Goal: Task Accomplishment & Management: Manage account settings

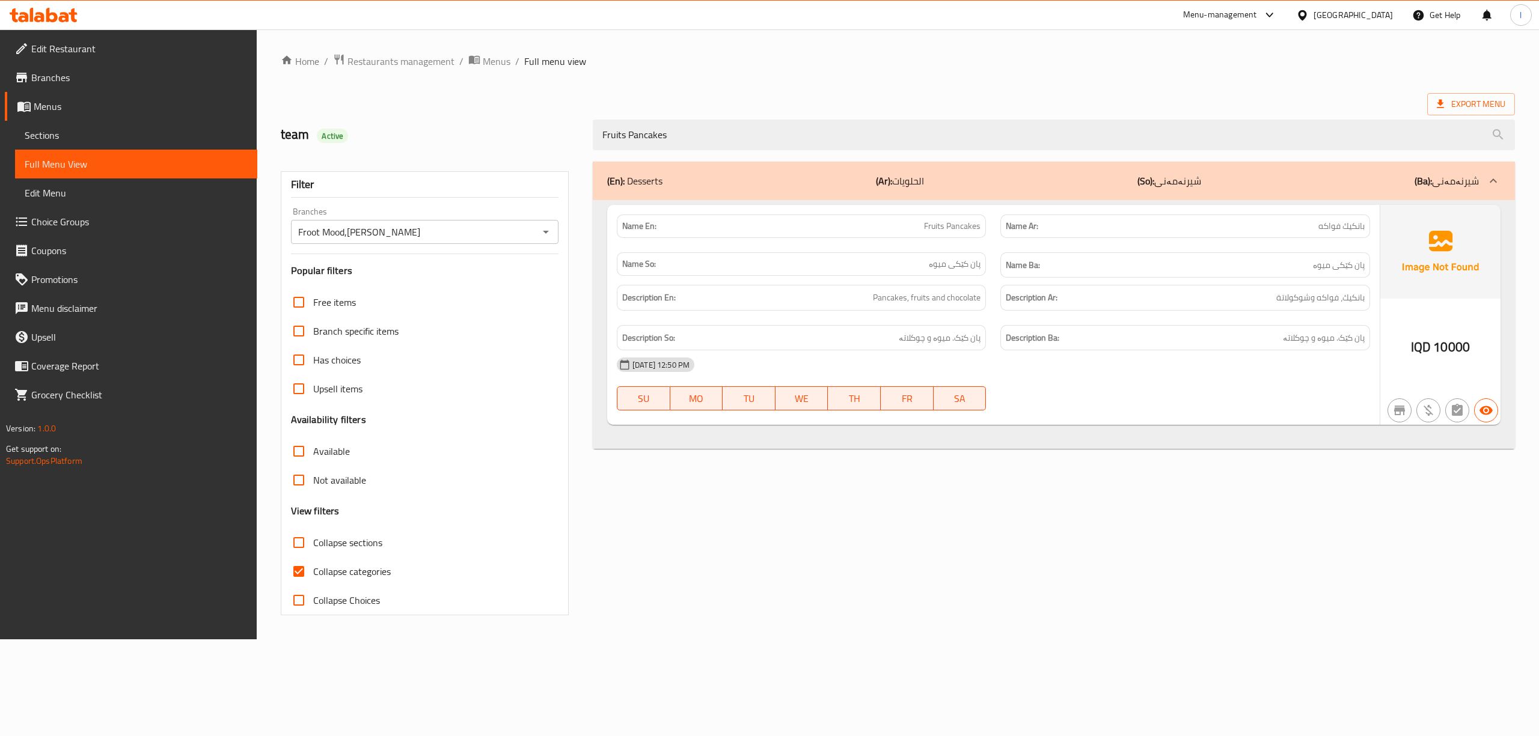
click at [48, 20] on icon at bounding box center [51, 15] width 11 height 14
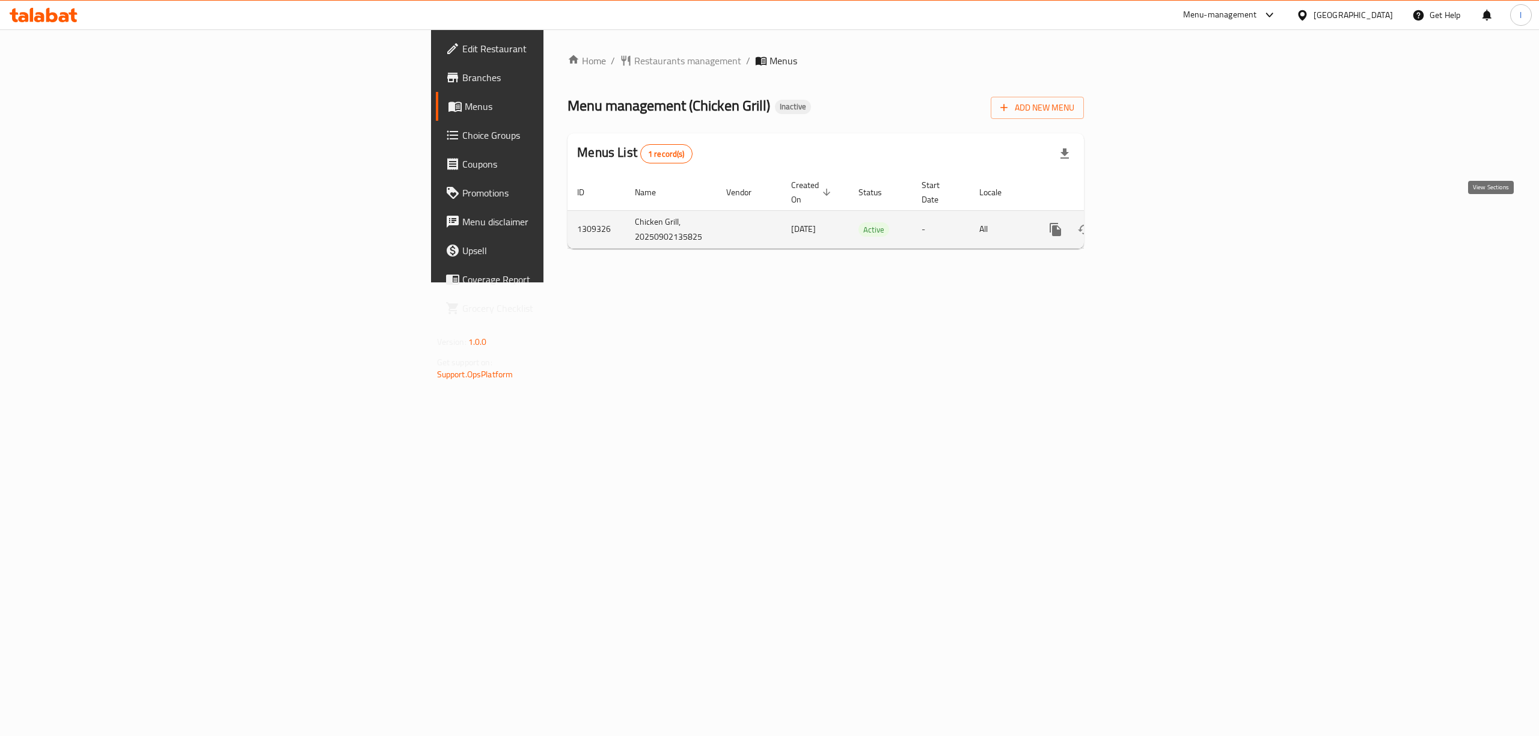
click at [1156, 227] on link "enhanced table" at bounding box center [1141, 229] width 29 height 29
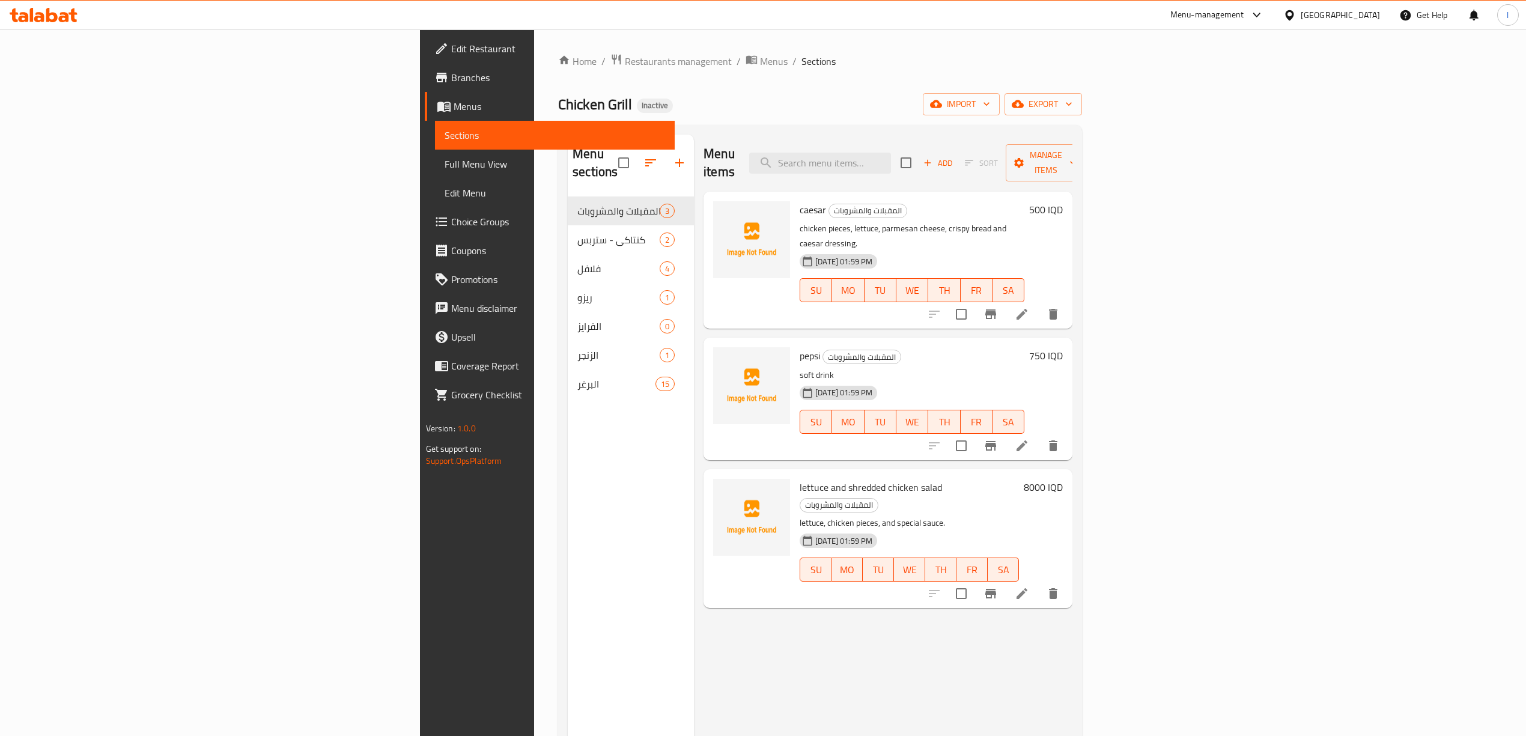
click at [445, 135] on span "Sections" at bounding box center [555, 135] width 221 height 14
click at [454, 109] on span "Menus" at bounding box center [560, 106] width 212 height 14
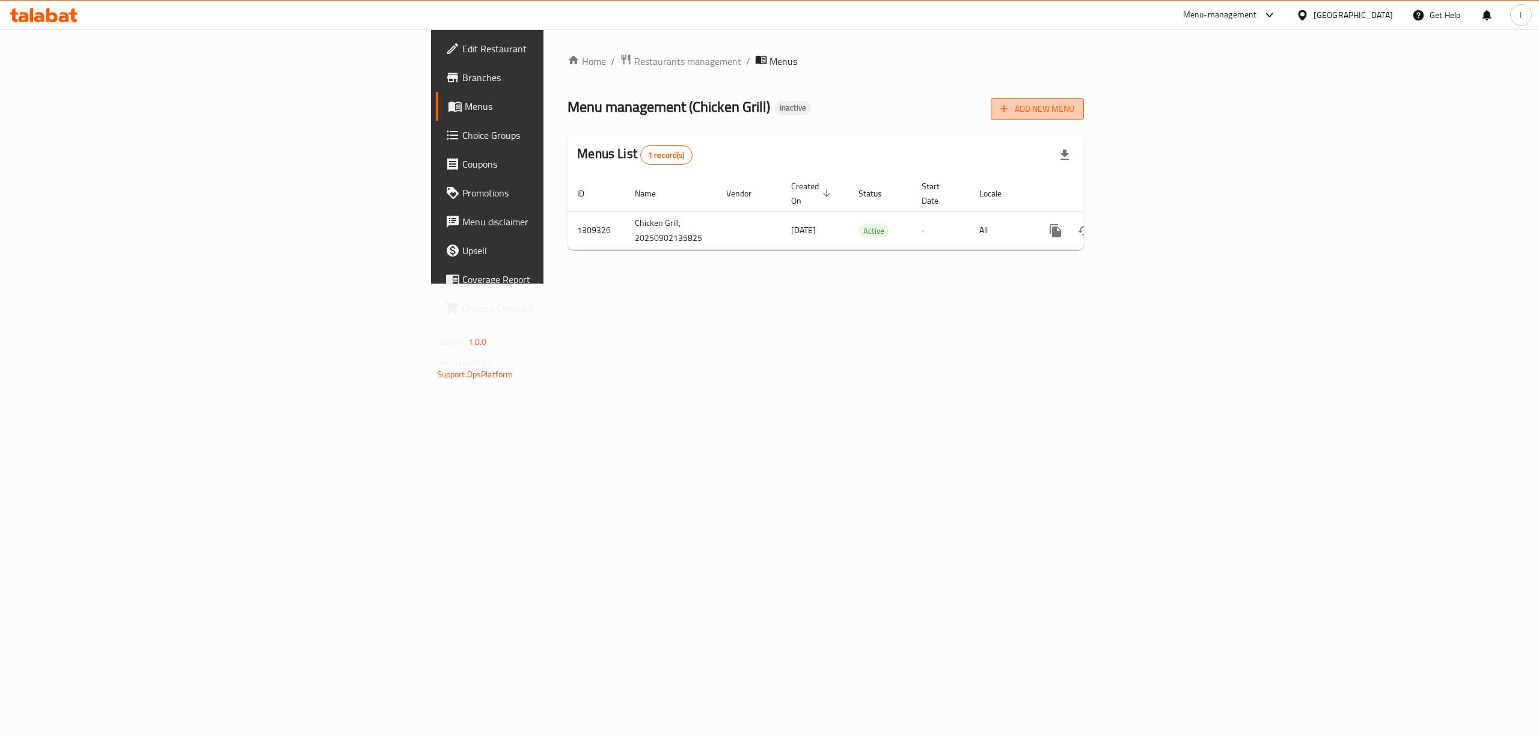
click at [1010, 112] on icon "button" at bounding box center [1004, 109] width 12 height 12
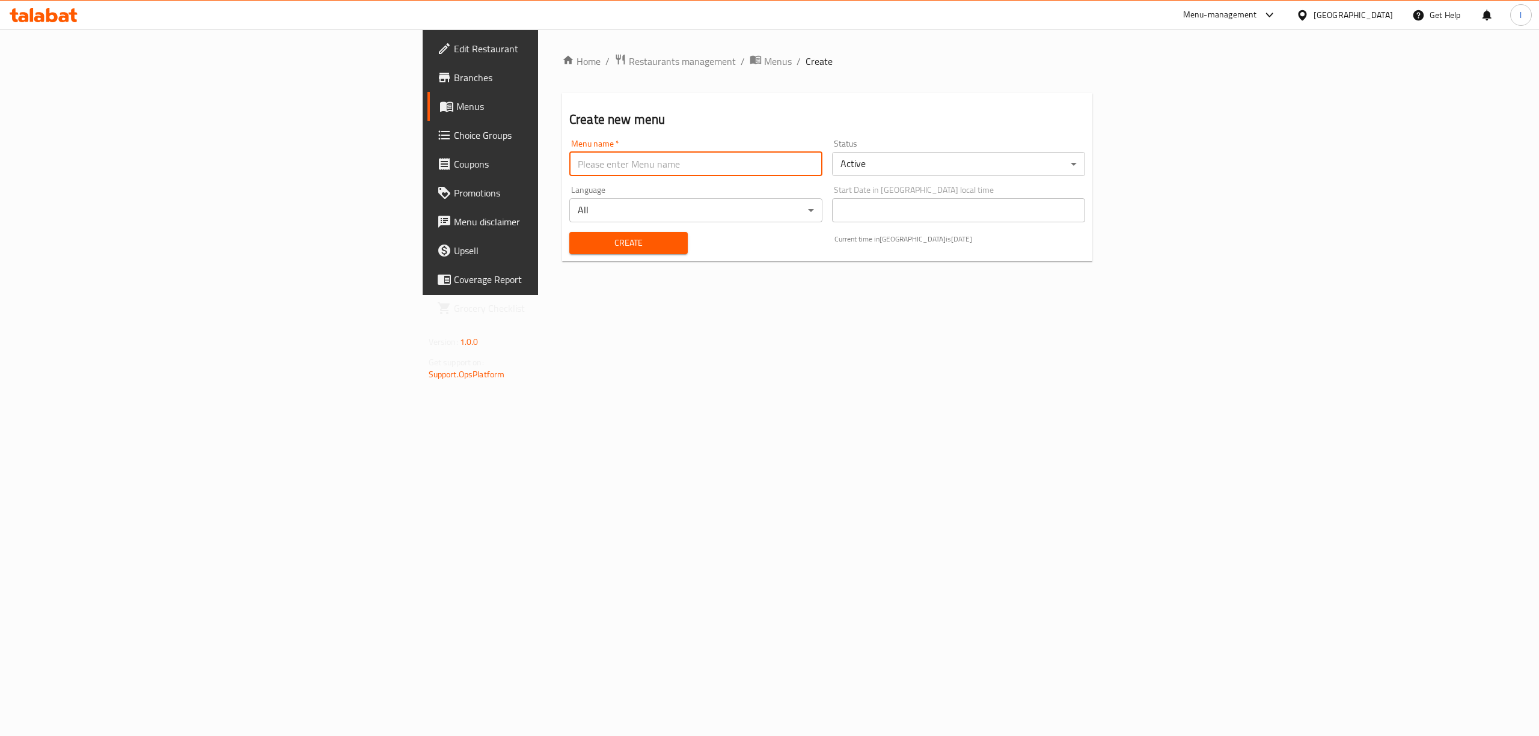
click at [773, 174] on input "text" at bounding box center [695, 164] width 253 height 24
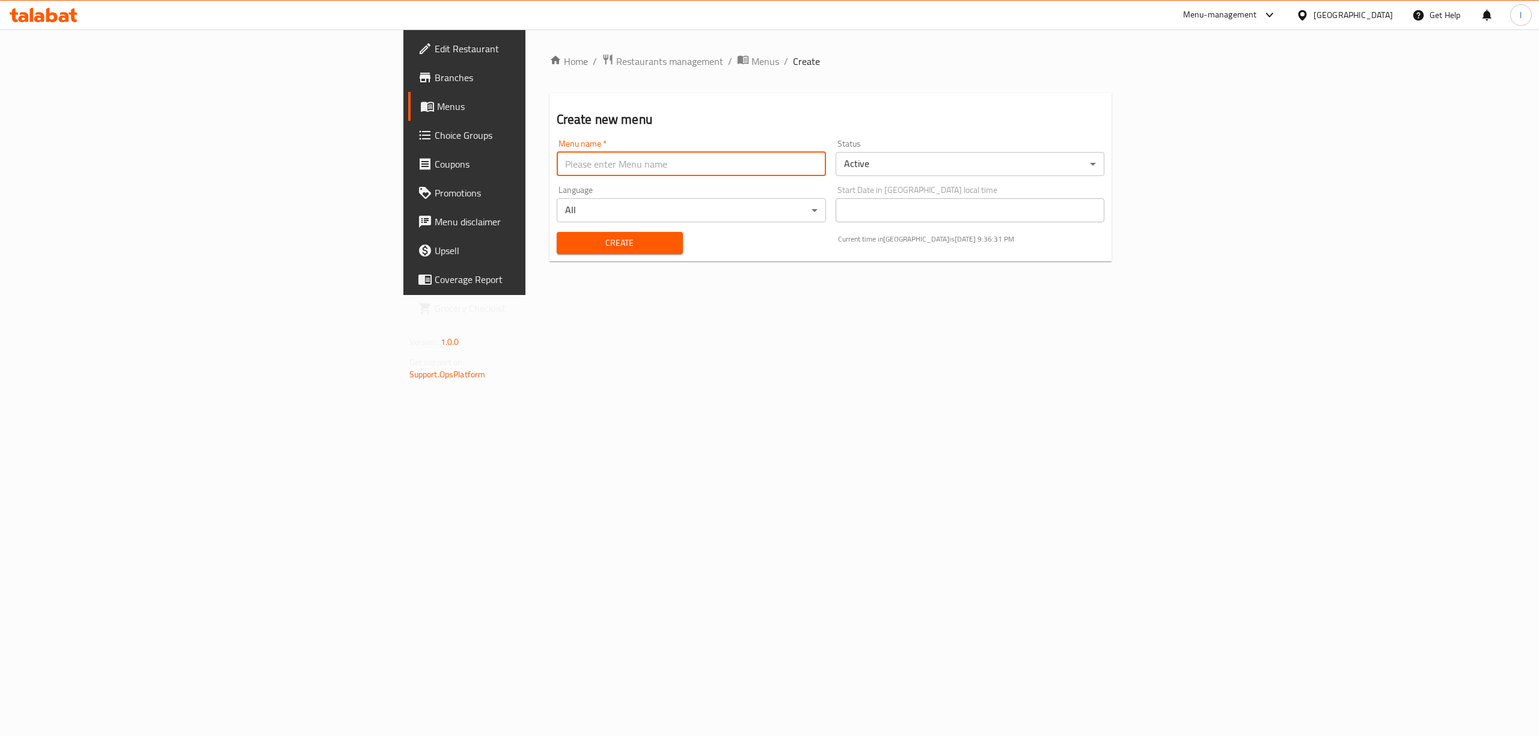
type input "team"
click at [557, 251] on button "Create" at bounding box center [620, 243] width 126 height 22
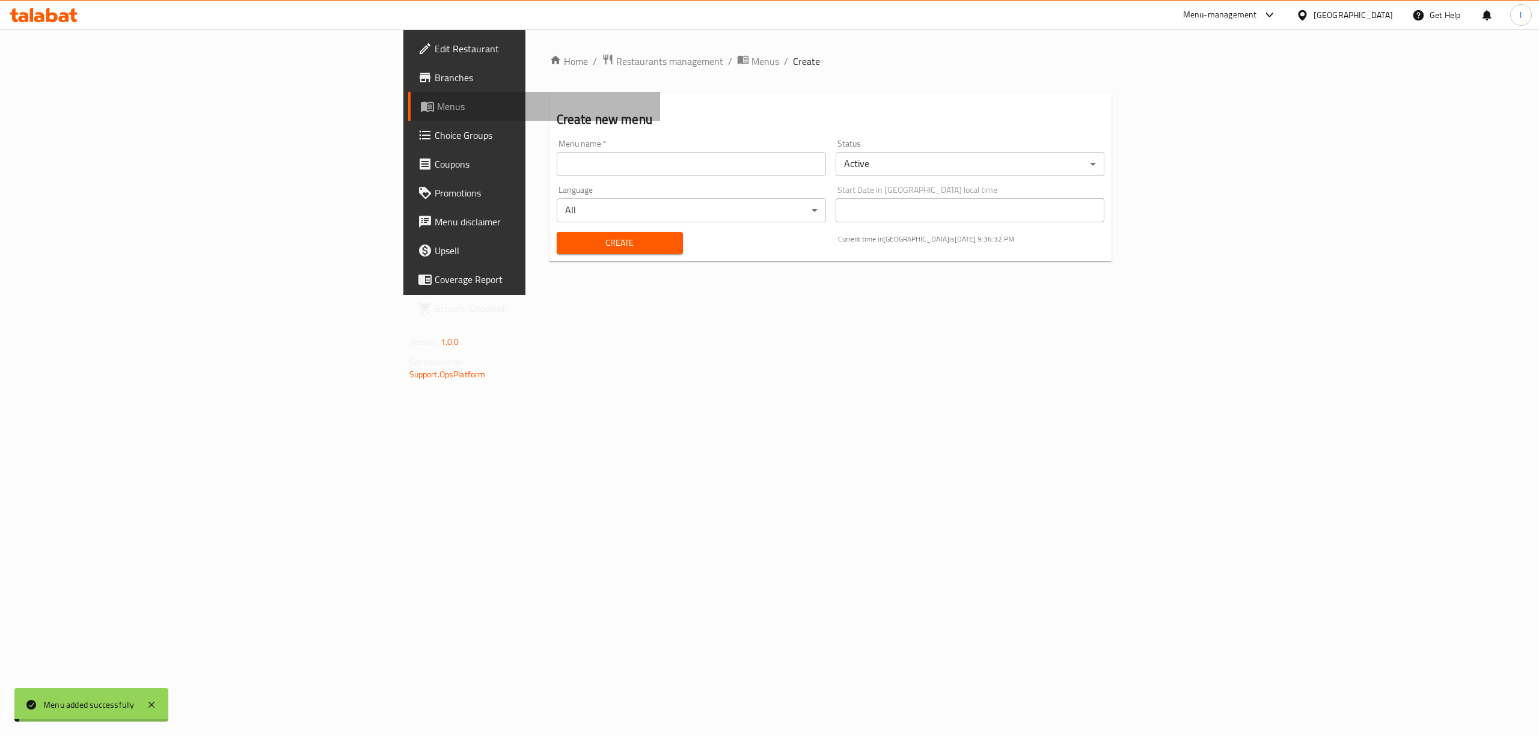
click at [437, 111] on span "Menus" at bounding box center [544, 106] width 214 height 14
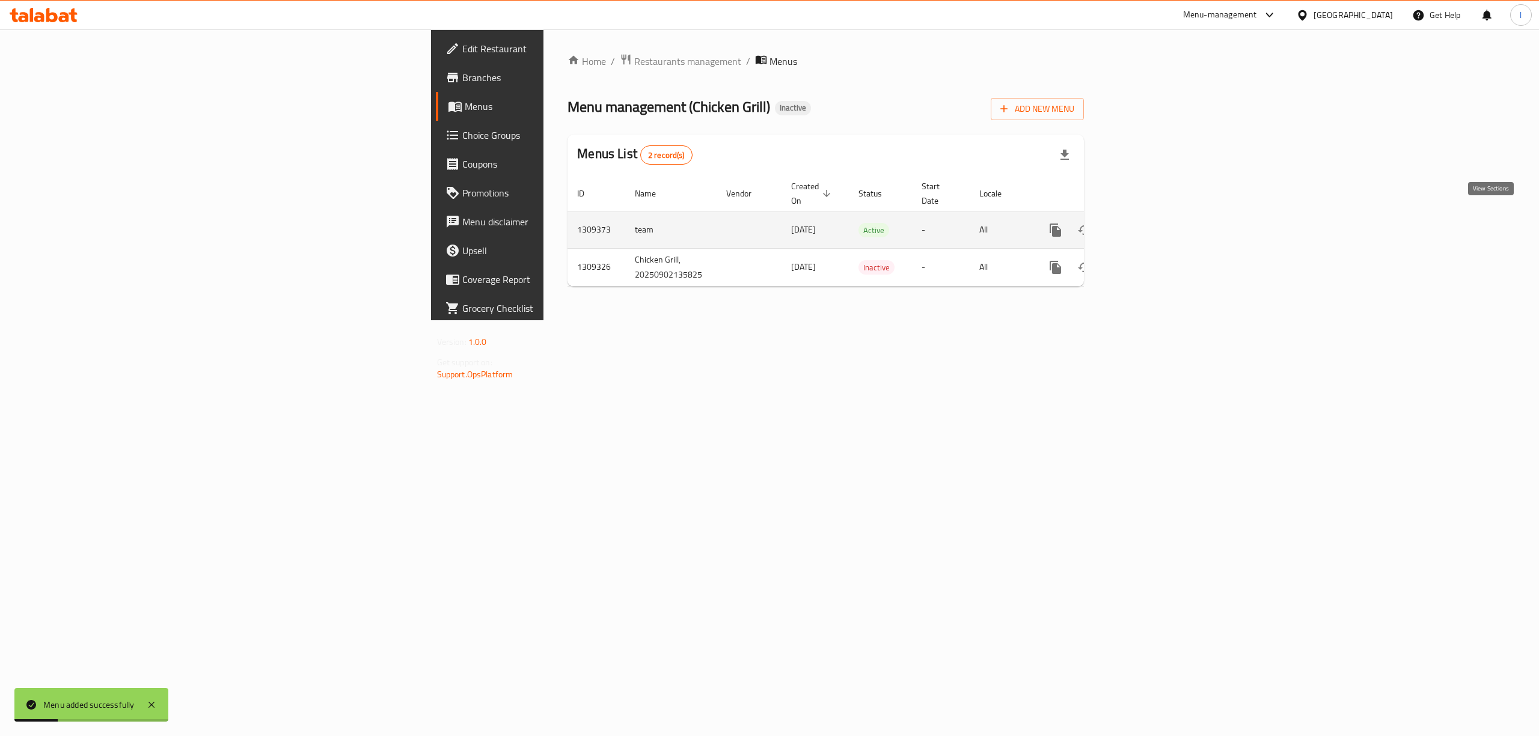
click at [1149, 223] on icon "enhanced table" at bounding box center [1142, 230] width 14 height 14
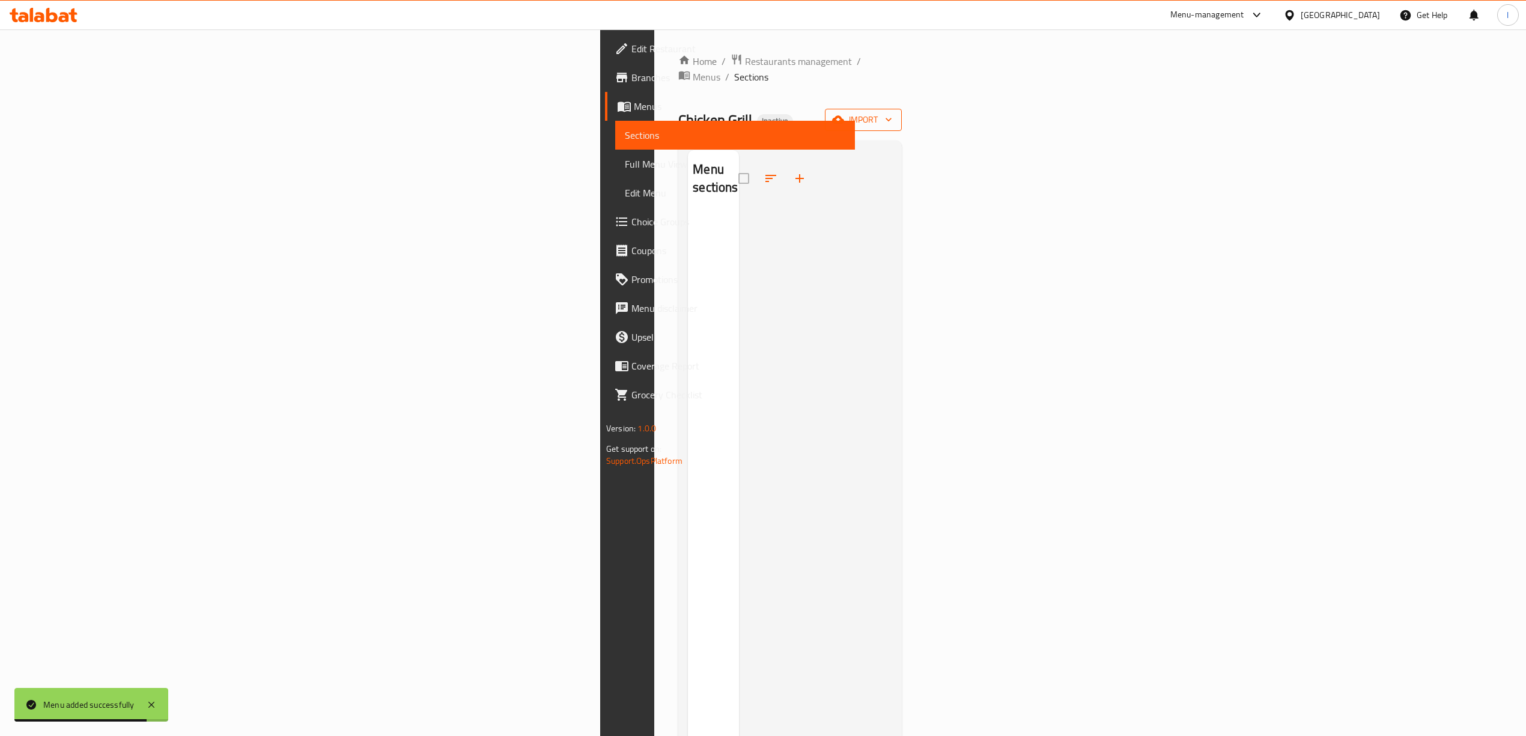
click at [902, 113] on button "import" at bounding box center [863, 120] width 77 height 22
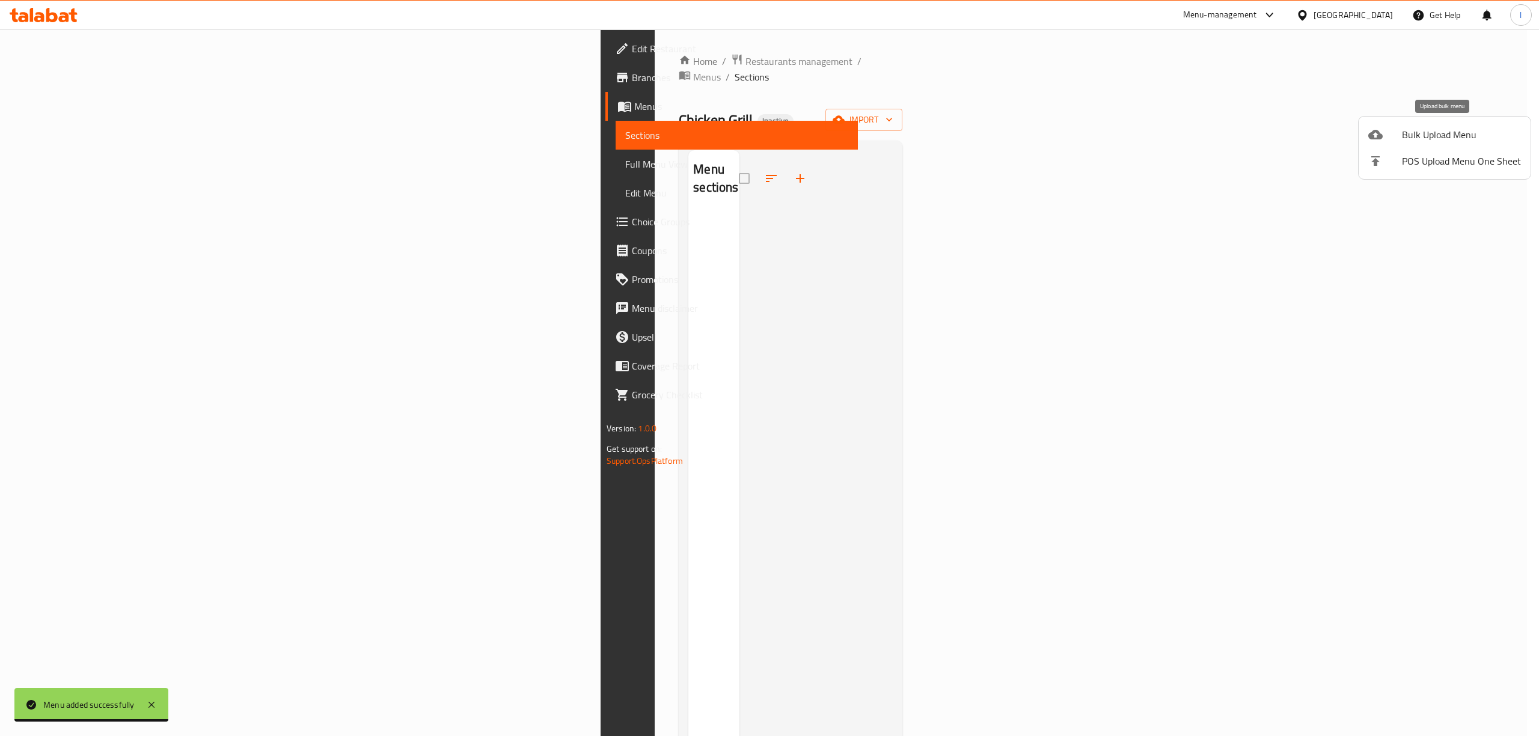
click at [1470, 132] on span "Bulk Upload Menu" at bounding box center [1460, 134] width 119 height 14
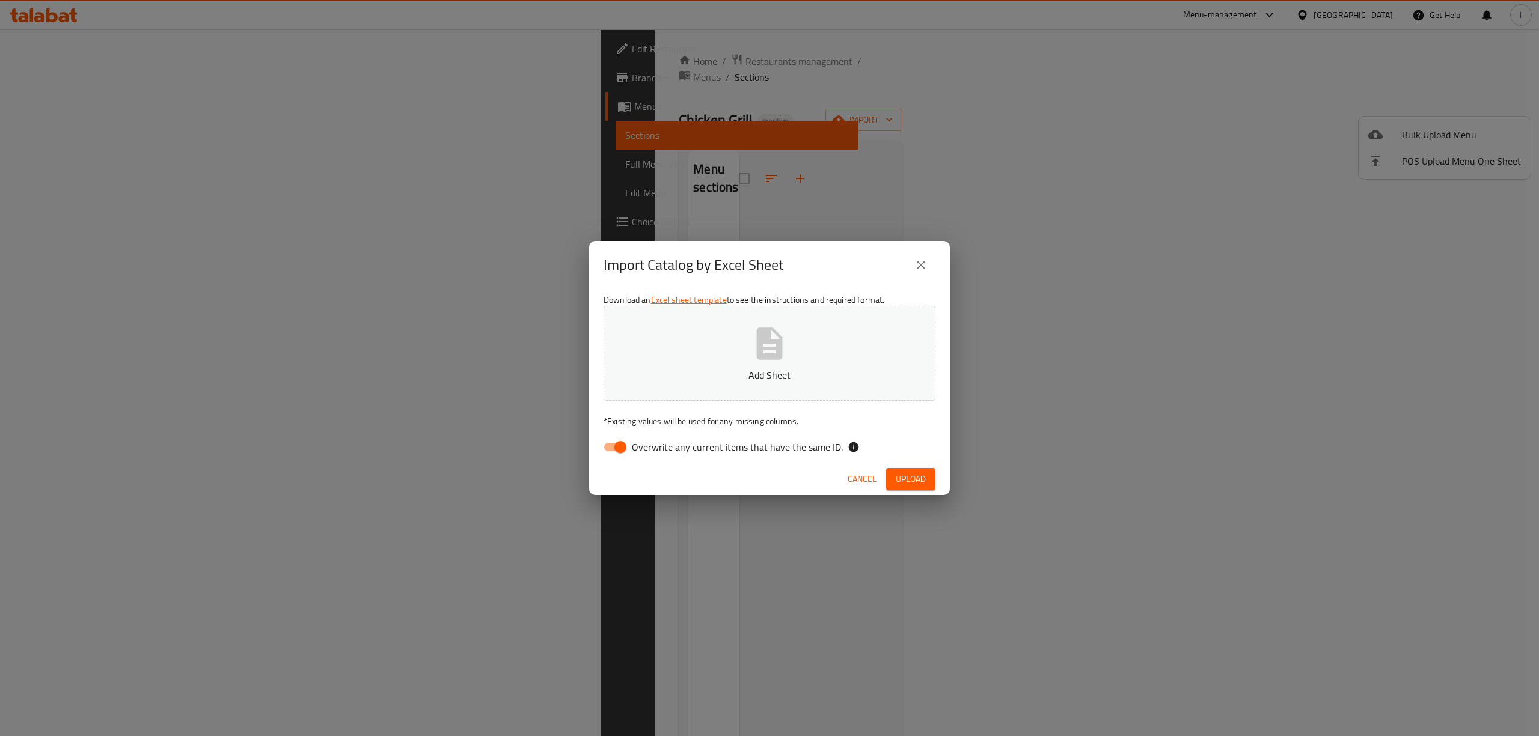
click at [715, 453] on span "Overwrite any current items that have the same ID." at bounding box center [737, 447] width 211 height 14
click at [654, 453] on input "Overwrite any current items that have the same ID." at bounding box center [620, 447] width 69 height 23
checkbox input "false"
click at [727, 353] on button "Add Sheet" at bounding box center [769, 353] width 332 height 95
click at [907, 481] on span "Upload" at bounding box center [910, 479] width 30 height 15
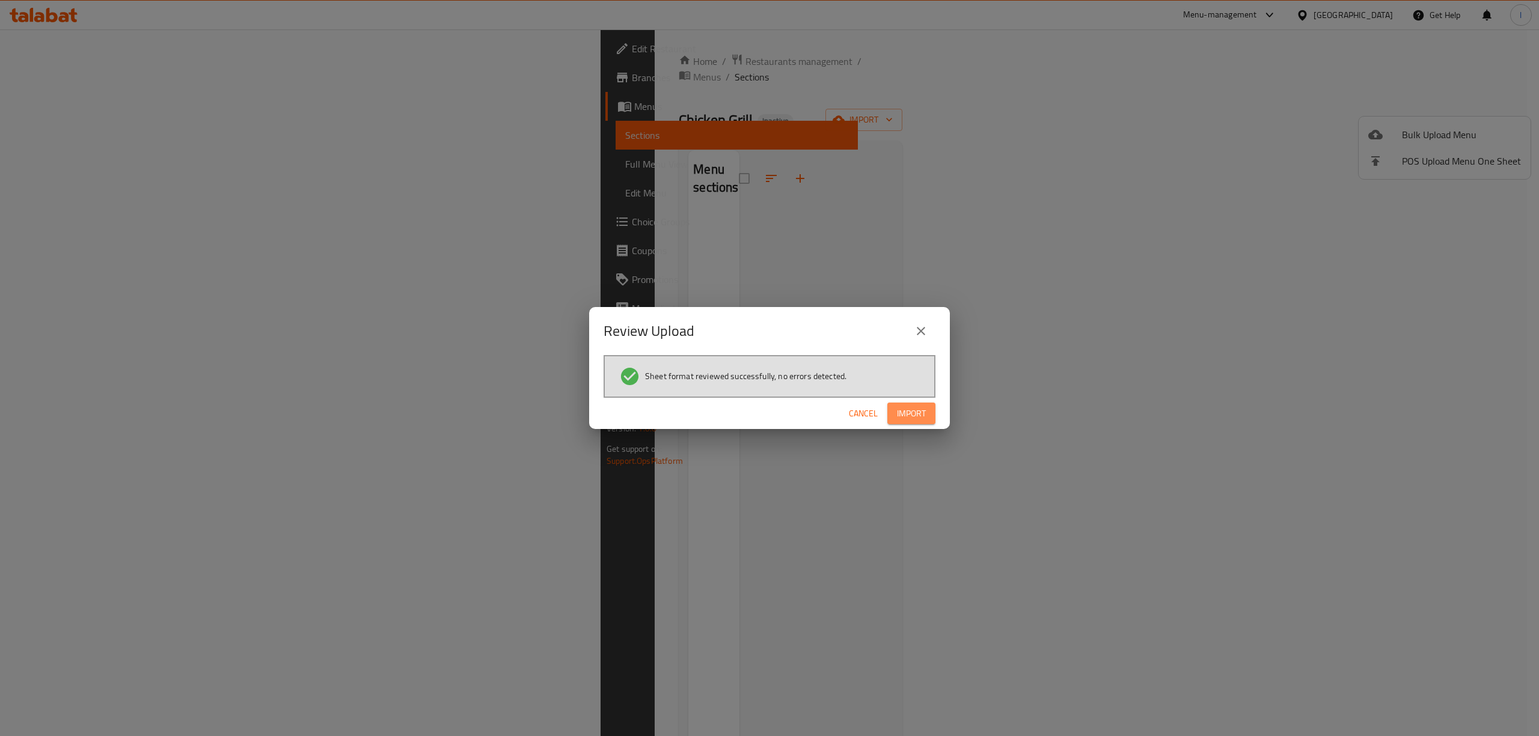
click at [906, 416] on span "Import" at bounding box center [911, 413] width 29 height 15
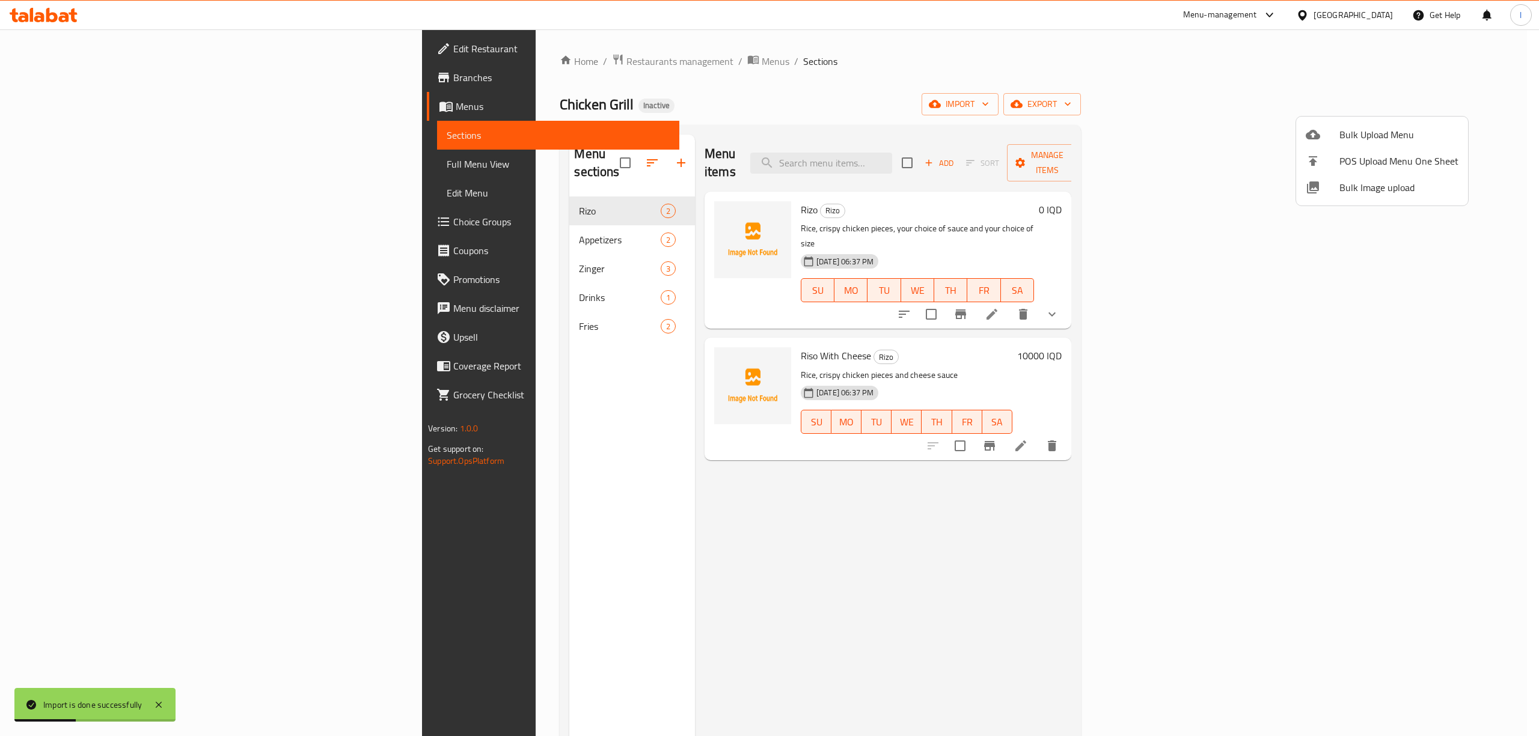
click at [136, 166] on div at bounding box center [769, 368] width 1539 height 736
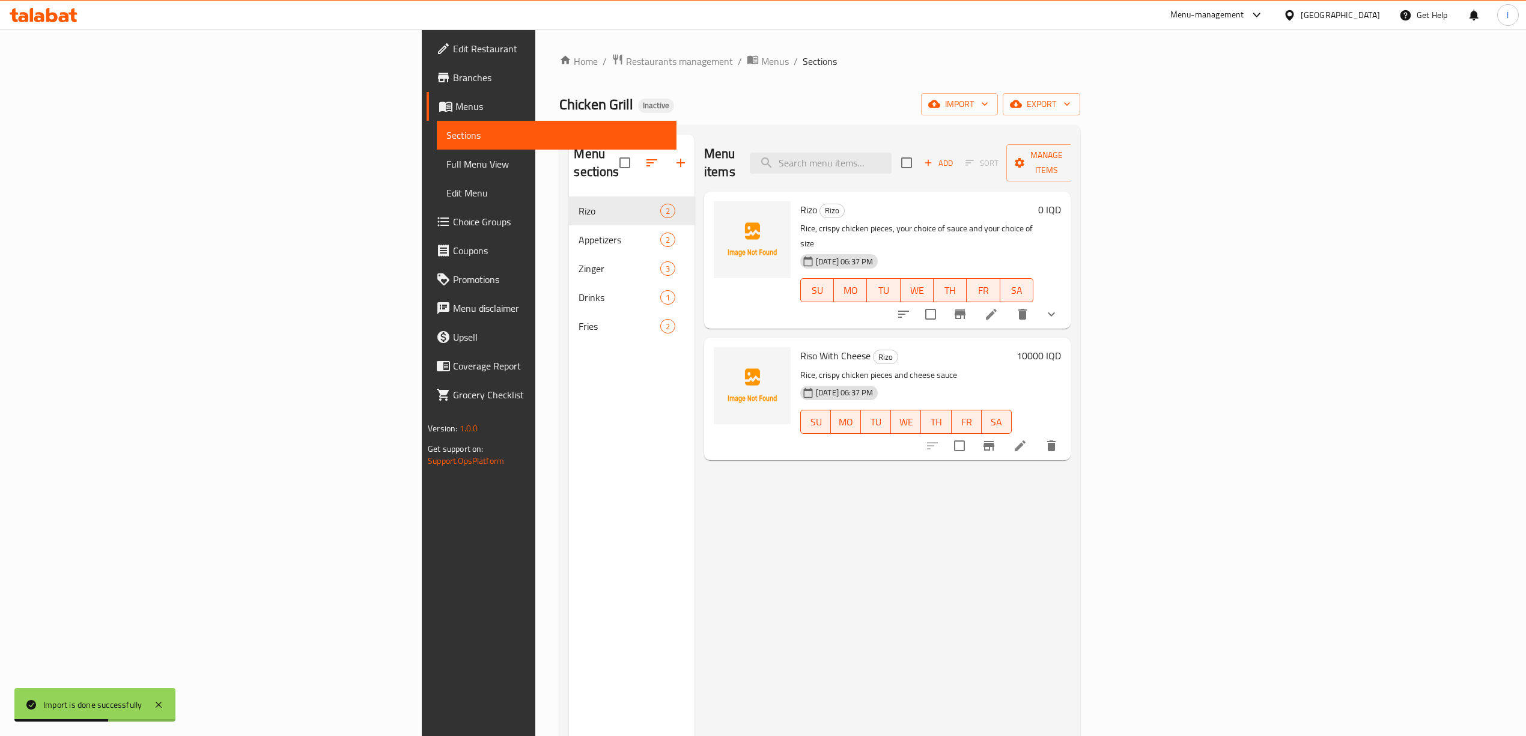
click at [447, 166] on span "Full Menu View" at bounding box center [557, 164] width 221 height 14
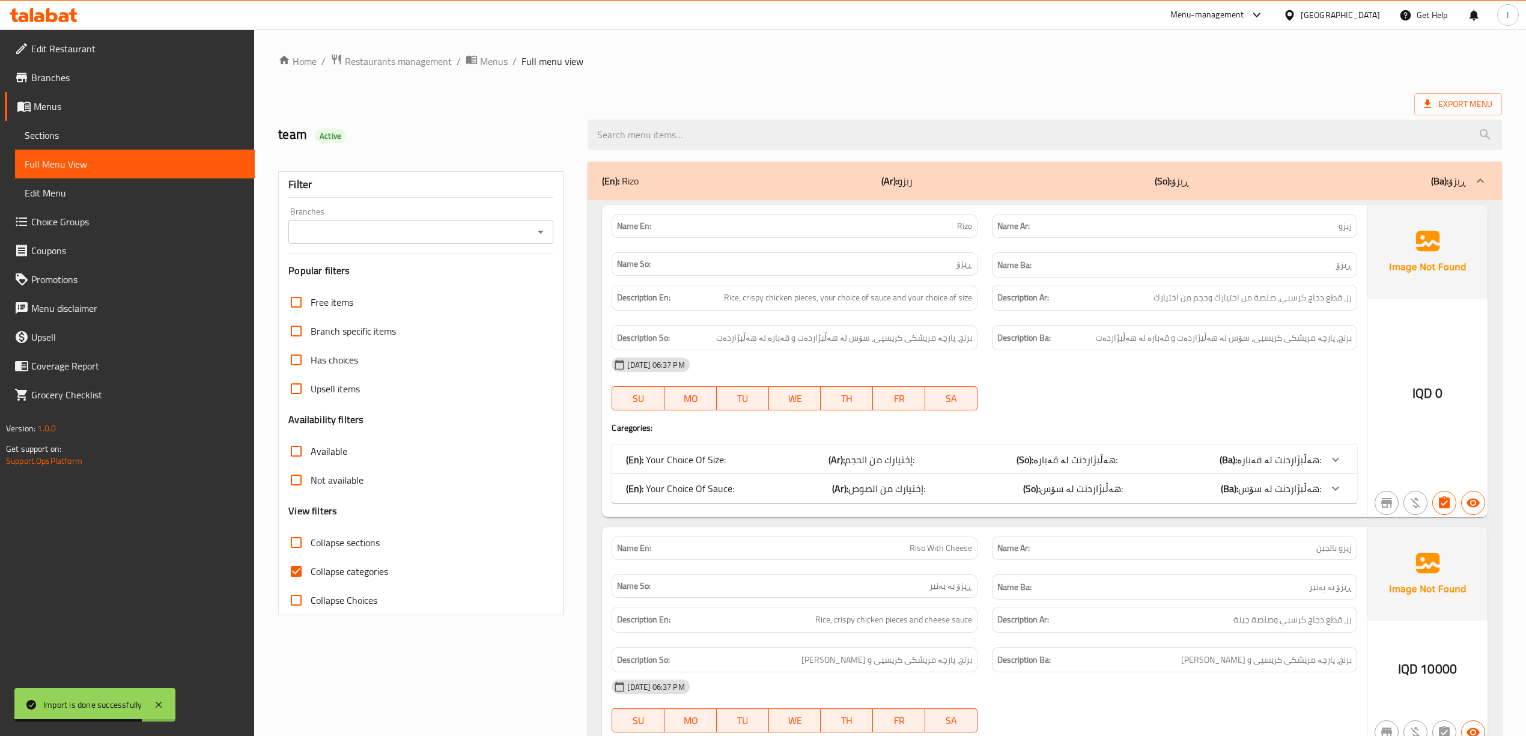
click at [455, 224] on div "Branches" at bounding box center [420, 232] width 265 height 24
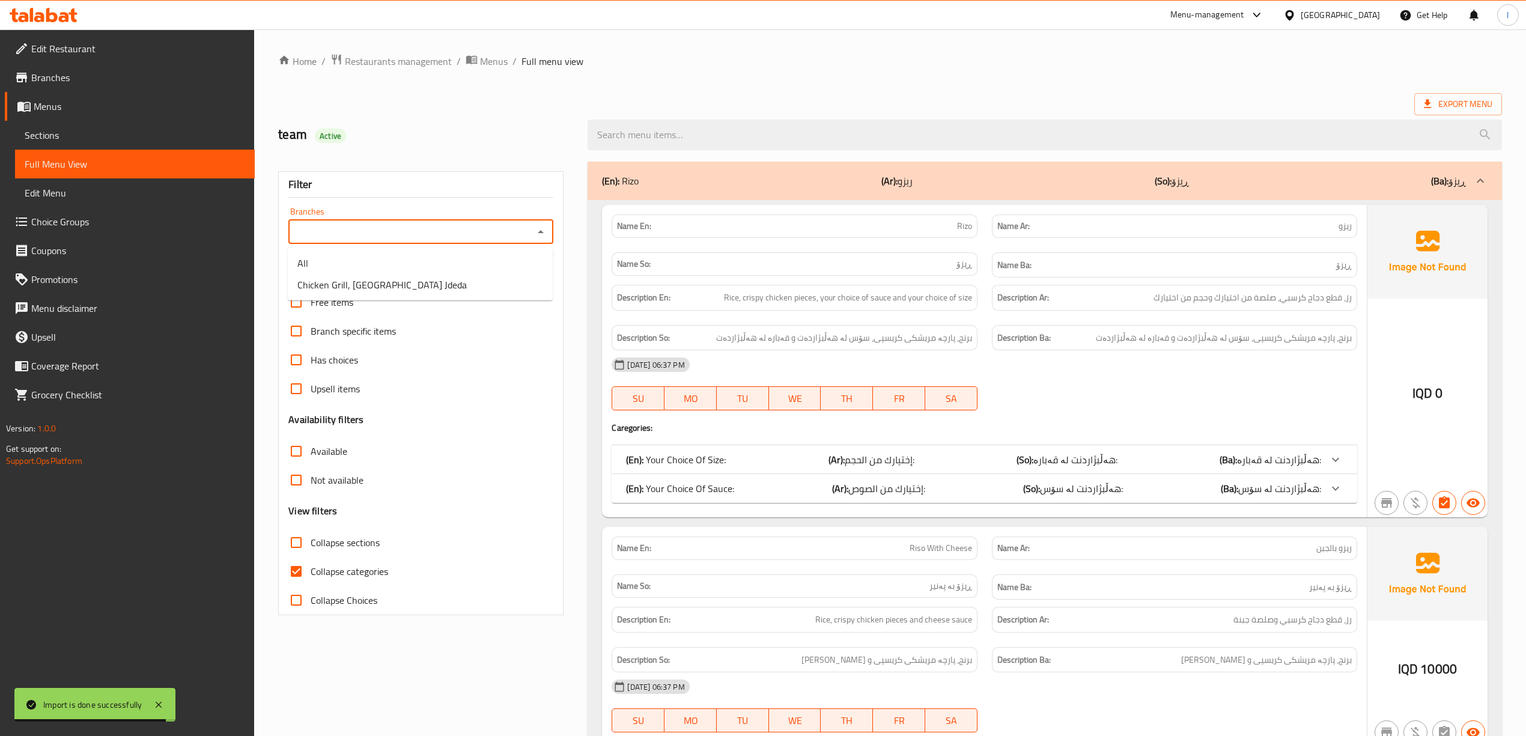
click at [395, 225] on input "Branches" at bounding box center [411, 232] width 238 height 17
click at [365, 274] on li "Chicken Grill, Baghdad Jdeda" at bounding box center [420, 285] width 265 height 22
type input "Chicken Grill, Baghdad Jdeda"
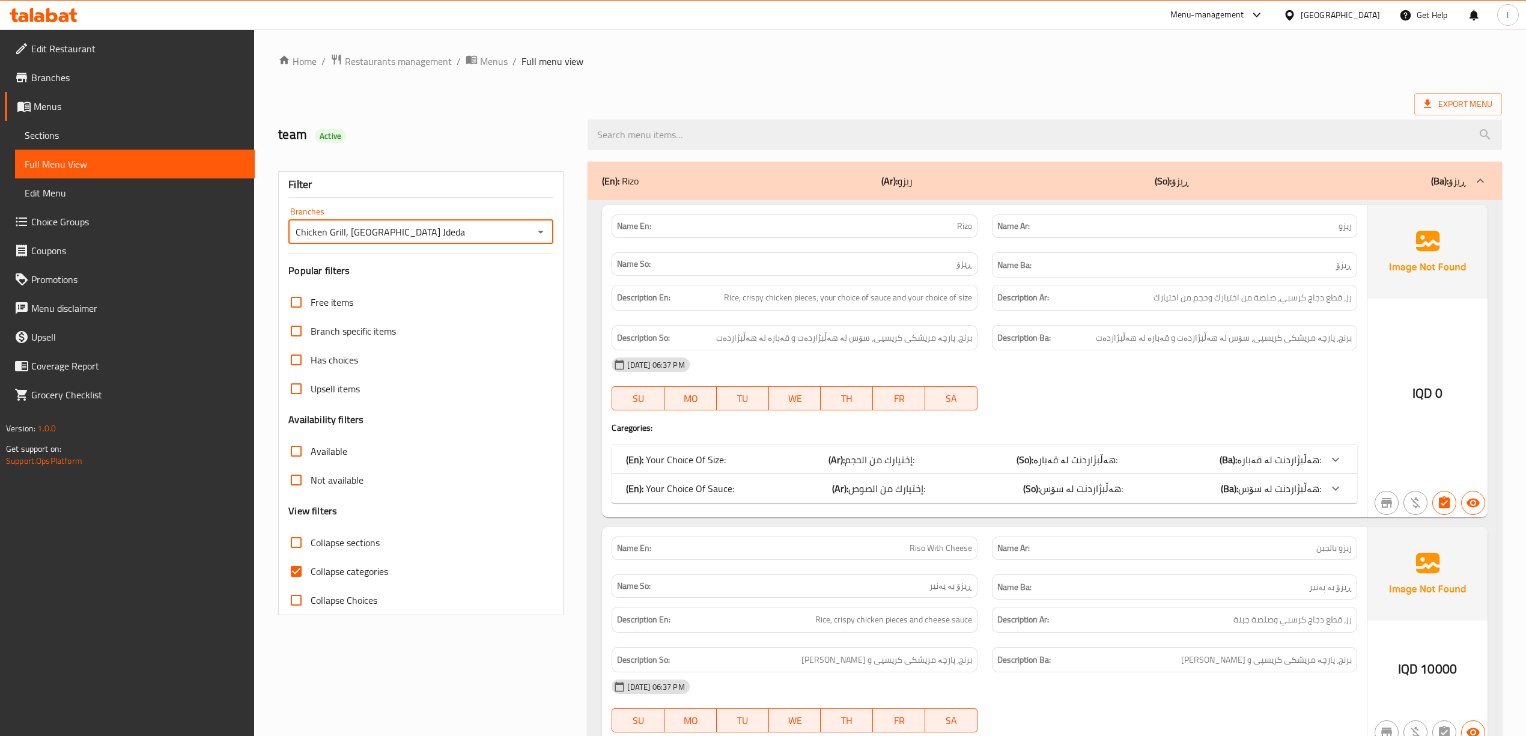
click at [330, 572] on span "Collapse categories" at bounding box center [350, 571] width 78 height 14
click at [311, 572] on input "Collapse categories" at bounding box center [296, 571] width 29 height 29
checkbox input "false"
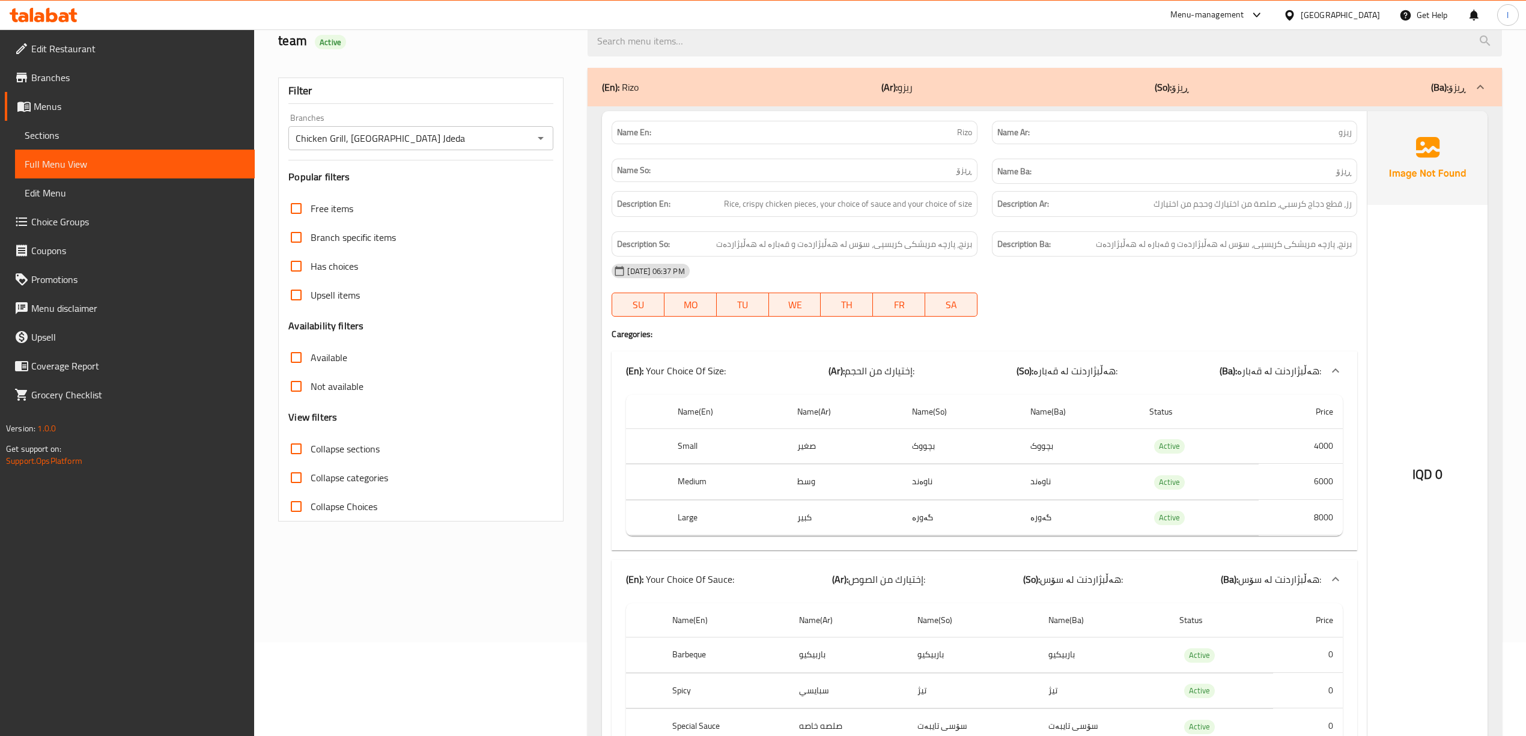
scroll to position [240, 0]
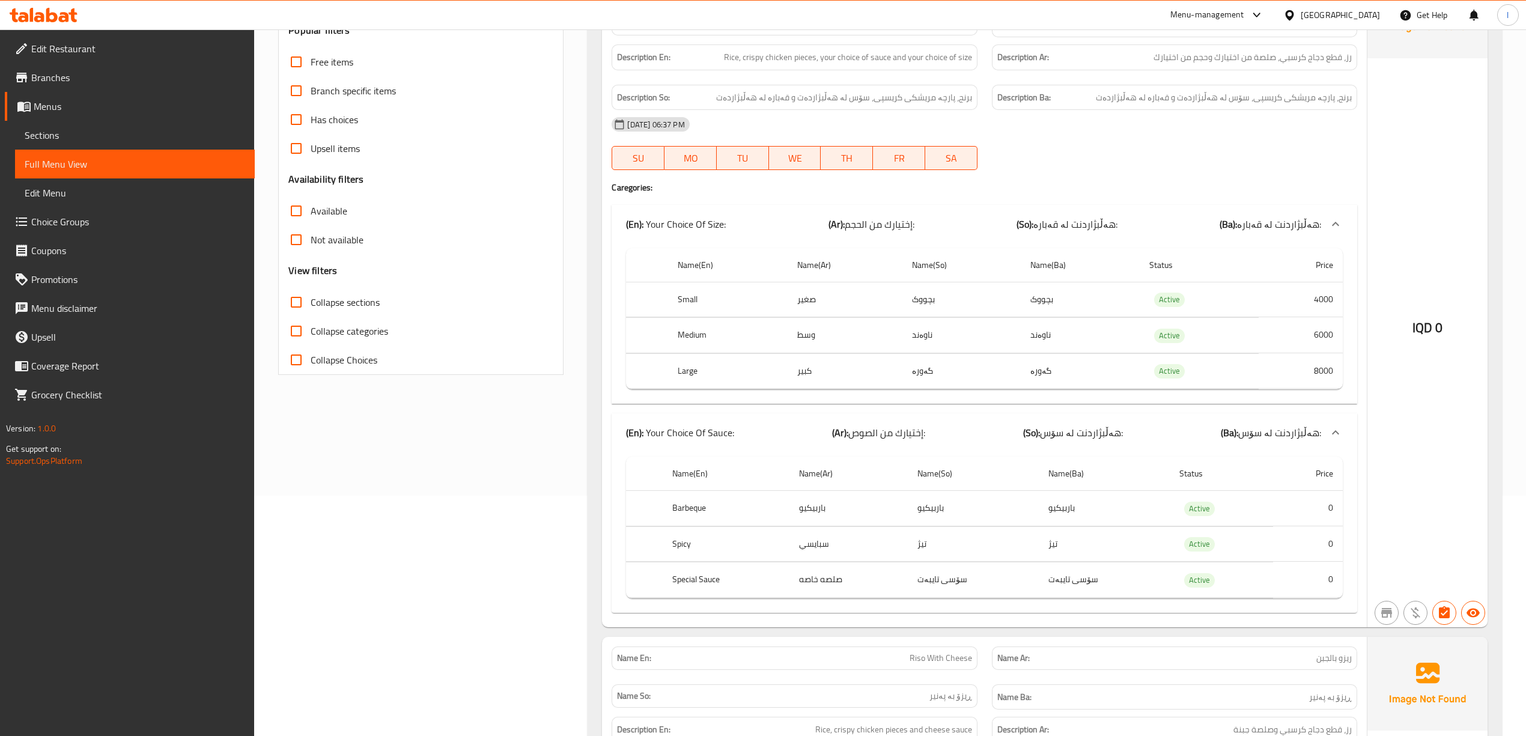
click at [330, 301] on span "Collapse sections" at bounding box center [345, 302] width 69 height 14
click at [311, 301] on input "Collapse sections" at bounding box center [296, 302] width 29 height 29
checkbox input "true"
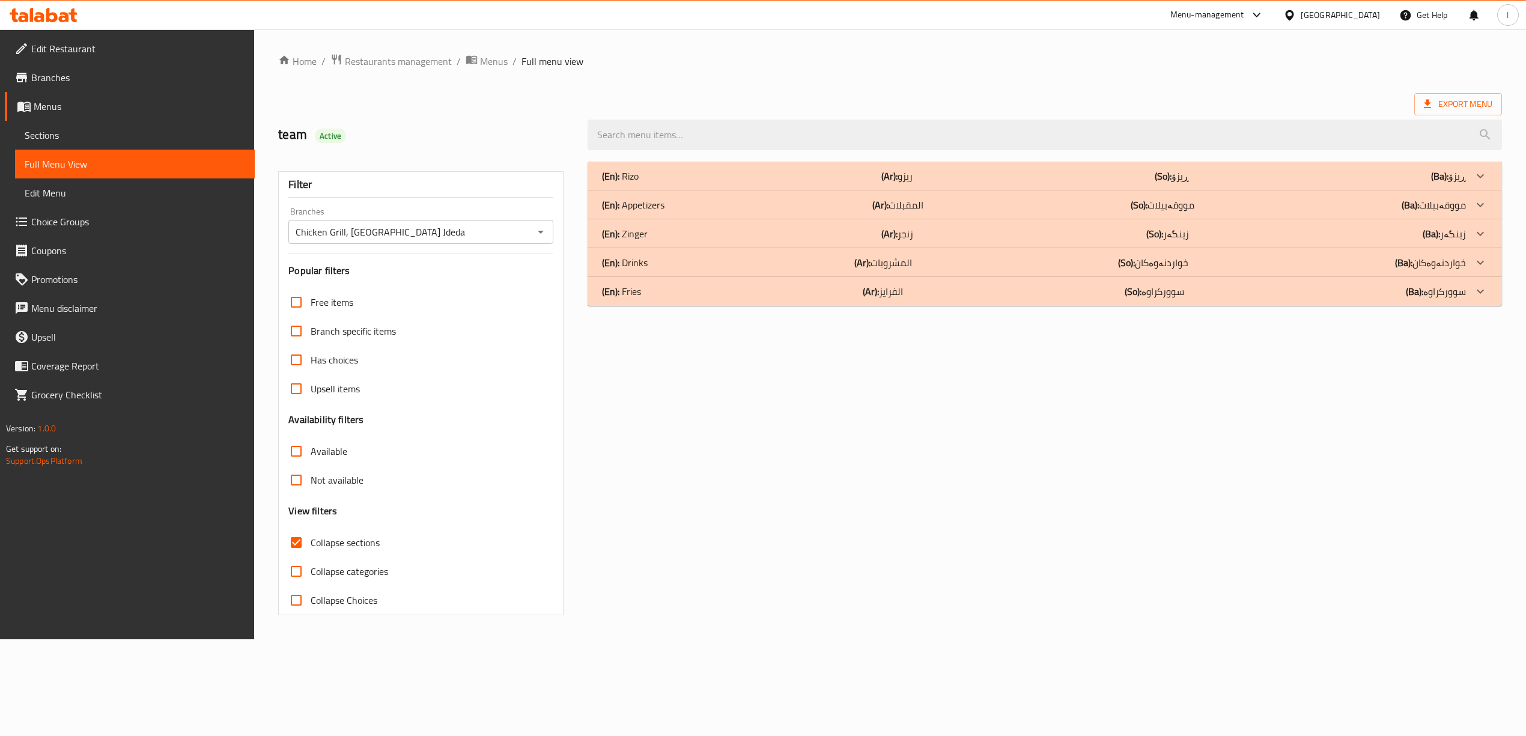
scroll to position [0, 0]
click at [799, 185] on div "(En): Rizo (Ar): ريزو (So): ڕیزۆ (Ba): ڕیزۆ" at bounding box center [1054, 176] width 922 height 29
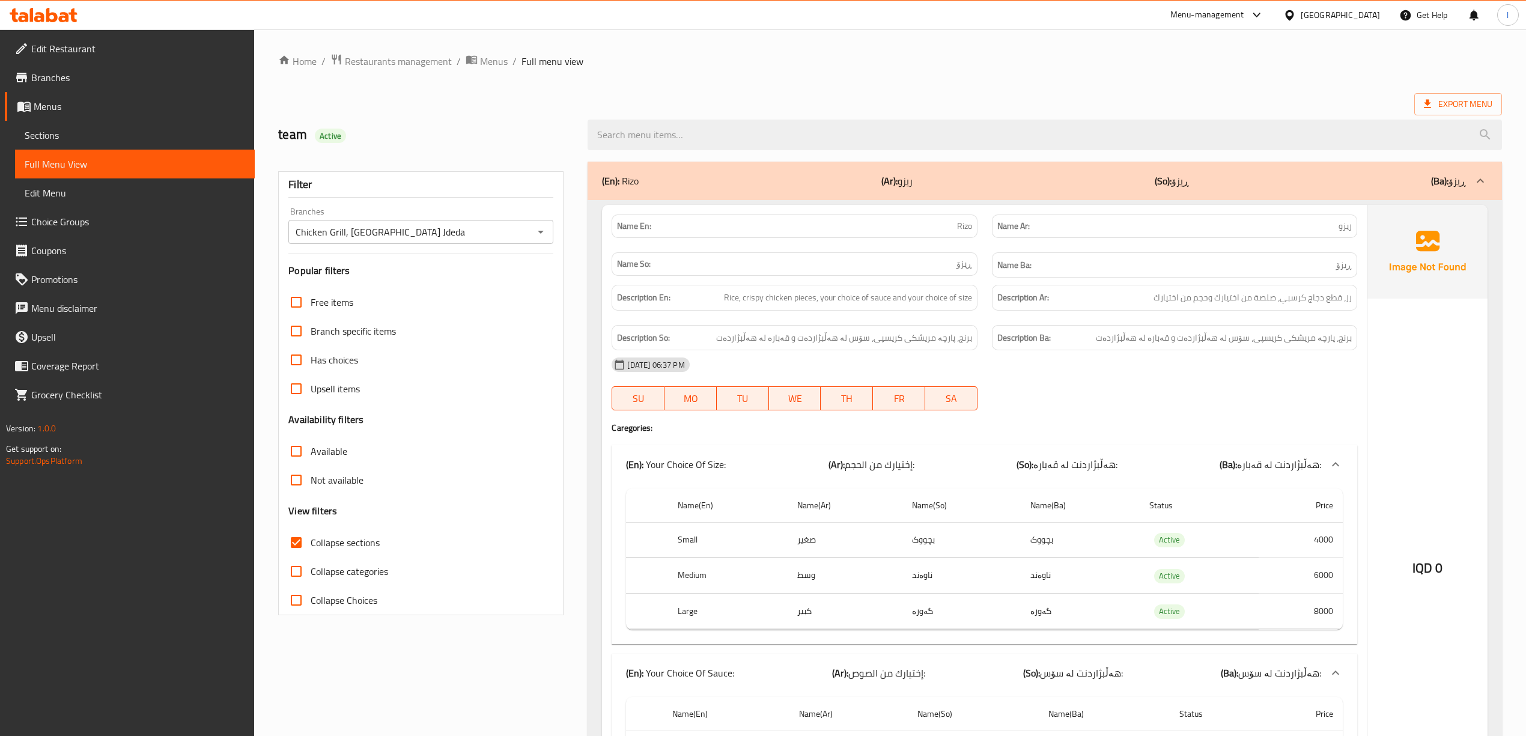
click at [1006, 178] on div "(En): Rizo (Ar): ريزو (So): ڕیزۆ (Ba): ڕیزۆ" at bounding box center [1034, 181] width 864 height 14
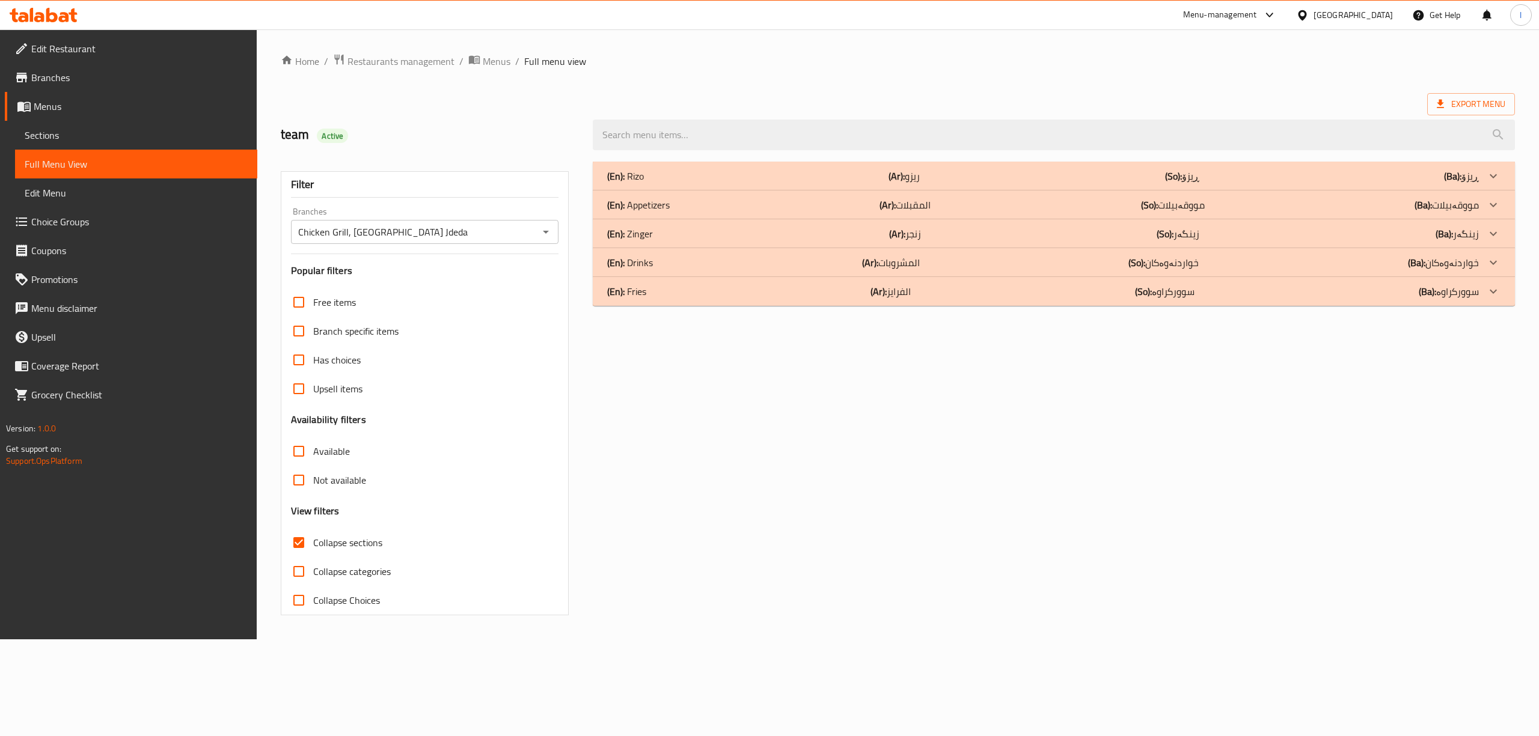
click at [888, 185] on b "(Ar):" at bounding box center [896, 176] width 16 height 18
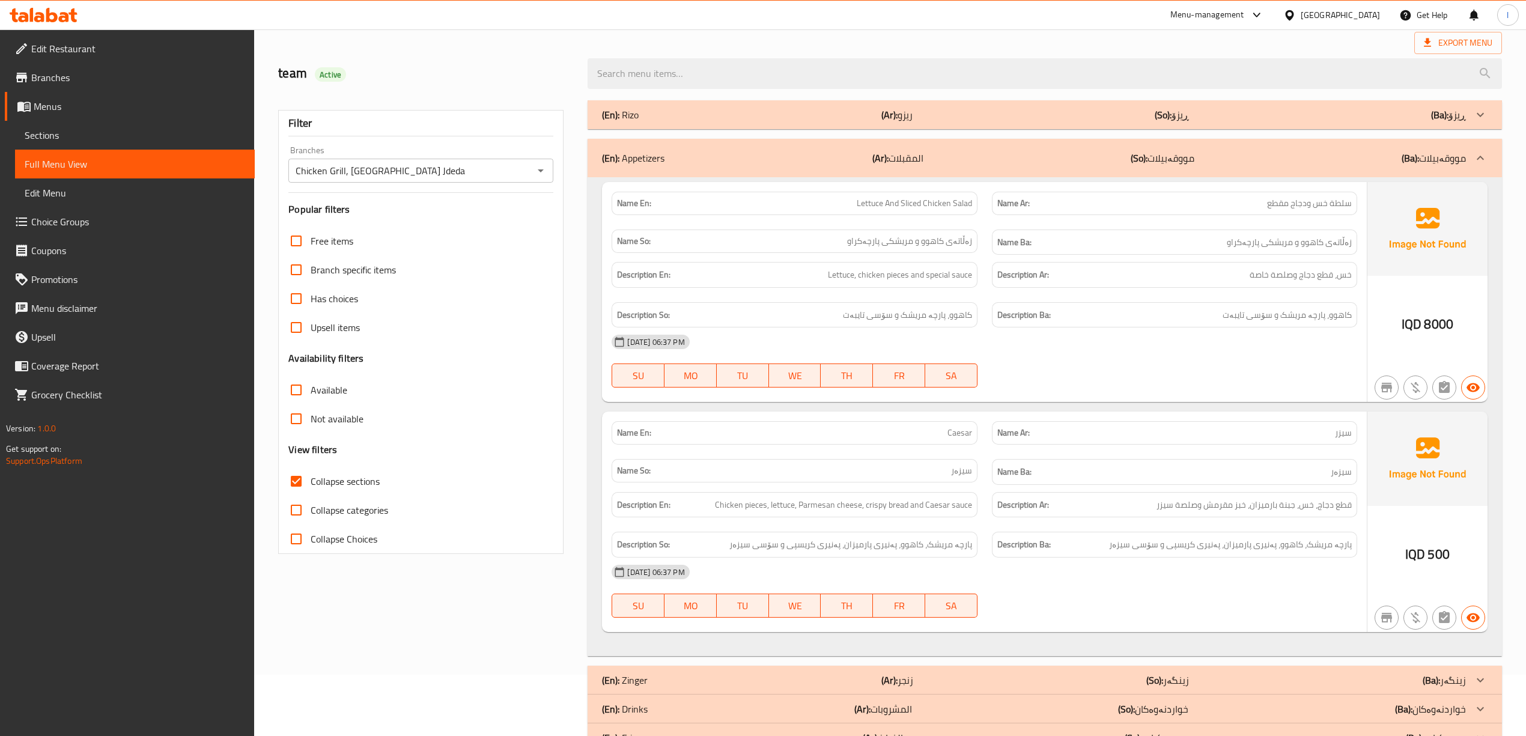
scroll to position [80, 0]
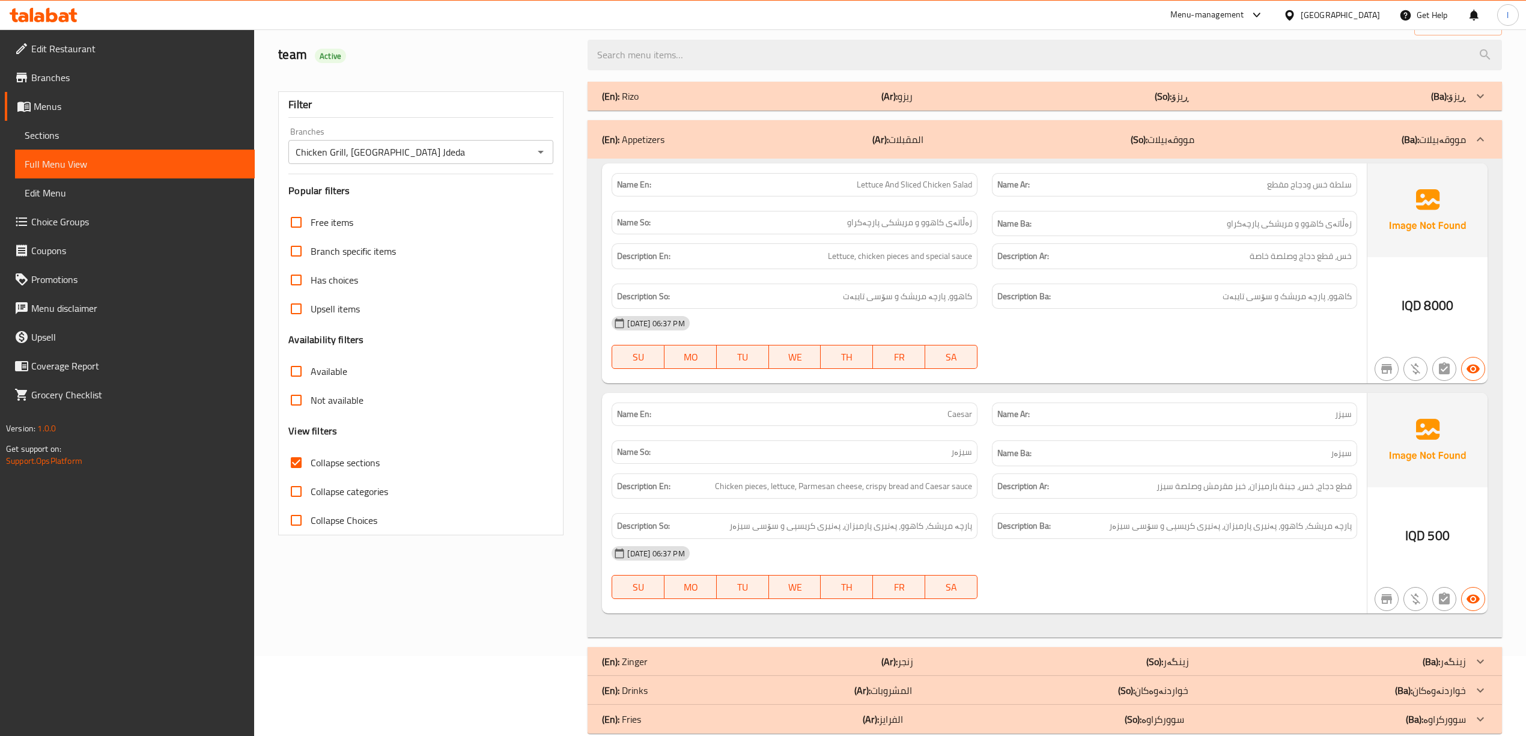
click at [1031, 128] on div "(En): Appetizers (Ar): المقبلات (So): مووقەبیلات (Ba): مووقەبیلات" at bounding box center [1045, 139] width 914 height 38
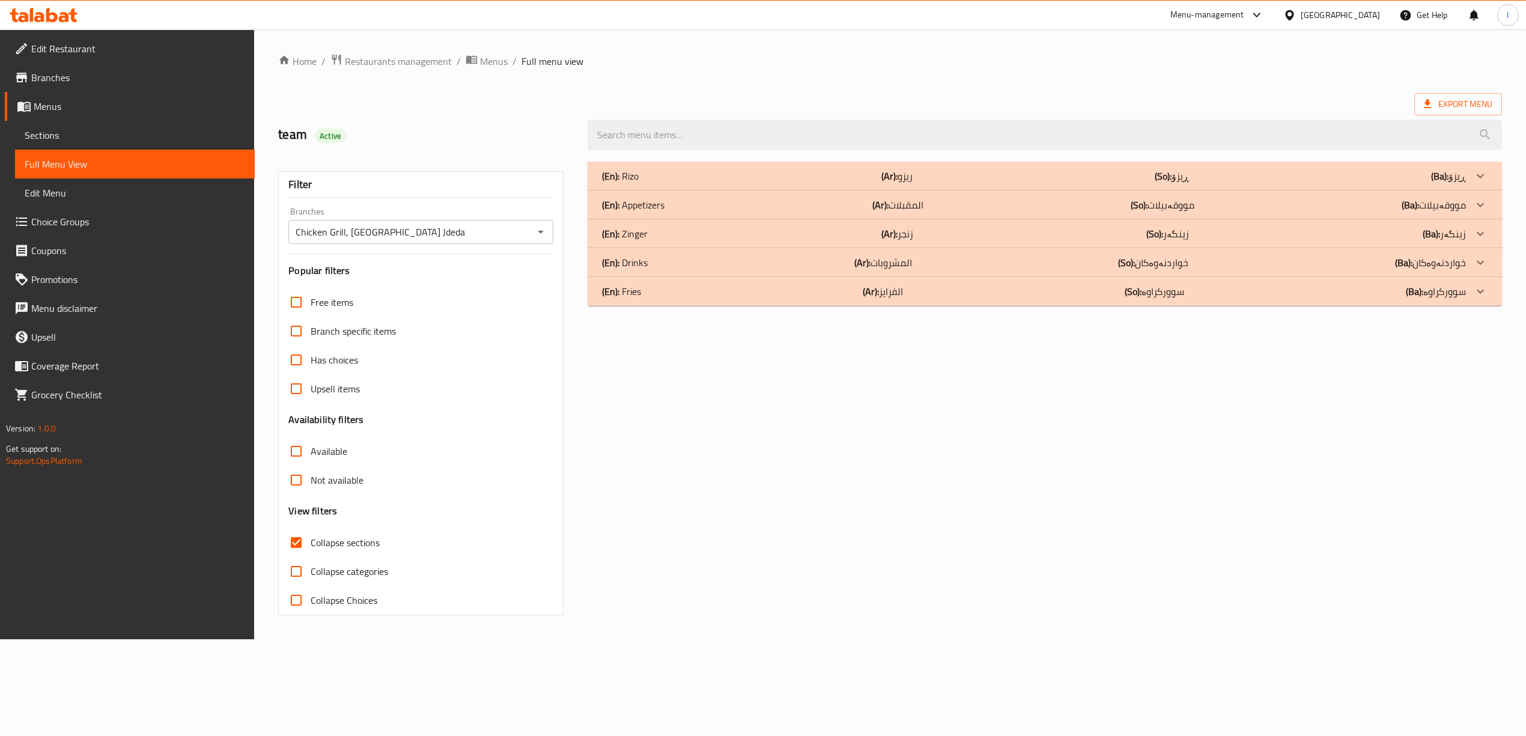
scroll to position [0, 0]
click at [845, 183] on div "(En): Zinger (Ar): زنجر (So): زینگەر (Ba): زینگەر" at bounding box center [1042, 176] width 871 height 14
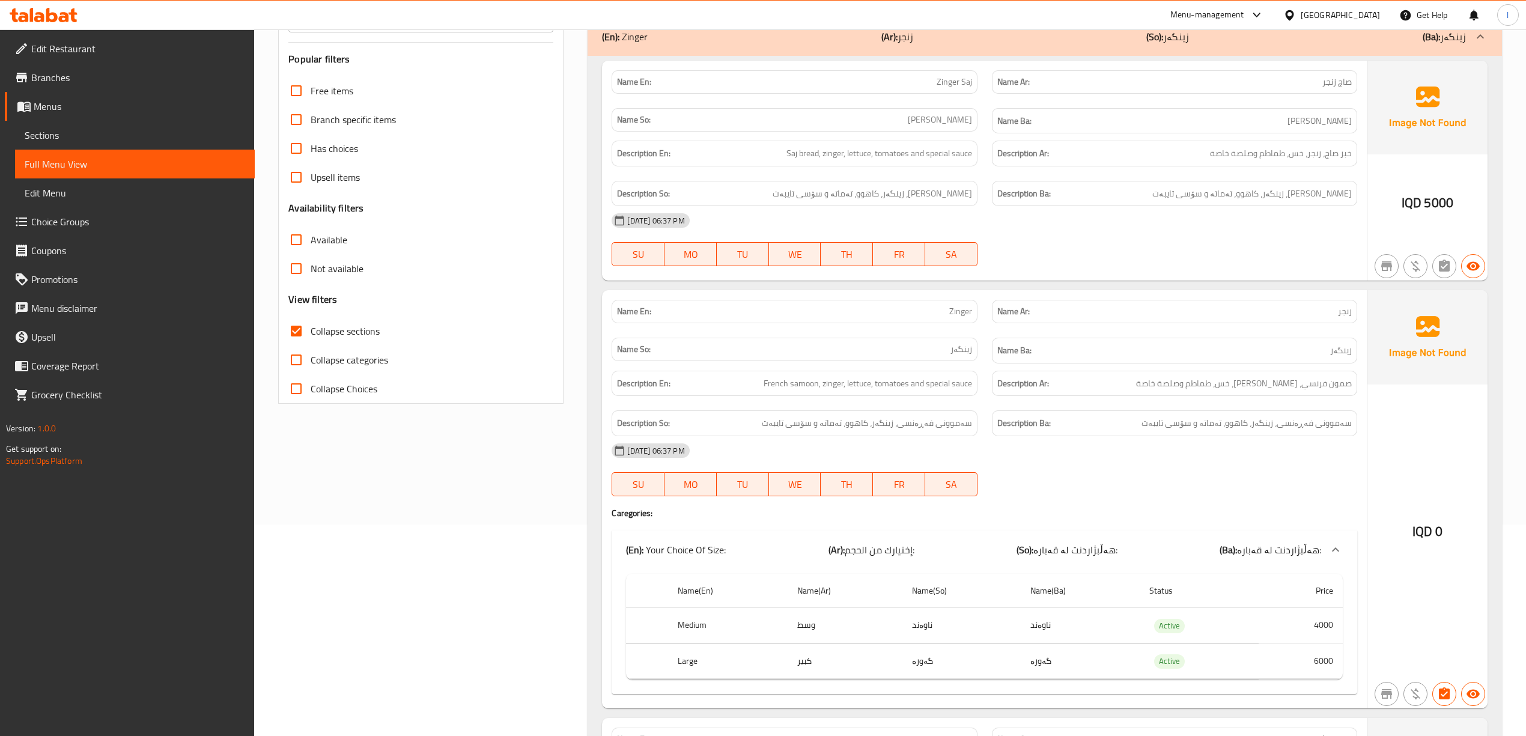
scroll to position [240, 0]
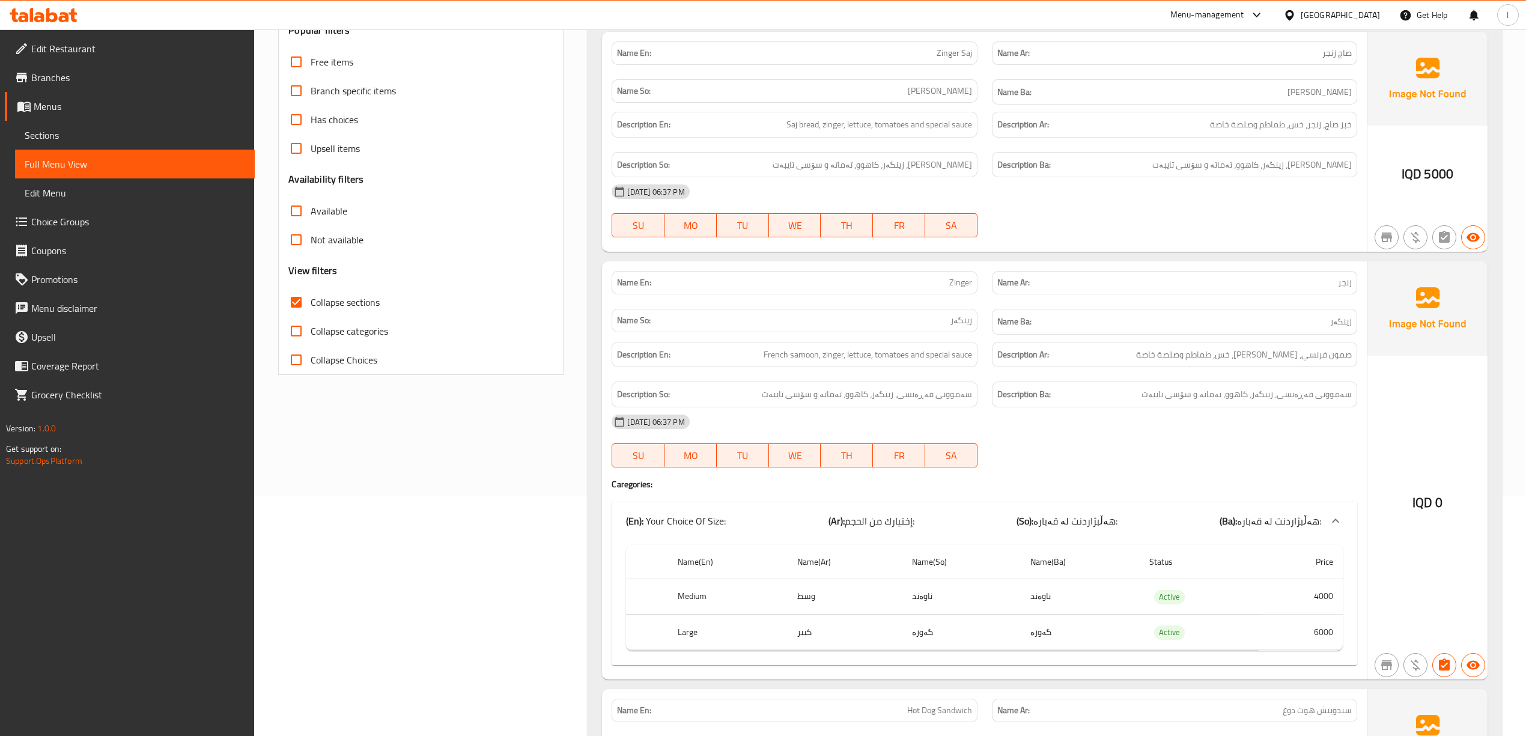
click at [1181, 203] on div "02-09-2025 06:37 PM" at bounding box center [985, 191] width 760 height 29
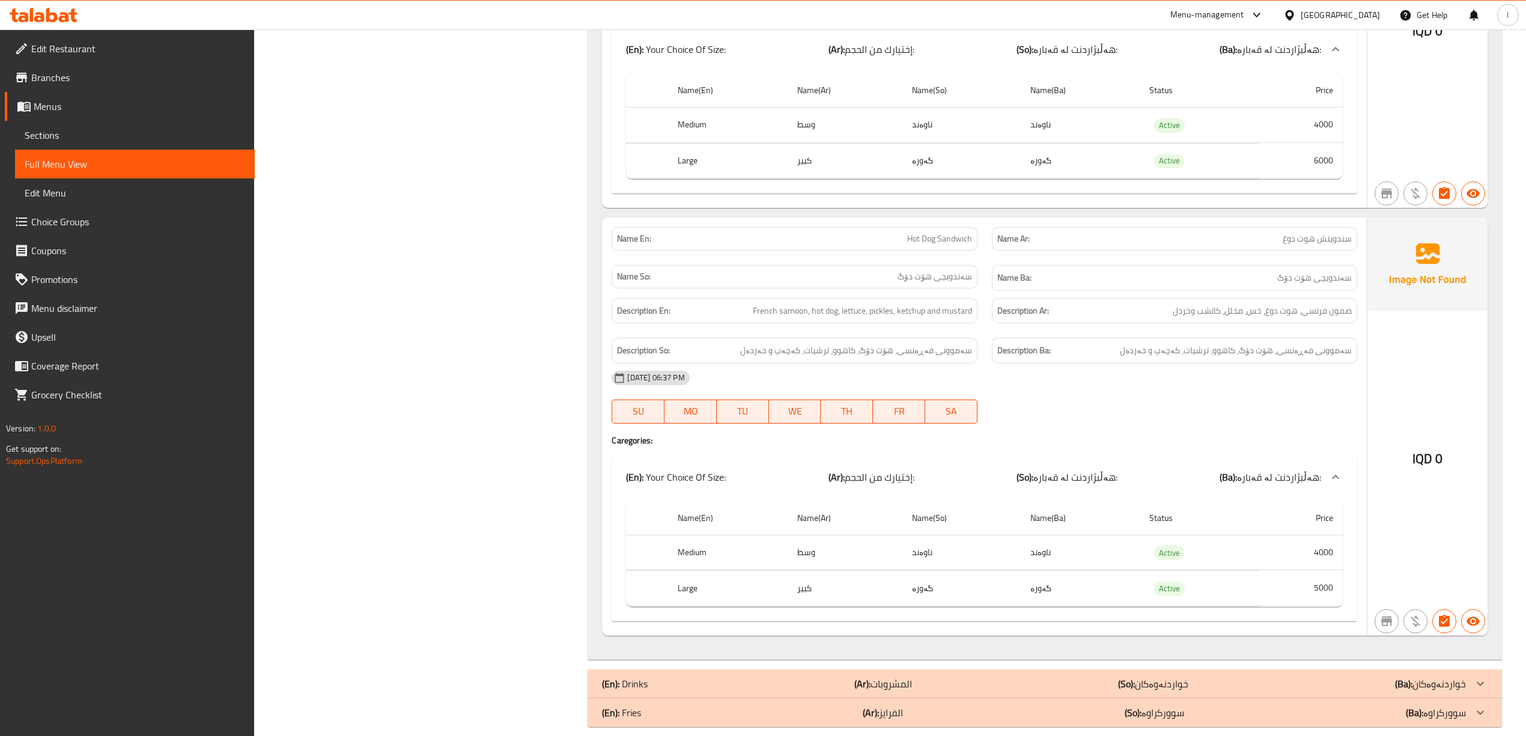
scroll to position [736, 0]
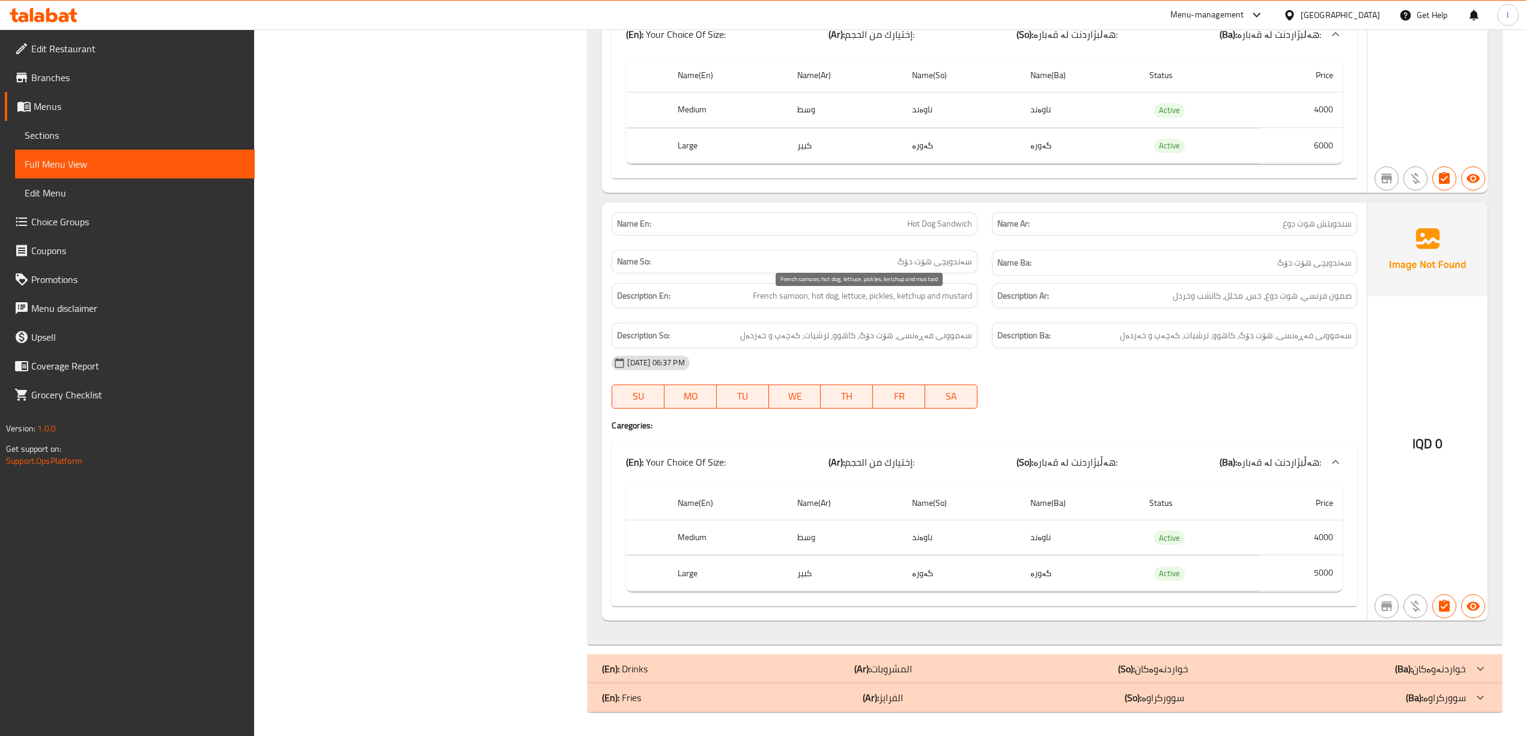
click at [965, 296] on span "French samoon, hot dog, lettuce, pickles, ketchup and mustard" at bounding box center [862, 295] width 219 height 15
click at [765, 339] on span "سەموونی فەڕەنسی، هۆت دۆگ، کاهوو، ترشیات، کەچەپ و خەردەل" at bounding box center [856, 335] width 232 height 15
copy span "خەردەل"
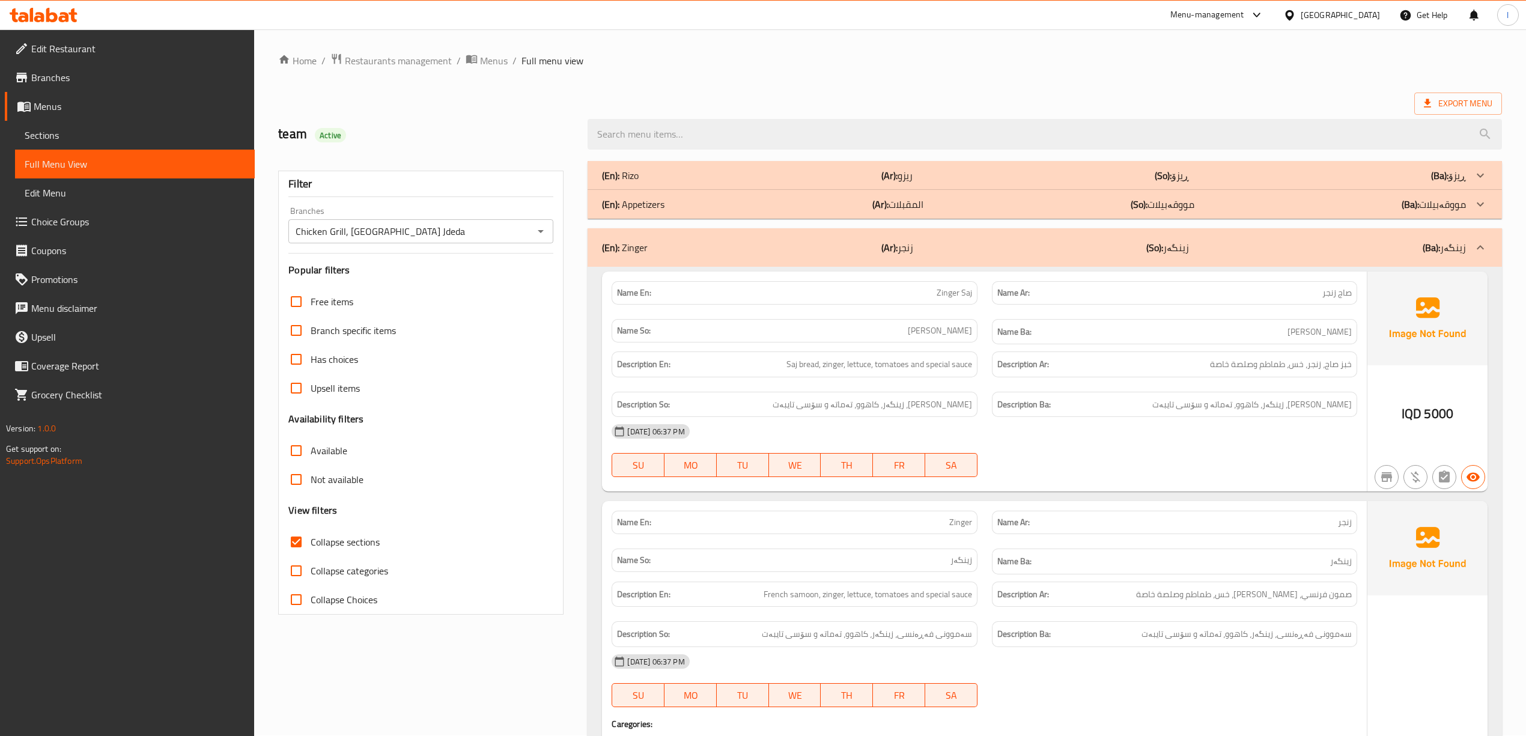
scroll to position [0, 0]
drag, startPoint x: 892, startPoint y: 258, endPoint x: 876, endPoint y: 293, distance: 38.4
click at [891, 258] on div "(En): Zinger (Ar): زنجر (So): زینگەر (Ba): زینگەر" at bounding box center [1045, 248] width 914 height 38
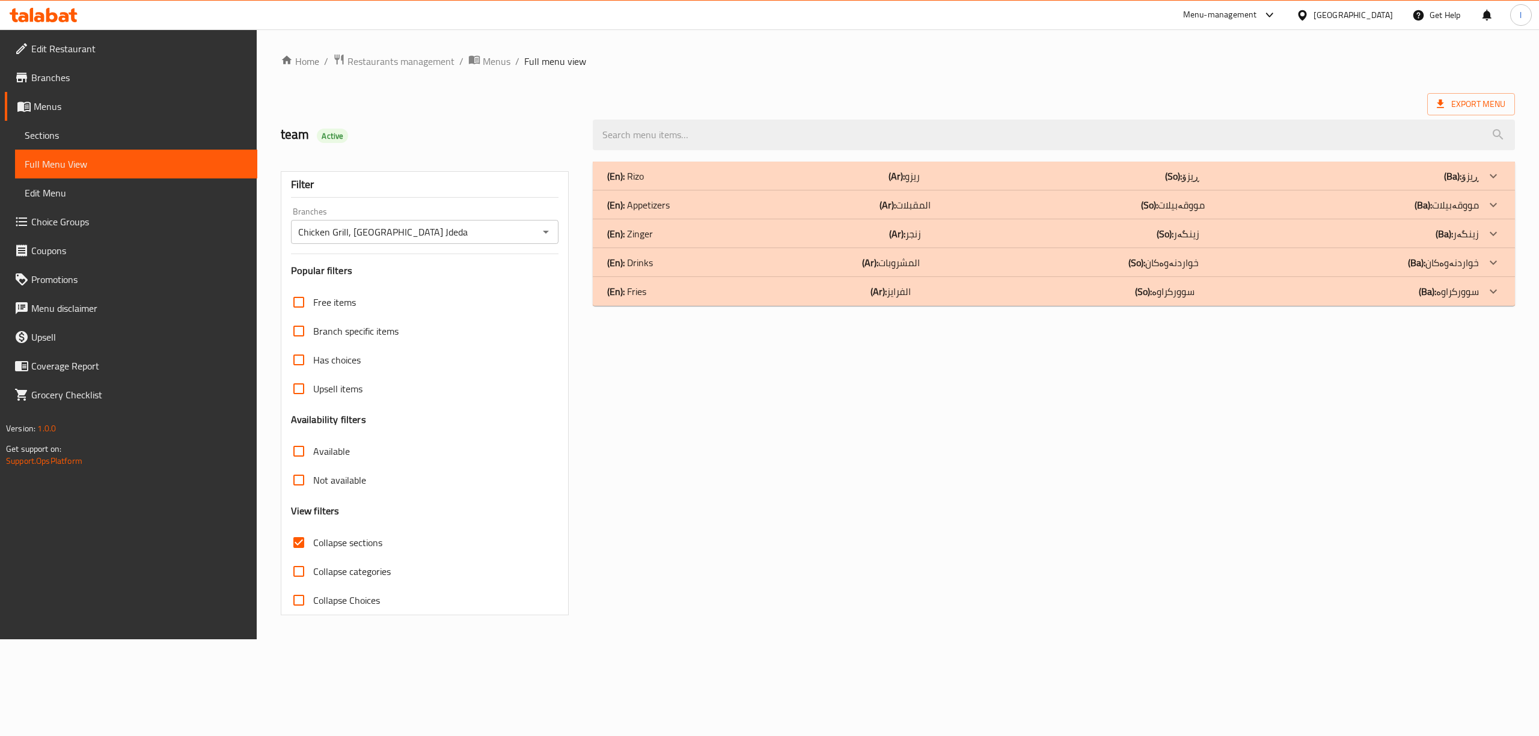
click at [883, 335] on div "(En): Rizo (Ar): ريزو (So): ڕیزۆ (Ba): ڕیزۆ Name En: Rizo Name Ar: ريزو Name So…" at bounding box center [1053, 388] width 936 height 468
click at [888, 183] on p "(Ar): المشروبات" at bounding box center [903, 176] width 31 height 14
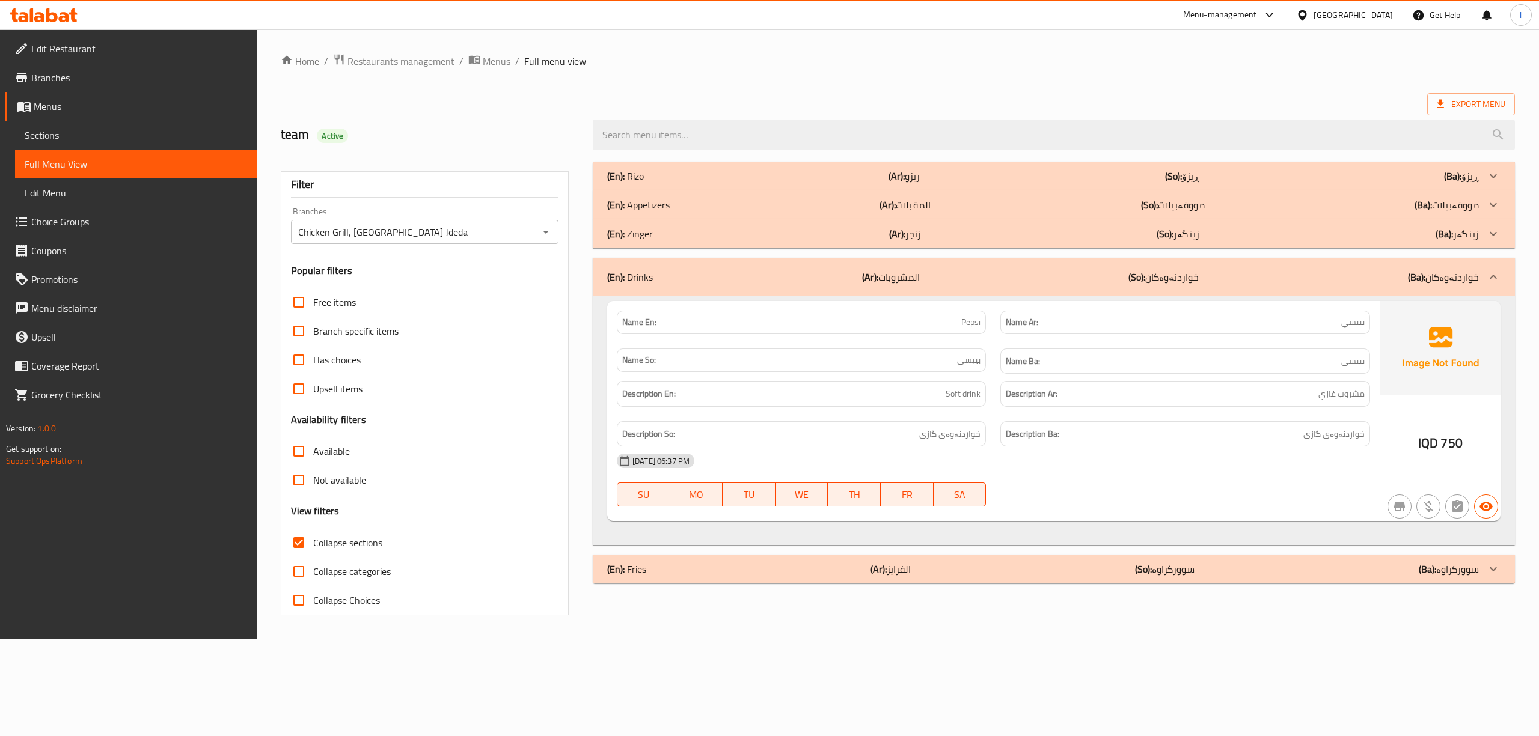
click at [754, 272] on div "(En): Drinks (Ar): المشروبات (So): خواردنەوەکان (Ba): خواردنەوەکان" at bounding box center [1042, 277] width 871 height 14
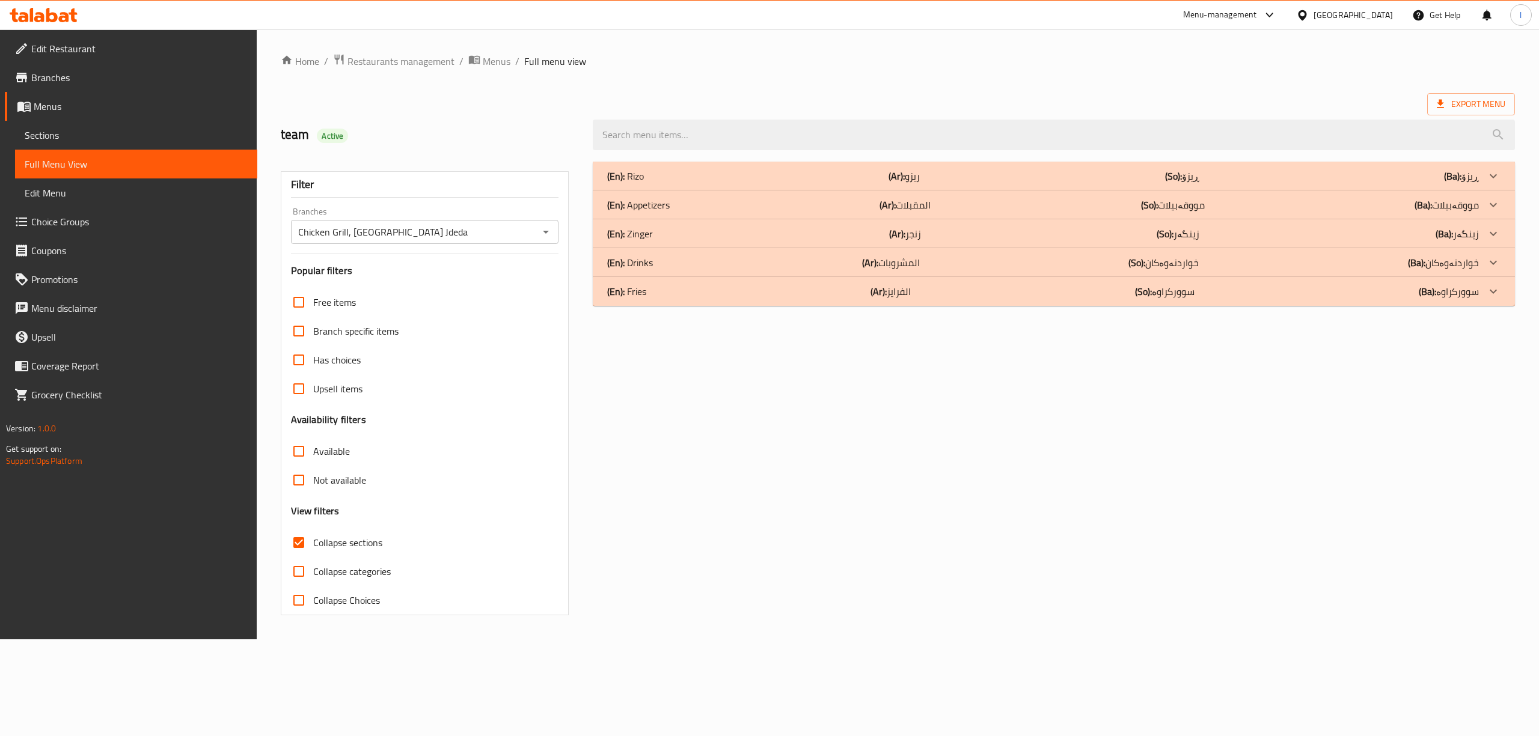
click at [825, 410] on div "(En): Rizo (Ar): ريزو (So): ڕیزۆ (Ba): ڕیزۆ Name En: Rizo Name Ar: ريزو Name So…" at bounding box center [1053, 388] width 936 height 468
click at [679, 183] on div "(En): Fries (Ar): الفرايز (So): سوورکراوە (Ba): سوورکراوە" at bounding box center [1042, 176] width 871 height 14
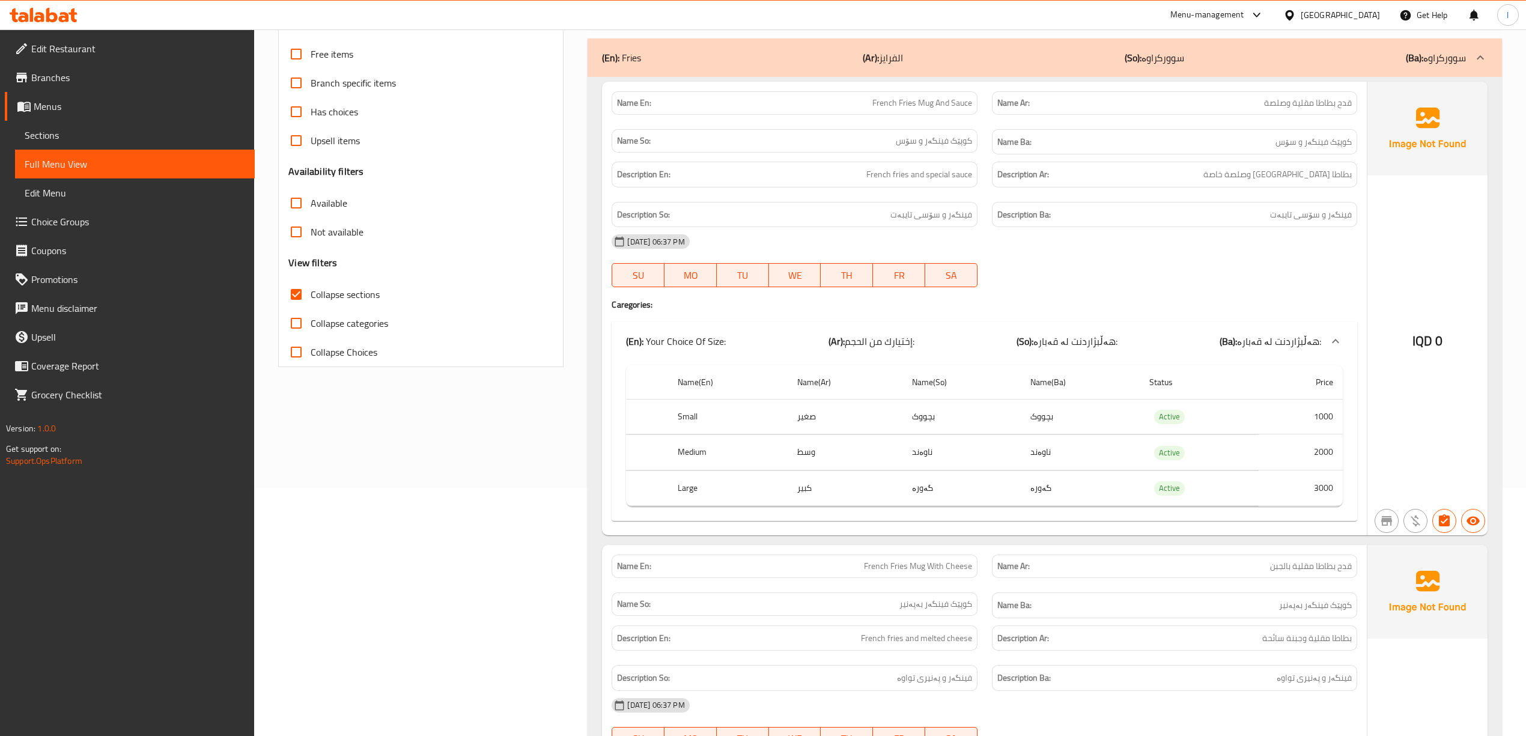
scroll to position [246, 0]
click at [419, 639] on div "Filter Branches Chicken Grill, Baghdad Jdeda Branches Popular filters Free item…" at bounding box center [426, 471] width 310 height 1124
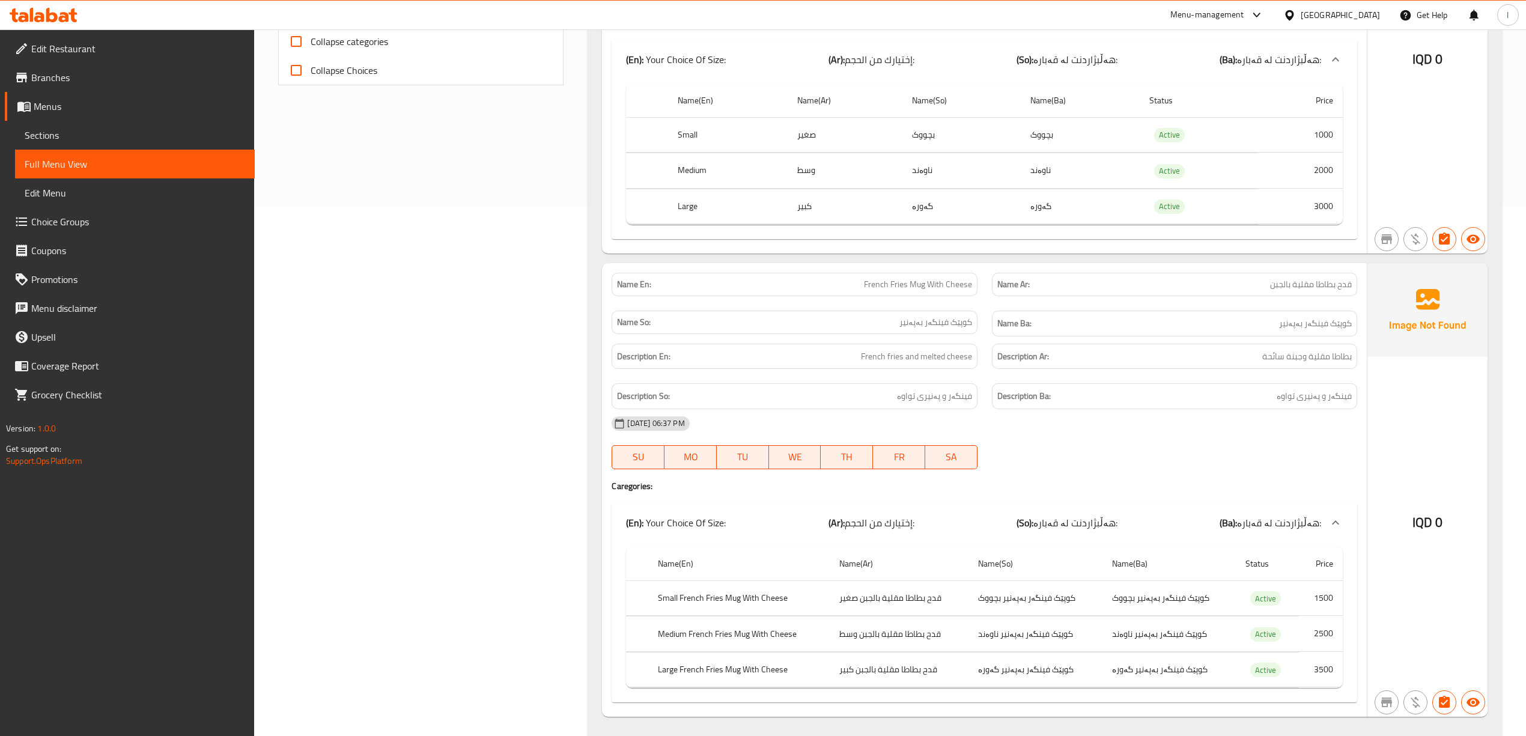
scroll to position [566, 0]
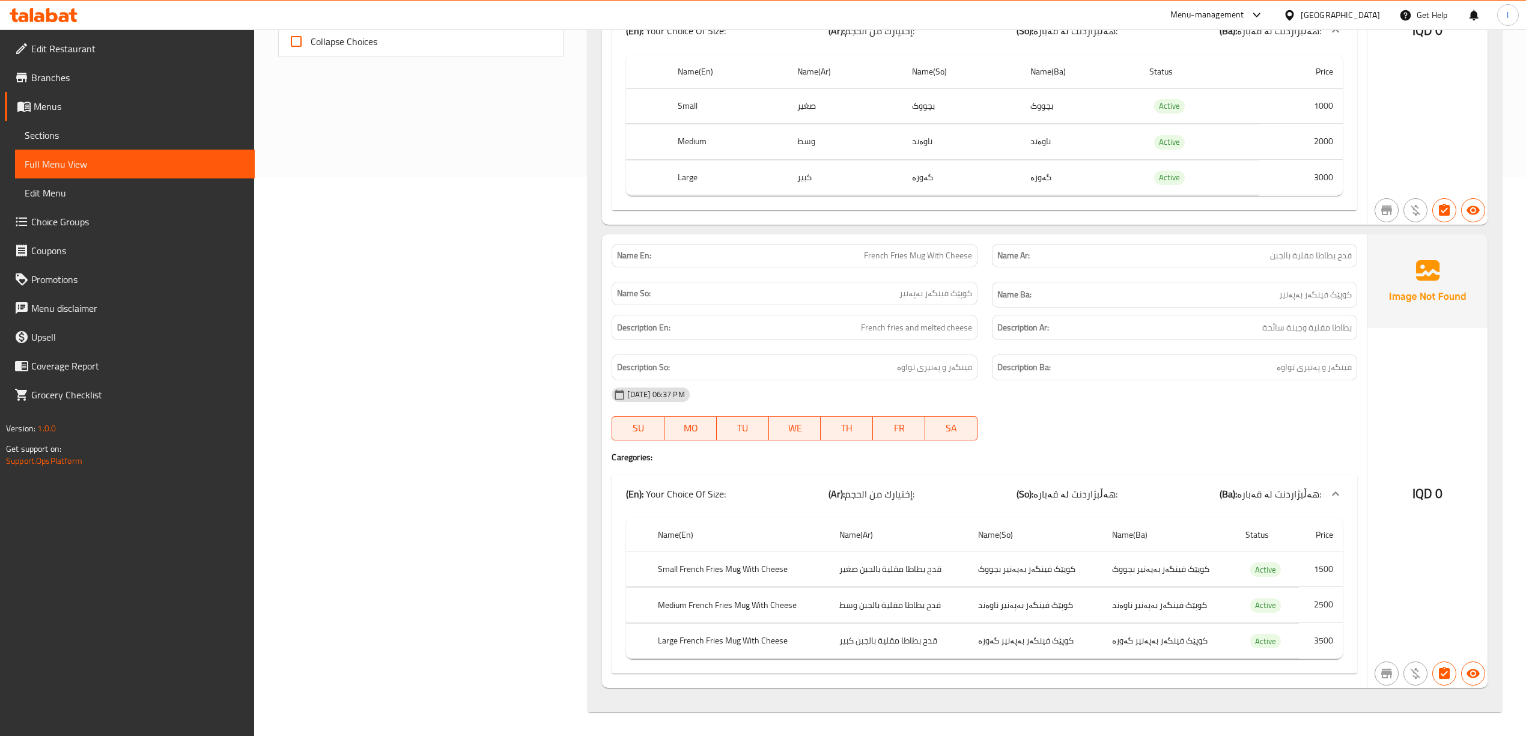
drag, startPoint x: 1057, startPoint y: 446, endPoint x: 1037, endPoint y: 462, distance: 24.8
click at [1037, 462] on div "Name En: French Fries Mug With Cheese Name Ar: قدح بطاطا مقلية بالجبن Name So: …" at bounding box center [984, 461] width 764 height 454
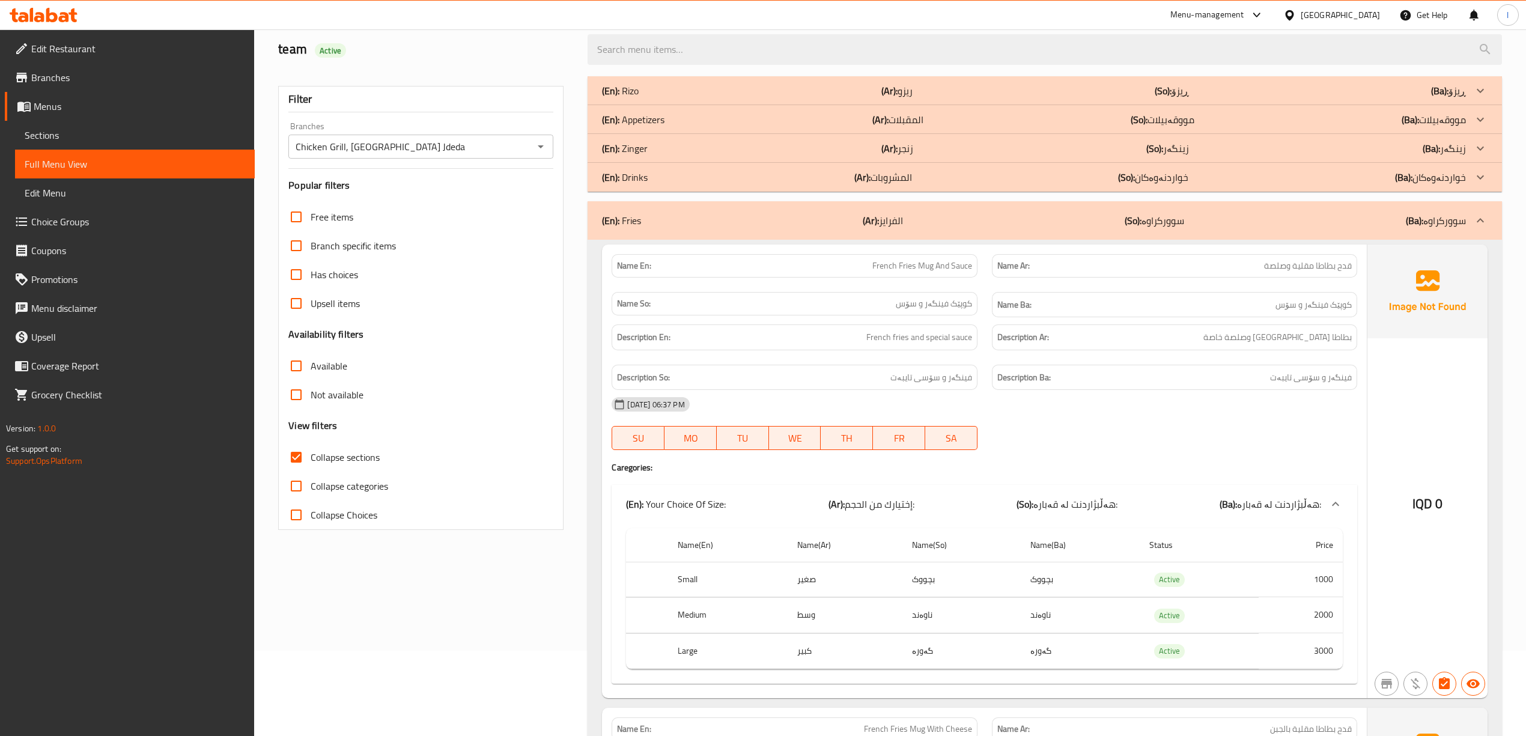
scroll to position [0, 0]
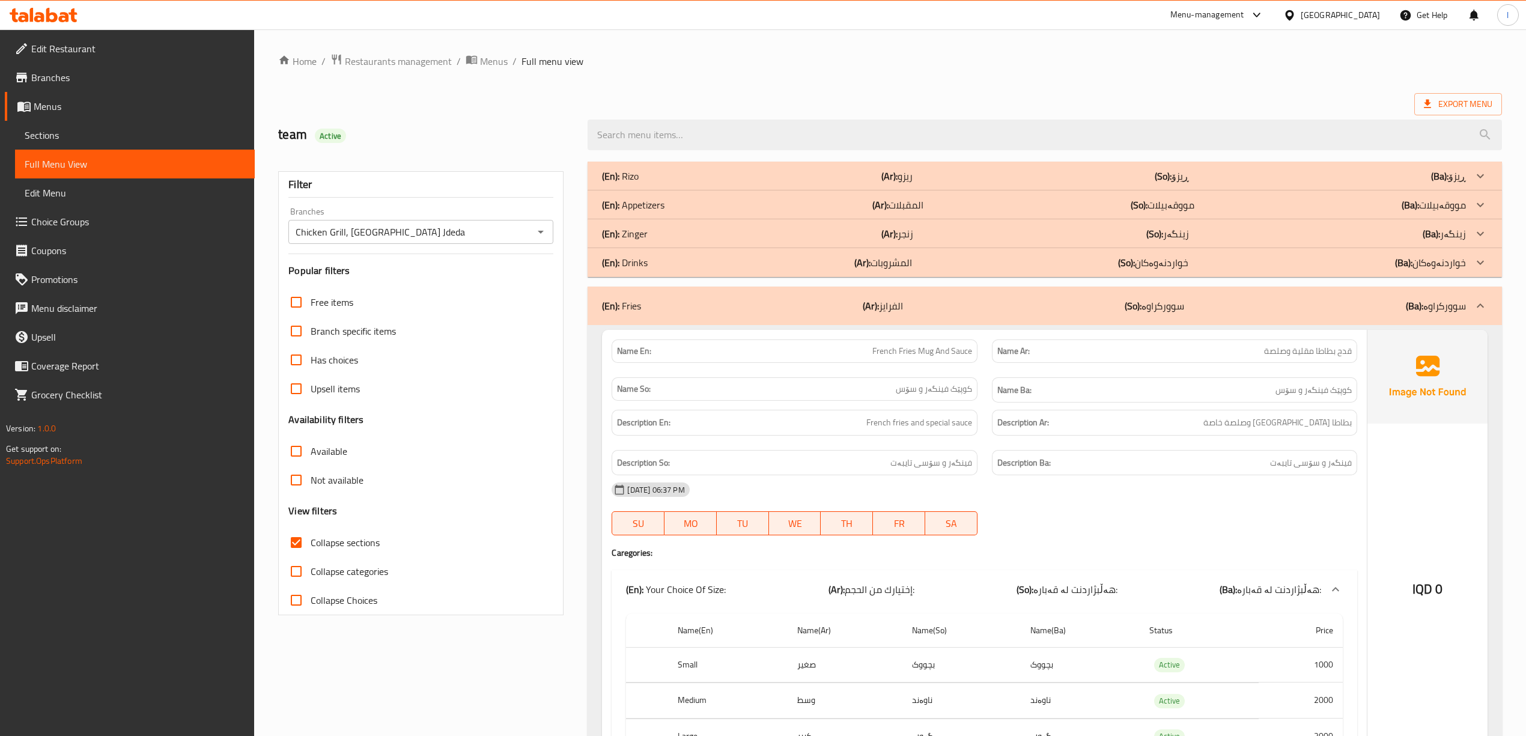
click at [63, 137] on span "Sections" at bounding box center [135, 135] width 221 height 14
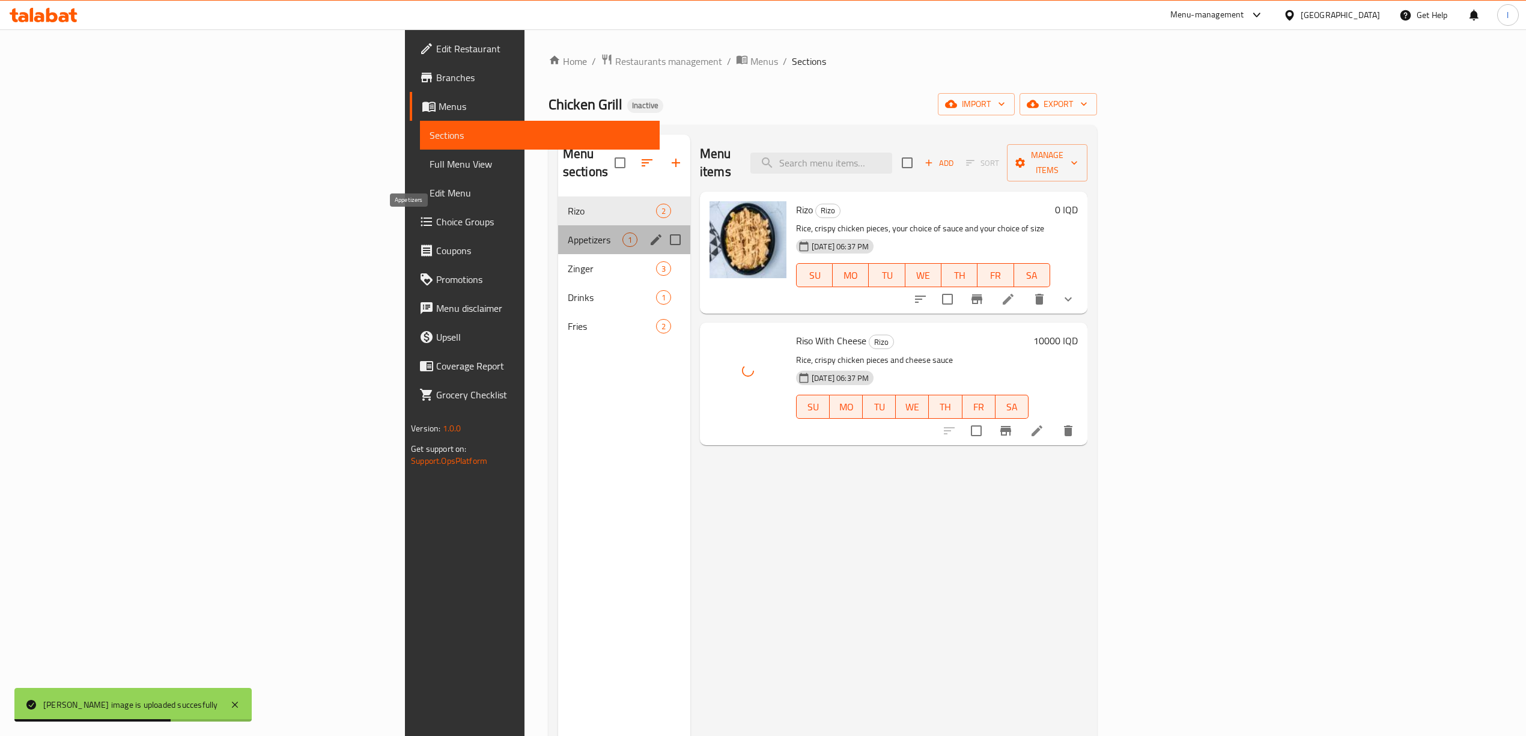
drag, startPoint x: 378, startPoint y: 222, endPoint x: 383, endPoint y: 246, distance: 25.1
click at [568, 233] on span "Appetizers" at bounding box center [595, 240] width 55 height 14
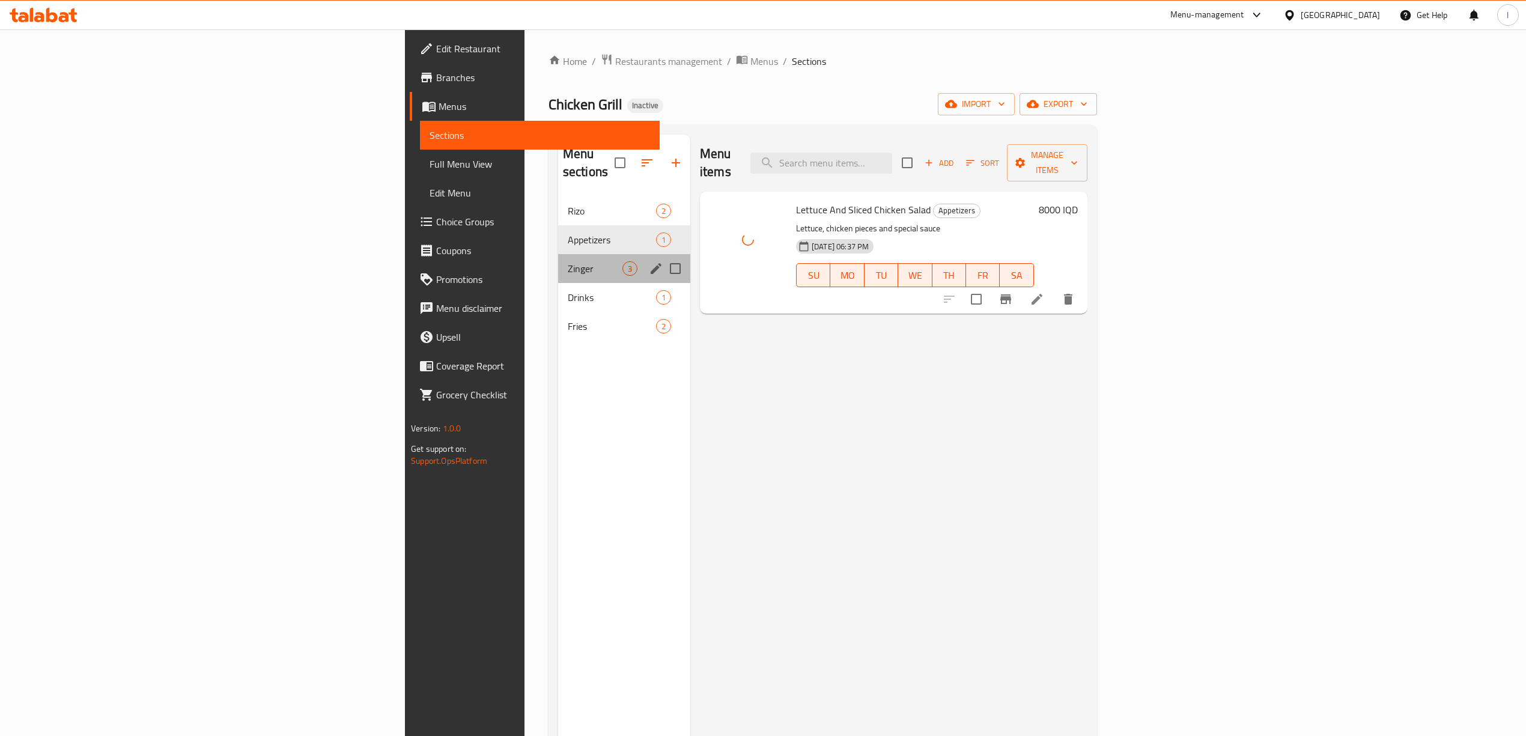
click at [558, 260] on div "Zinger 3" at bounding box center [624, 268] width 132 height 29
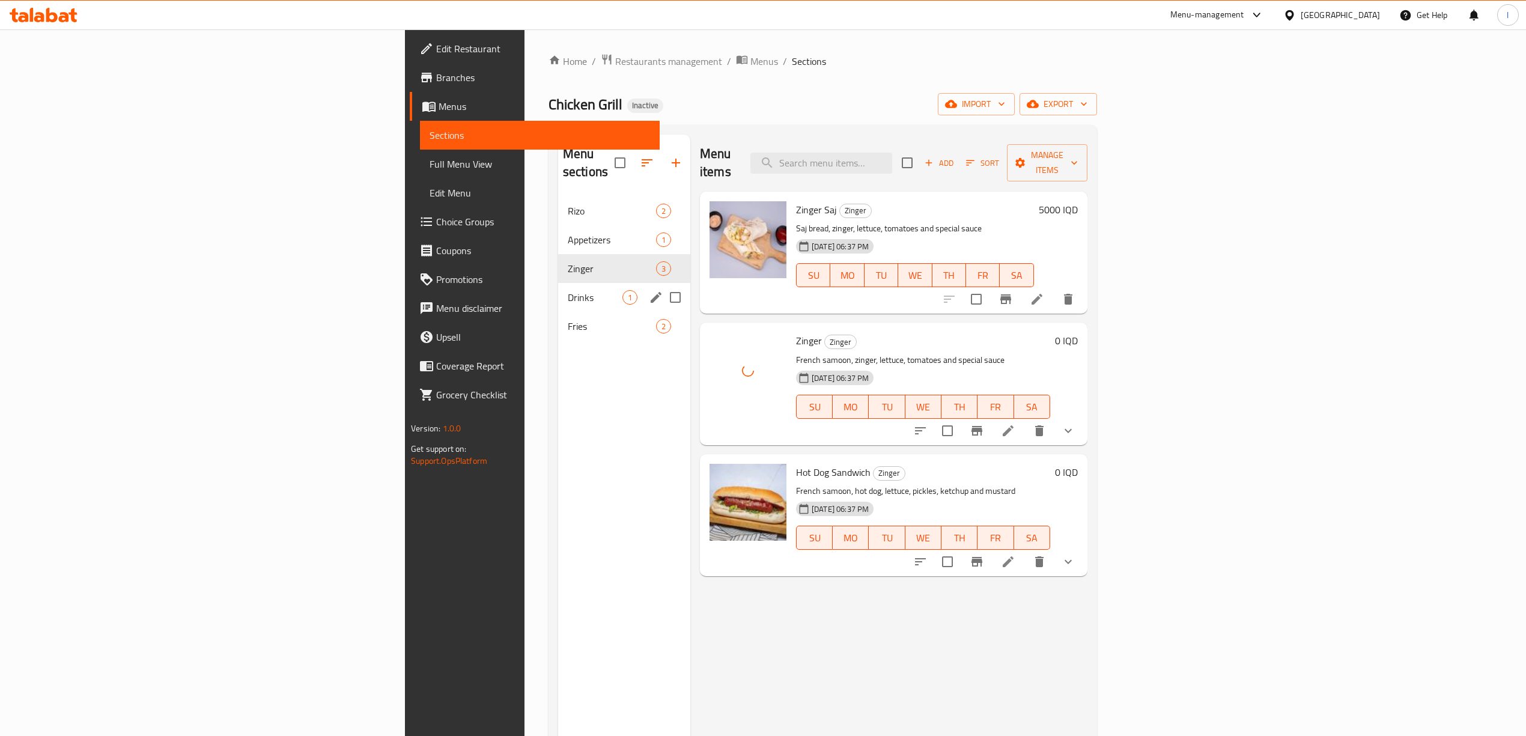
click at [558, 288] on div "Drinks 1" at bounding box center [624, 297] width 132 height 29
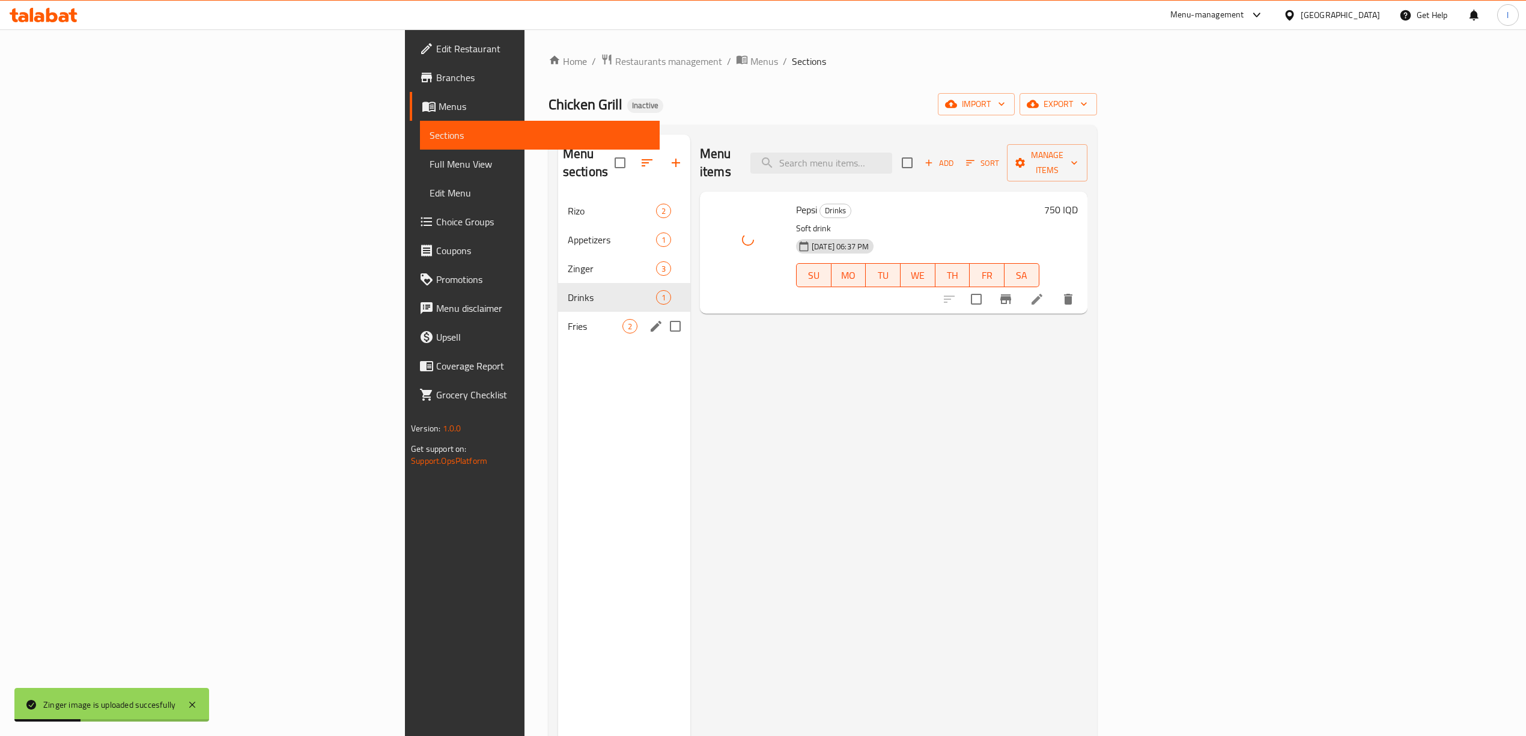
click at [558, 320] on div "Fries 2" at bounding box center [624, 326] width 132 height 29
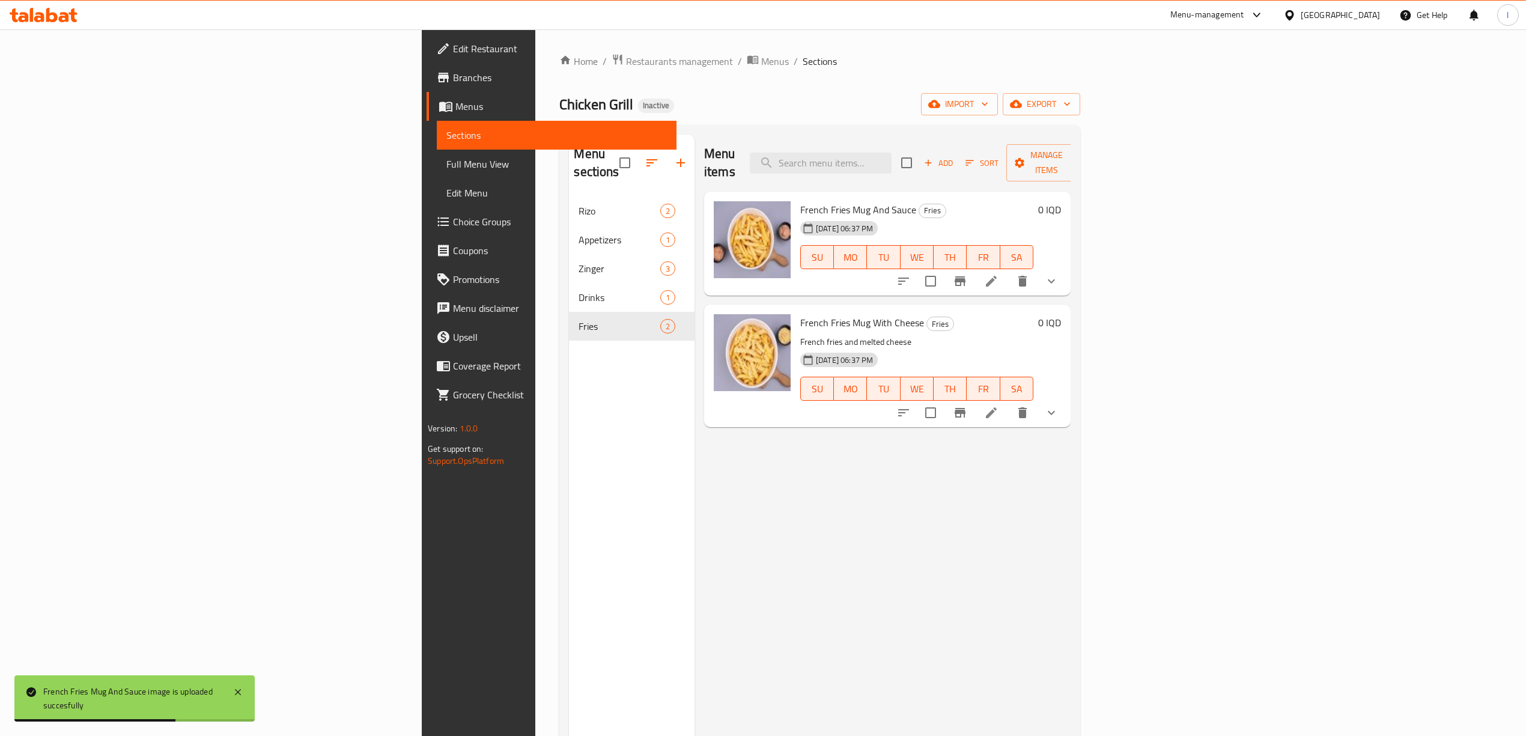
click at [695, 450] on div "Menu items Add Sort Manage items French Fries Mug And Sauce Fries 02-09-2025 06…" at bounding box center [883, 503] width 376 height 736
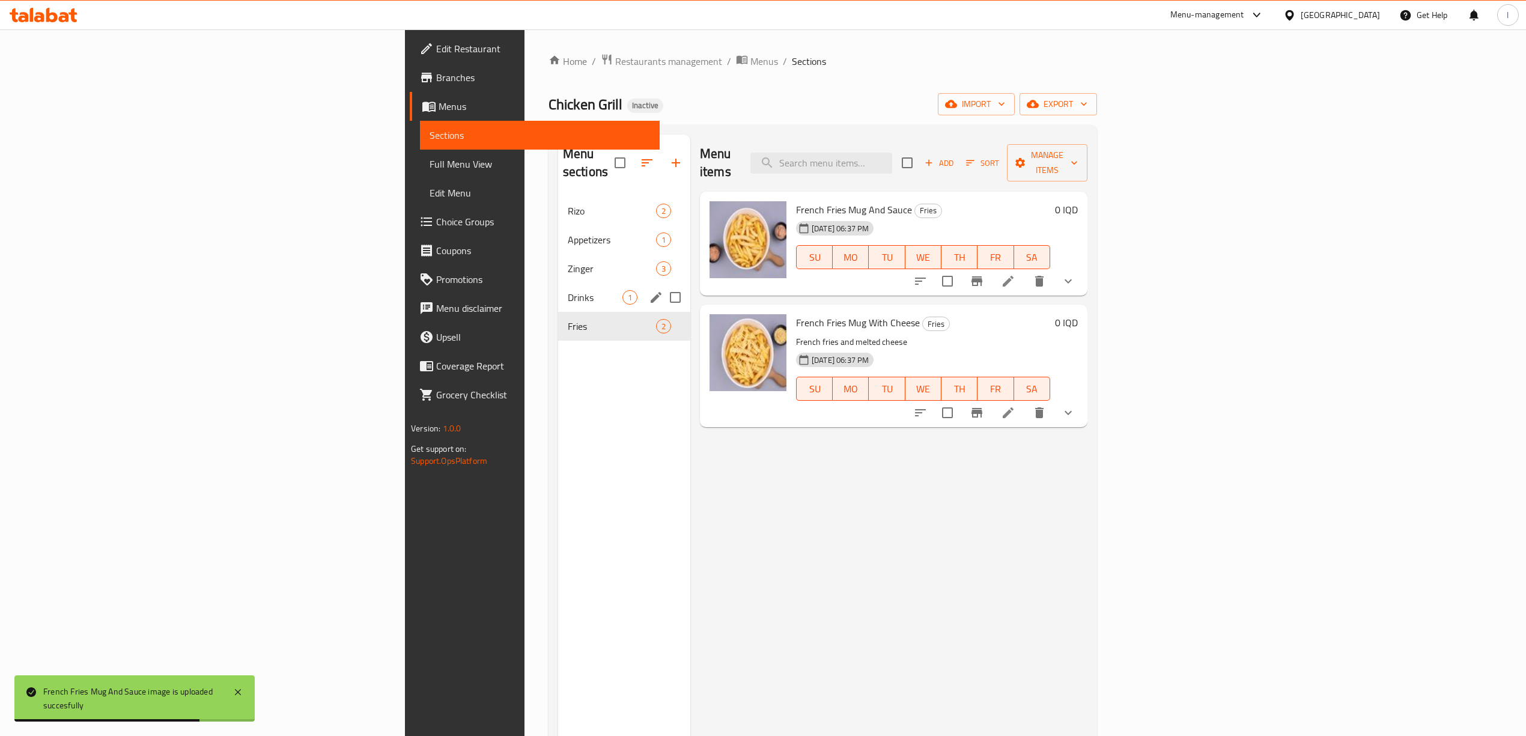
click at [558, 283] on div "Drinks 1" at bounding box center [624, 297] width 132 height 29
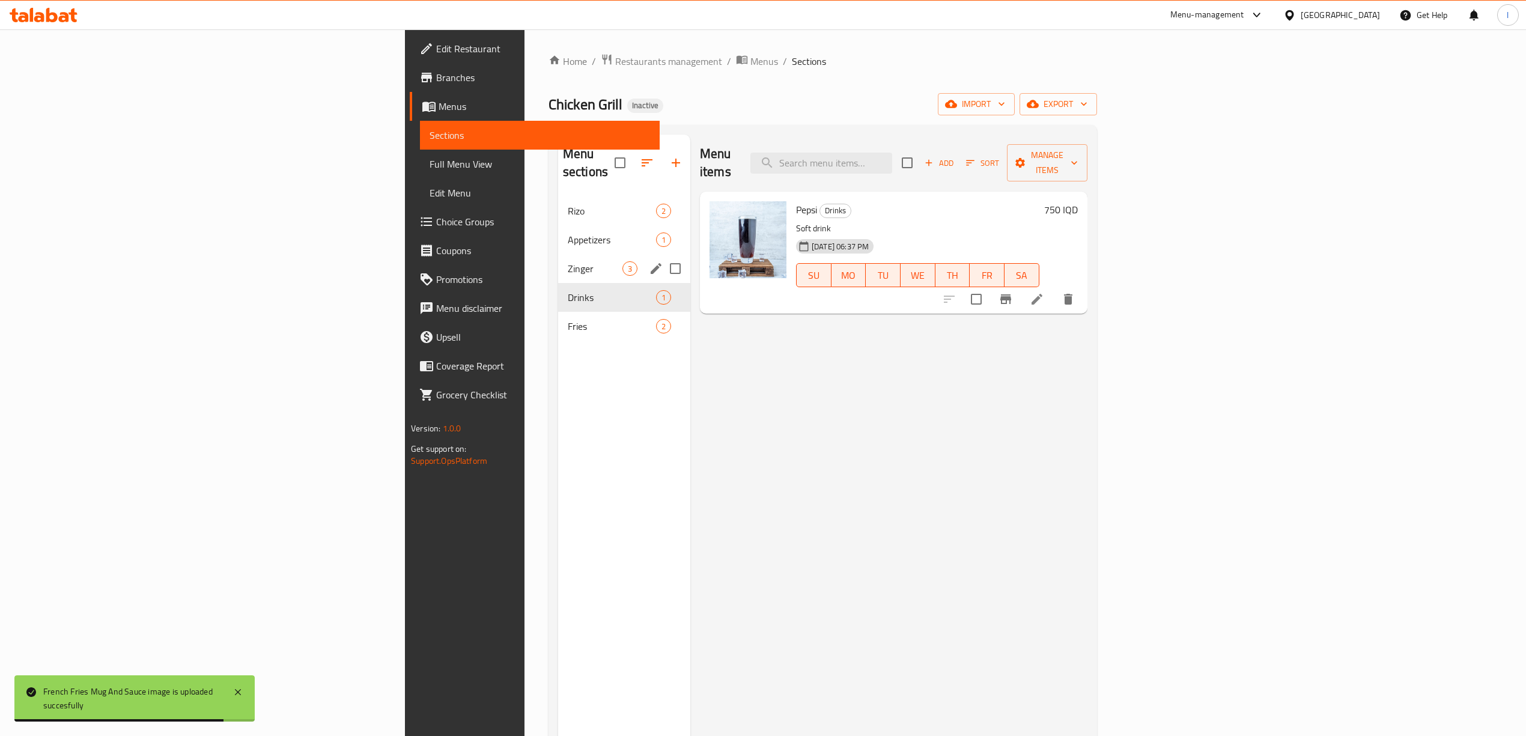
click at [568, 261] on span "Zinger" at bounding box center [595, 268] width 55 height 14
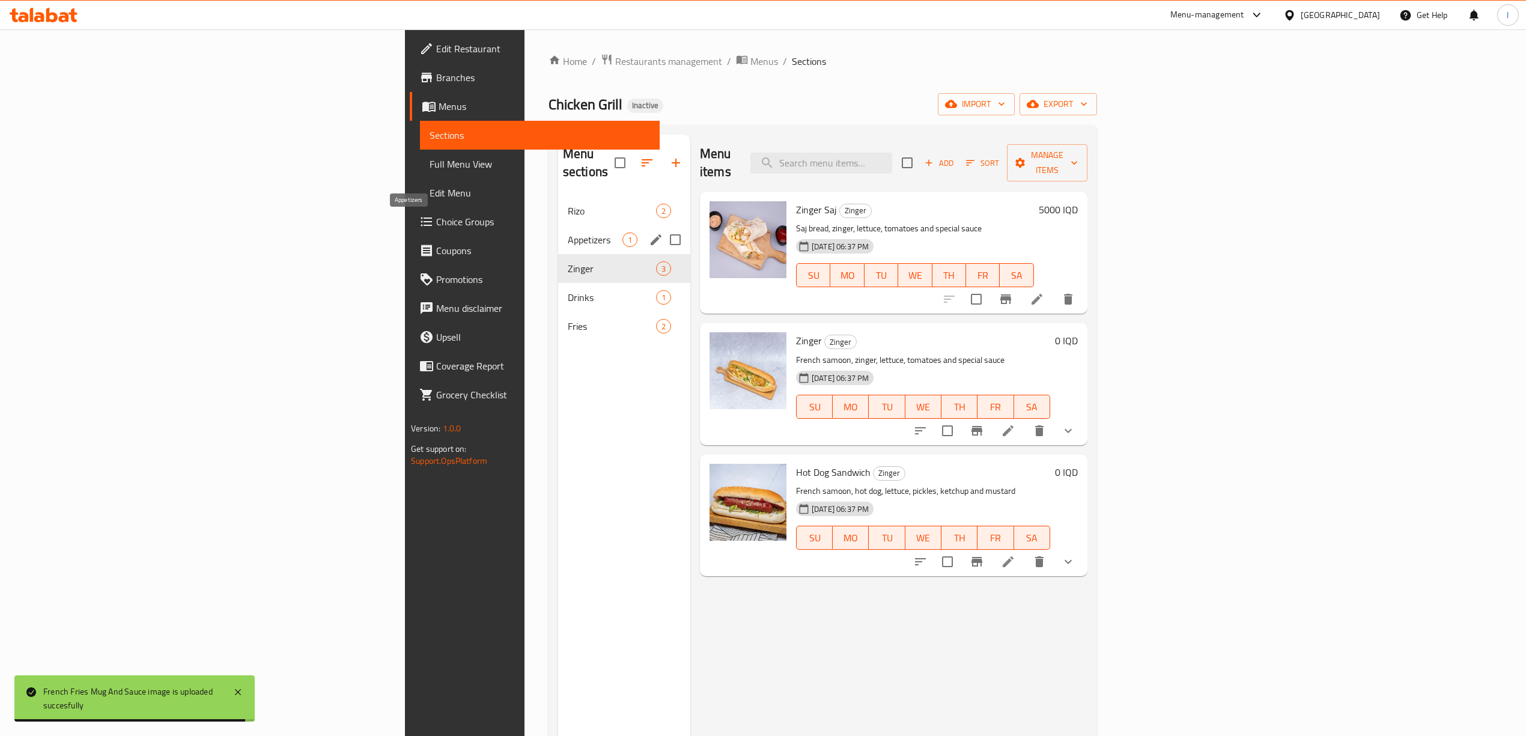
click at [568, 233] on span "Appetizers" at bounding box center [595, 240] width 55 height 14
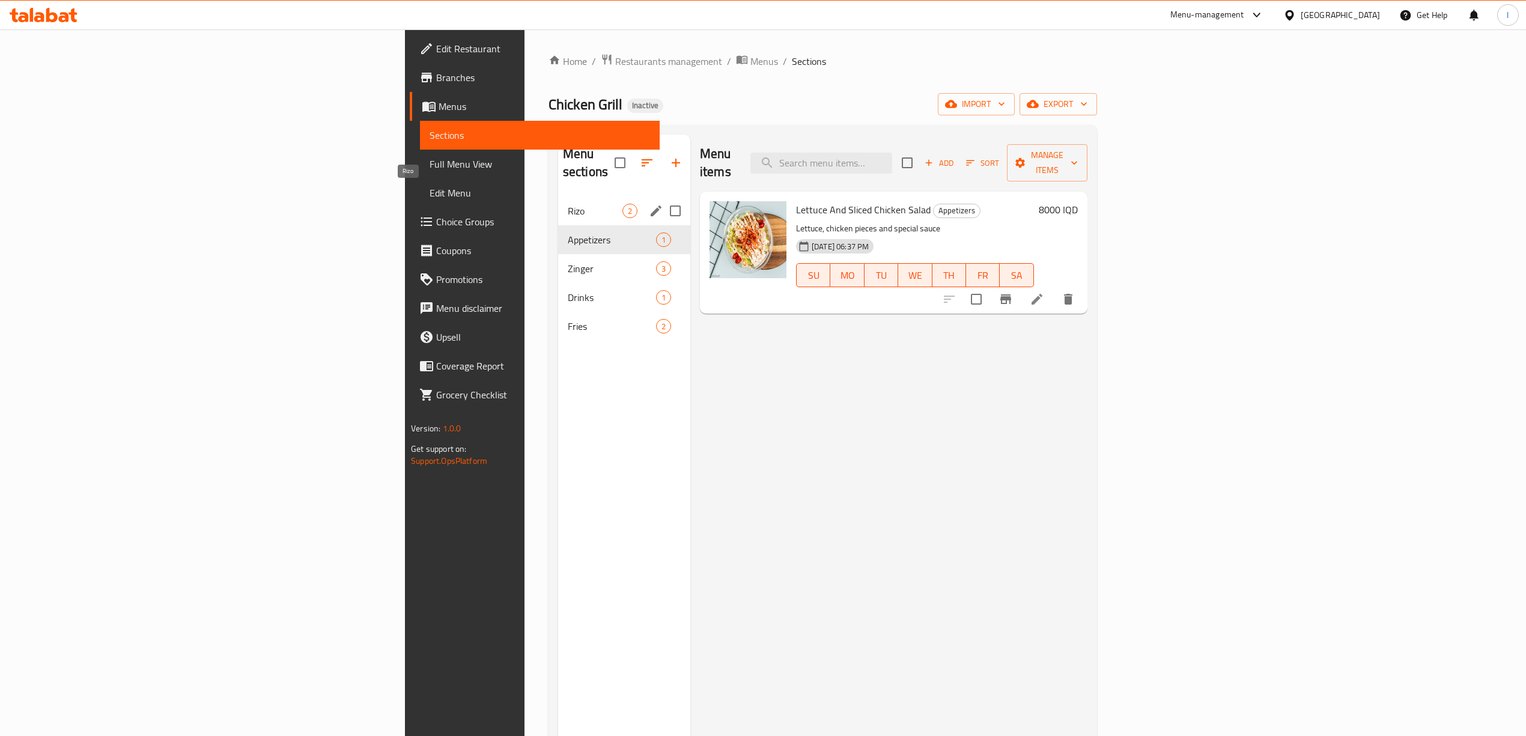
click at [568, 204] on span "Rizo" at bounding box center [595, 211] width 55 height 14
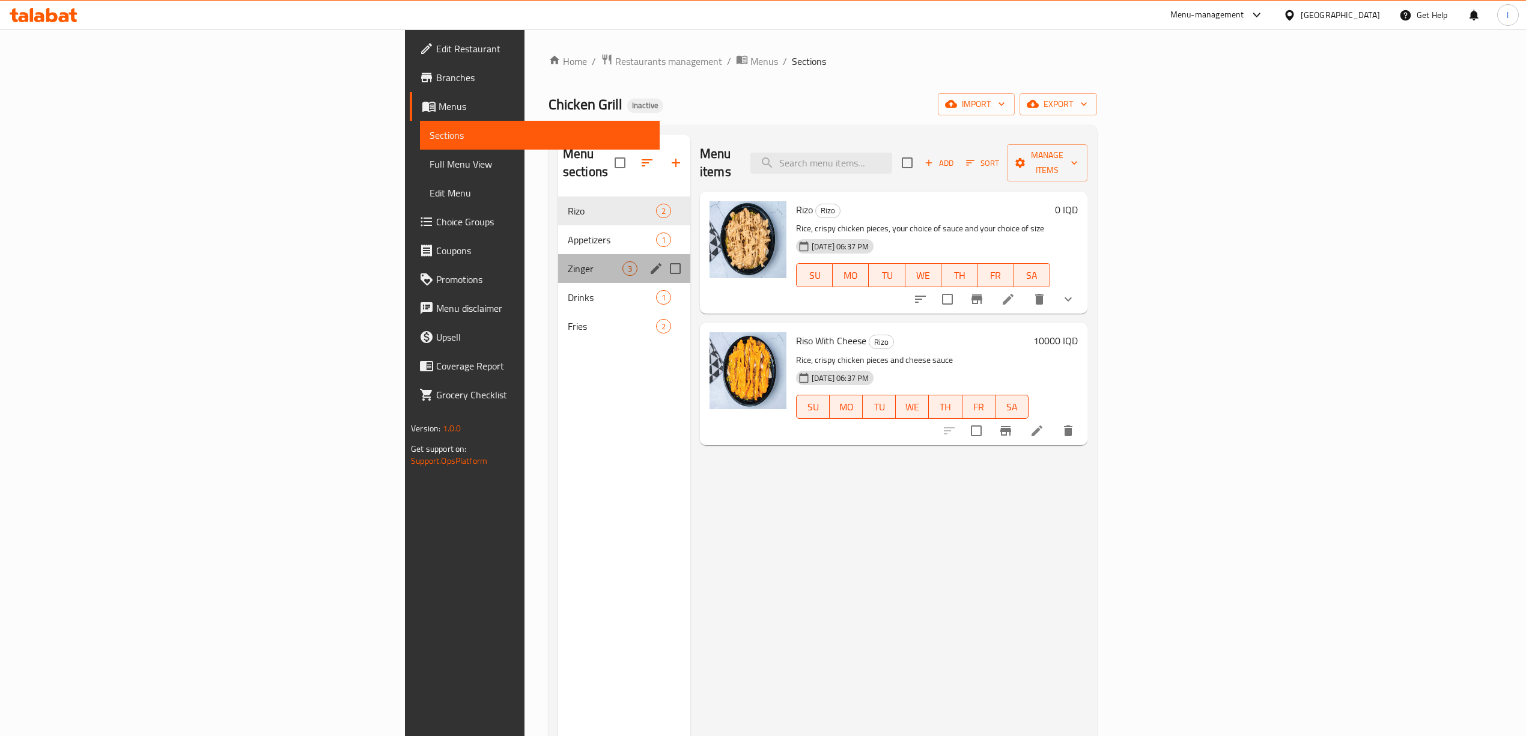
click at [558, 254] on div "Zinger 3" at bounding box center [624, 268] width 132 height 29
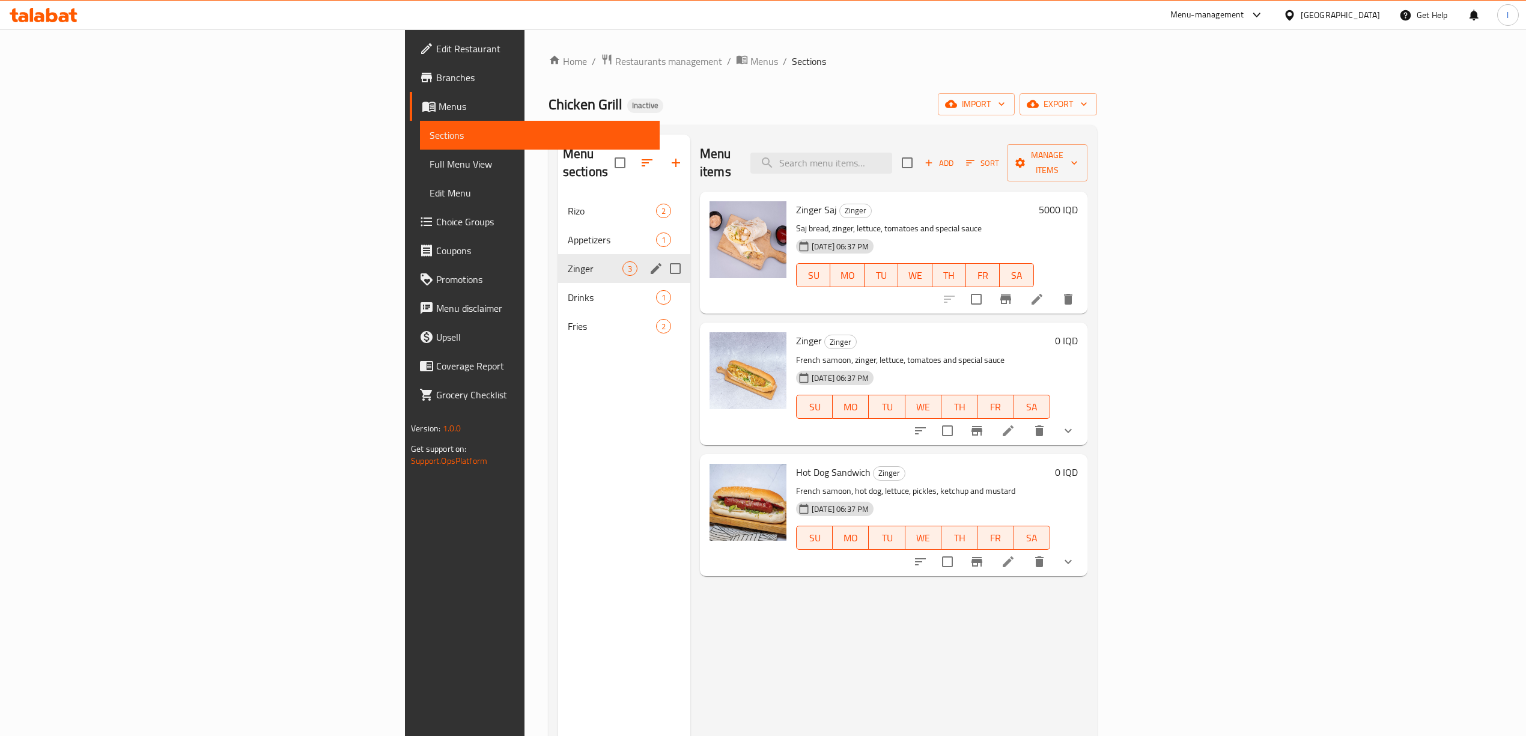
click at [568, 290] on span "Drinks" at bounding box center [612, 297] width 88 height 14
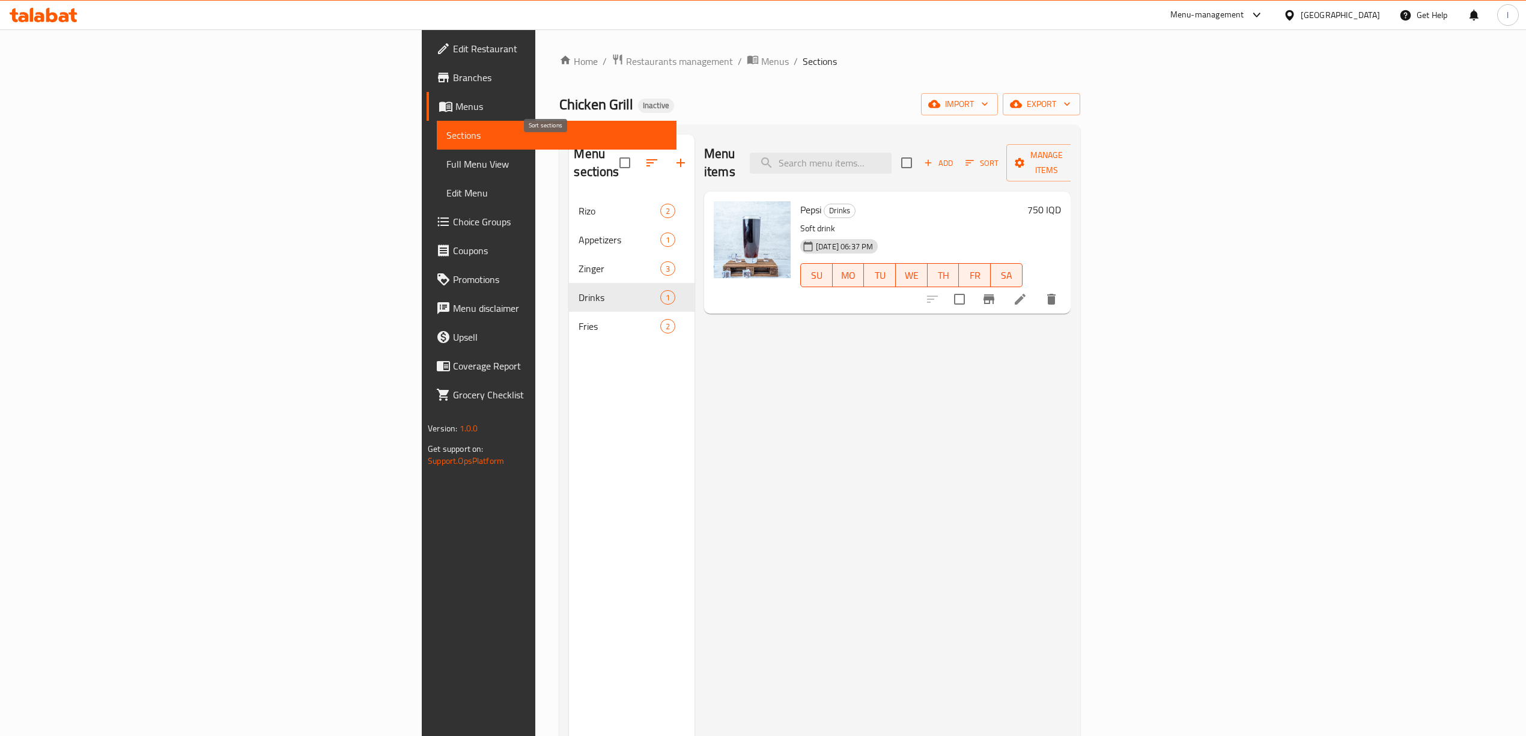
click at [638, 148] on button "button" at bounding box center [652, 162] width 29 height 29
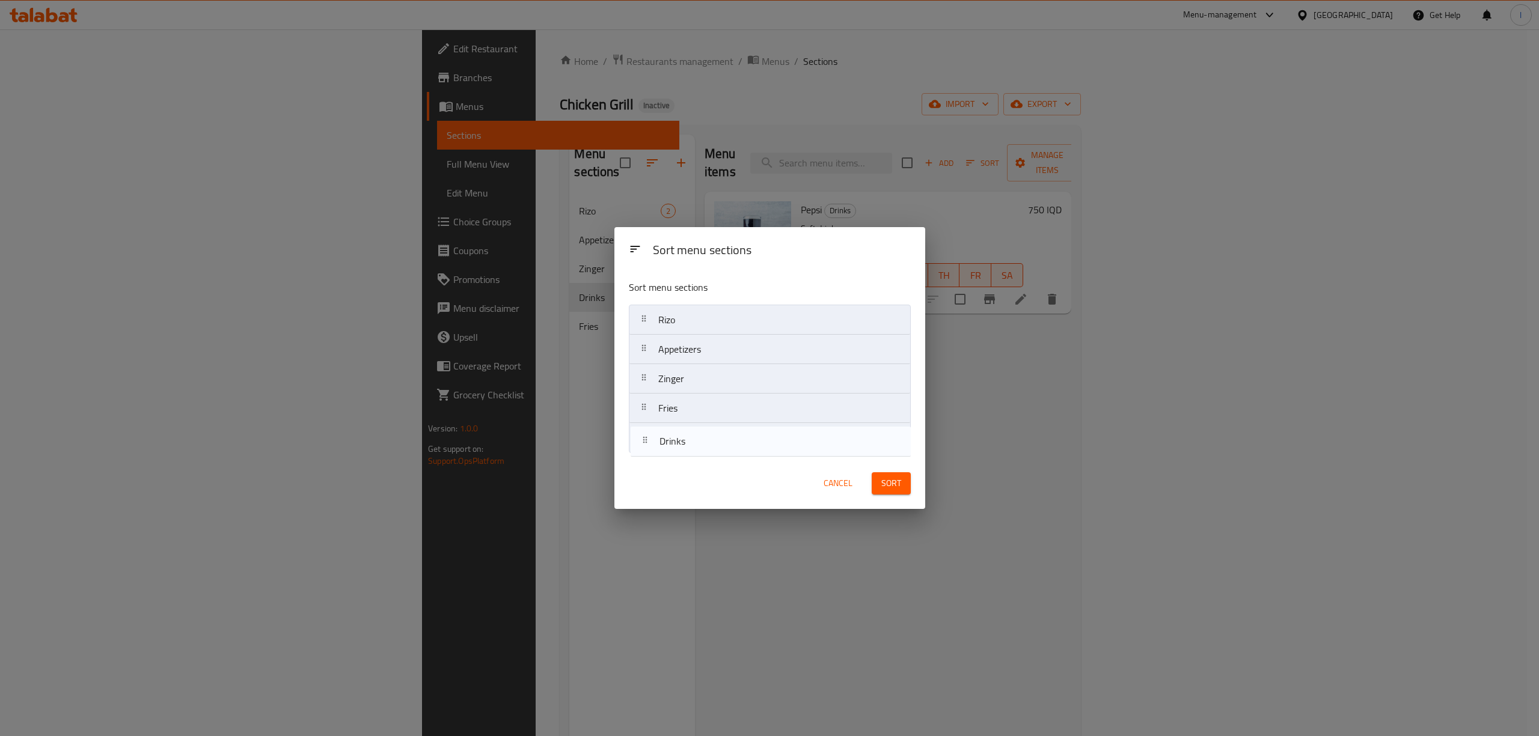
drag, startPoint x: 682, startPoint y: 419, endPoint x: 682, endPoint y: 457, distance: 38.5
click at [682, 457] on div "Sort menu sections Rizo Appetizers Zinger Drinks Fries" at bounding box center [769, 364] width 311 height 188
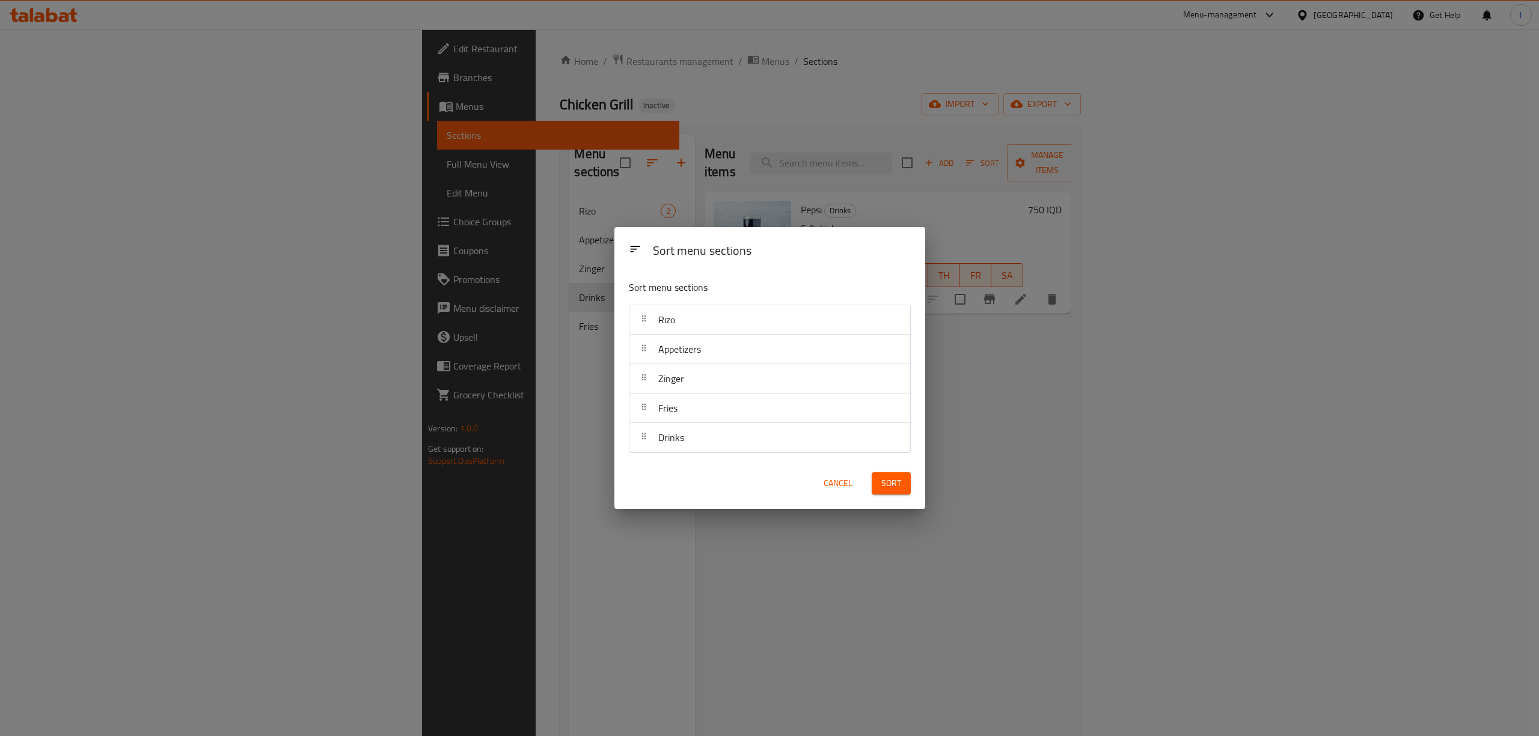
click at [883, 482] on span "Sort" at bounding box center [891, 483] width 20 height 15
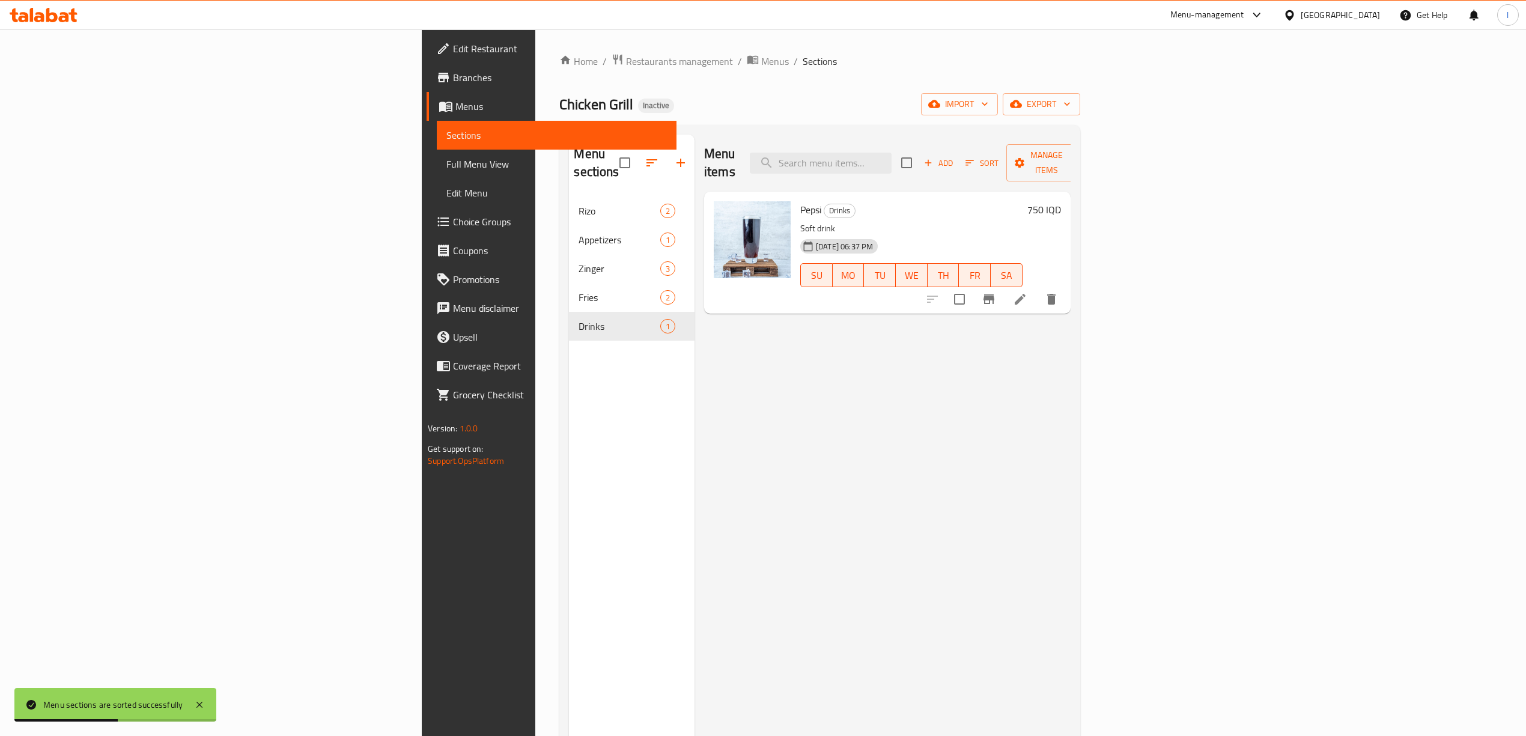
click at [926, 388] on div "Menu items Add Sort Manage items Pepsi Drinks Soft drink 02-09-2025 06:37 PM SU…" at bounding box center [883, 503] width 376 height 736
click at [447, 157] on span "Full Menu View" at bounding box center [557, 164] width 221 height 14
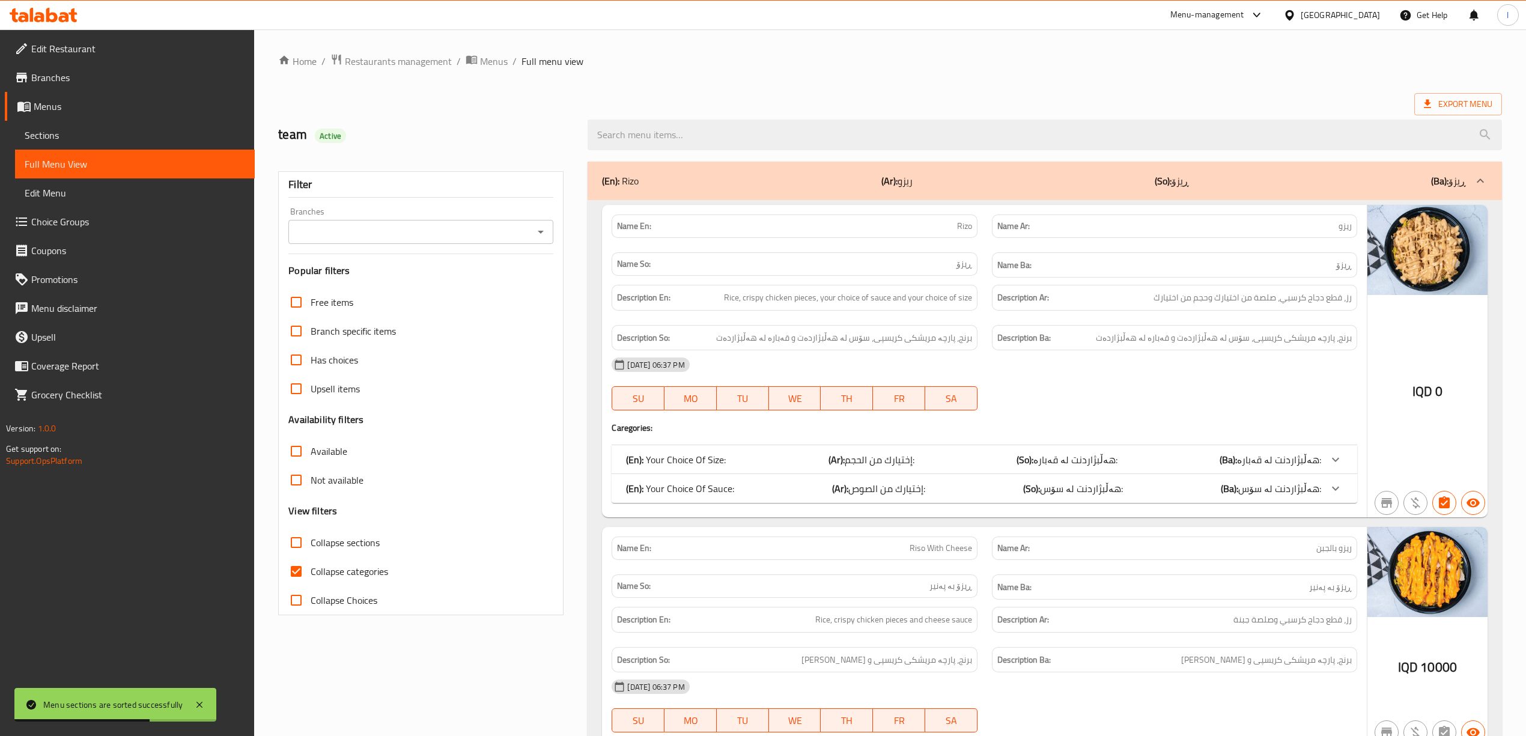
click at [470, 224] on div "Branches" at bounding box center [420, 232] width 265 height 24
click at [433, 243] on div "Branches" at bounding box center [420, 232] width 265 height 24
click at [549, 230] on div "Branches" at bounding box center [420, 232] width 265 height 24
click at [543, 229] on icon "Open" at bounding box center [541, 232] width 14 height 14
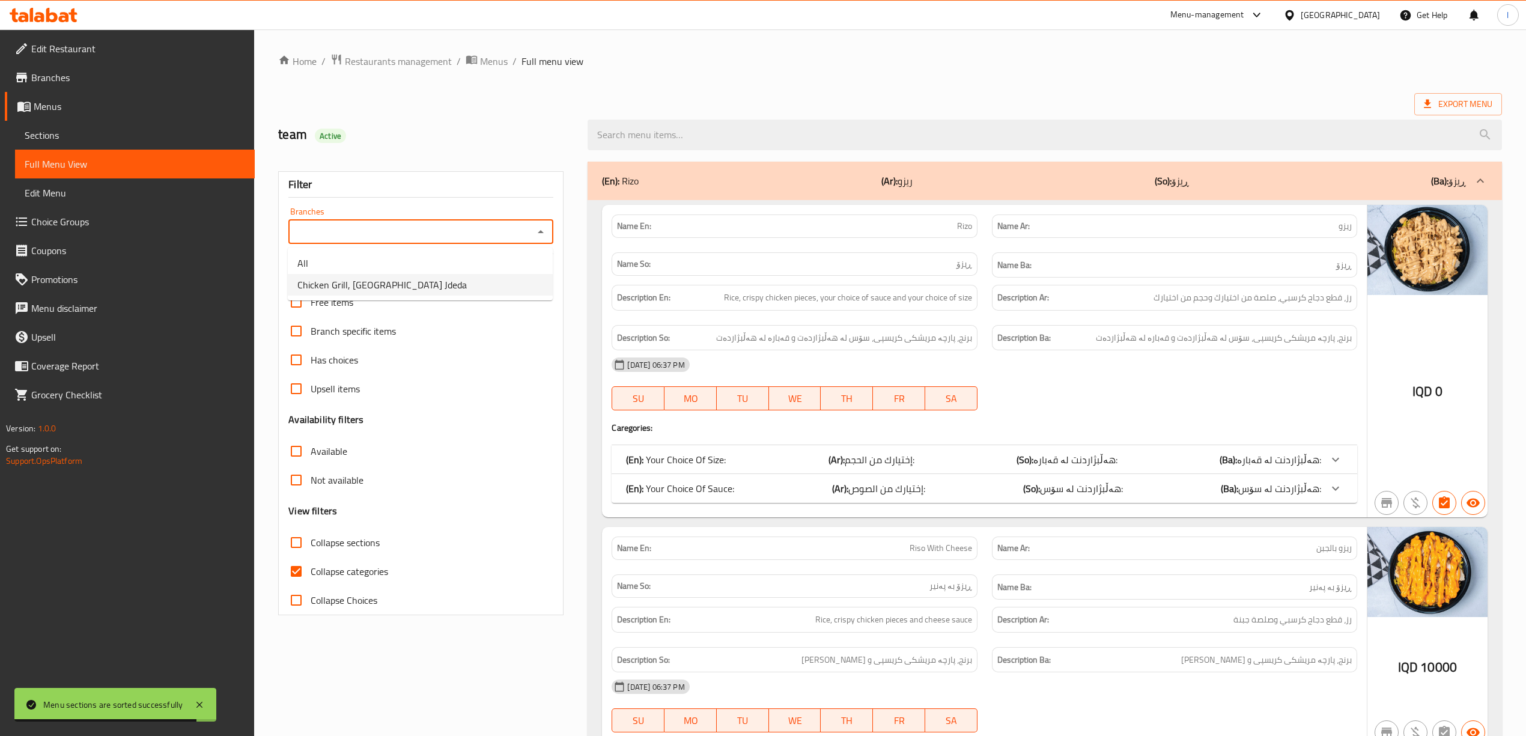
click at [455, 287] on li "Chicken Grill, Baghdad Jdeda" at bounding box center [420, 285] width 265 height 22
type input "Chicken Grill, Baghdad Jdeda"
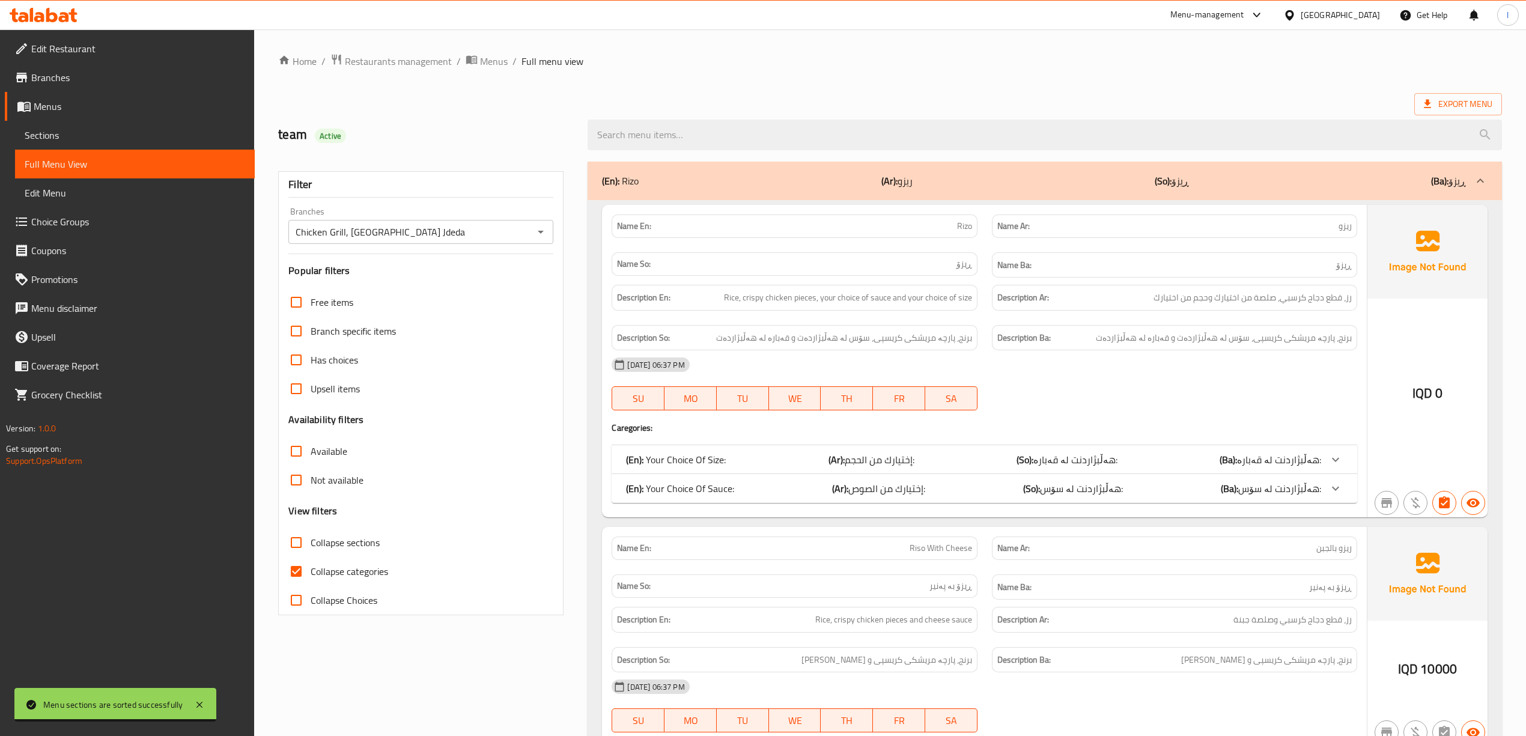
click at [335, 576] on span "Collapse categories" at bounding box center [350, 571] width 78 height 14
click at [311, 576] on input "Collapse categories" at bounding box center [296, 571] width 29 height 29
checkbox input "false"
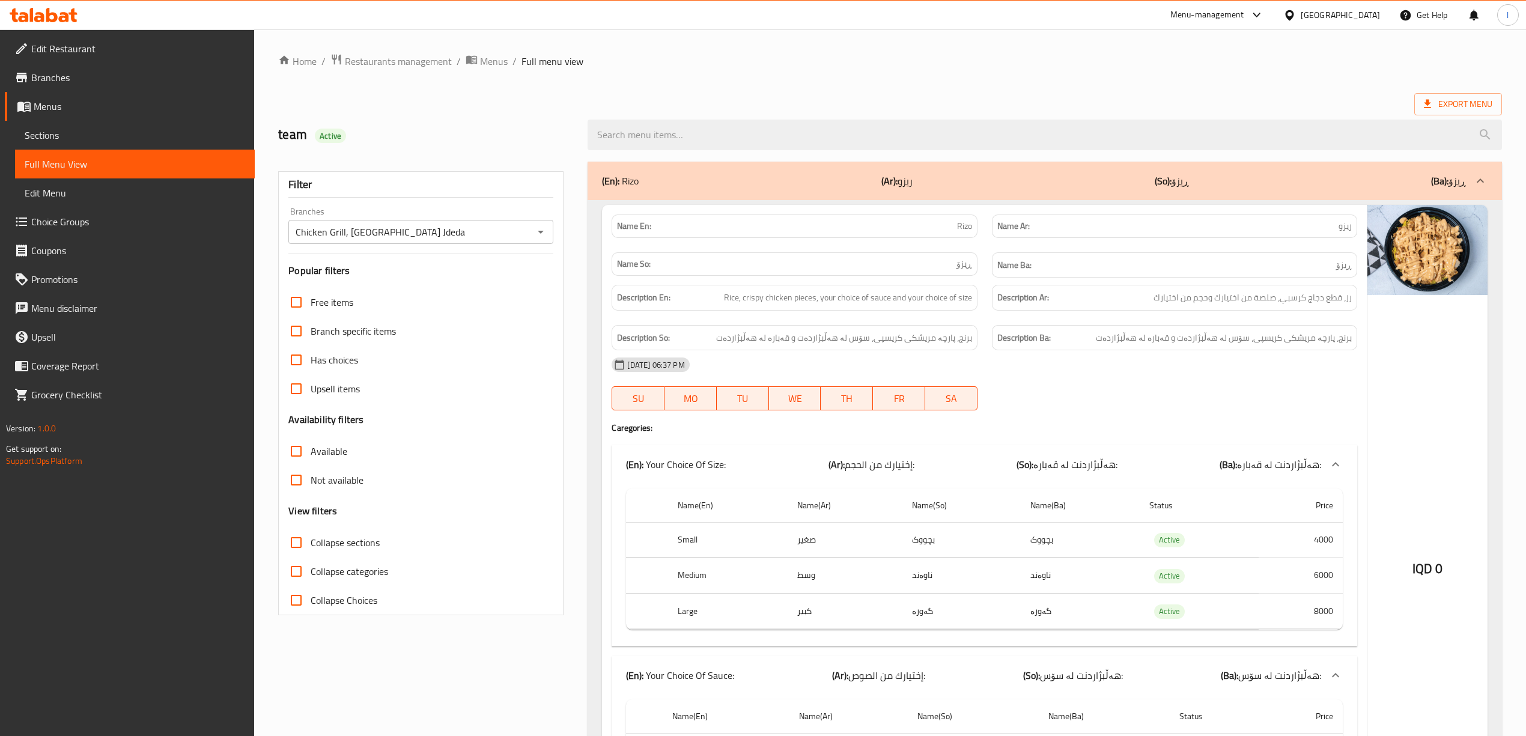
click at [335, 542] on span "Collapse sections" at bounding box center [345, 542] width 69 height 14
click at [311, 542] on input "Collapse sections" at bounding box center [296, 542] width 29 height 29
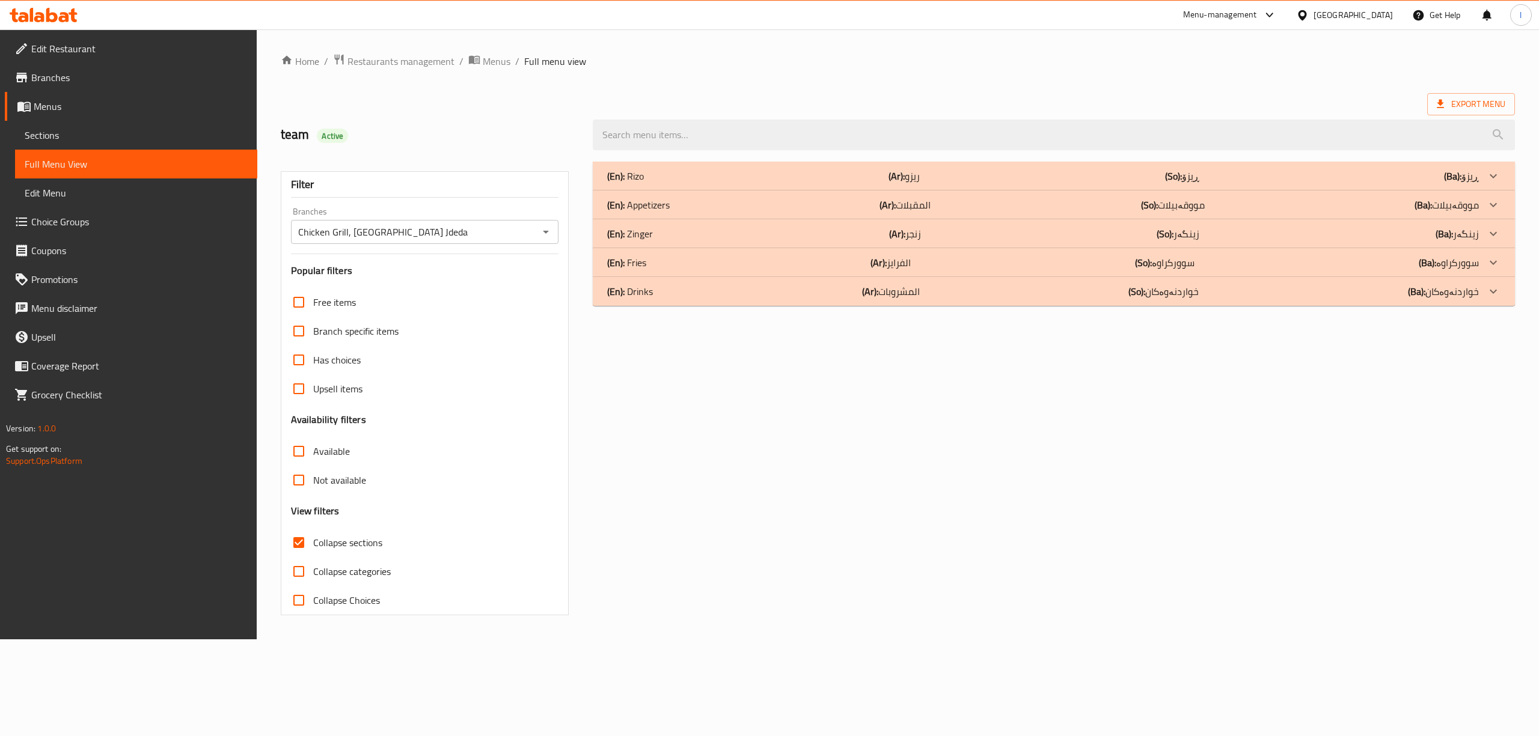
click at [335, 542] on span "Collapse sections" at bounding box center [347, 542] width 69 height 14
click at [313, 542] on input "Collapse sections" at bounding box center [298, 542] width 29 height 29
checkbox input "false"
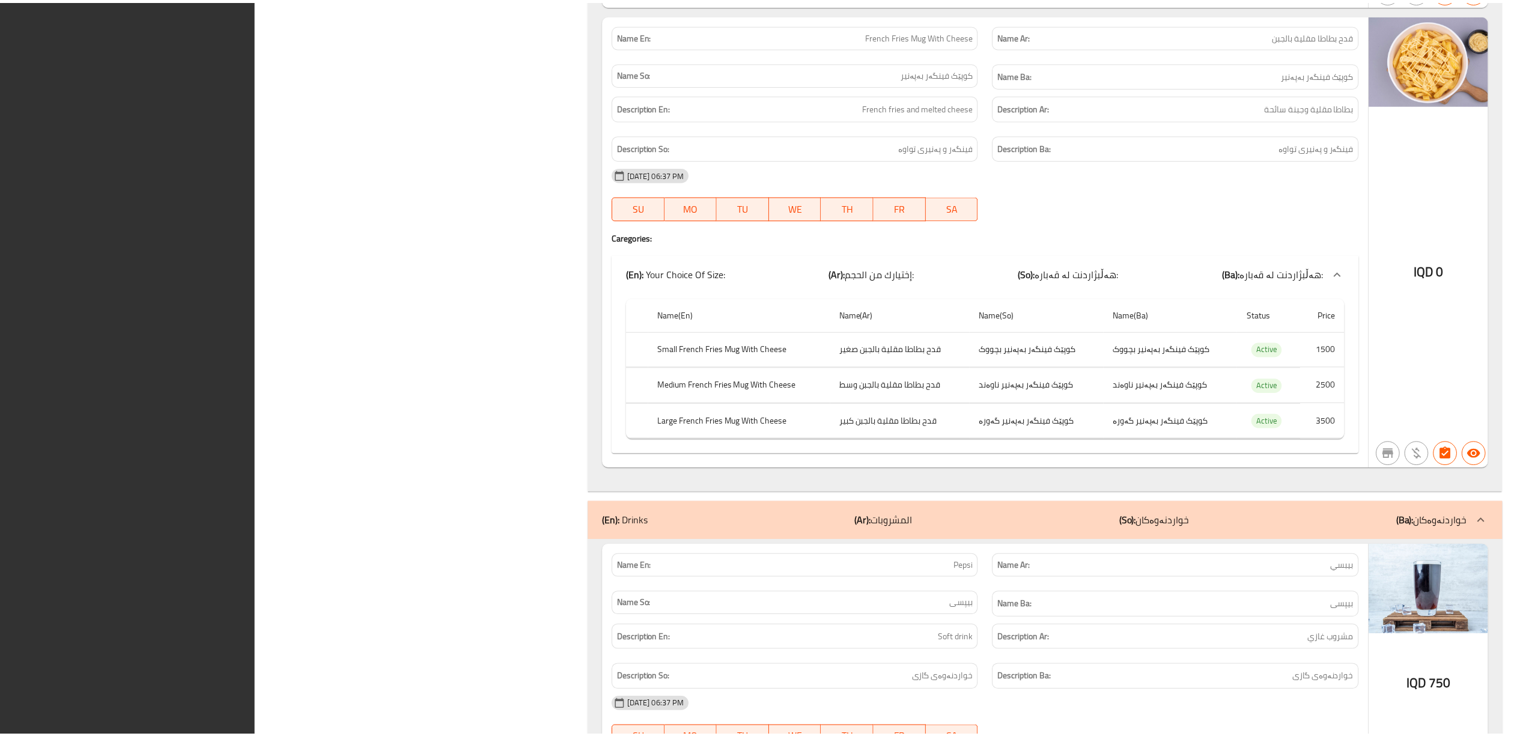
scroll to position [3176, 0]
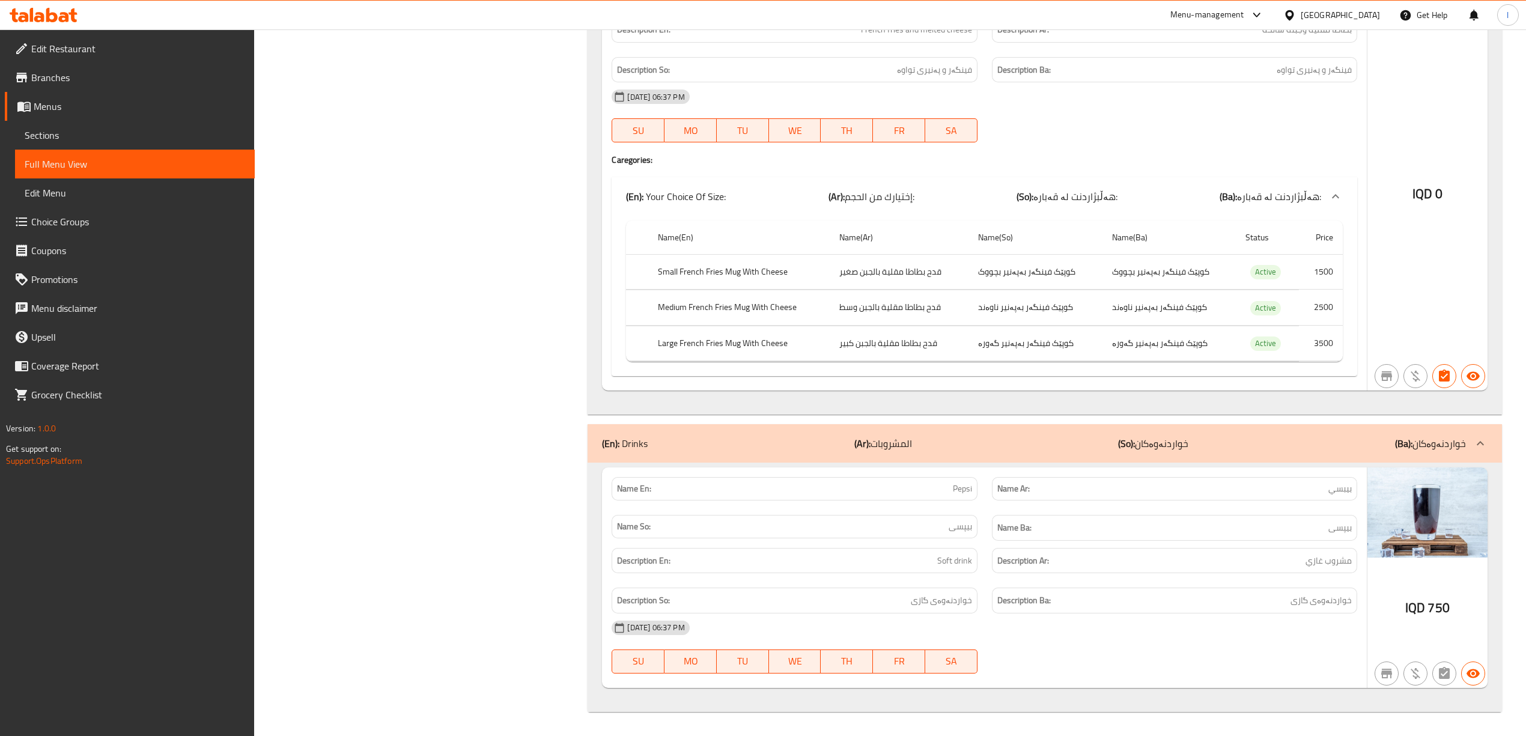
click at [48, 49] on span "Edit Restaurant" at bounding box center [138, 48] width 214 height 14
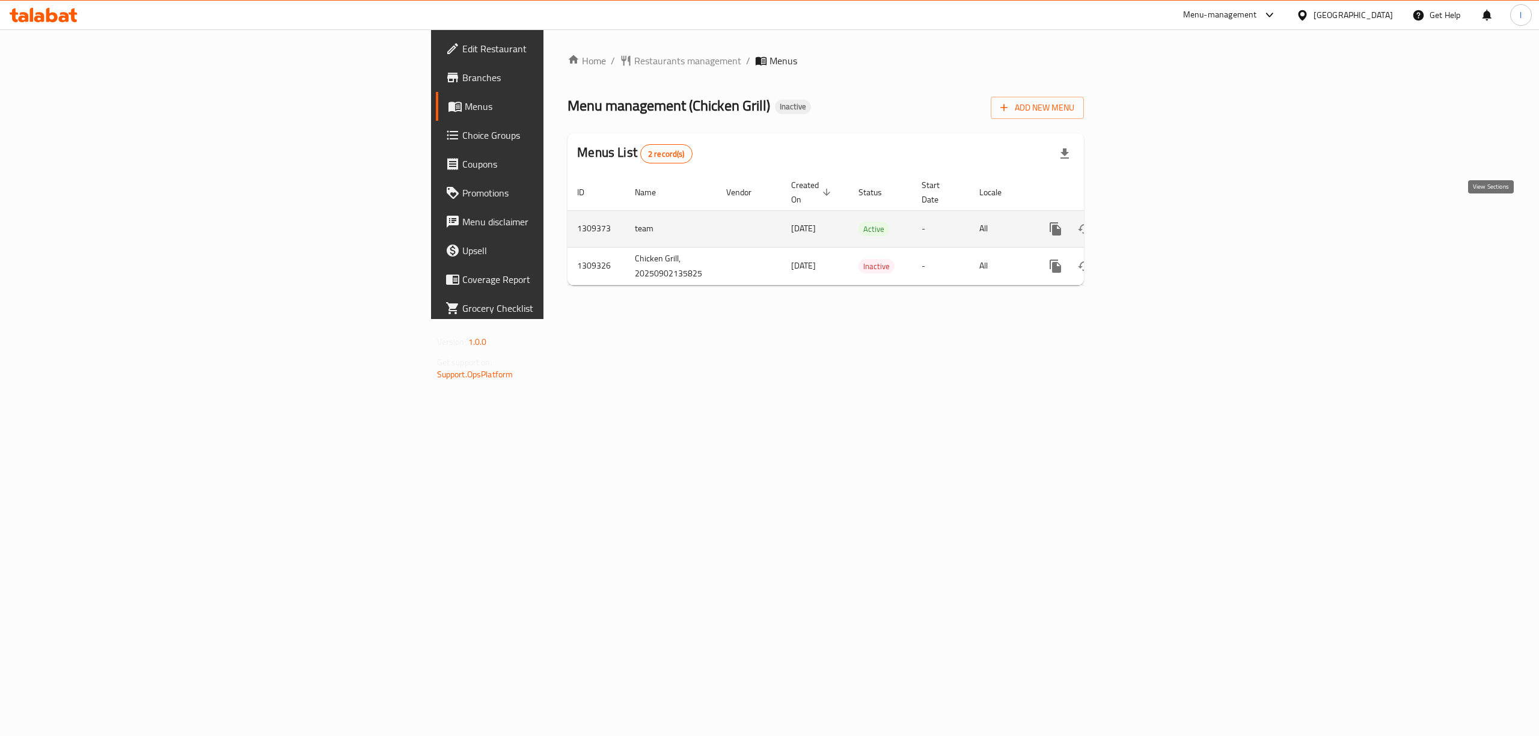
click at [1149, 222] on icon "enhanced table" at bounding box center [1142, 229] width 14 height 14
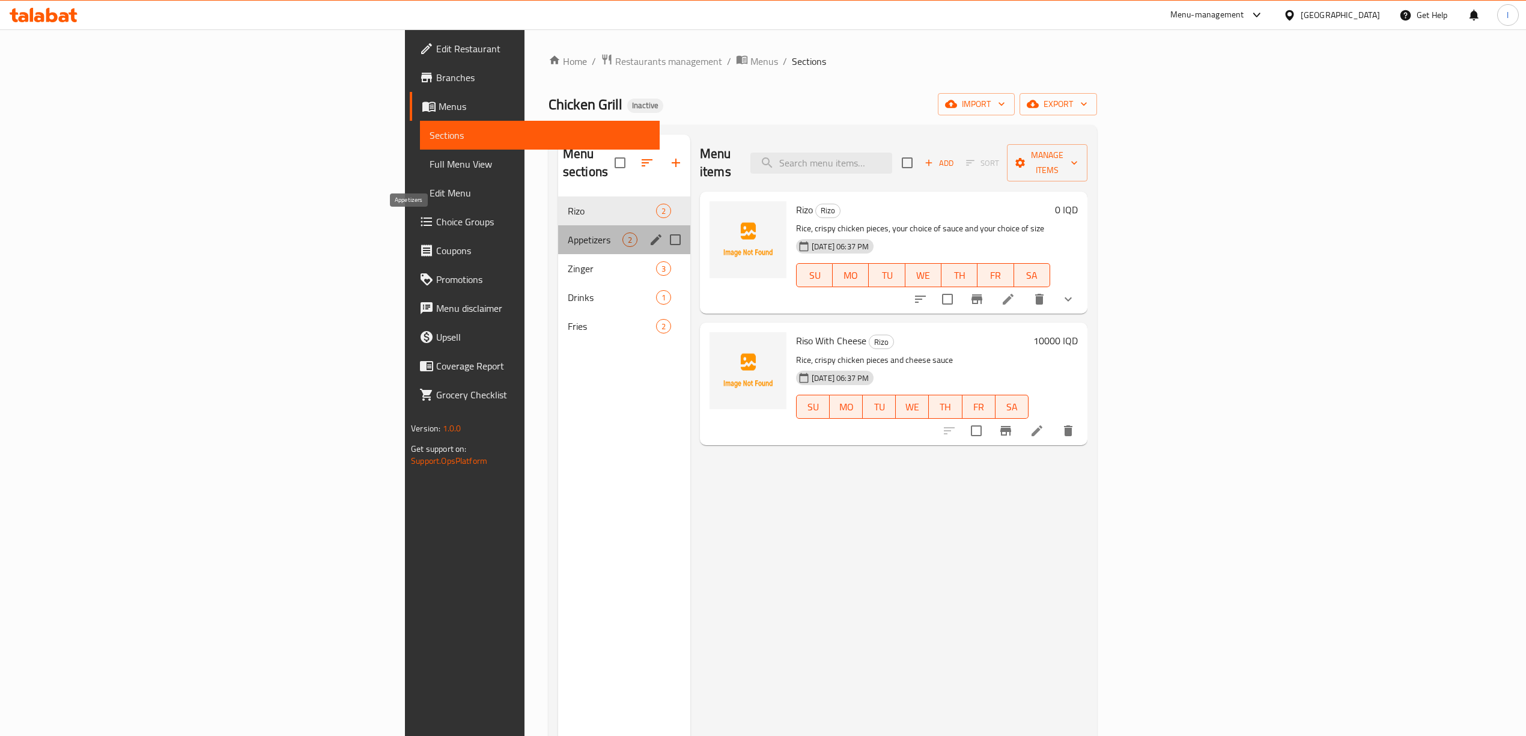
click at [568, 233] on span "Appetizers" at bounding box center [595, 240] width 55 height 14
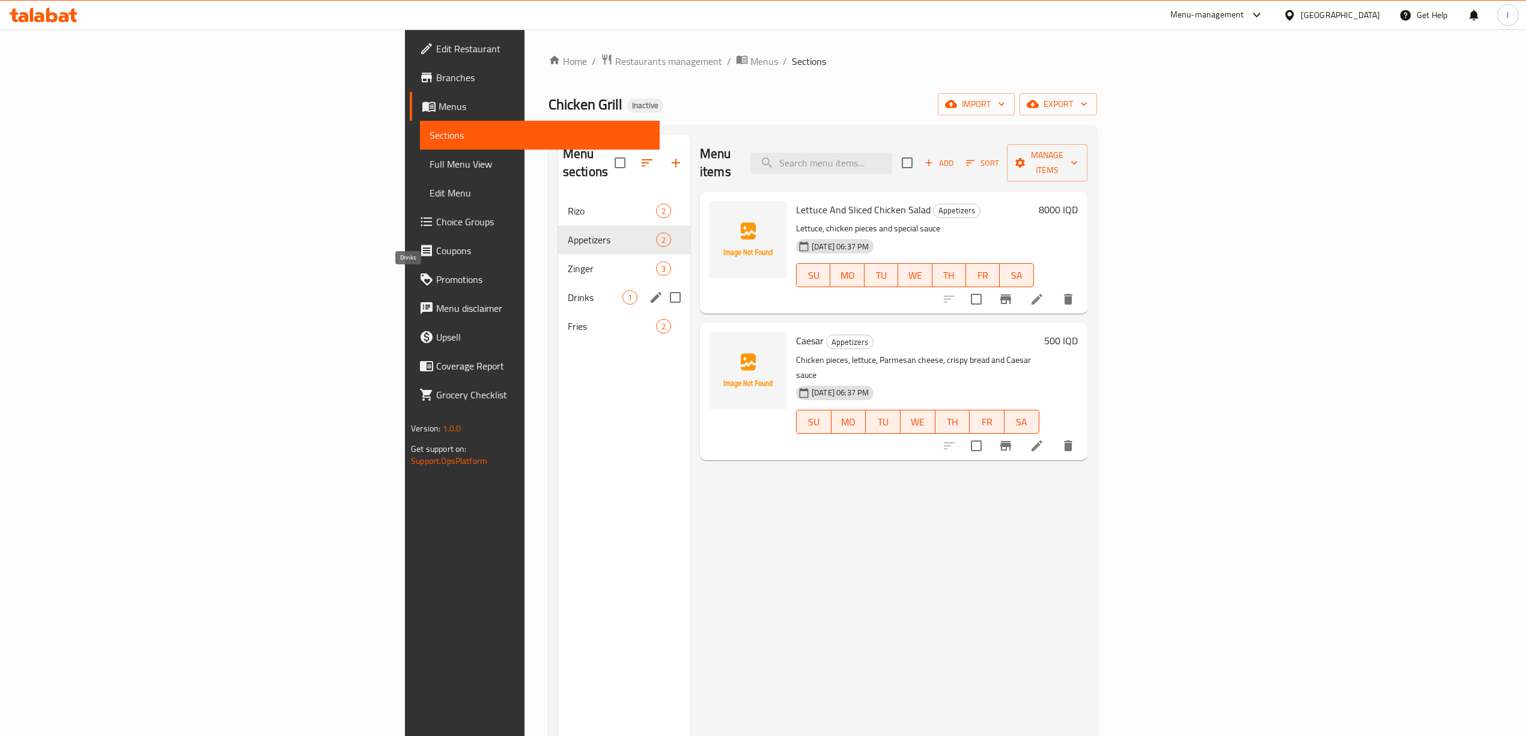
click at [568, 290] on span "Drinks" at bounding box center [595, 297] width 55 height 14
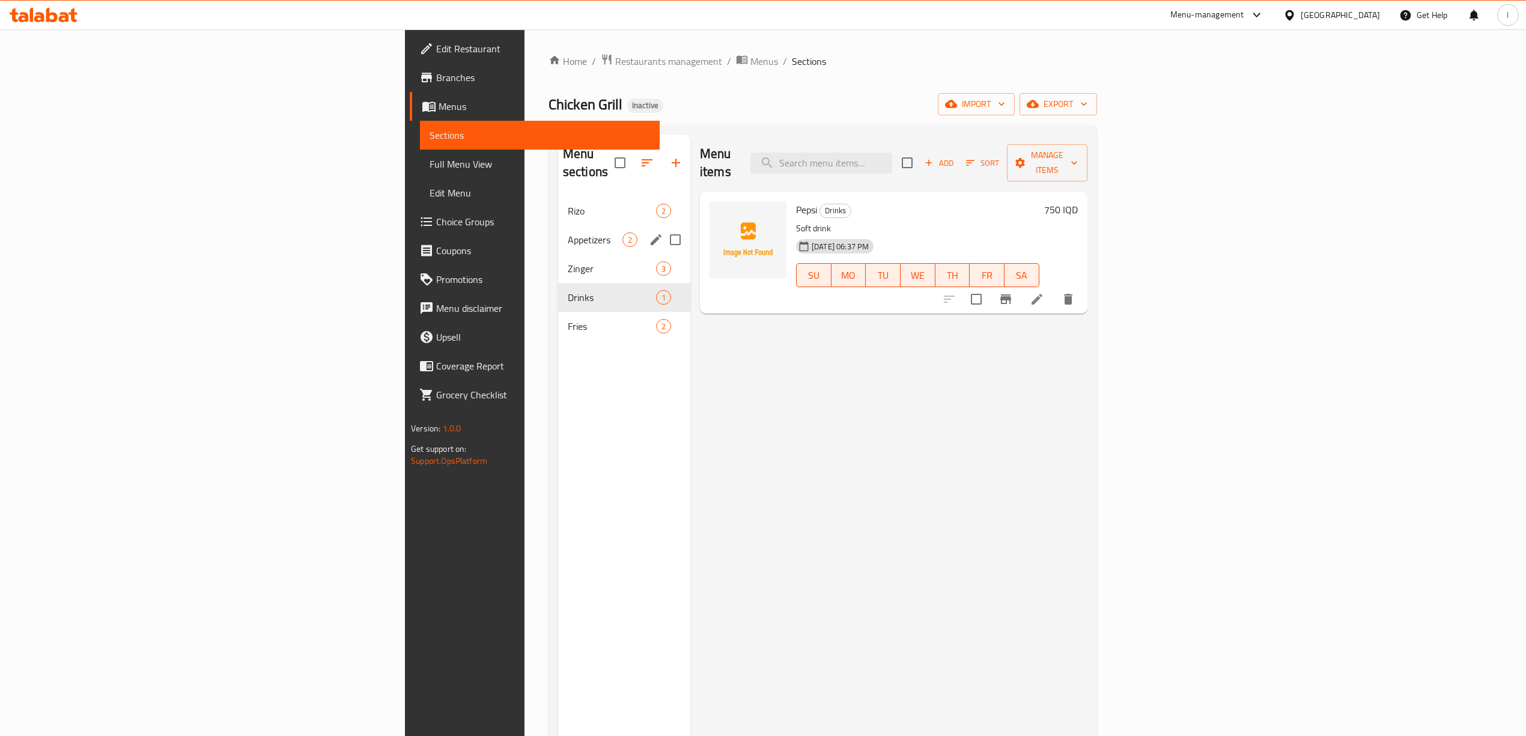
click at [558, 230] on div "Appetizers 2" at bounding box center [624, 239] width 132 height 29
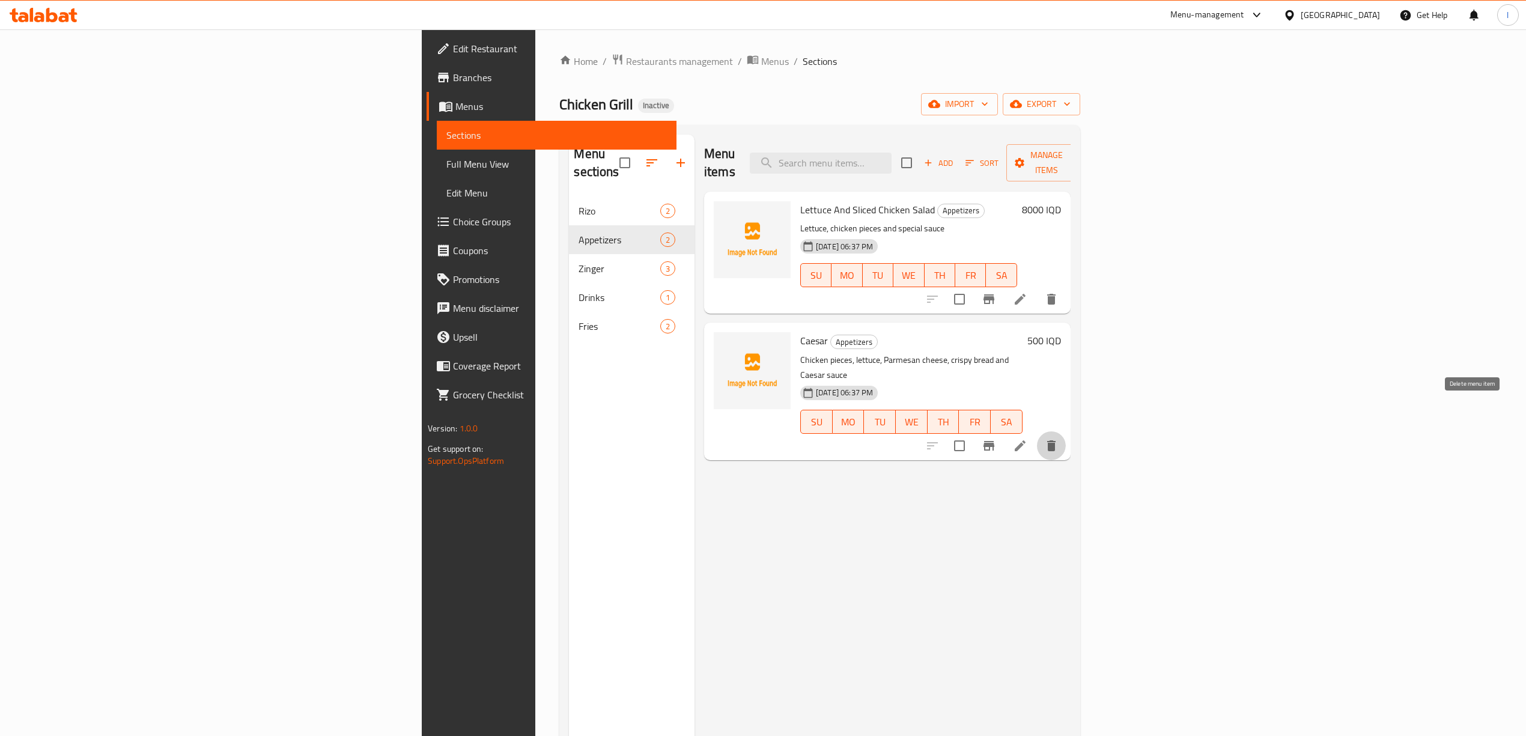
click at [1056, 441] on icon "delete" at bounding box center [1052, 446] width 8 height 11
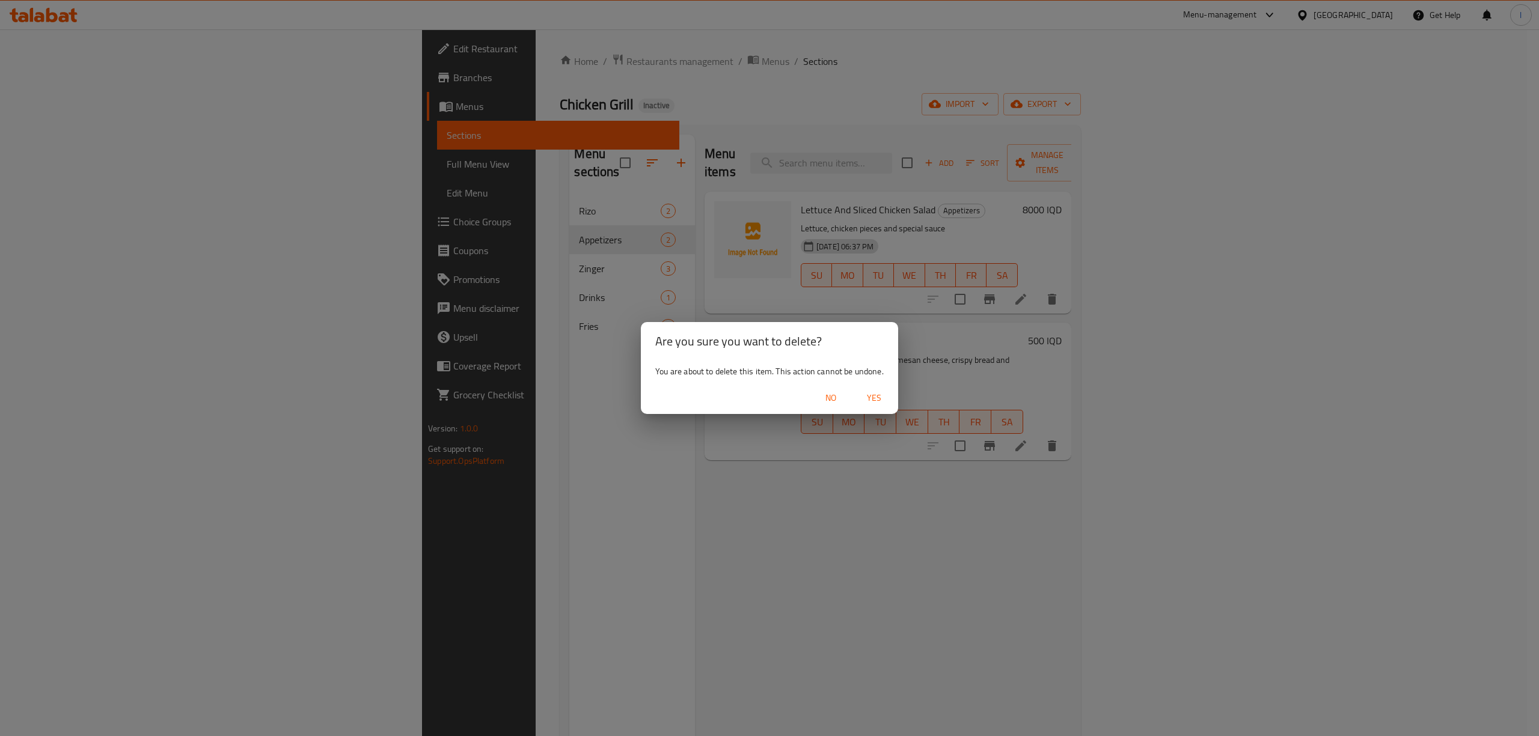
click at [873, 397] on span "Yes" at bounding box center [873, 398] width 29 height 15
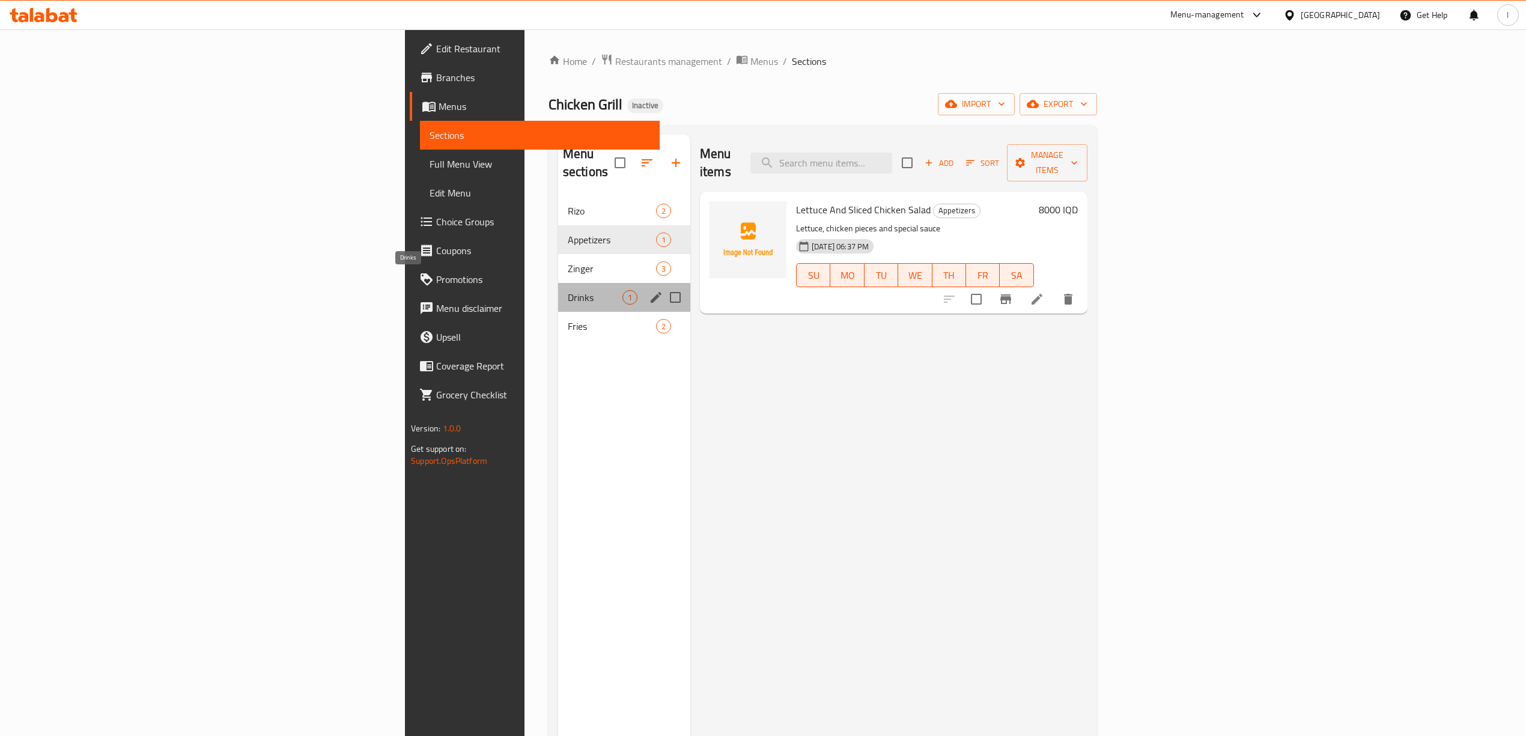
click at [568, 290] on span "Drinks" at bounding box center [595, 297] width 55 height 14
click at [558, 322] on div "Fries 2" at bounding box center [624, 326] width 132 height 29
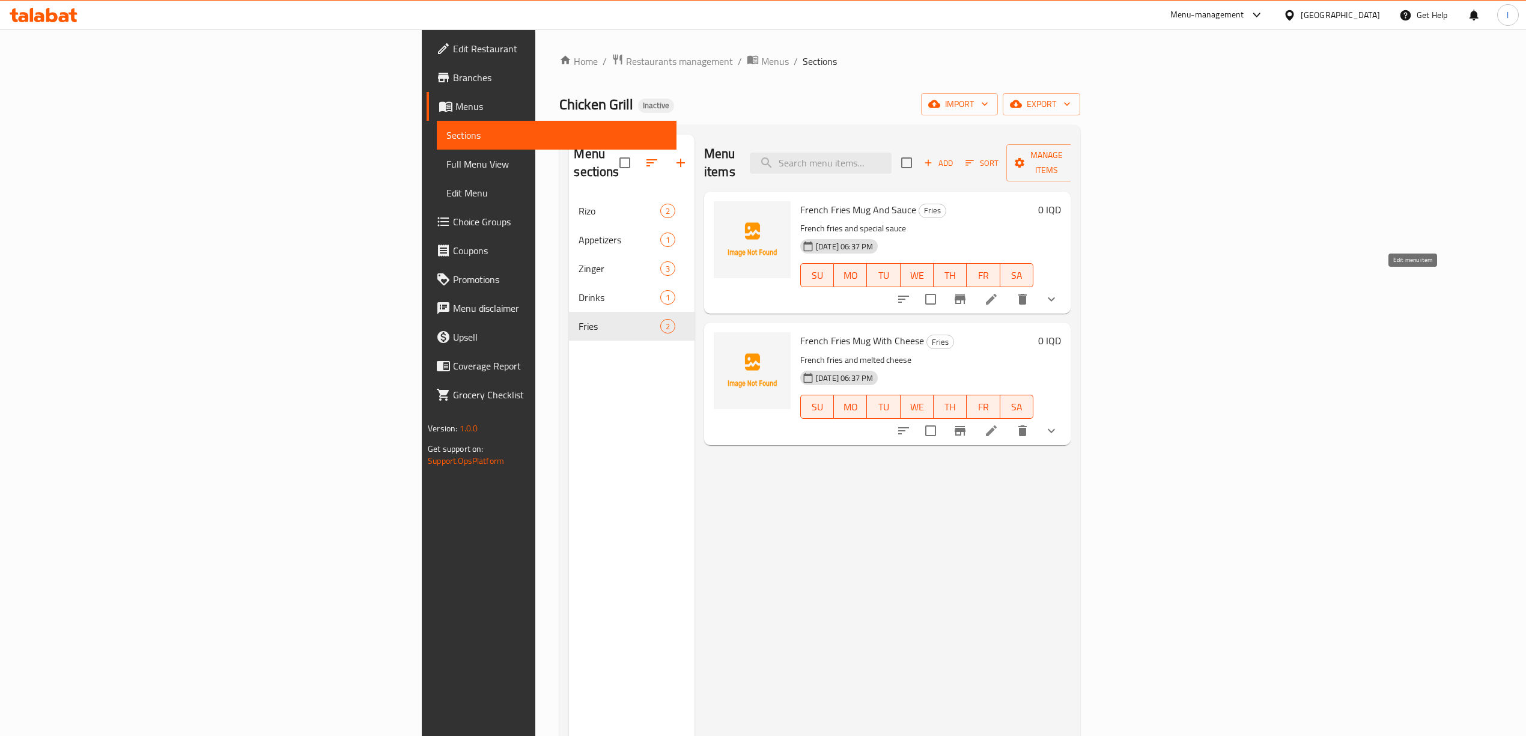
click at [999, 292] on icon at bounding box center [991, 299] width 14 height 14
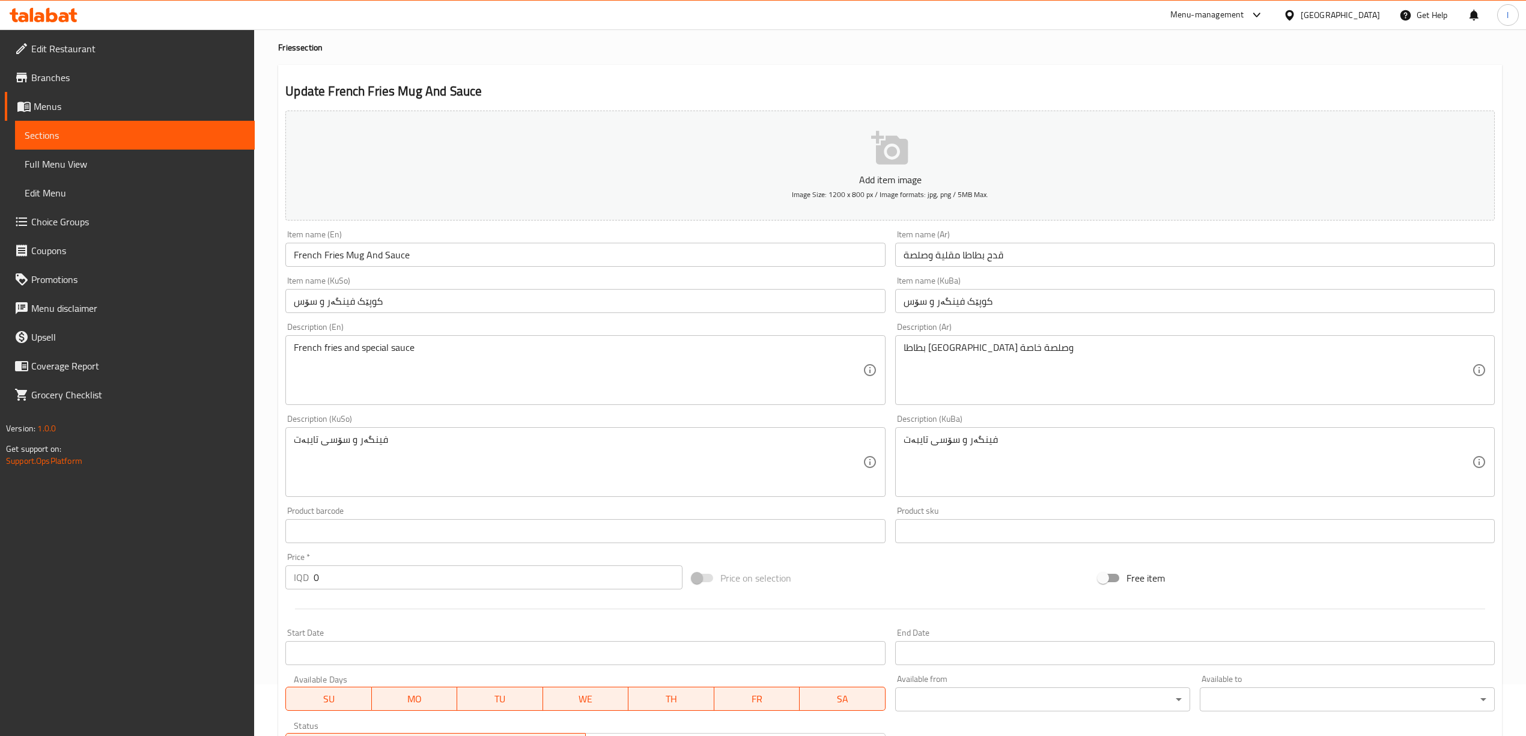
scroll to position [80, 0]
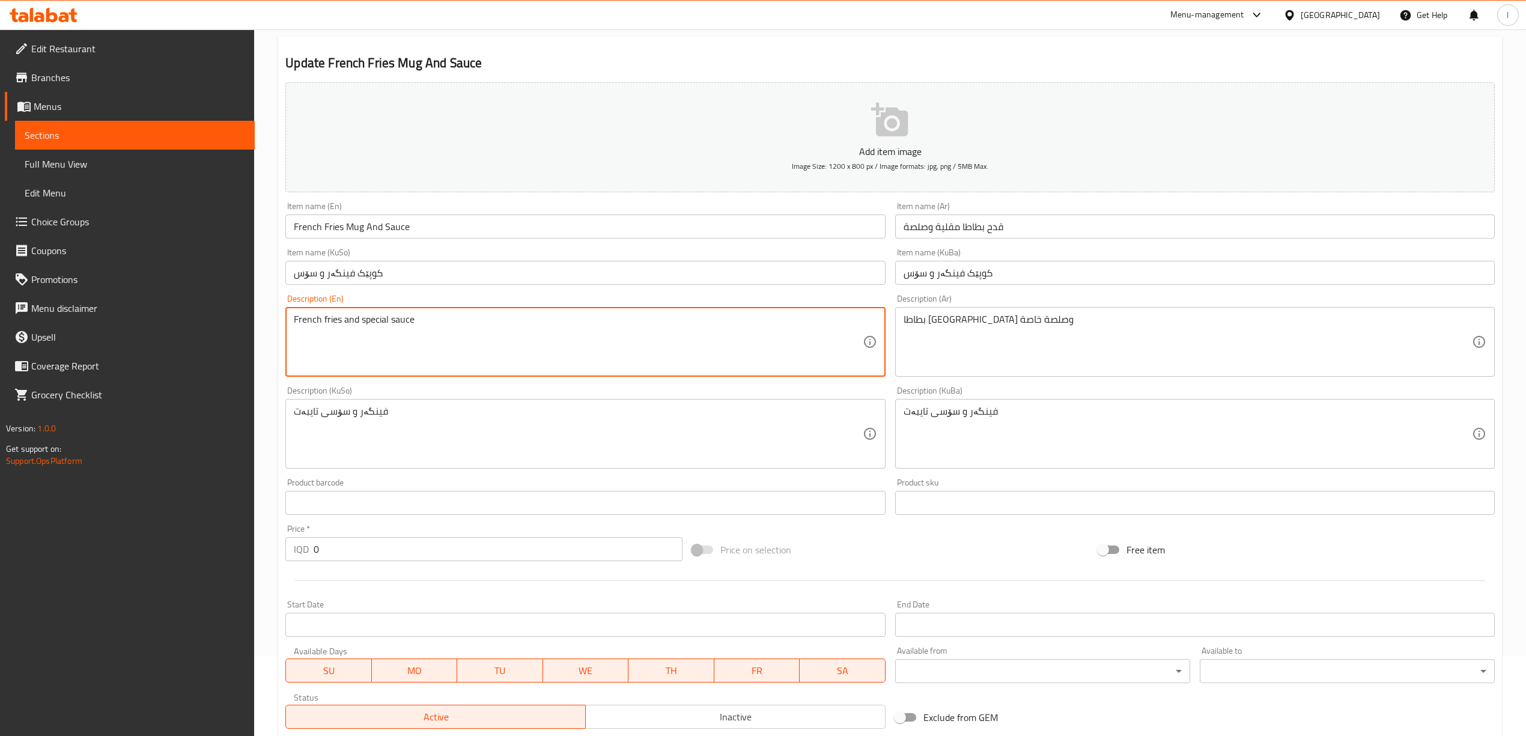
drag, startPoint x: 536, startPoint y: 326, endPoint x: 65, endPoint y: 304, distance: 471.7
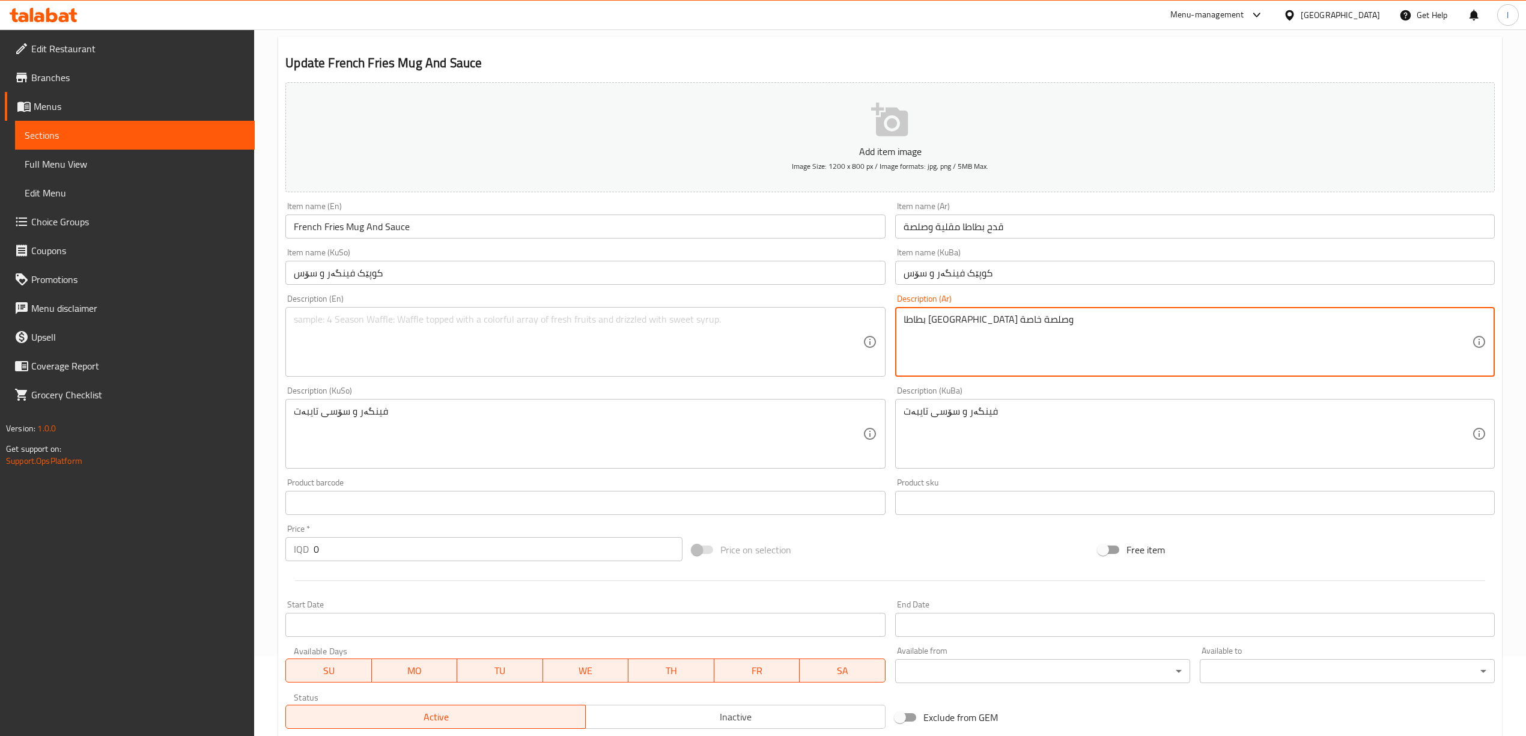
drag, startPoint x: 1063, startPoint y: 328, endPoint x: 767, endPoint y: 368, distance: 297.9
drag, startPoint x: 868, startPoint y: 428, endPoint x: 660, endPoint y: 435, distance: 208.6
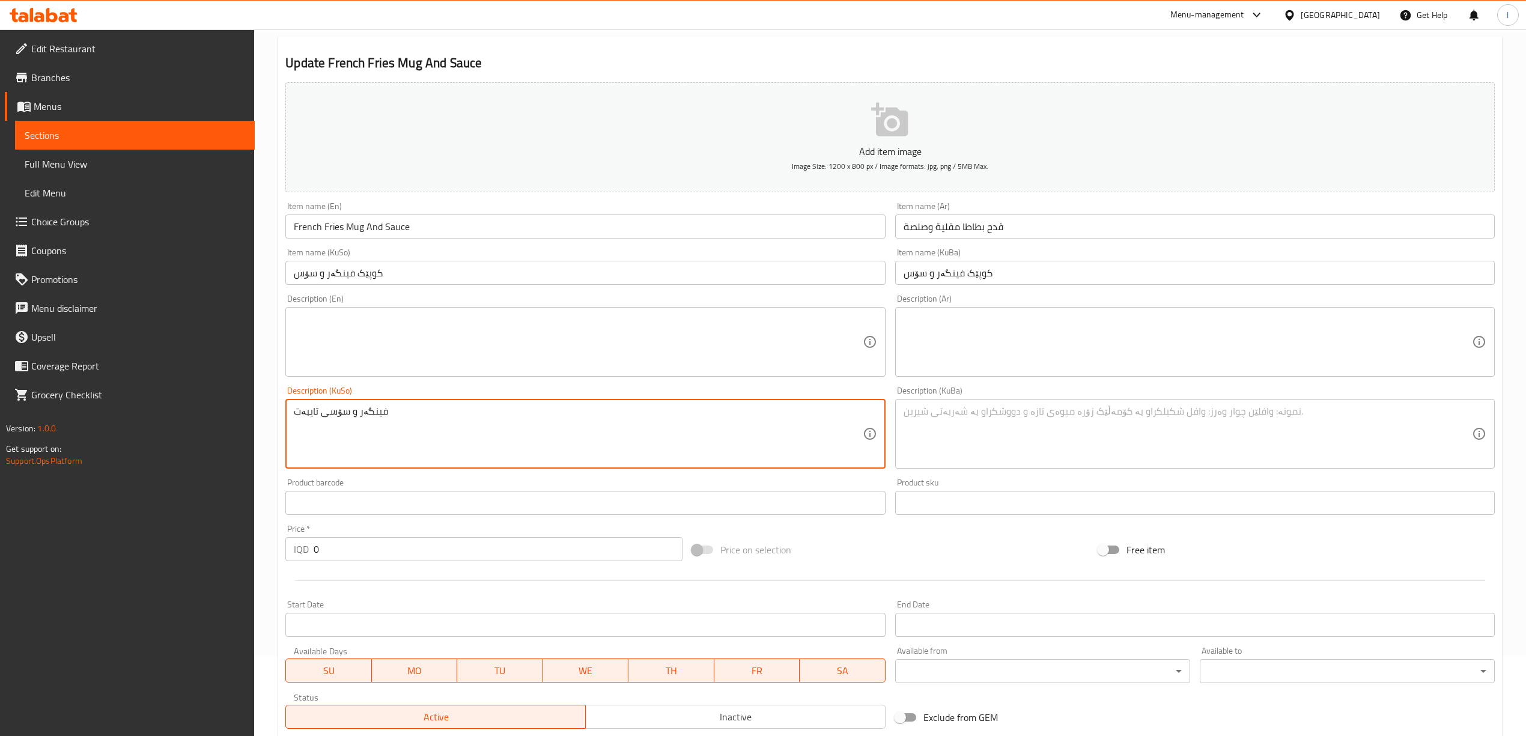
drag, startPoint x: 111, startPoint y: 448, endPoint x: 77, endPoint y: 443, distance: 34.6
type textarea "فینگەر و سۆسی تایبەت"
click at [368, 466] on div "فینگەر و سۆسی تایبەت Description (KuSo)" at bounding box center [585, 434] width 600 height 70
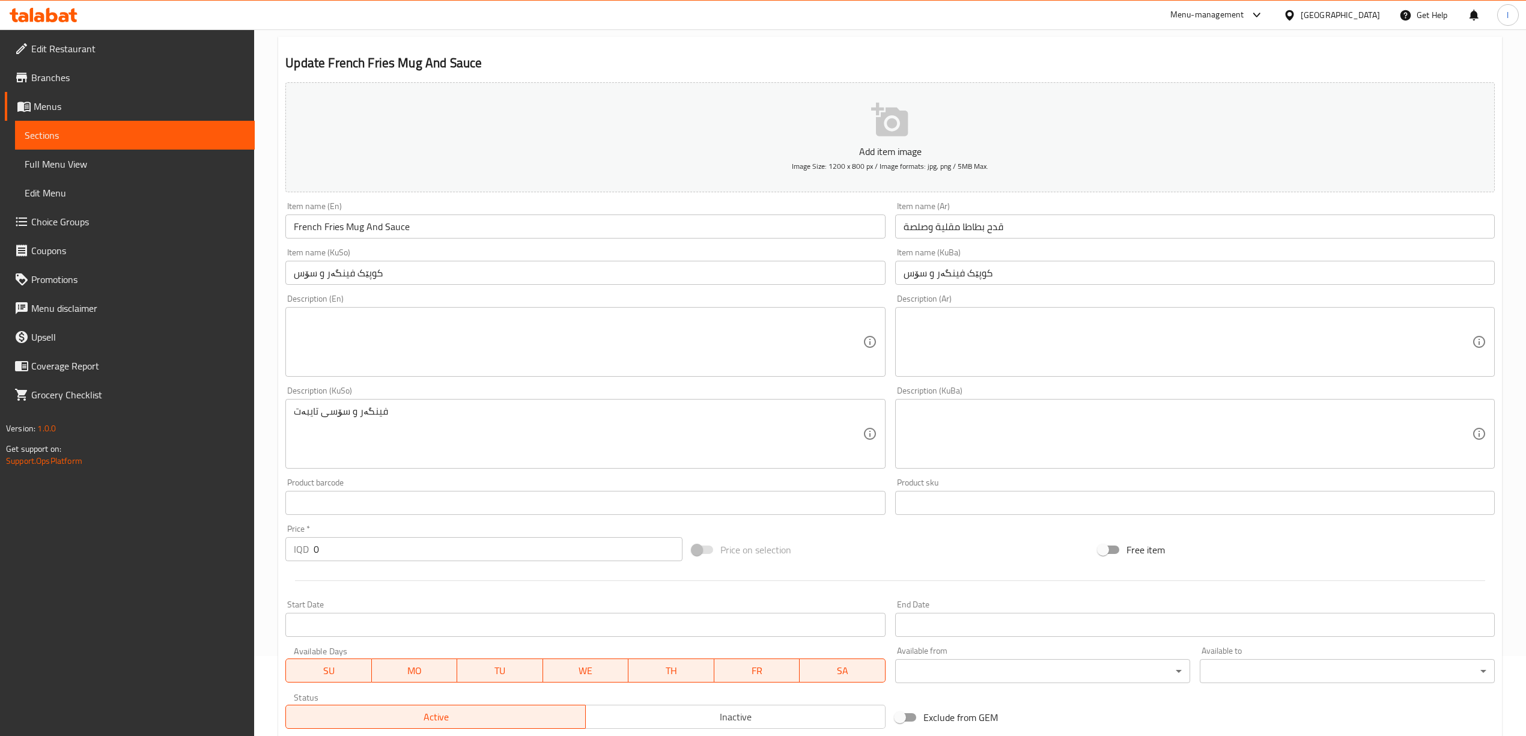
click at [374, 481] on div "Product barcode Product barcode" at bounding box center [585, 496] width 600 height 37
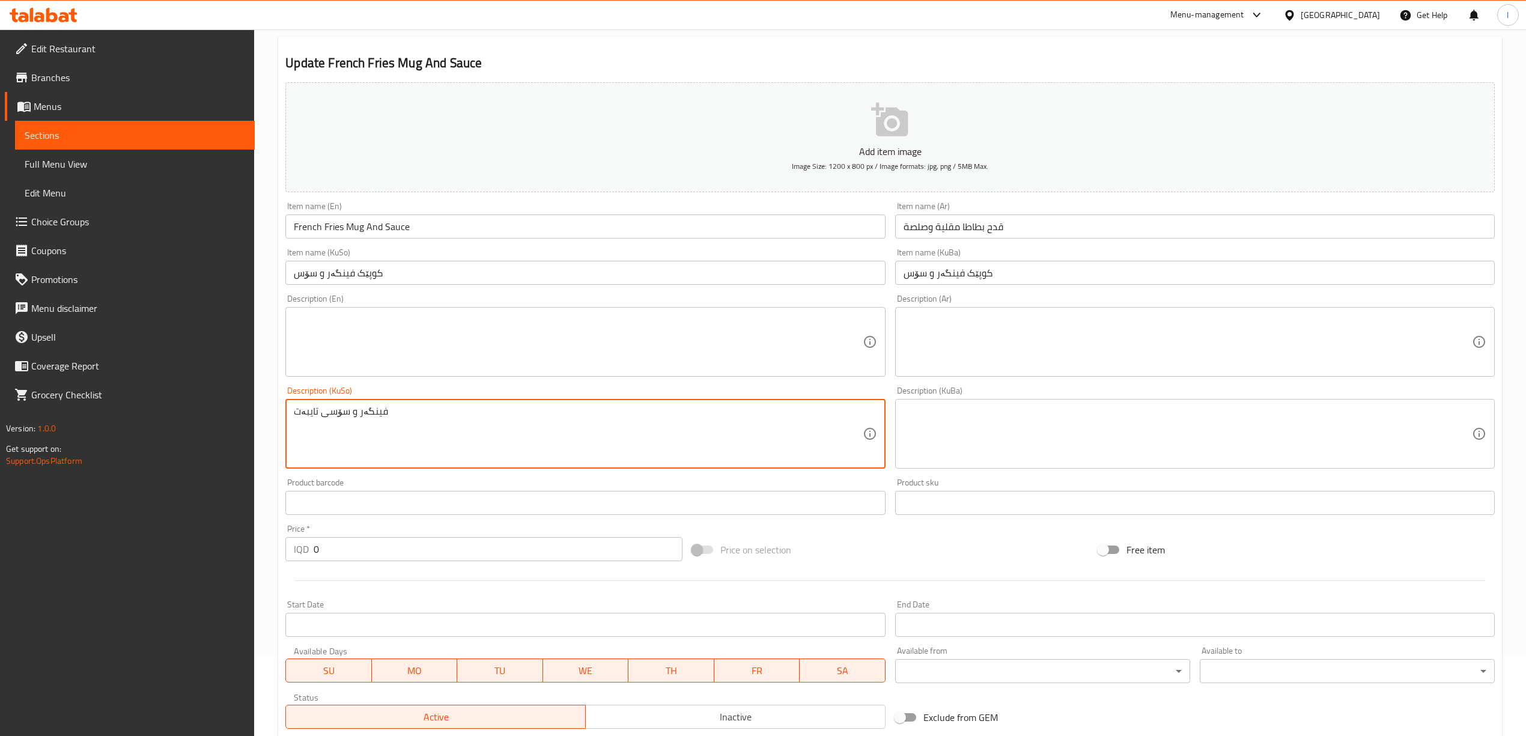
drag, startPoint x: 381, startPoint y: 419, endPoint x: 277, endPoint y: 412, distance: 104.3
click at [965, 431] on textarea at bounding box center [1188, 434] width 569 height 57
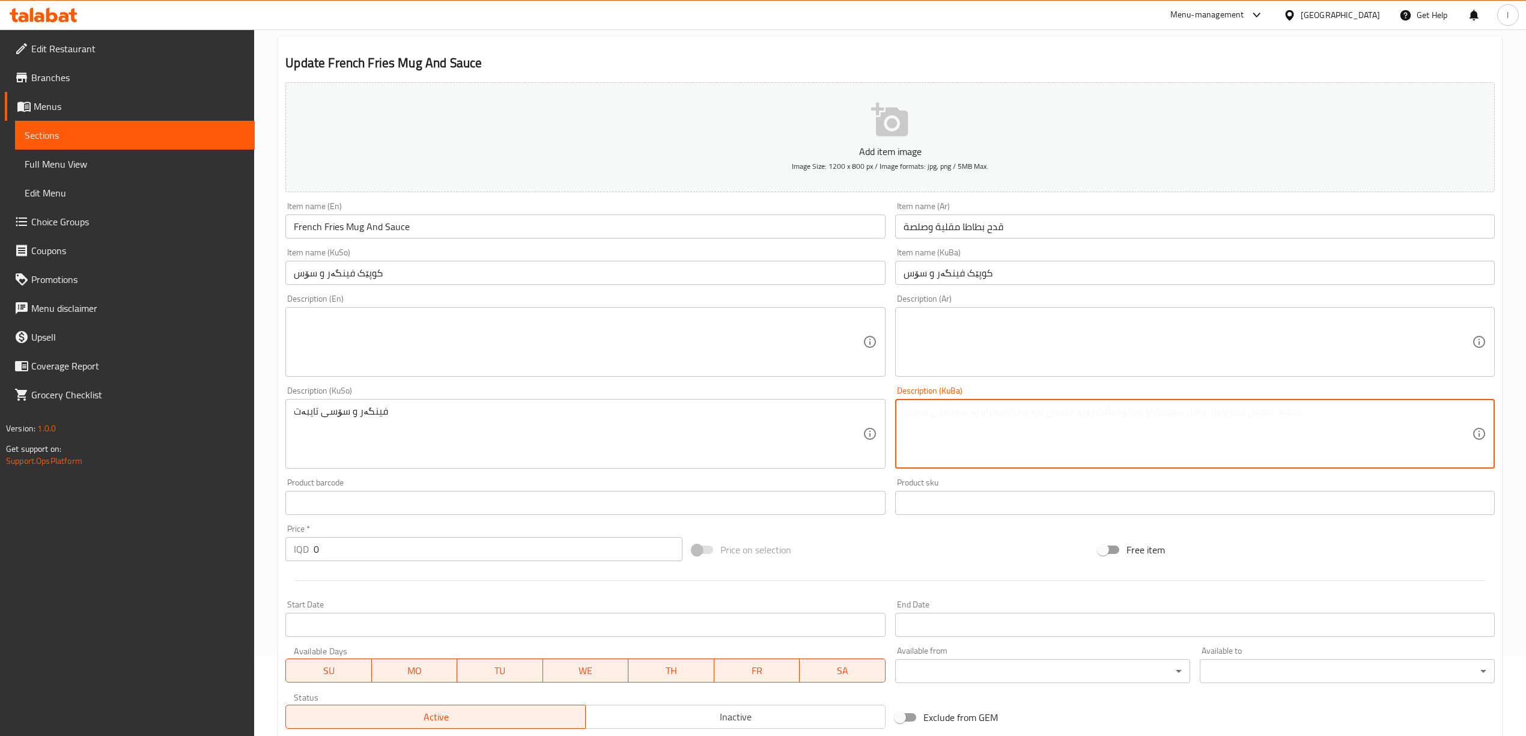
paste textarea "فینگەر و سۆسی تایبەت"
type textarea "فینگەر و سۆسی تایبەت"
click at [874, 475] on div "Product barcode Product barcode" at bounding box center [585, 497] width 609 height 46
drag, startPoint x: 1067, startPoint y: 431, endPoint x: 612, endPoint y: 433, distance: 455.5
drag, startPoint x: 577, startPoint y: 446, endPoint x: 0, endPoint y: 426, distance: 577.3
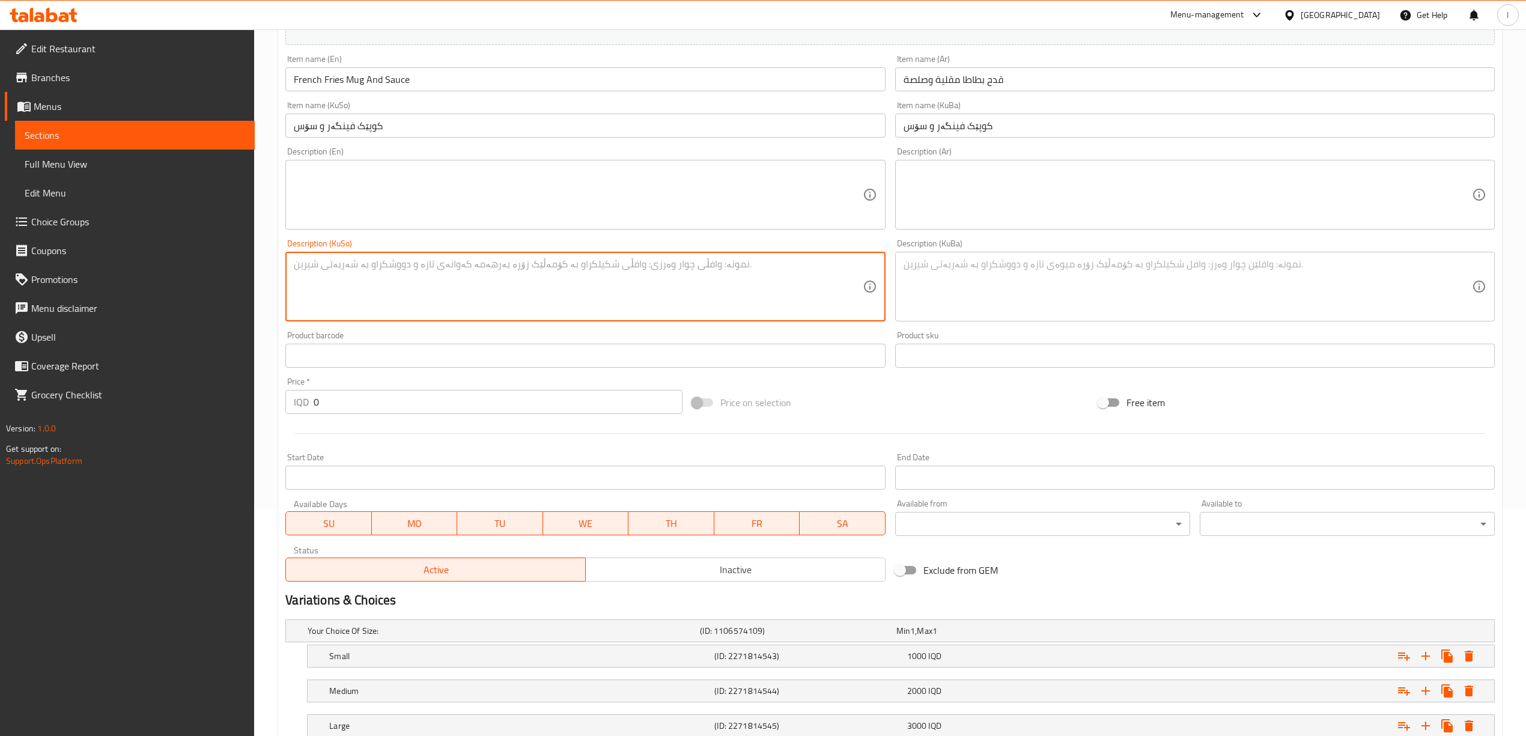
scroll to position [315, 0]
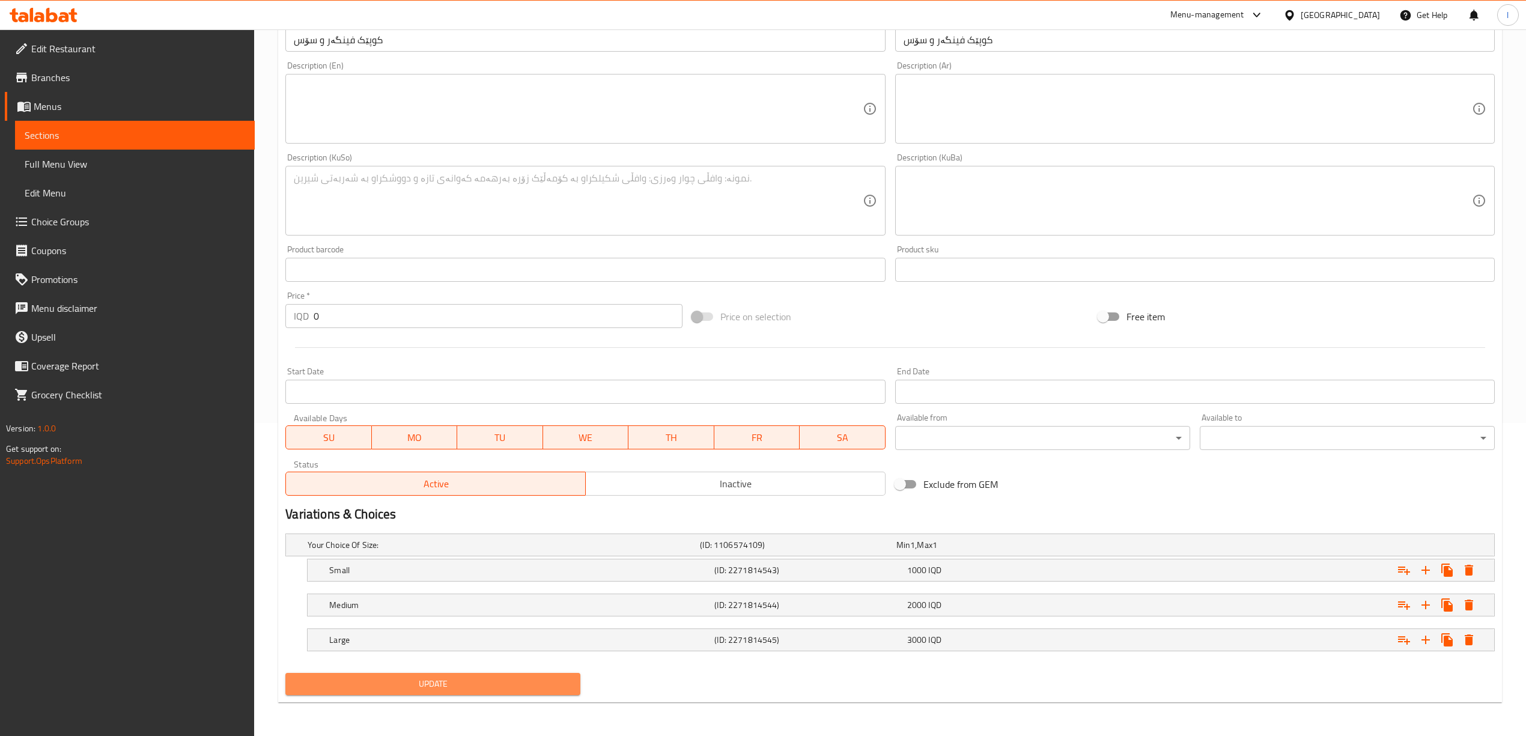
click at [417, 688] on span "Update" at bounding box center [433, 684] width 276 height 15
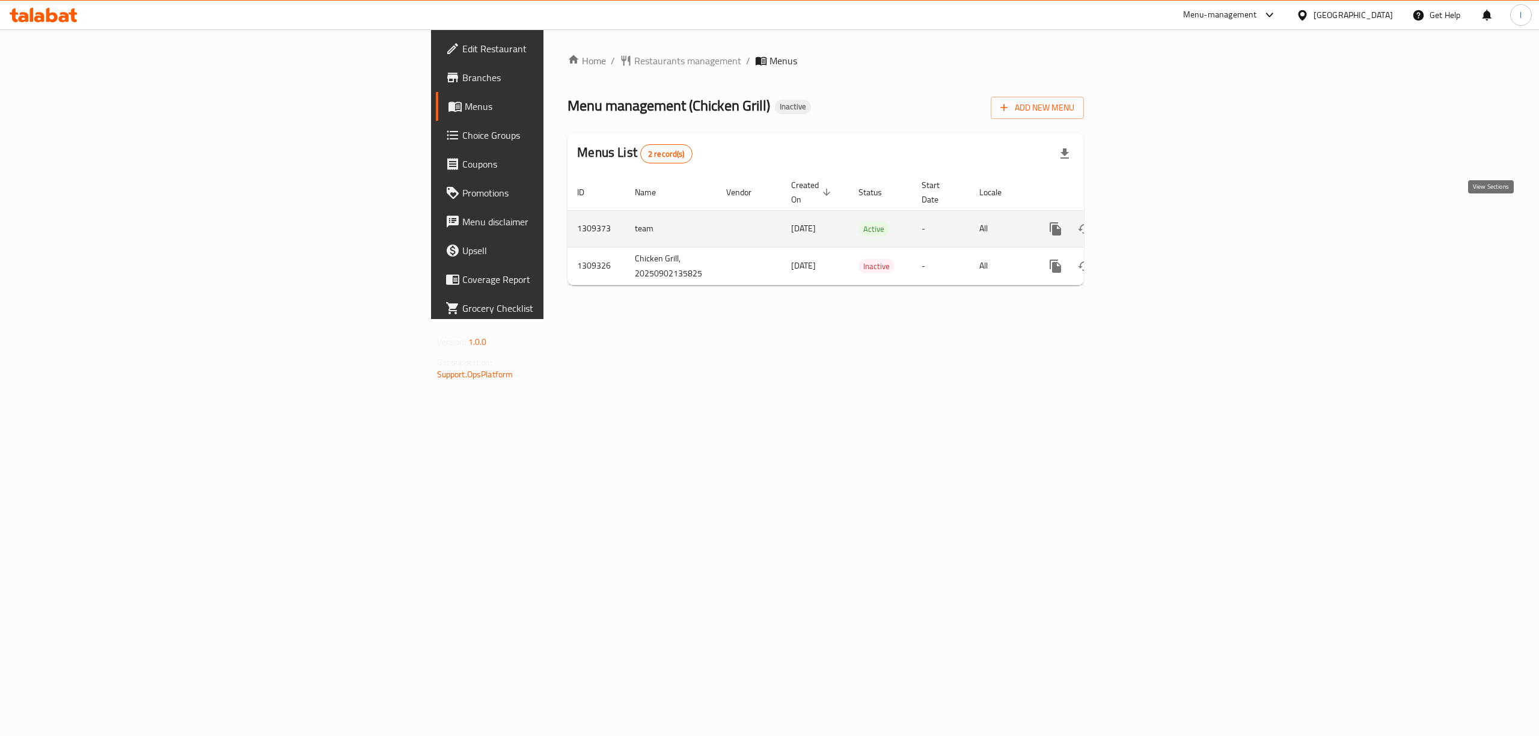
click at [1147, 224] on icon "enhanced table" at bounding box center [1141, 229] width 11 height 11
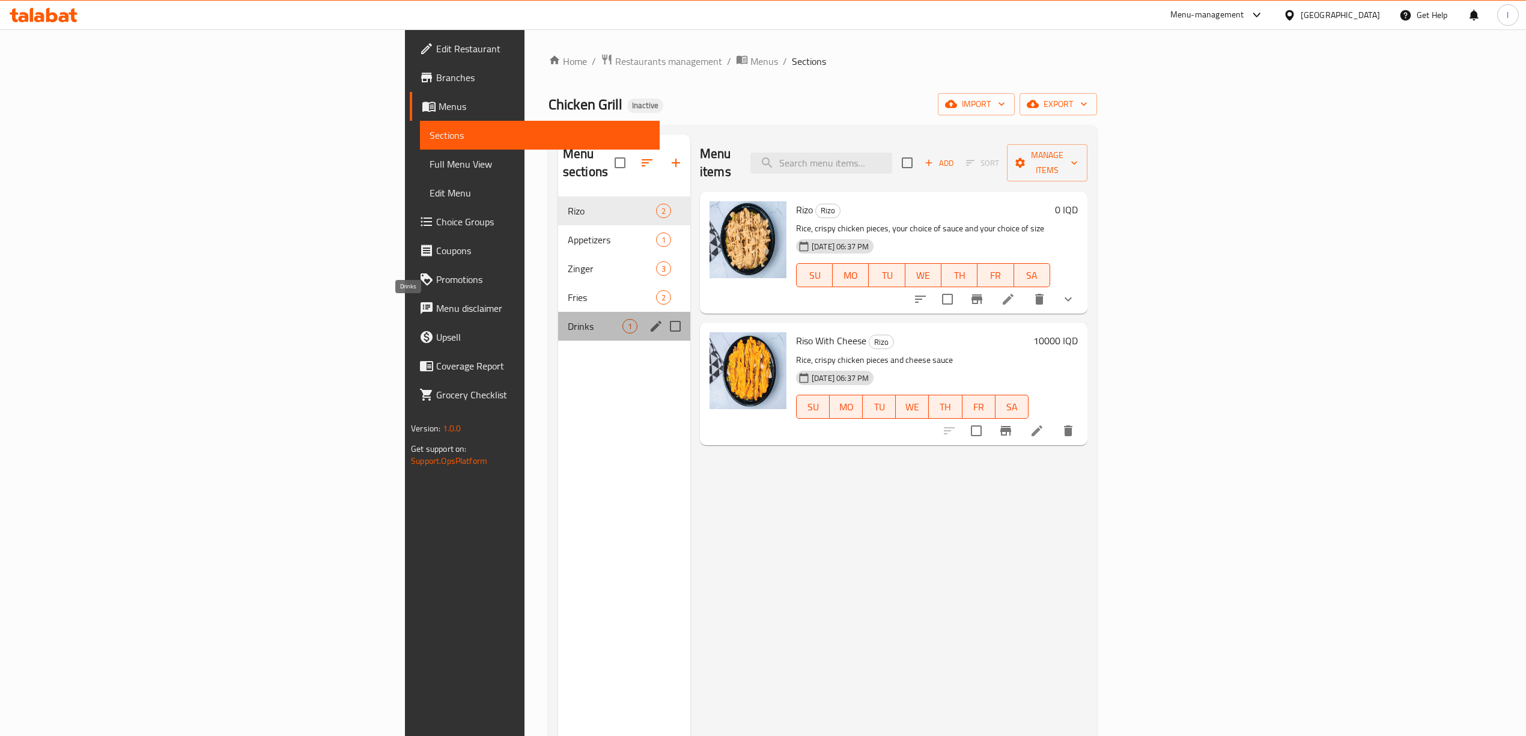
click at [568, 319] on span "Drinks" at bounding box center [595, 326] width 55 height 14
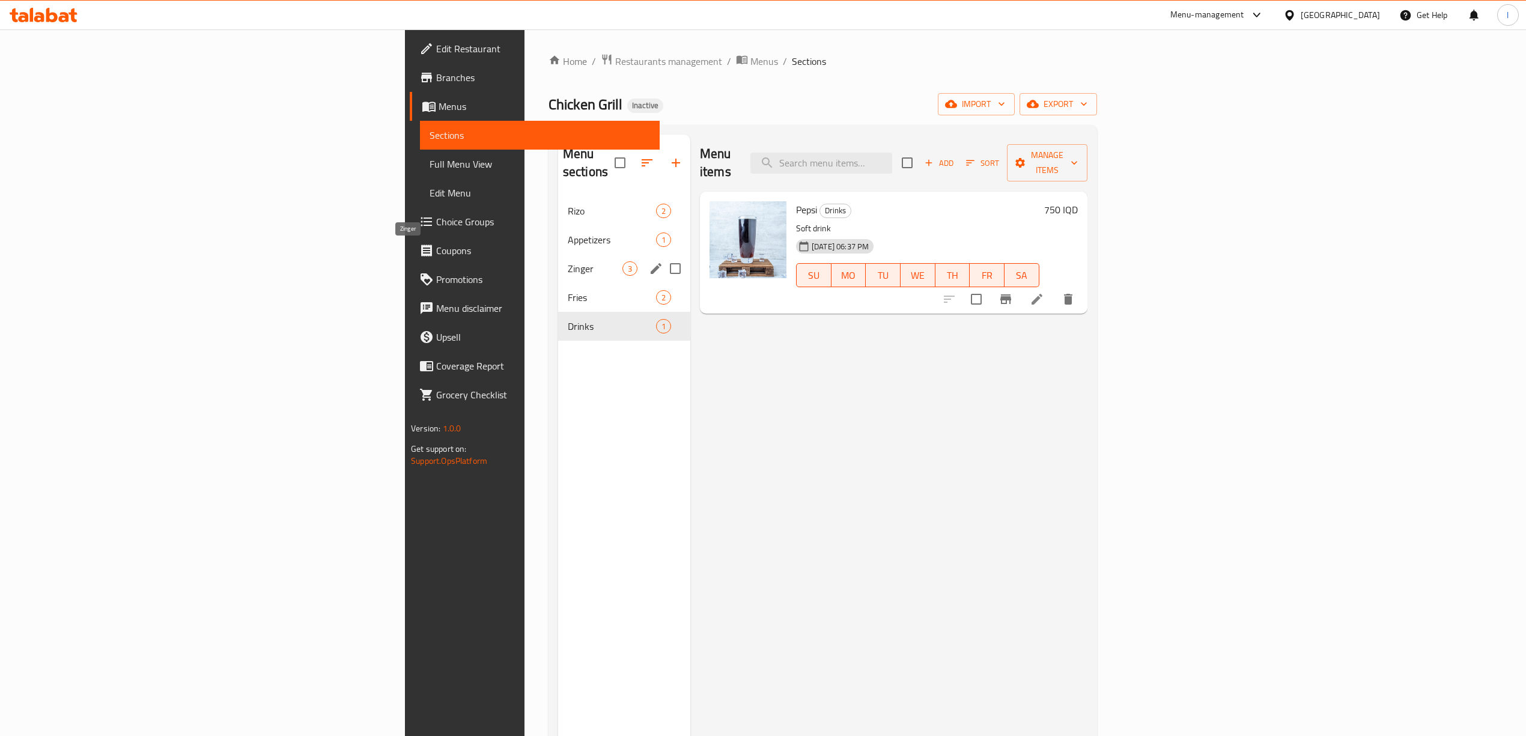
click at [568, 261] on span "Zinger" at bounding box center [595, 268] width 55 height 14
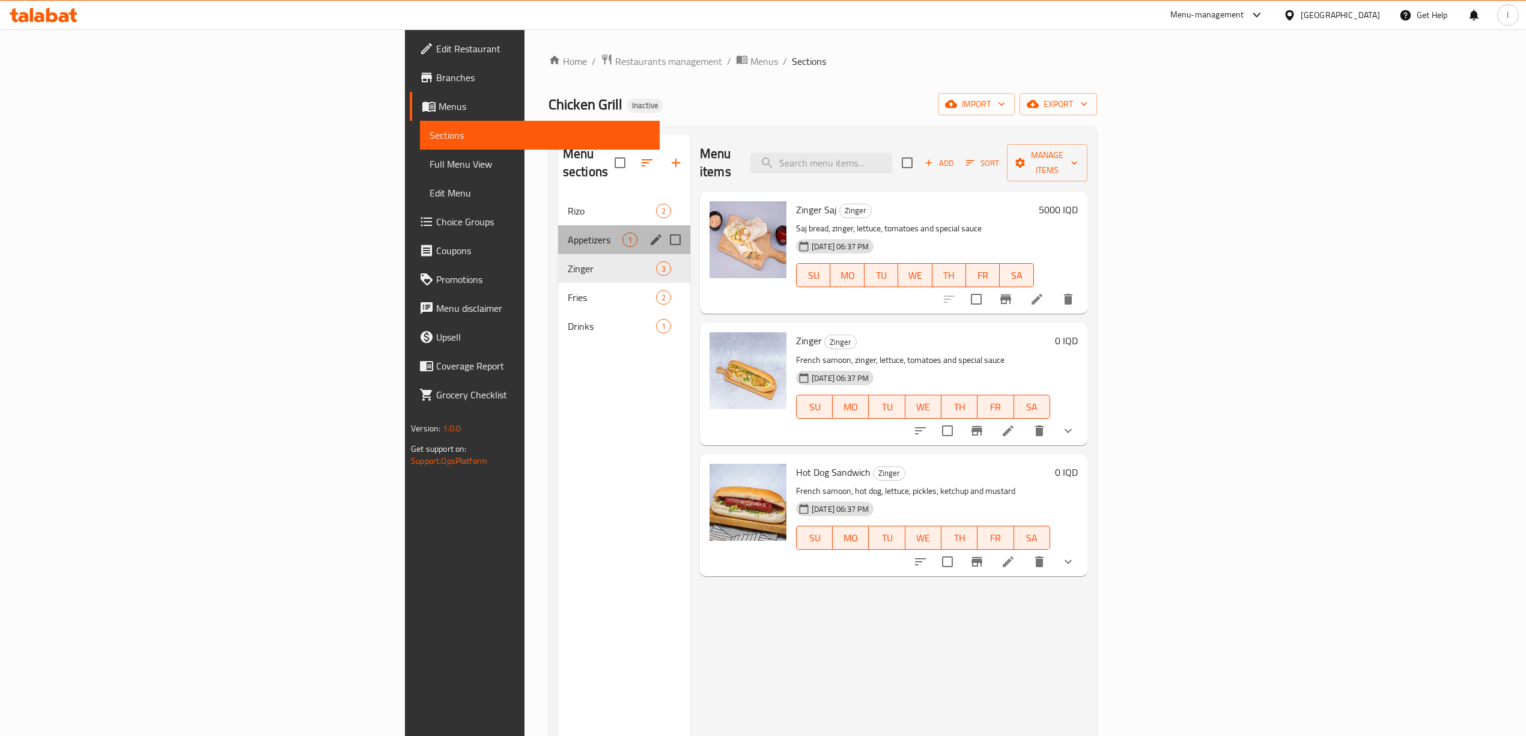
click at [558, 225] on div "Appetizers 1" at bounding box center [624, 239] width 132 height 29
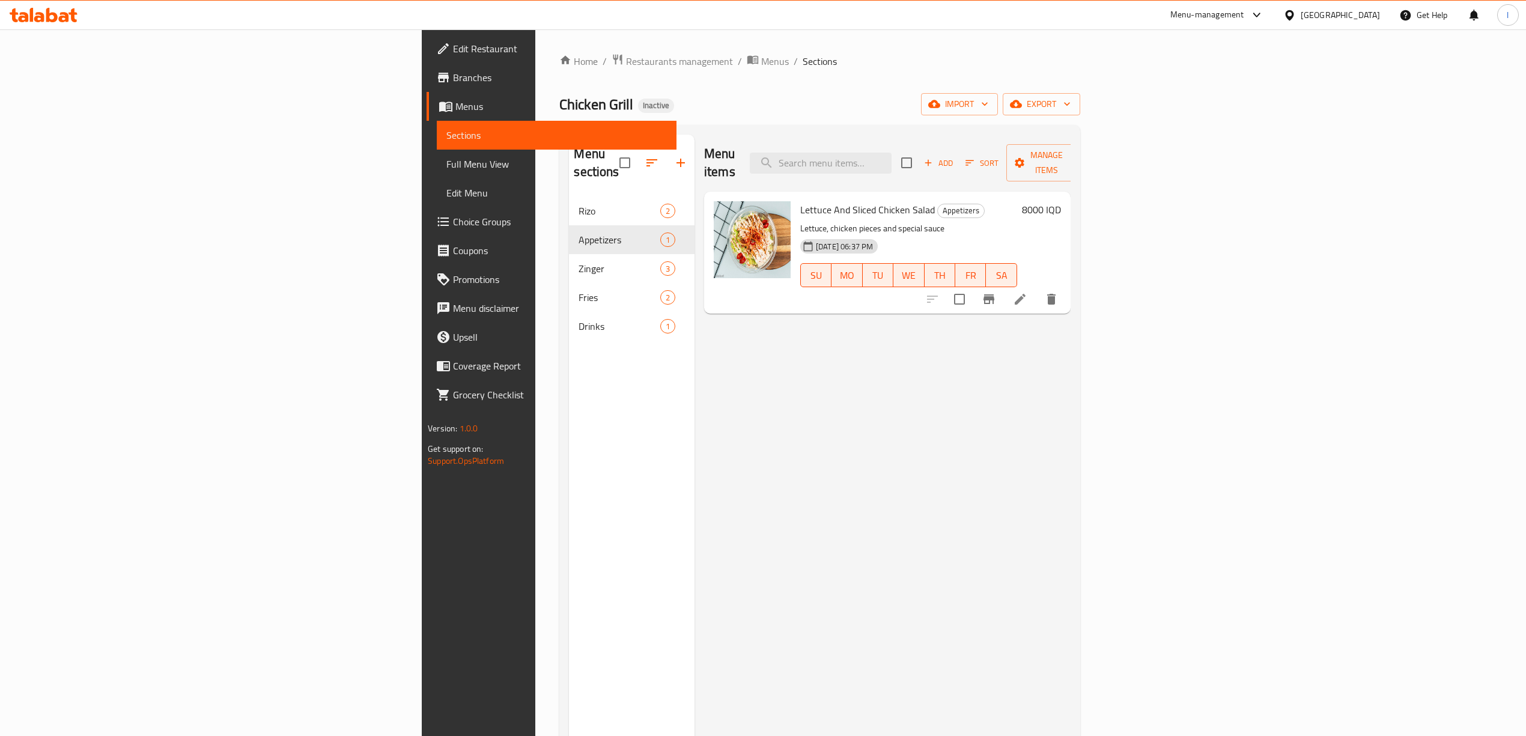
click at [456, 106] on span "Menus" at bounding box center [562, 106] width 212 height 14
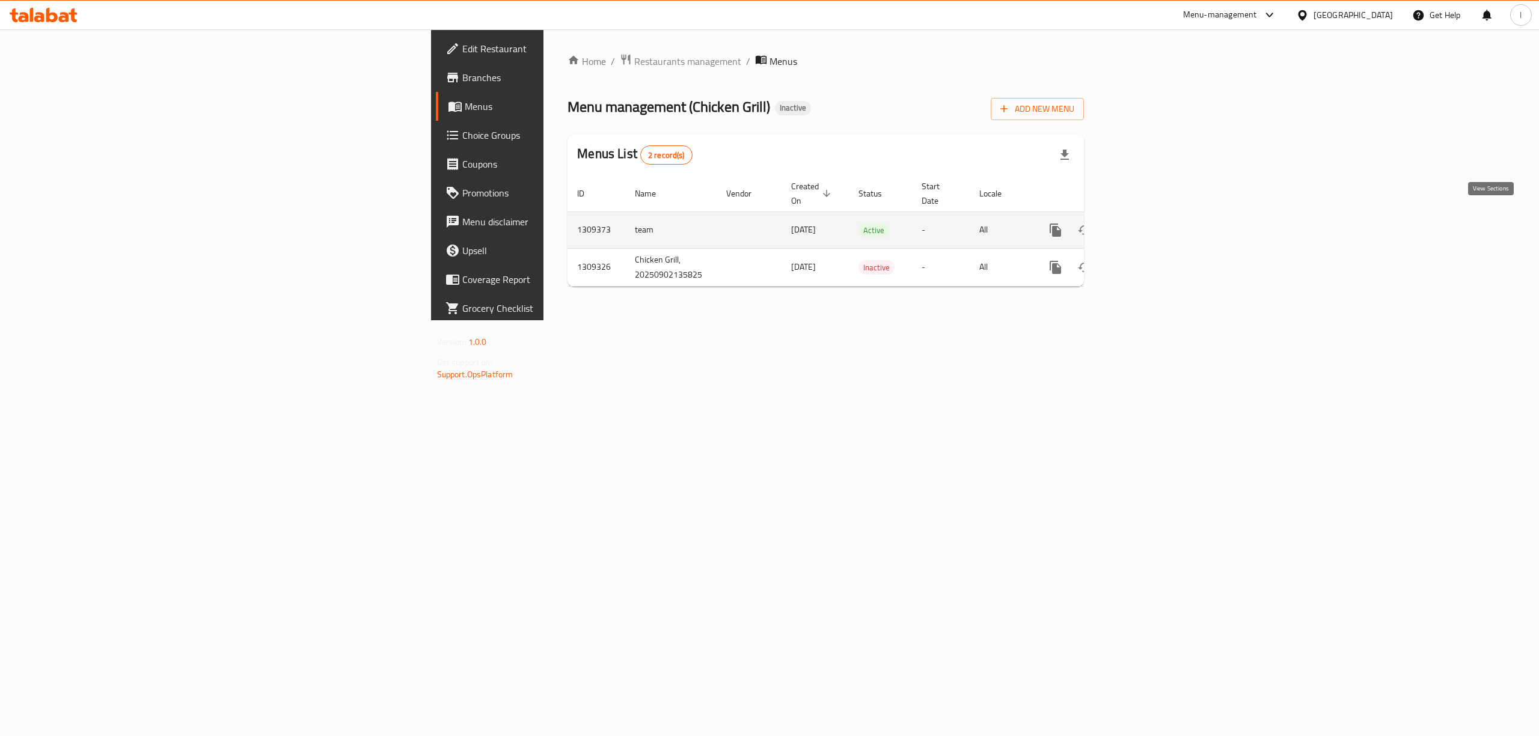
click at [1147, 225] on icon "enhanced table" at bounding box center [1141, 230] width 11 height 11
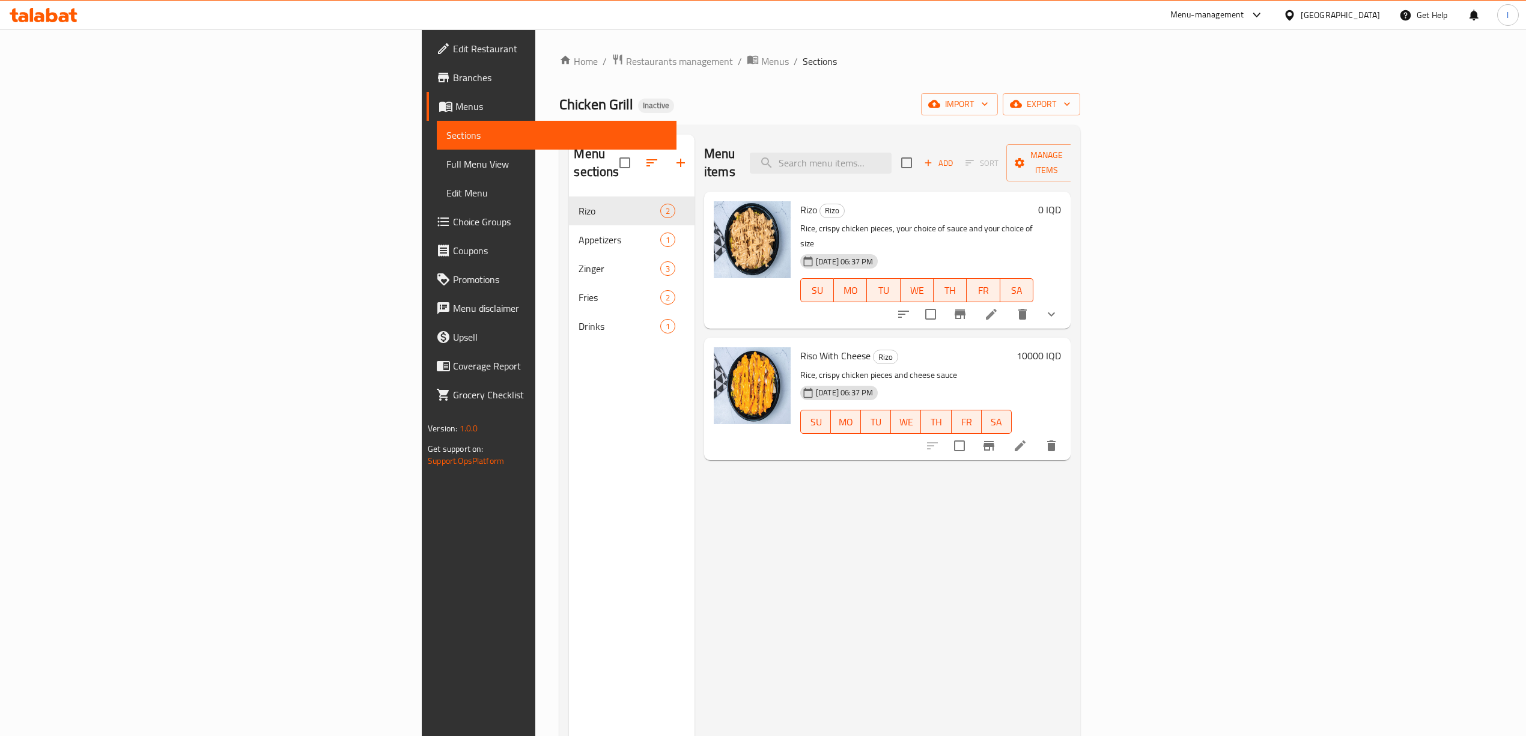
click at [569, 254] on div "Zinger 3" at bounding box center [632, 268] width 126 height 29
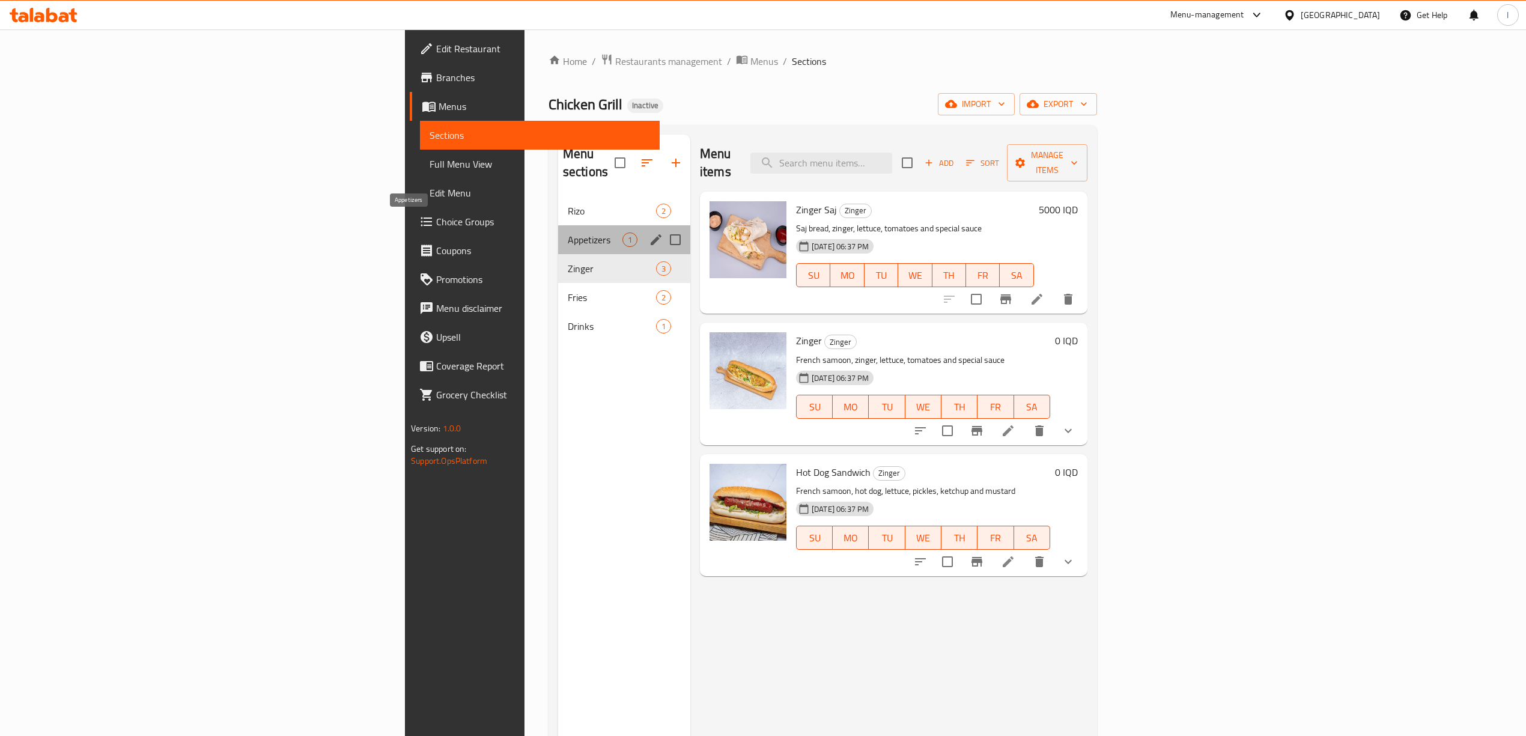
click at [568, 233] on span "Appetizers" at bounding box center [595, 240] width 55 height 14
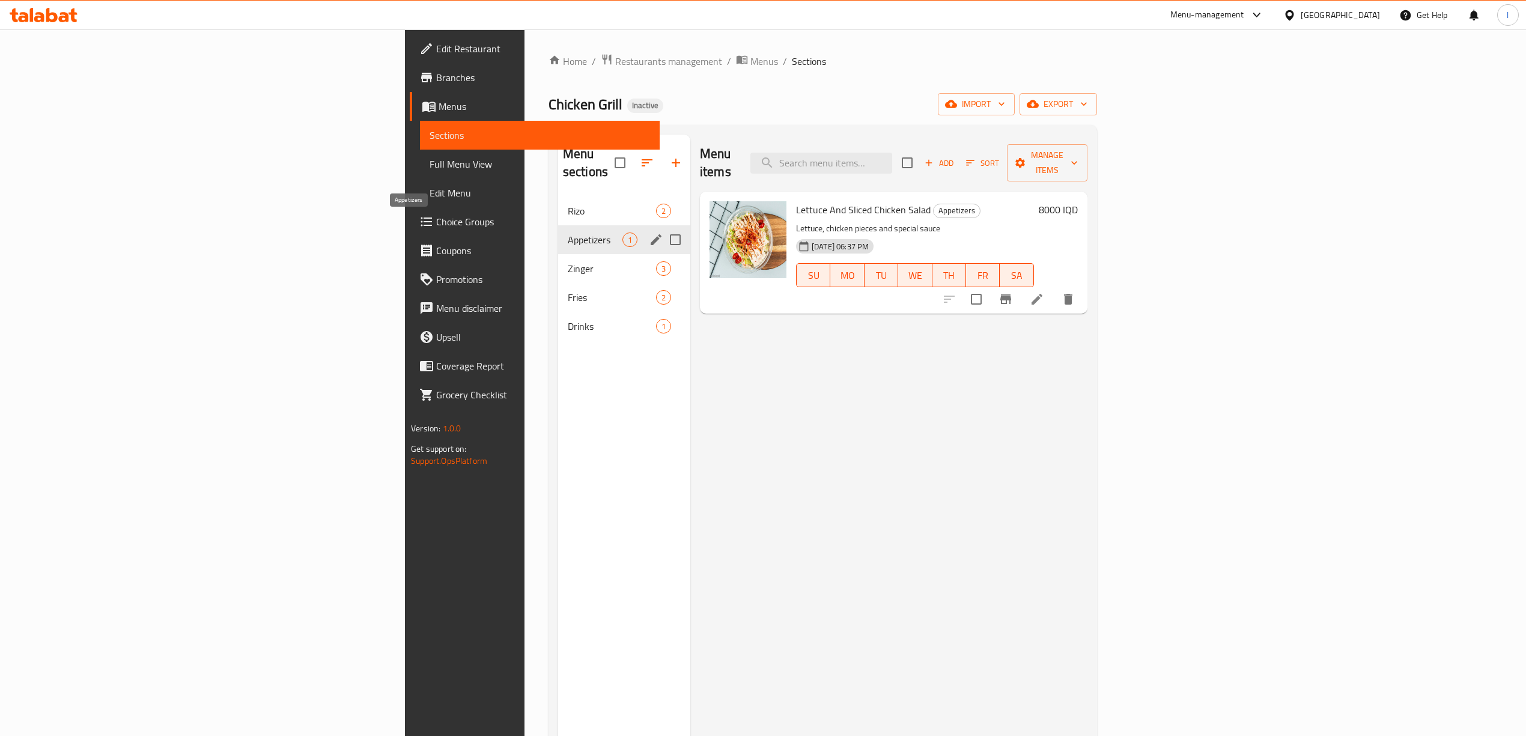
click at [558, 283] on div "Fries 2" at bounding box center [624, 297] width 132 height 29
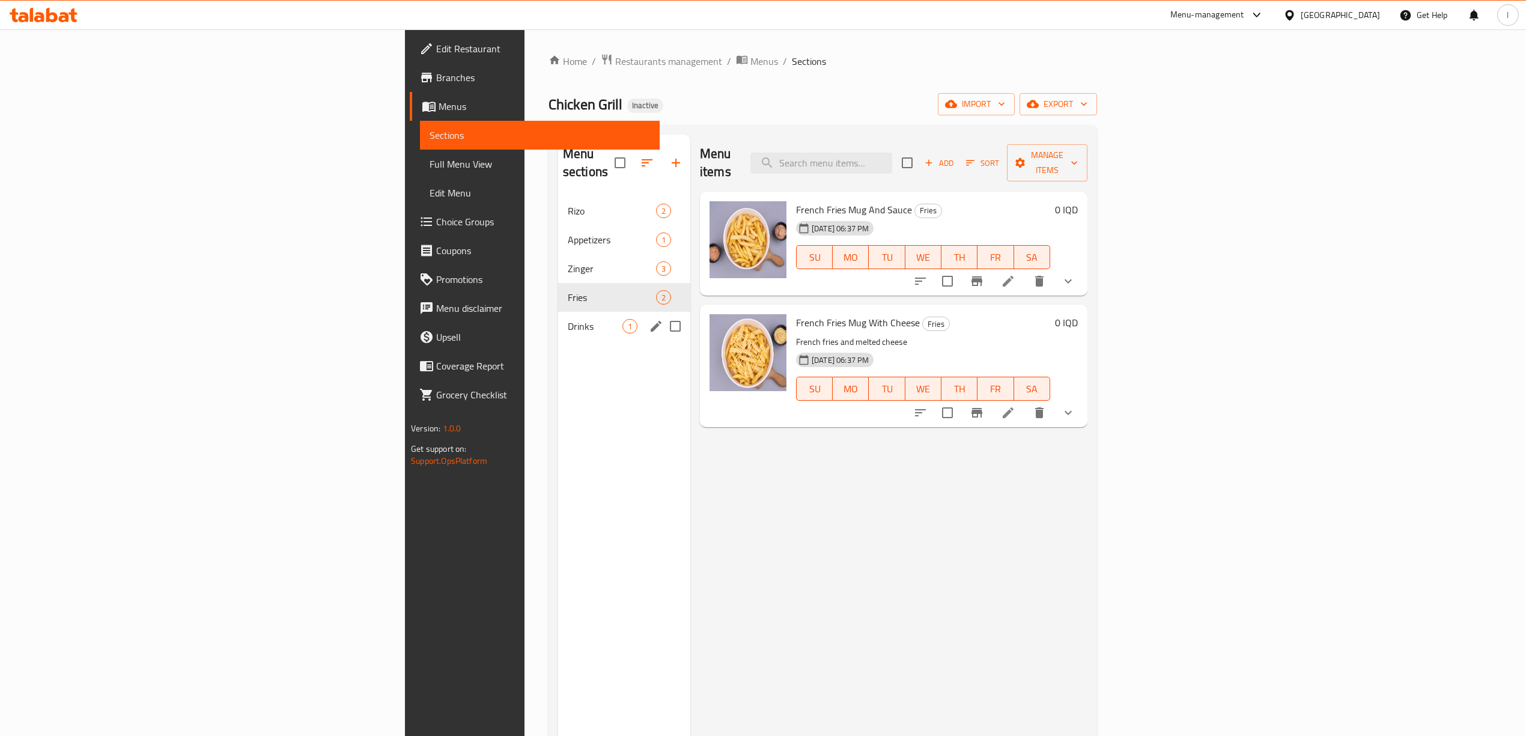
click at [558, 312] on div "Drinks 1" at bounding box center [624, 326] width 132 height 29
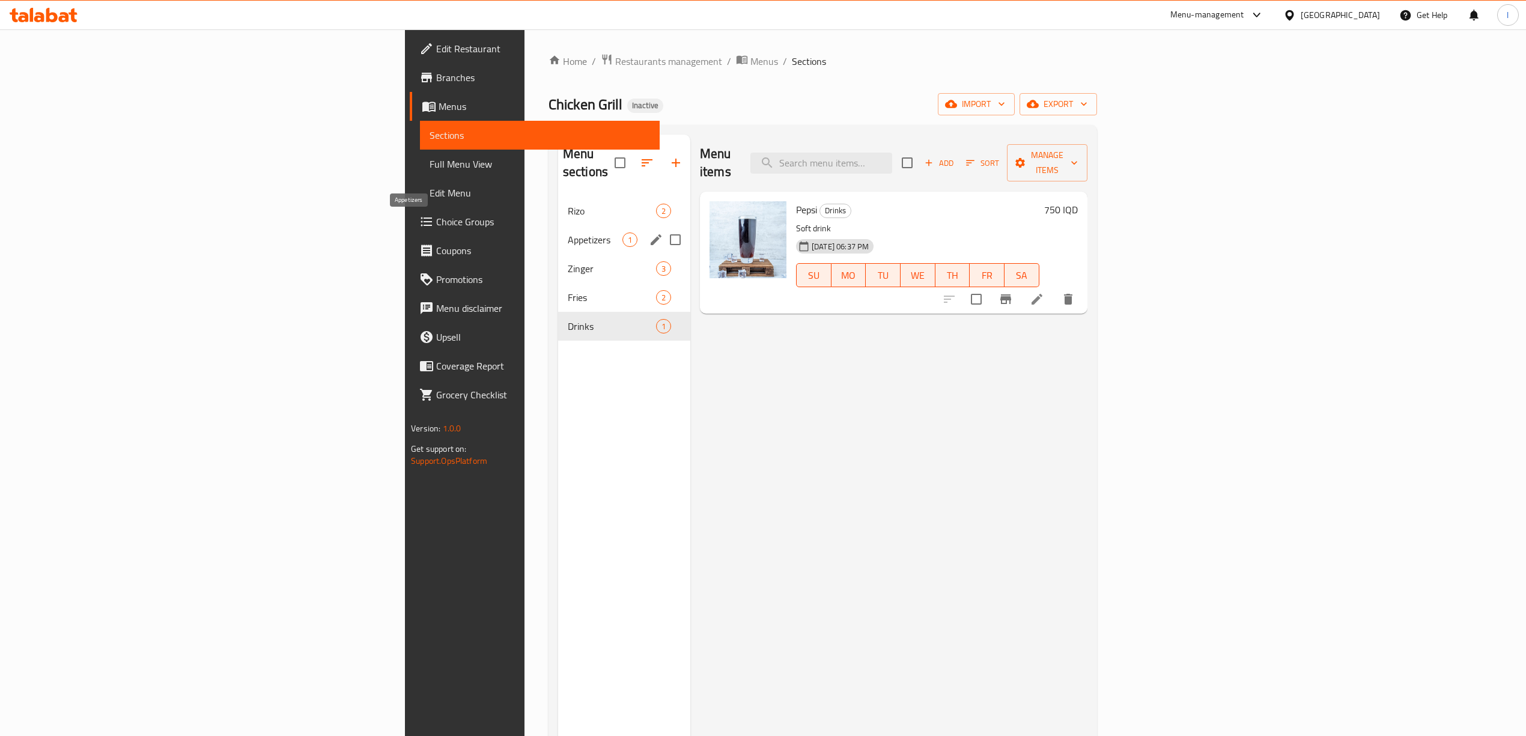
click at [568, 233] on span "Appetizers" at bounding box center [595, 240] width 55 height 14
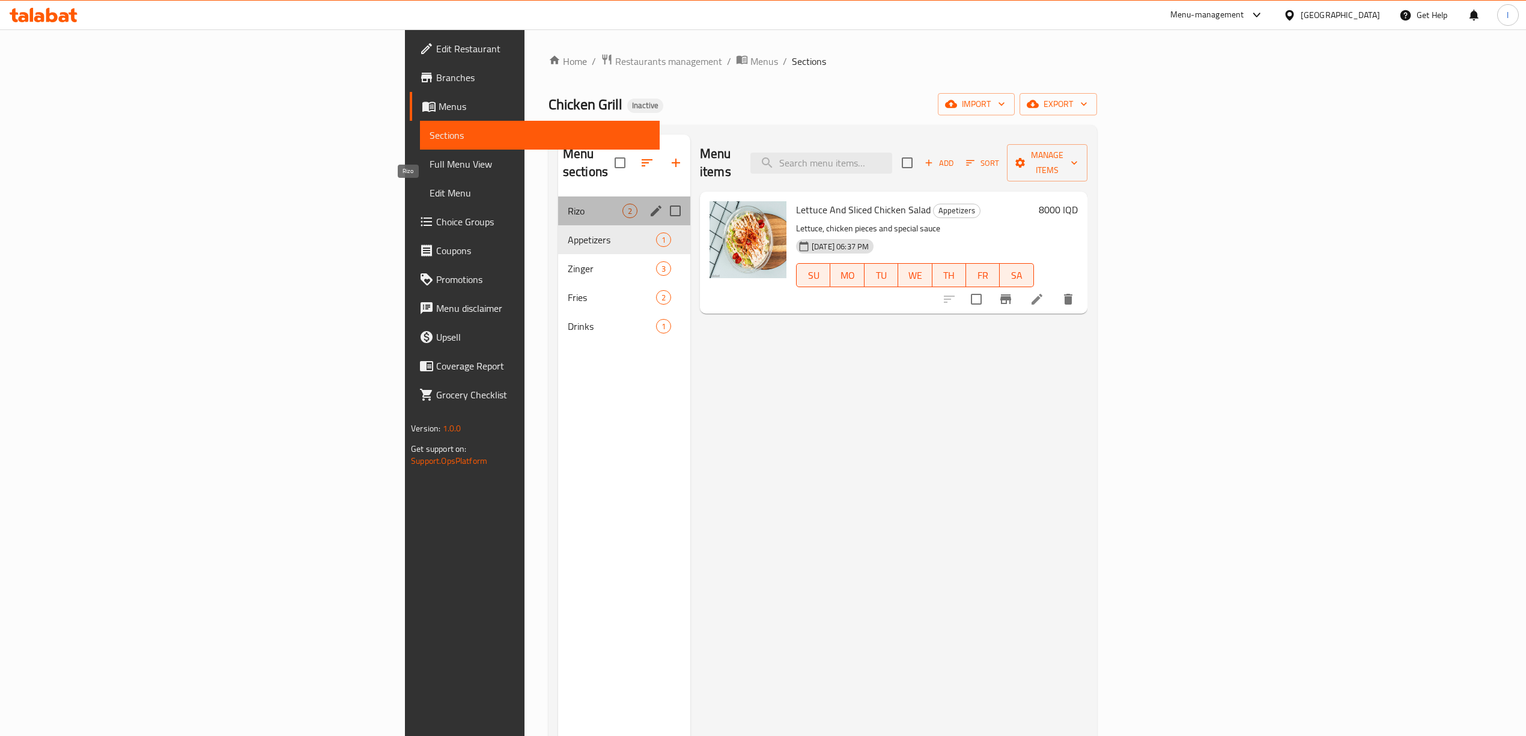
click at [568, 204] on span "Rizo" at bounding box center [595, 211] width 55 height 14
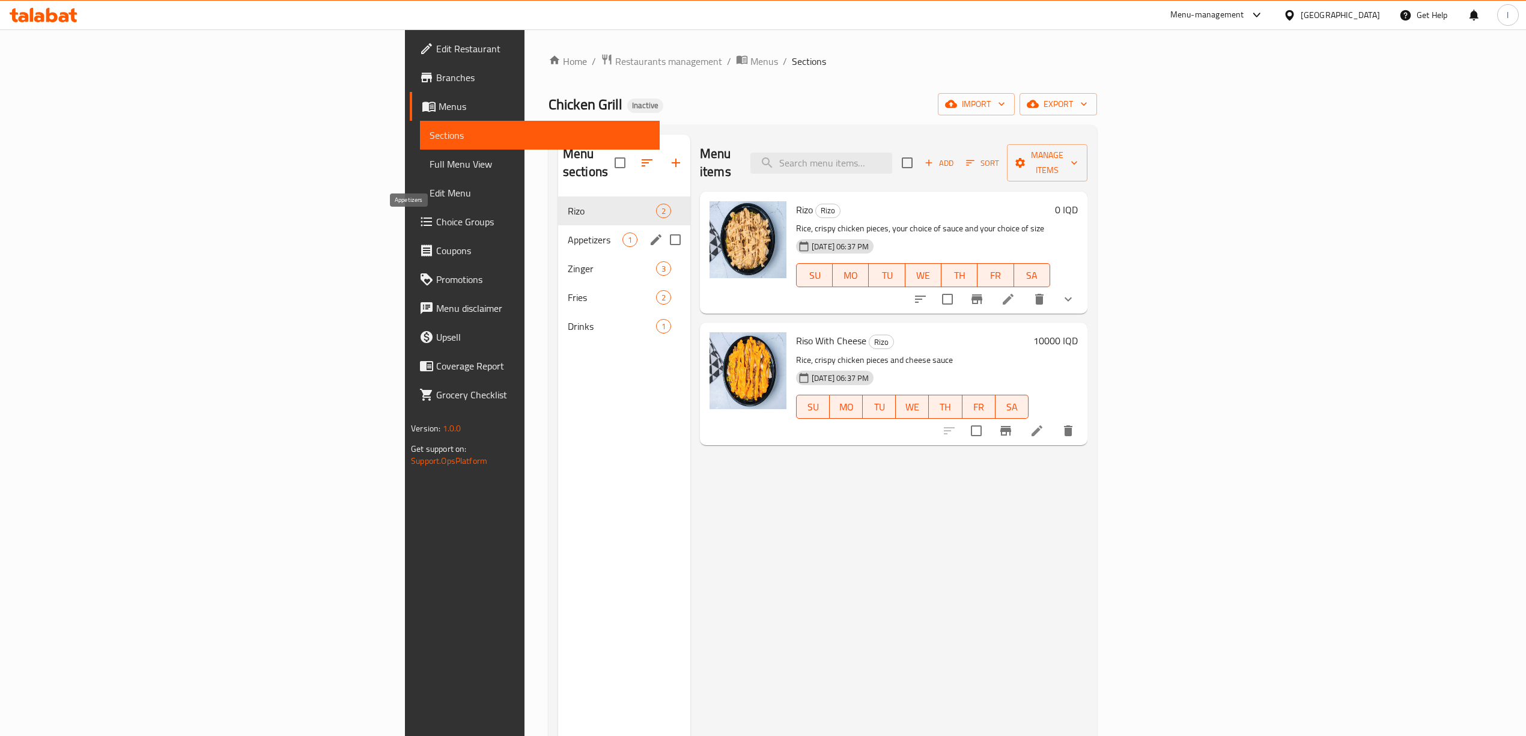
click at [568, 233] on span "Appetizers" at bounding box center [595, 240] width 55 height 14
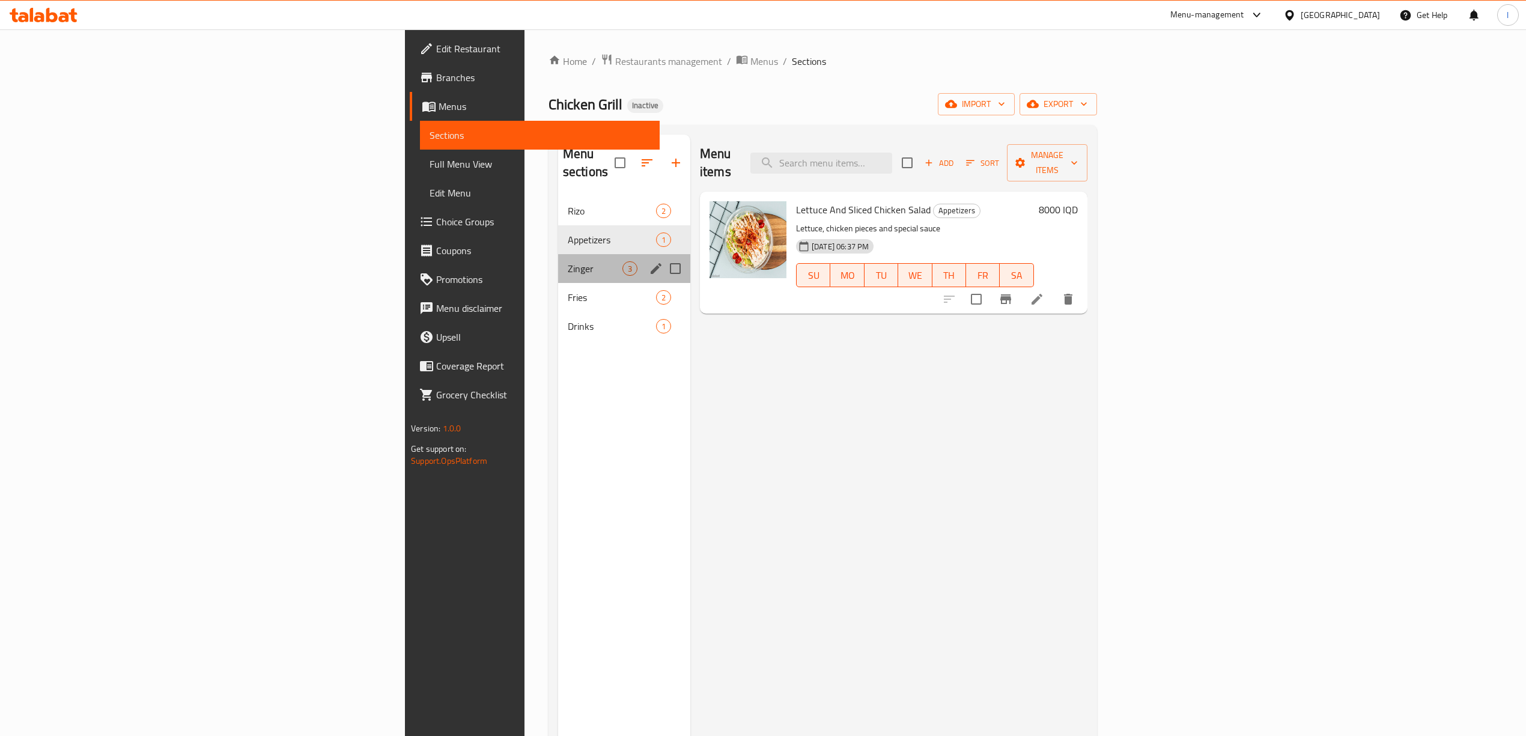
click at [558, 254] on div "Zinger 3" at bounding box center [624, 268] width 132 height 29
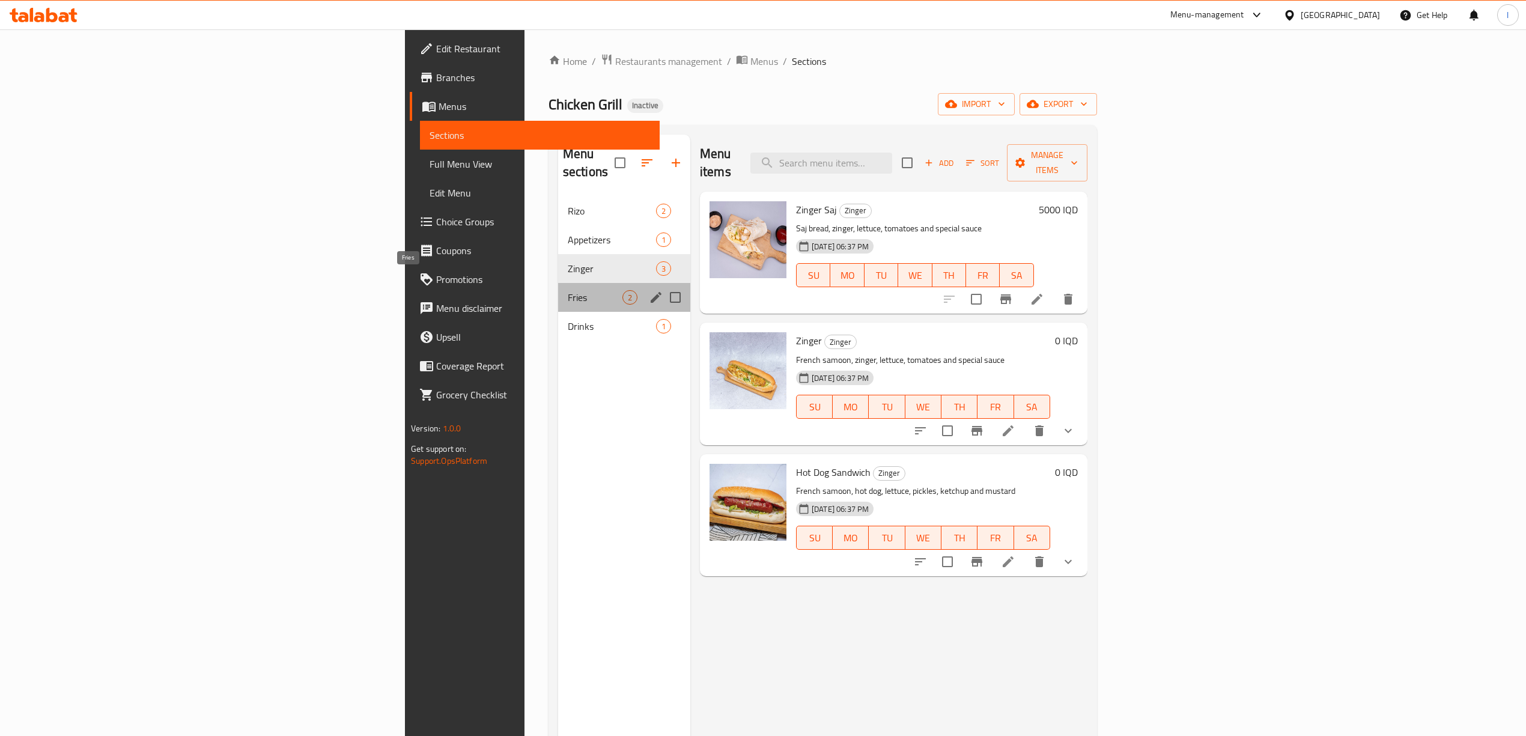
click at [568, 290] on span "Fries" at bounding box center [595, 297] width 55 height 14
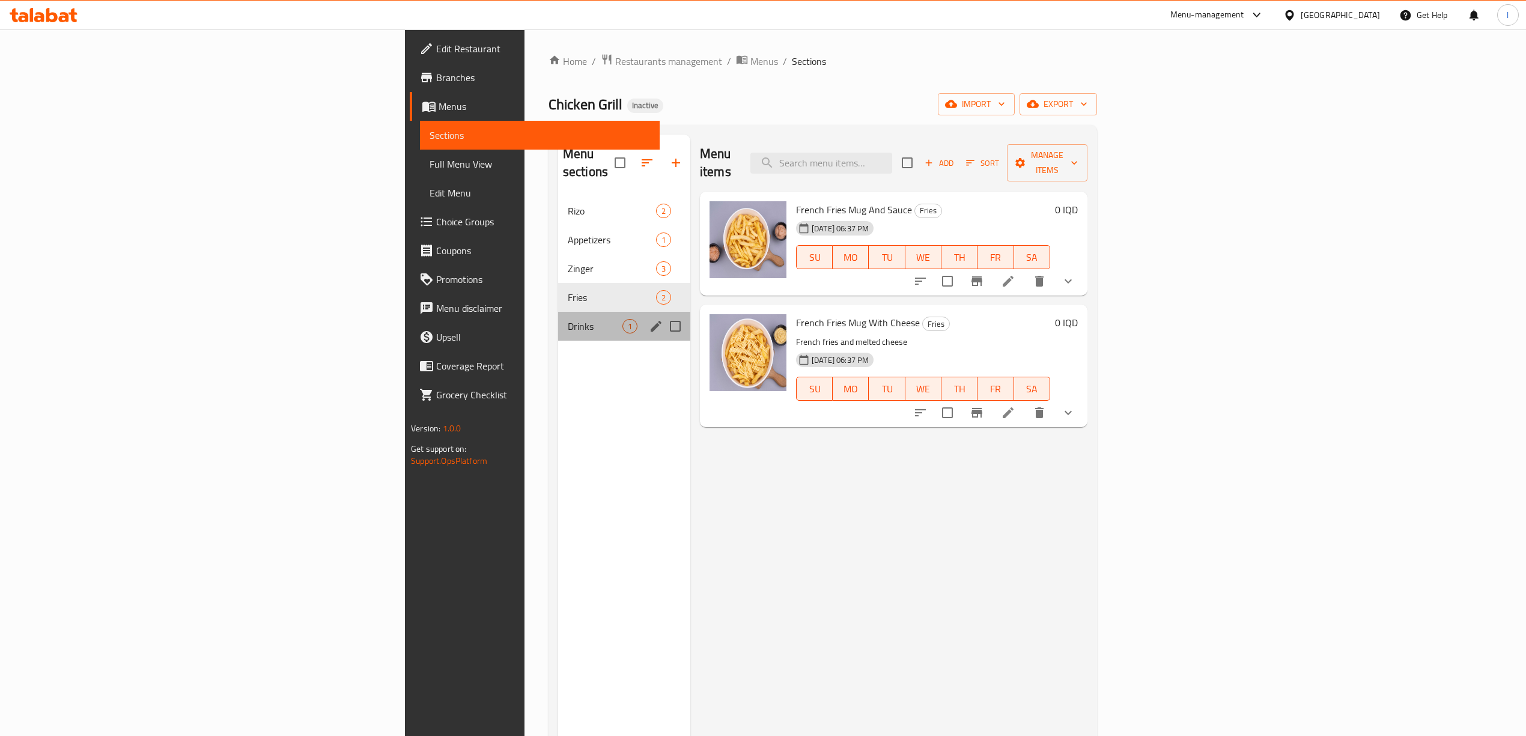
click at [558, 320] on div "Drinks 1" at bounding box center [624, 326] width 132 height 29
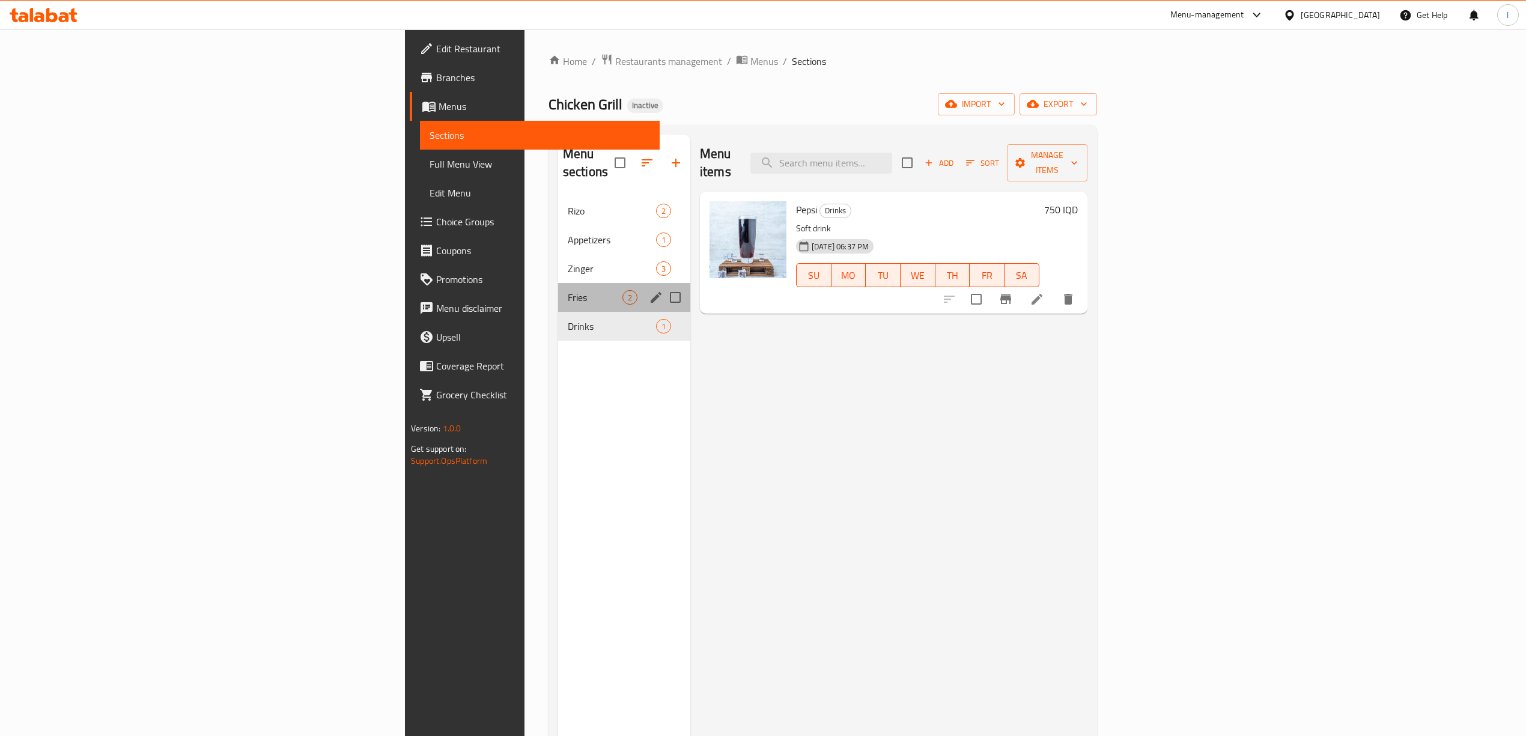
click at [558, 283] on div "Fries 2" at bounding box center [624, 297] width 132 height 29
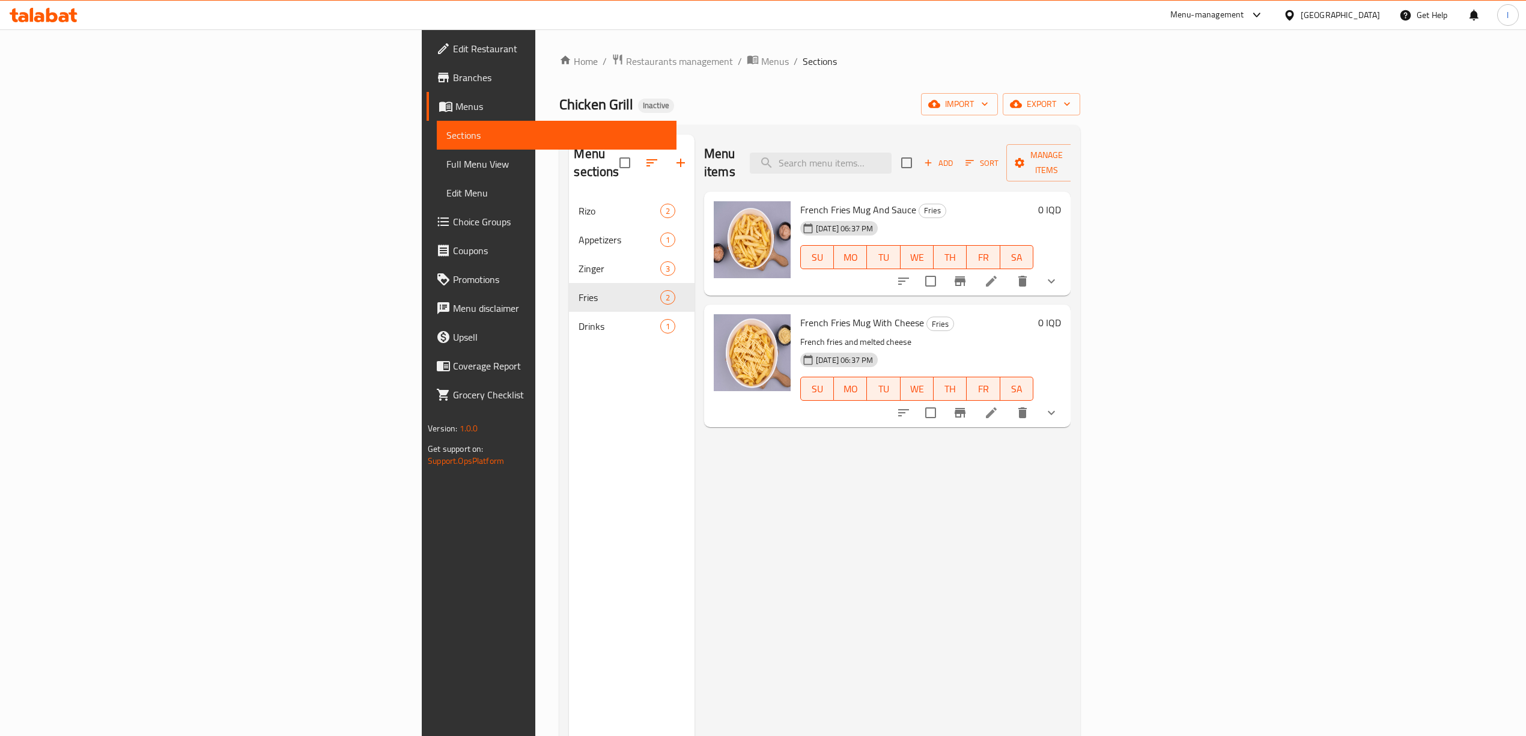
click at [1066, 398] on button "show more" at bounding box center [1051, 412] width 29 height 29
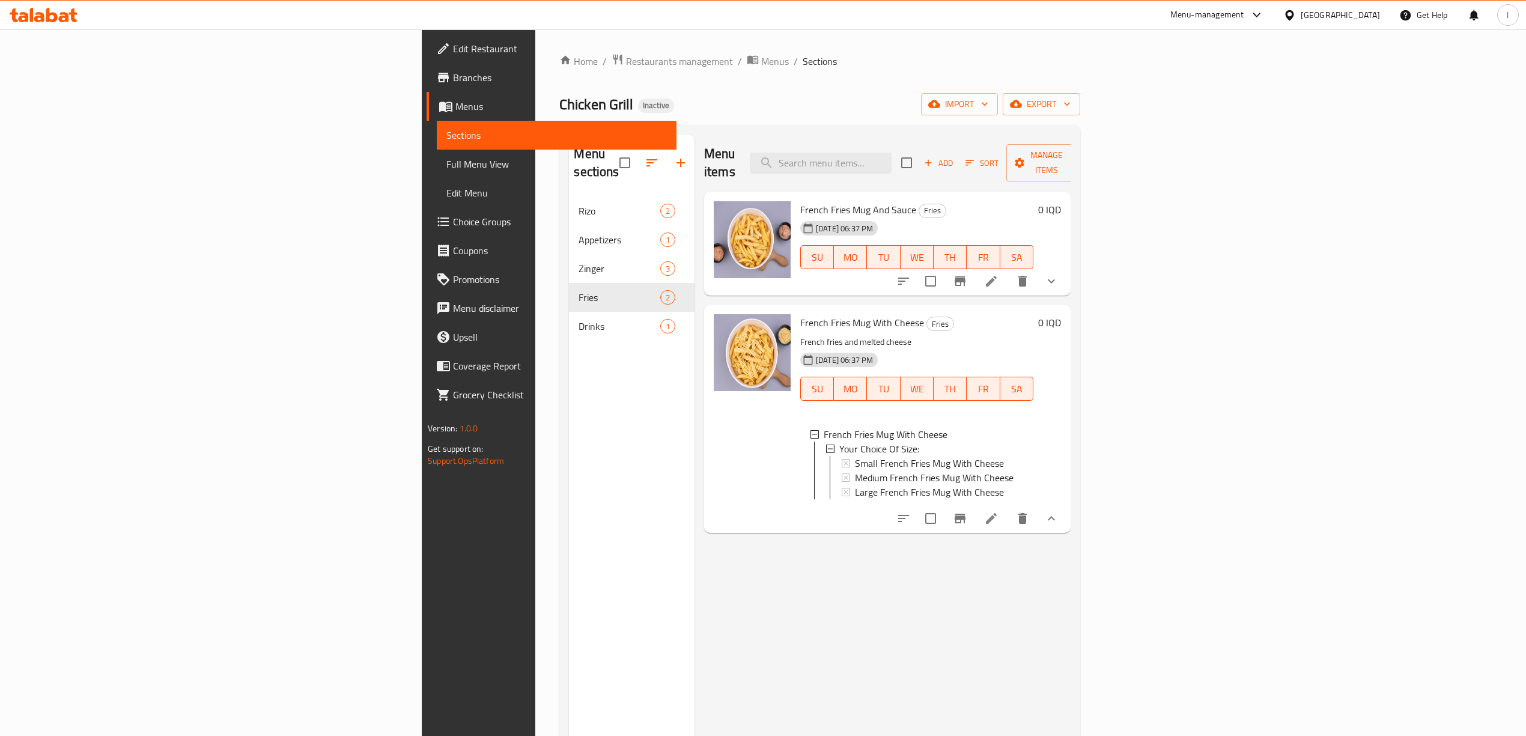
click at [1059, 274] on icon "show more" at bounding box center [1052, 281] width 14 height 14
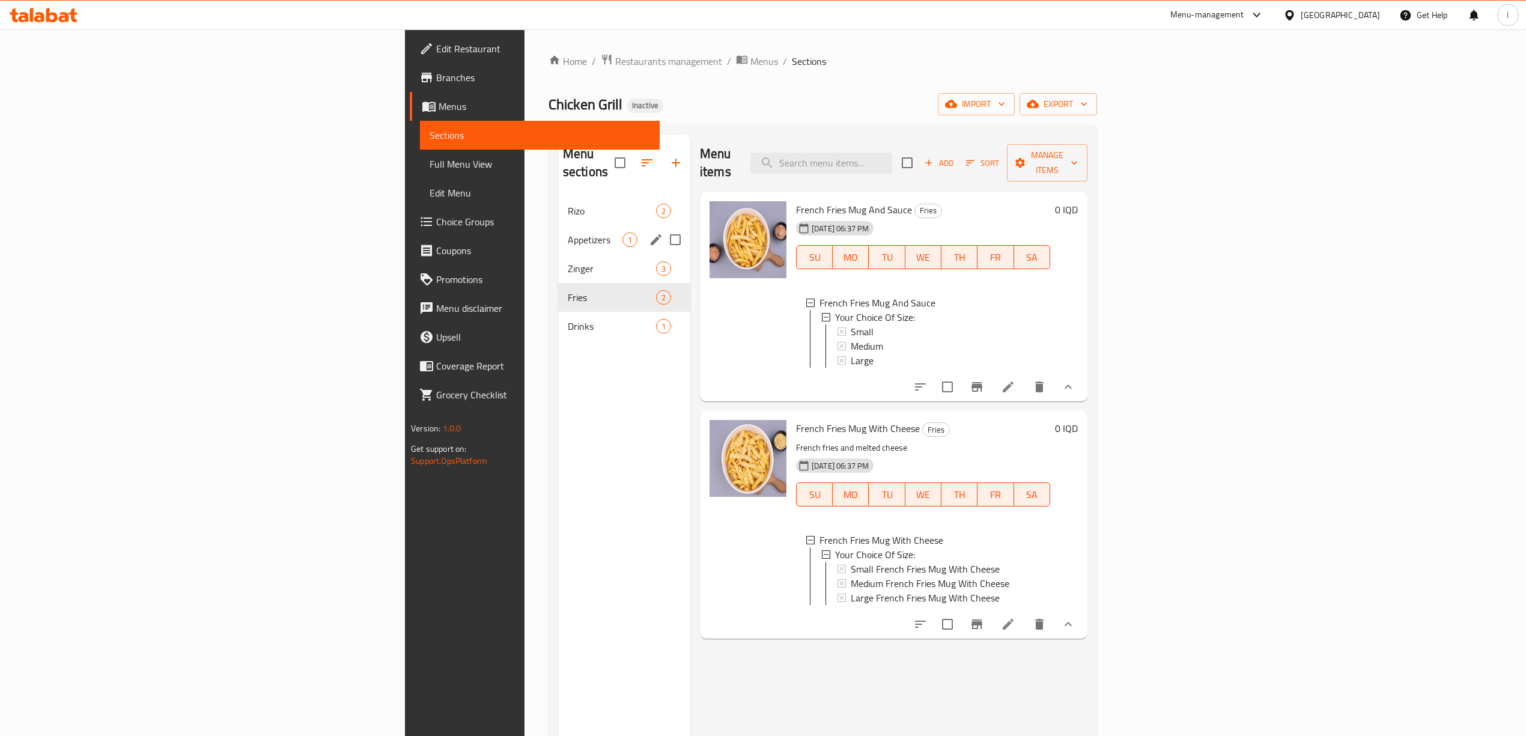
click at [558, 254] on div "Zinger 3" at bounding box center [624, 268] width 132 height 29
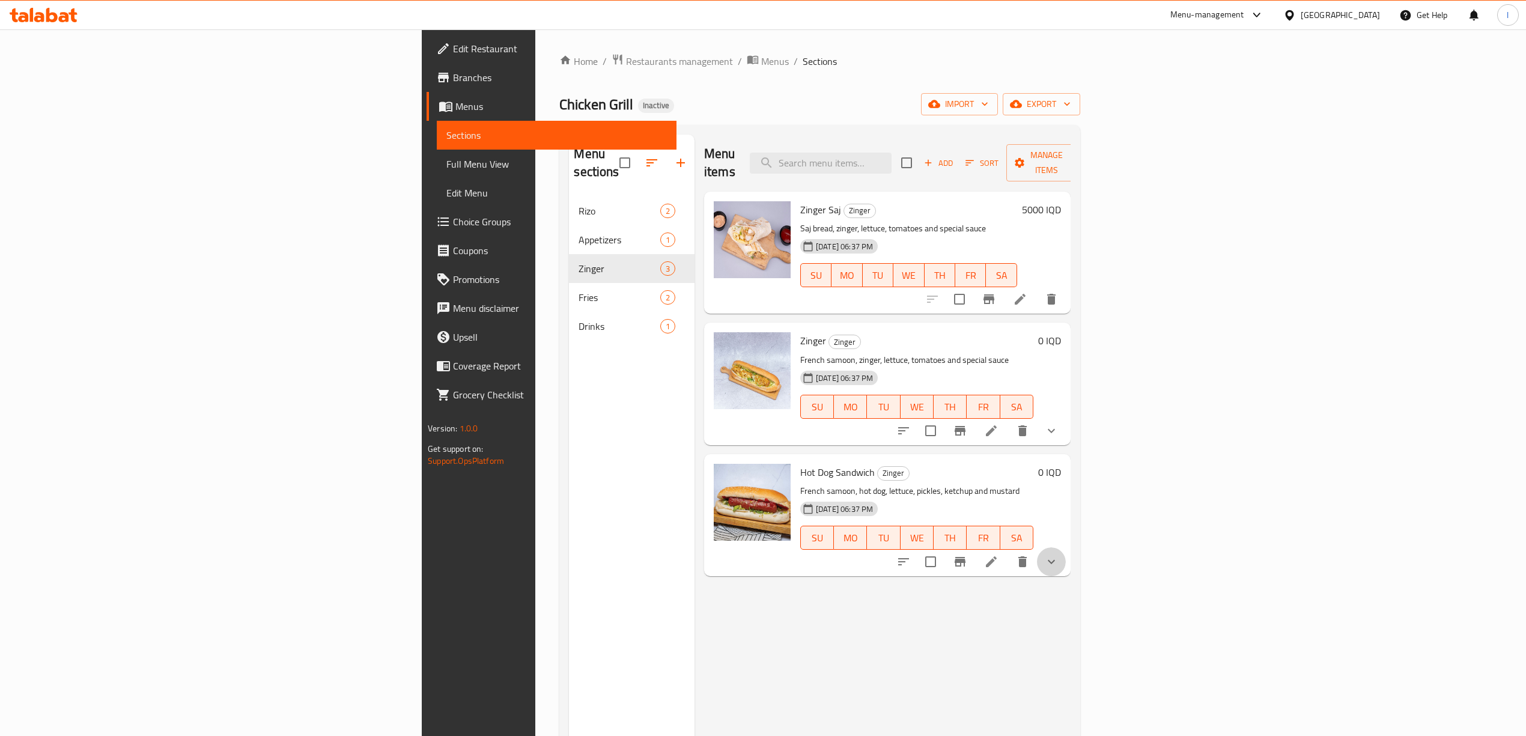
click at [1066, 547] on button "show more" at bounding box center [1051, 561] width 29 height 29
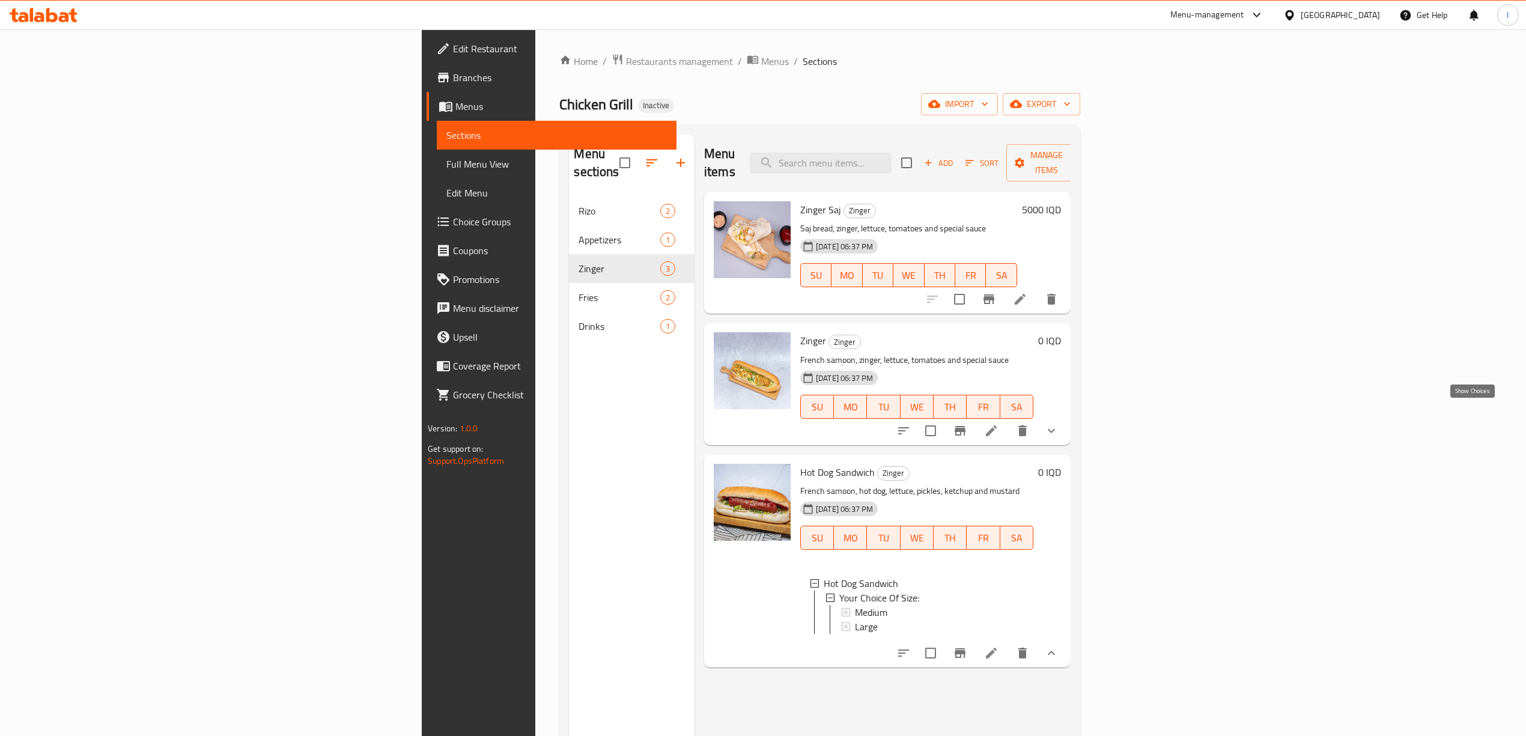
click at [1059, 424] on icon "show more" at bounding box center [1052, 431] width 14 height 14
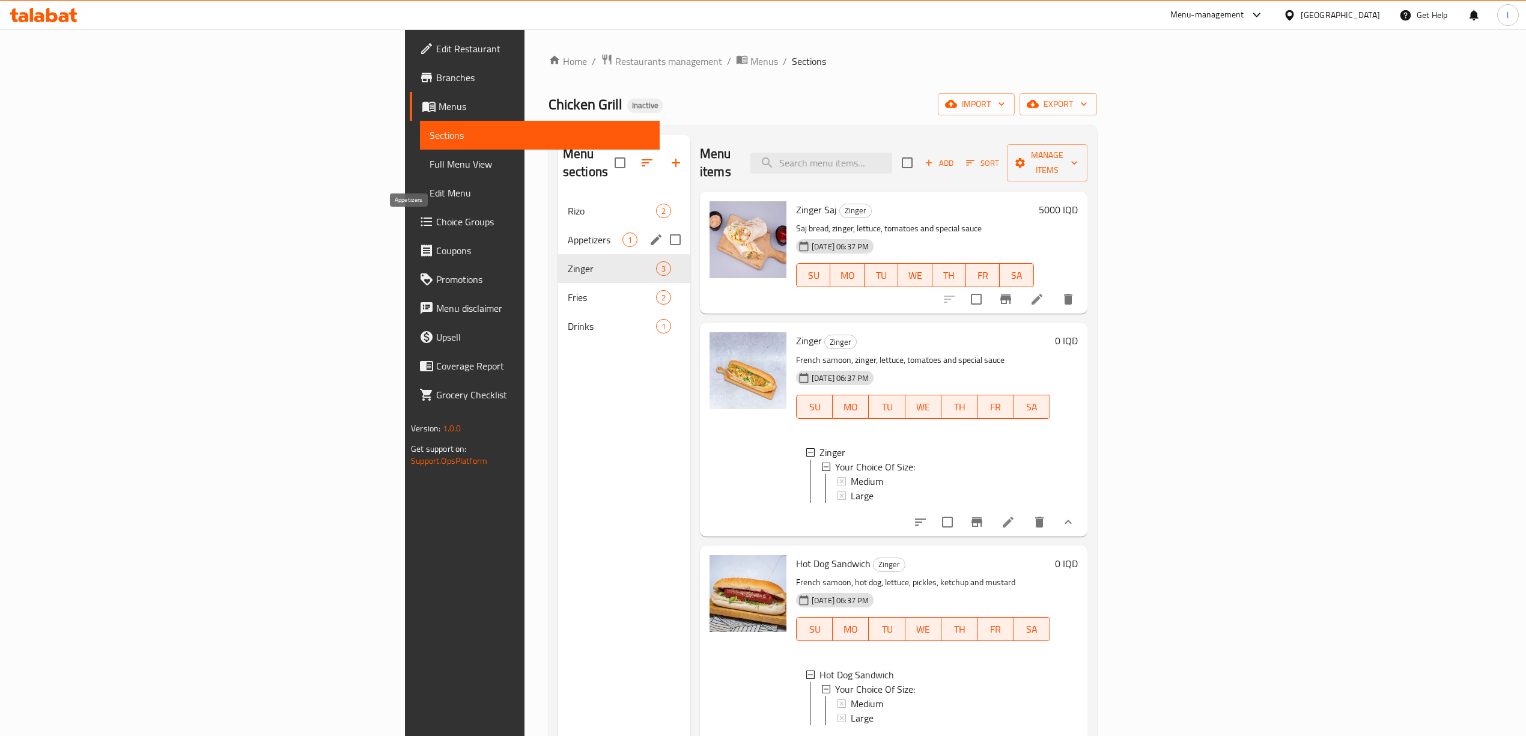
click at [568, 233] on span "Appetizers" at bounding box center [595, 240] width 55 height 14
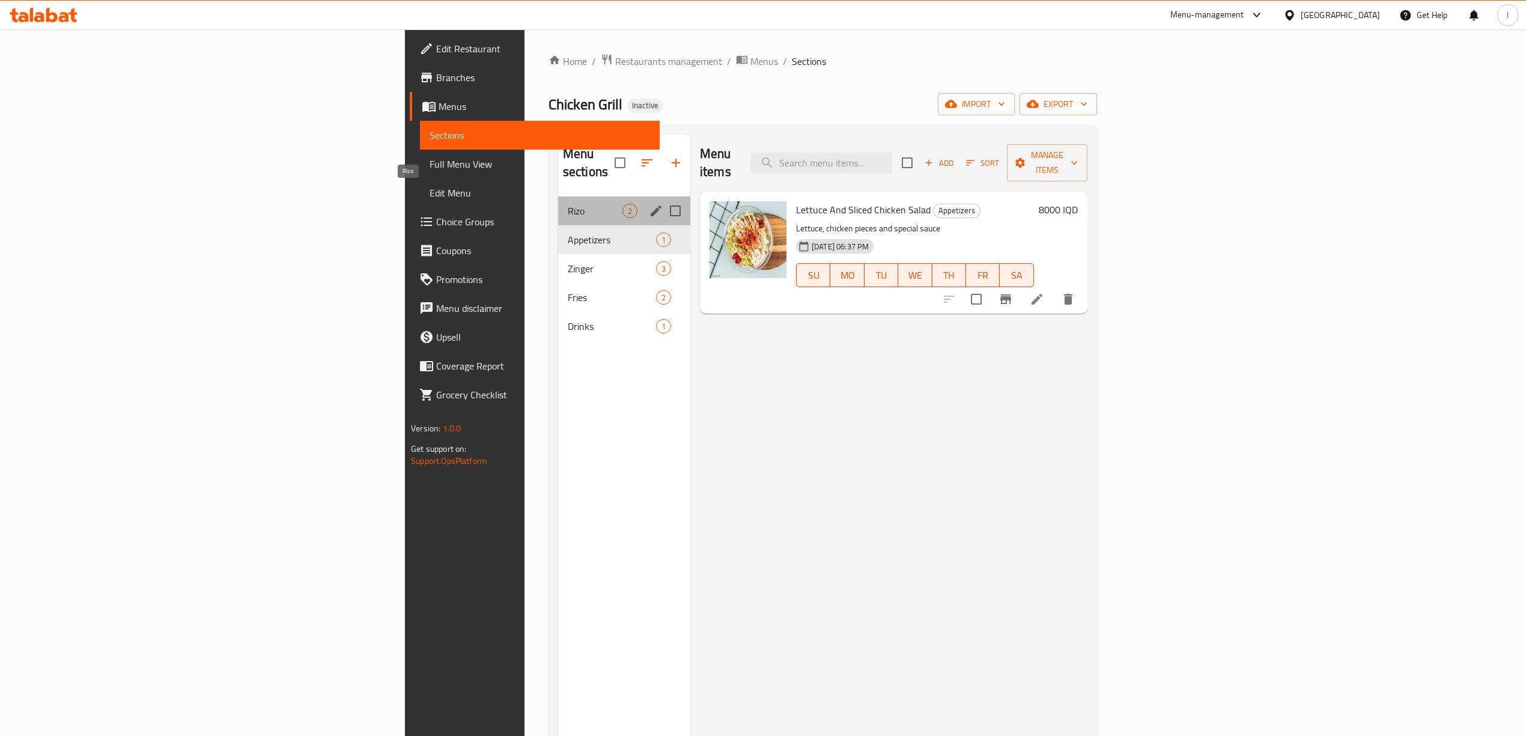
click at [568, 204] on span "Rizo" at bounding box center [595, 211] width 55 height 14
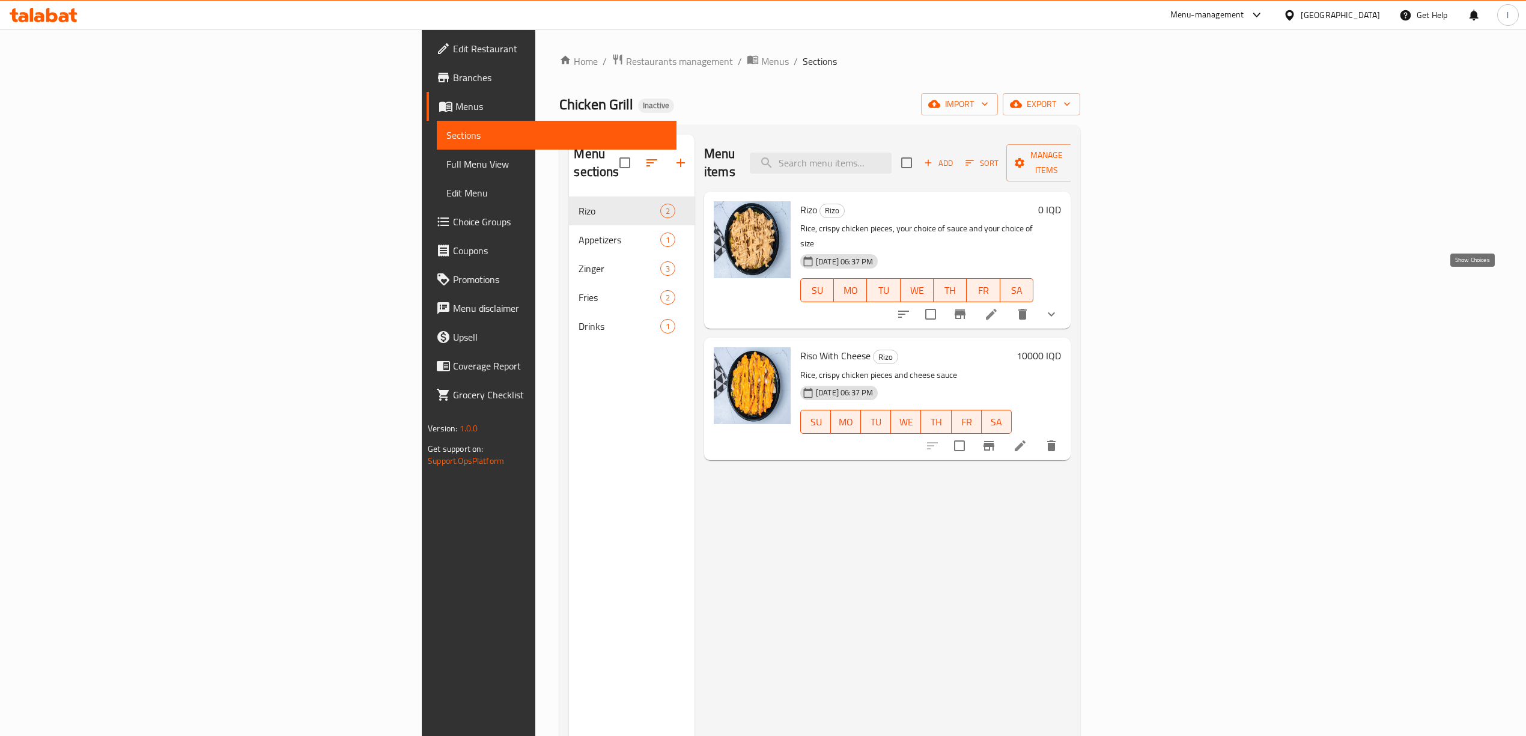
click at [1055, 313] on icon "show more" at bounding box center [1051, 315] width 7 height 4
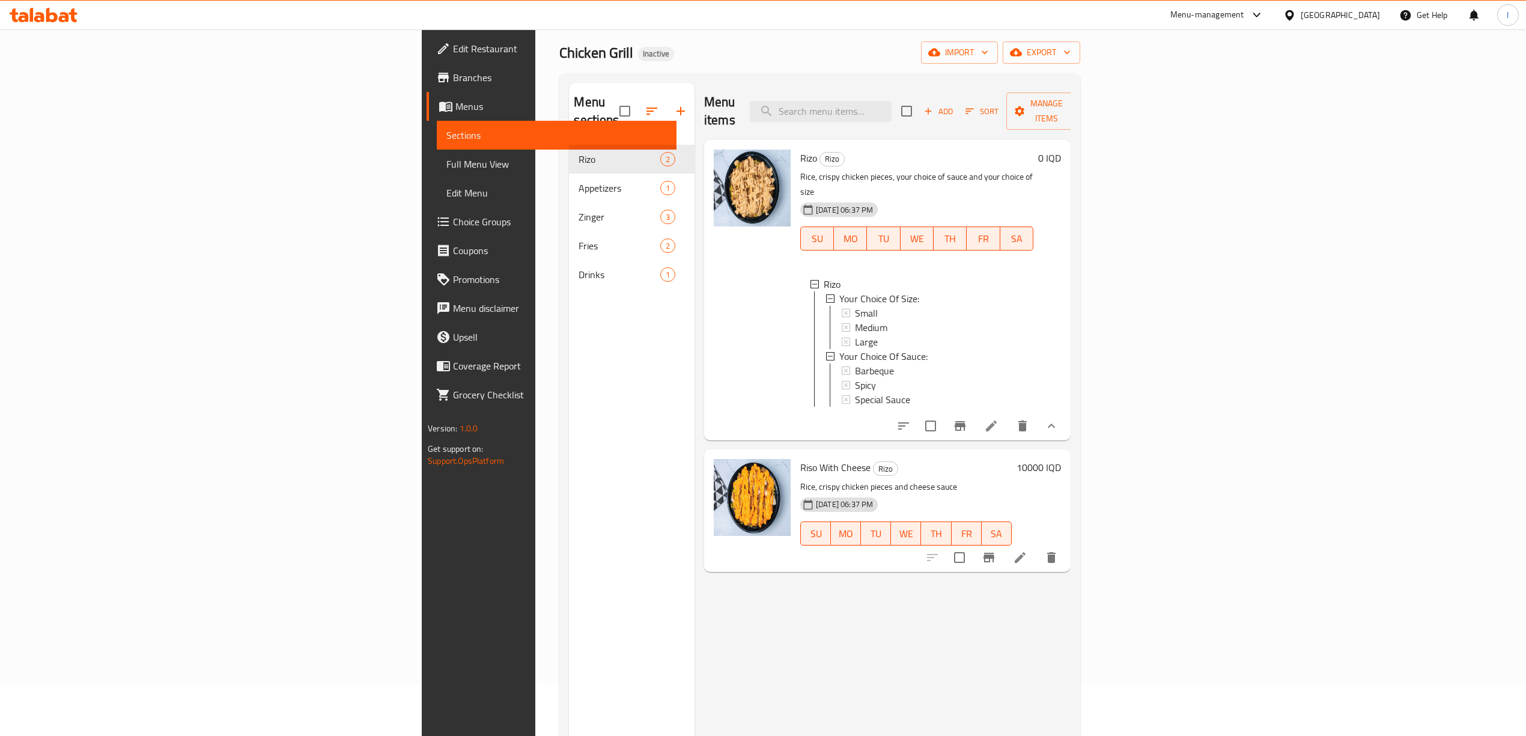
scroll to position [80, 0]
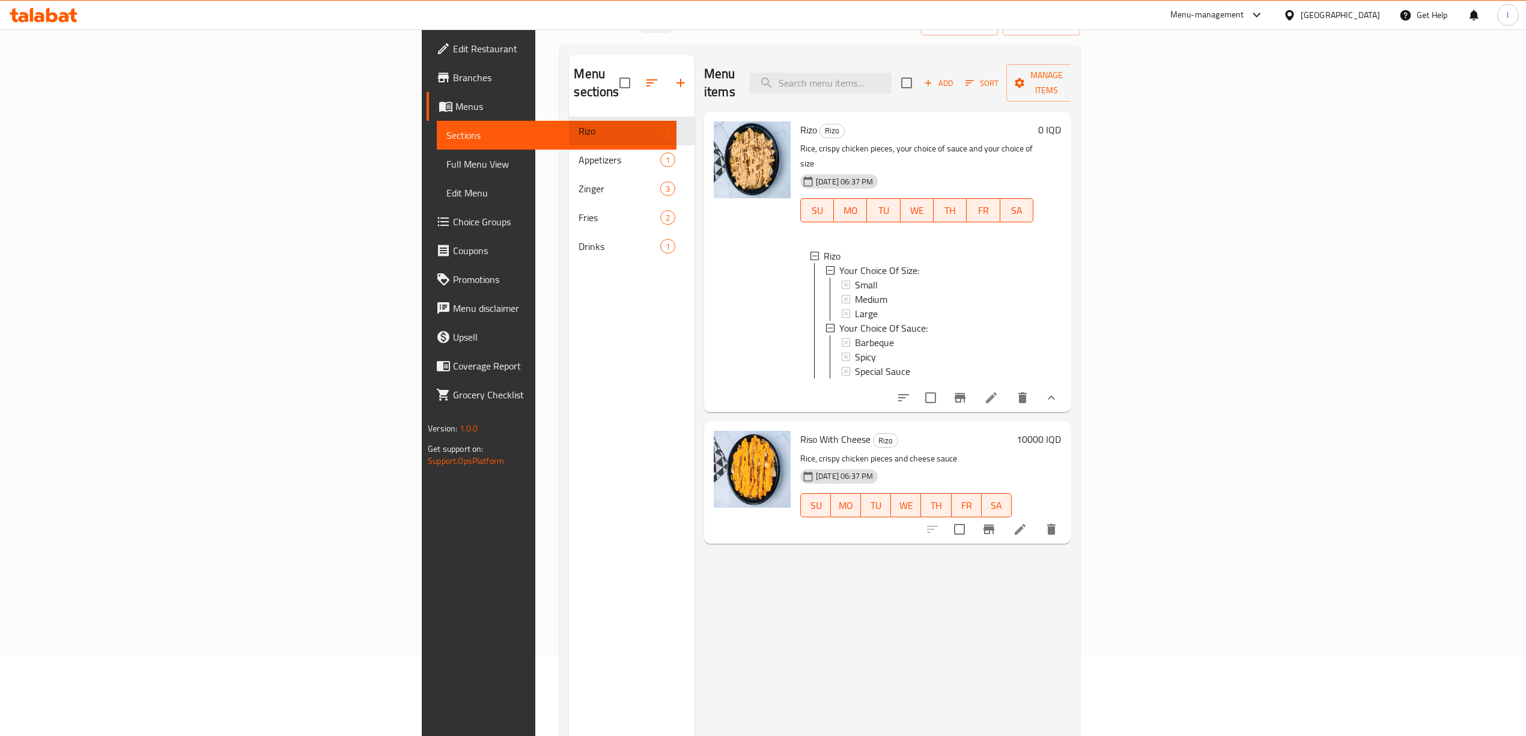
click at [456, 114] on span "Menus" at bounding box center [562, 106] width 212 height 14
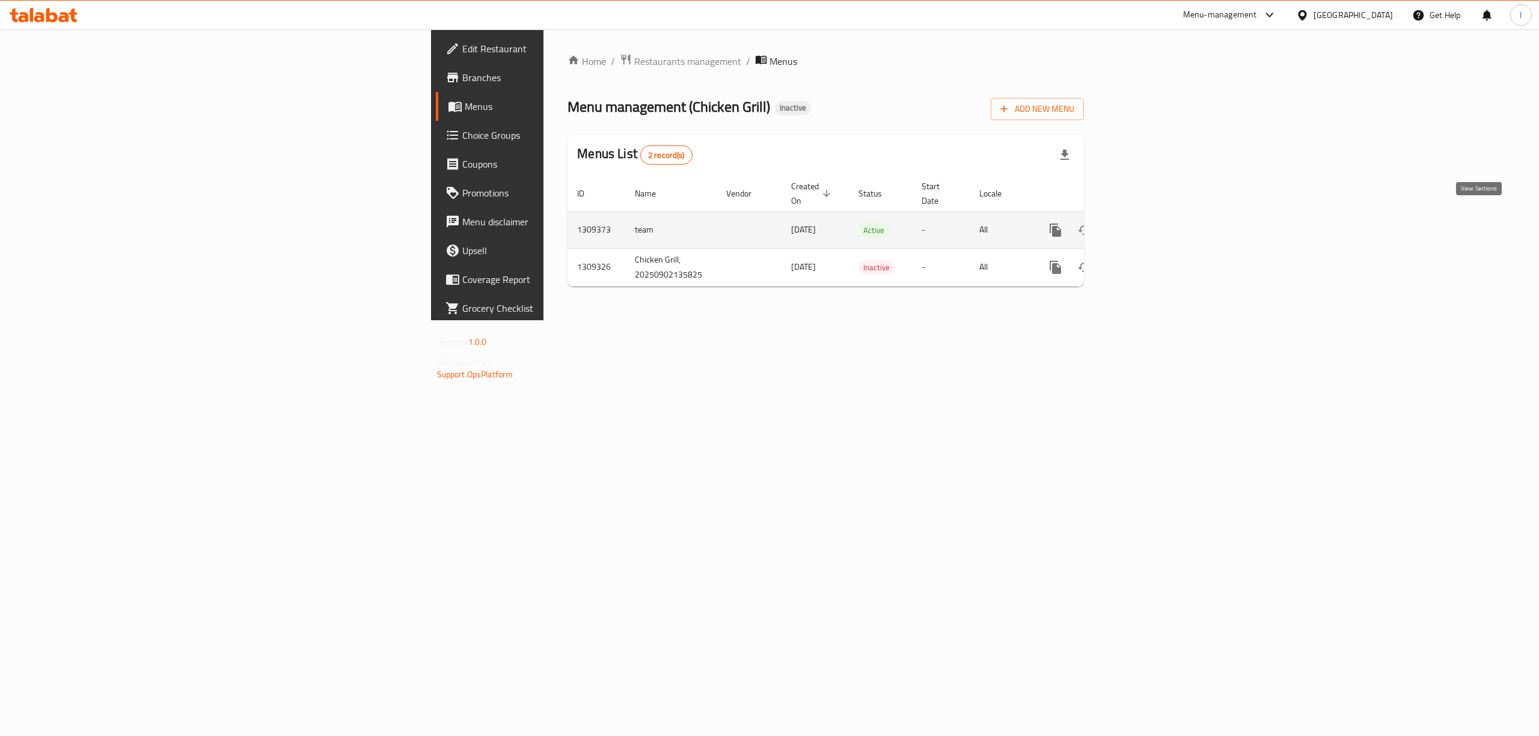
click at [1149, 224] on icon "enhanced table" at bounding box center [1142, 230] width 14 height 14
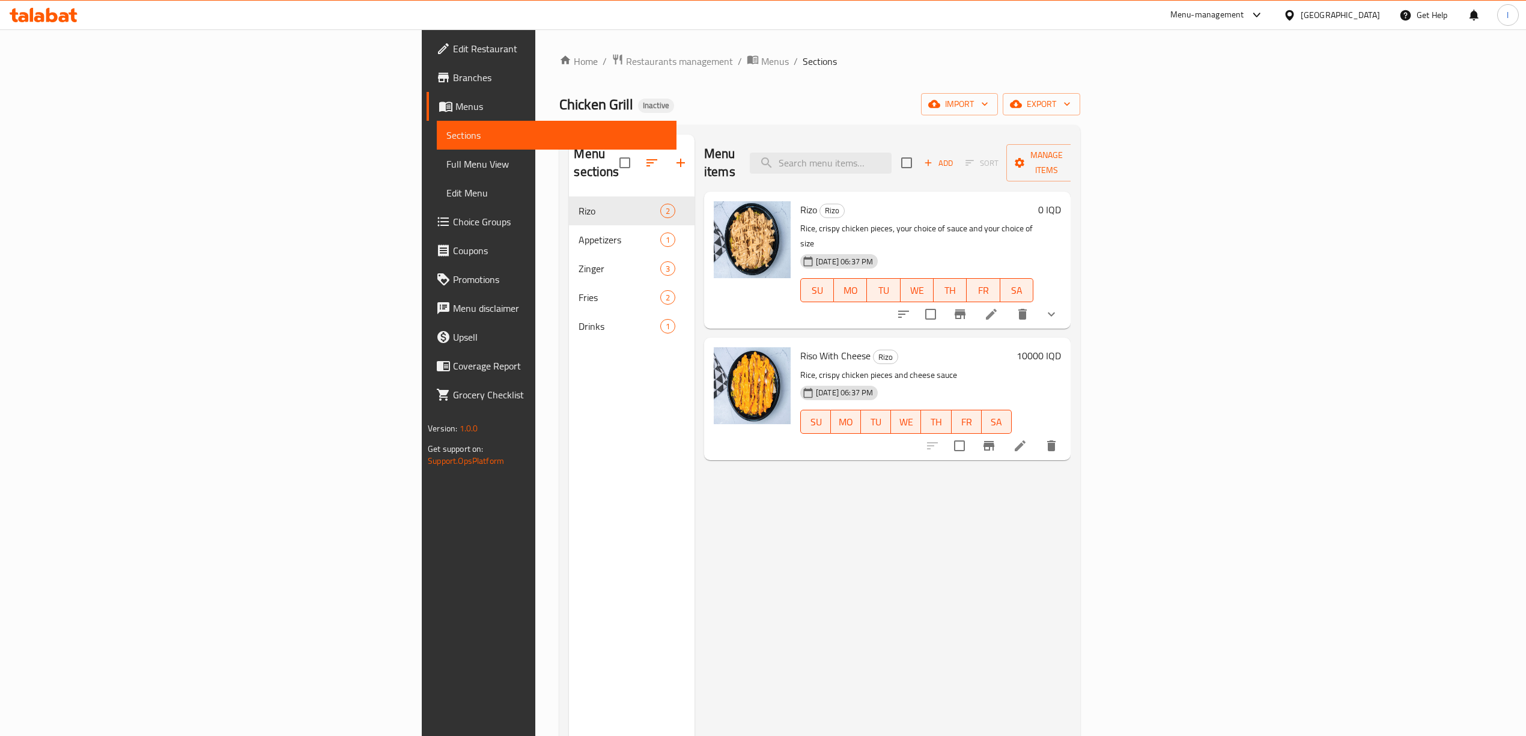
click at [456, 111] on span "Menus" at bounding box center [562, 106] width 212 height 14
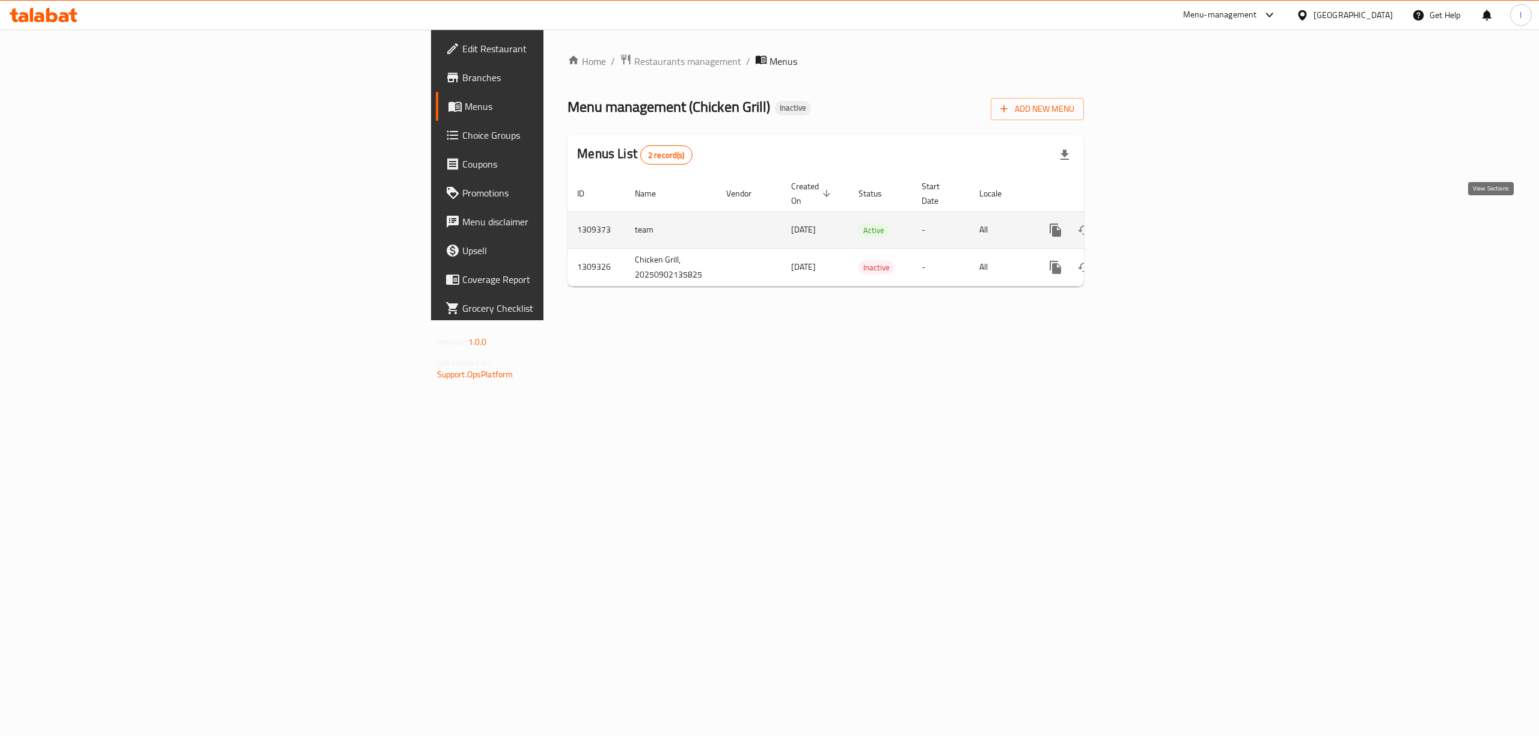
click at [1149, 223] on icon "enhanced table" at bounding box center [1142, 230] width 14 height 14
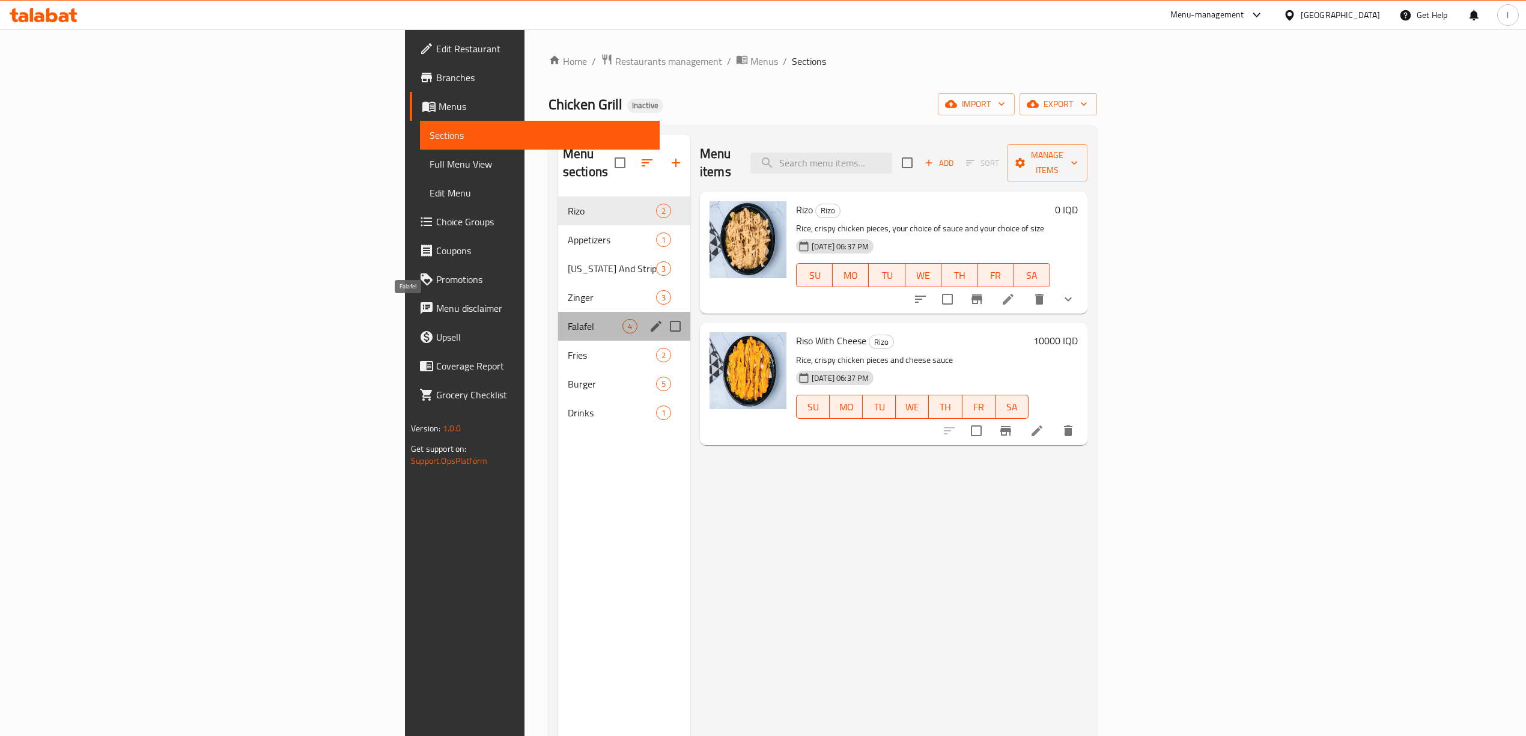
click at [568, 319] on span "Falafel" at bounding box center [595, 326] width 55 height 14
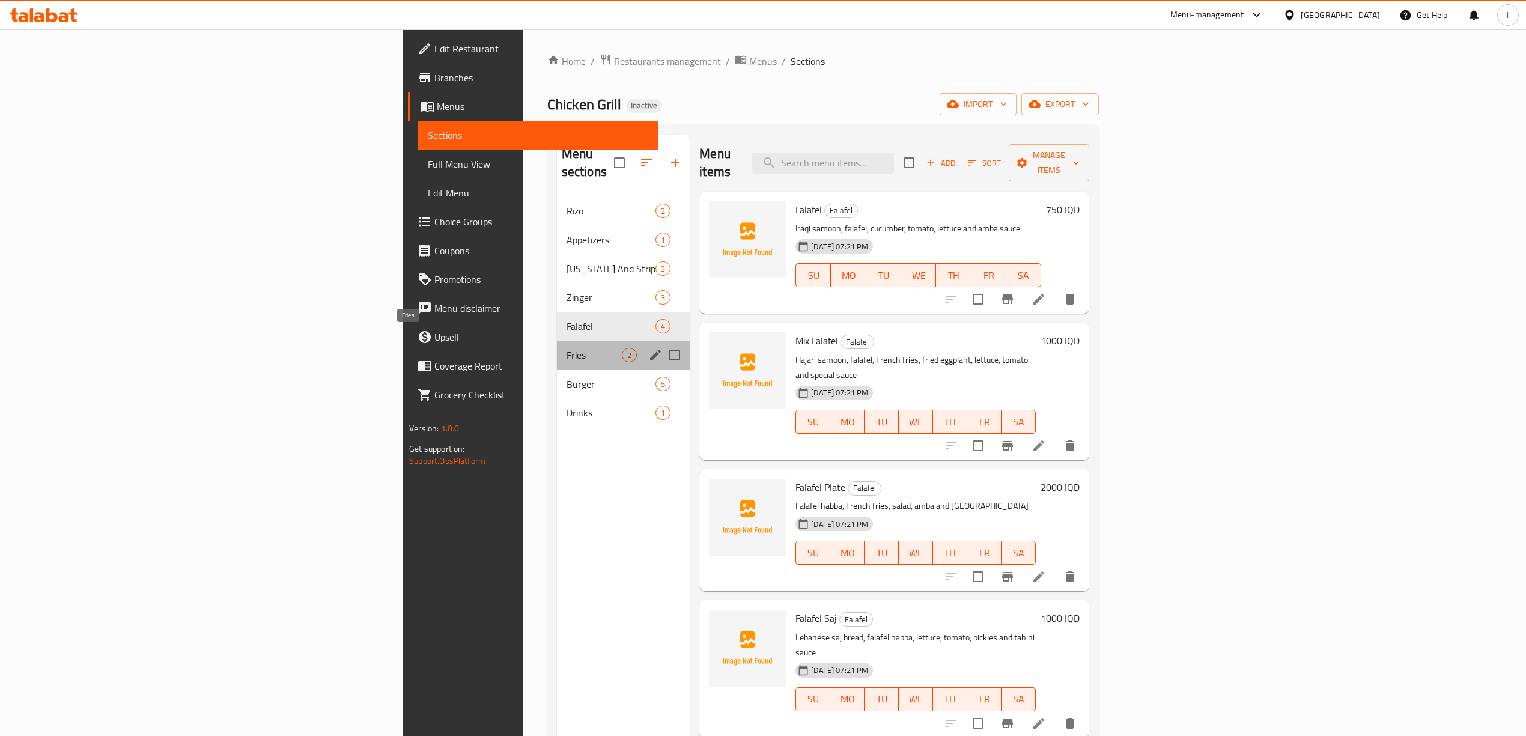
click at [567, 348] on span "Fries" at bounding box center [594, 355] width 55 height 14
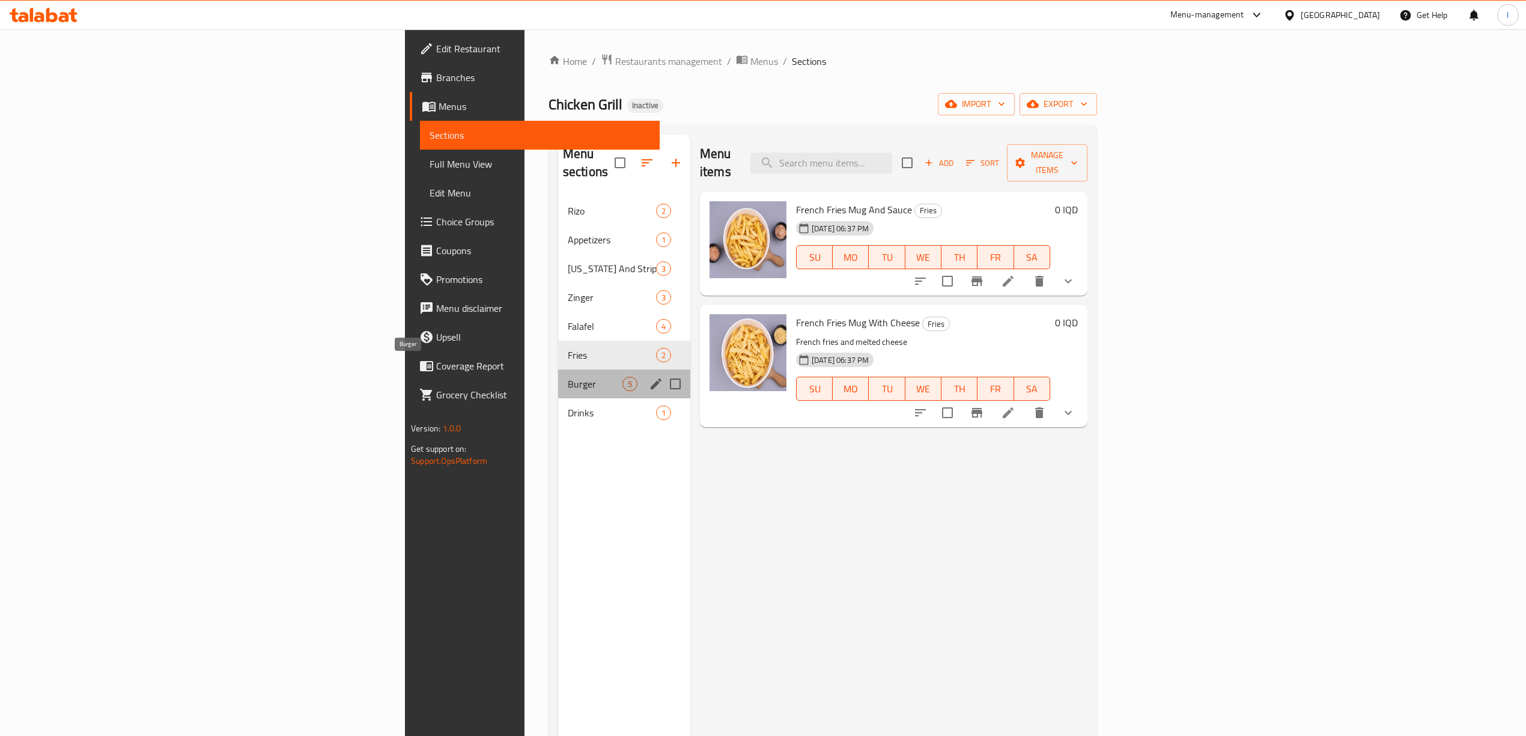
click at [568, 377] on span "Burger" at bounding box center [595, 384] width 55 height 14
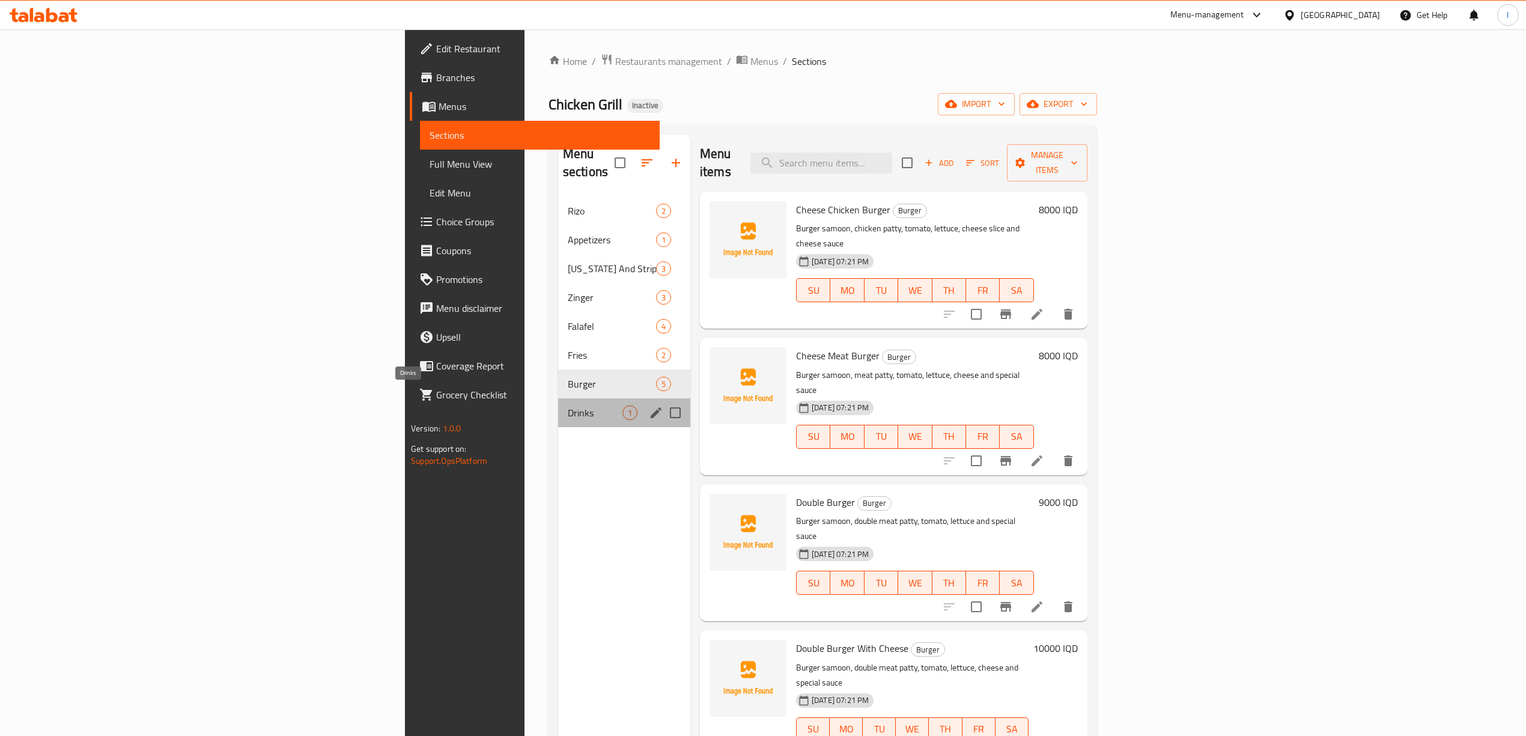
click at [568, 406] on span "Drinks" at bounding box center [595, 413] width 55 height 14
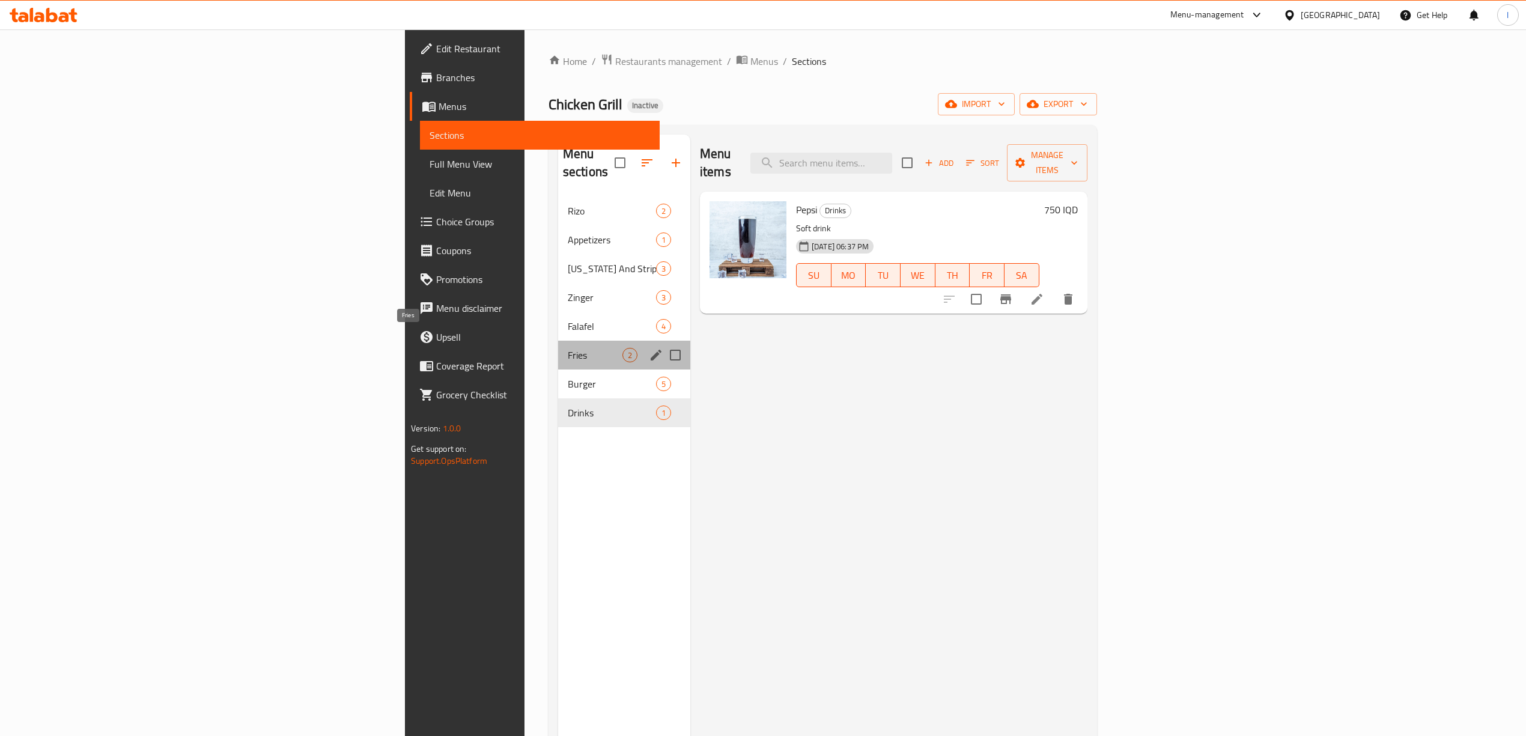
click at [568, 348] on span "Fries" at bounding box center [595, 355] width 55 height 14
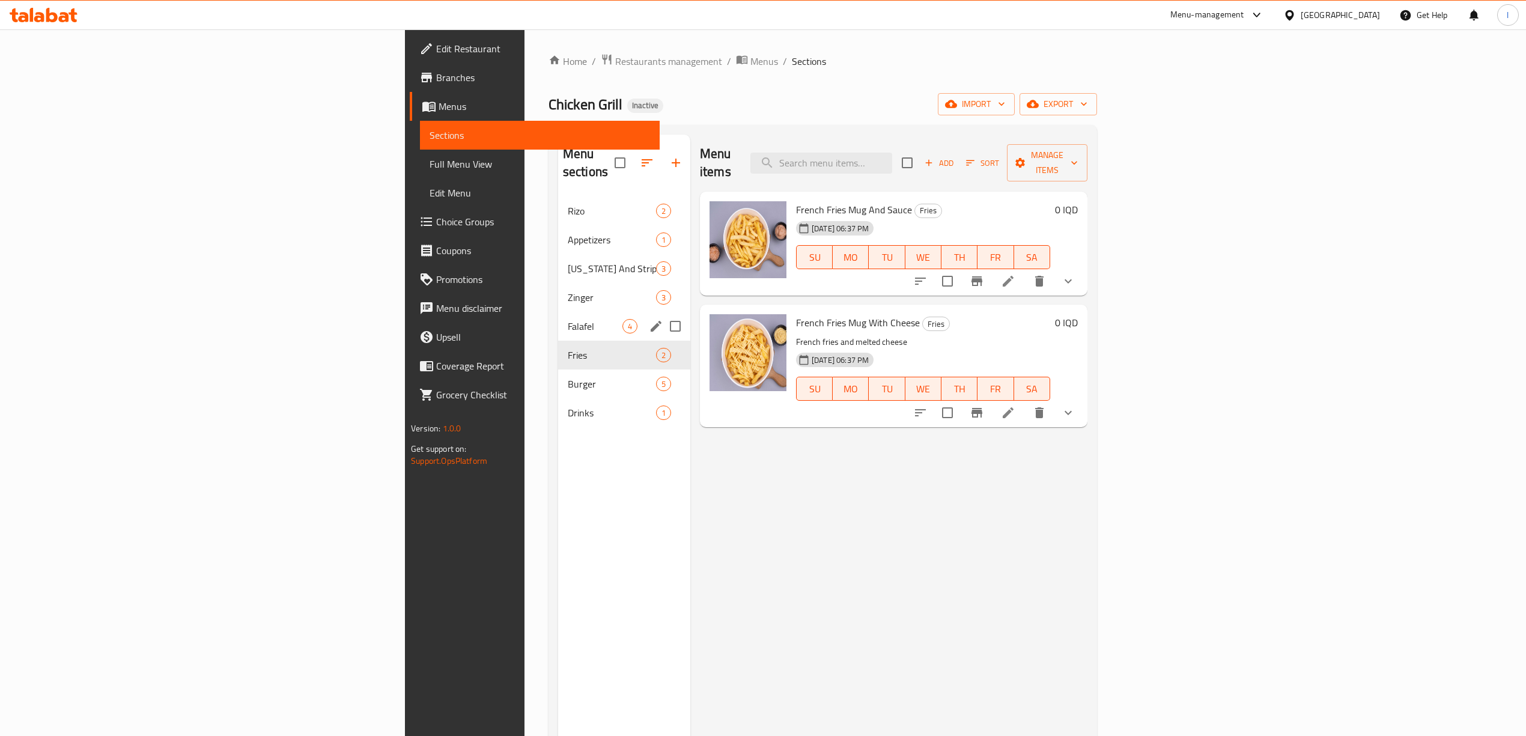
click at [558, 312] on div "Falafel 4" at bounding box center [624, 326] width 132 height 29
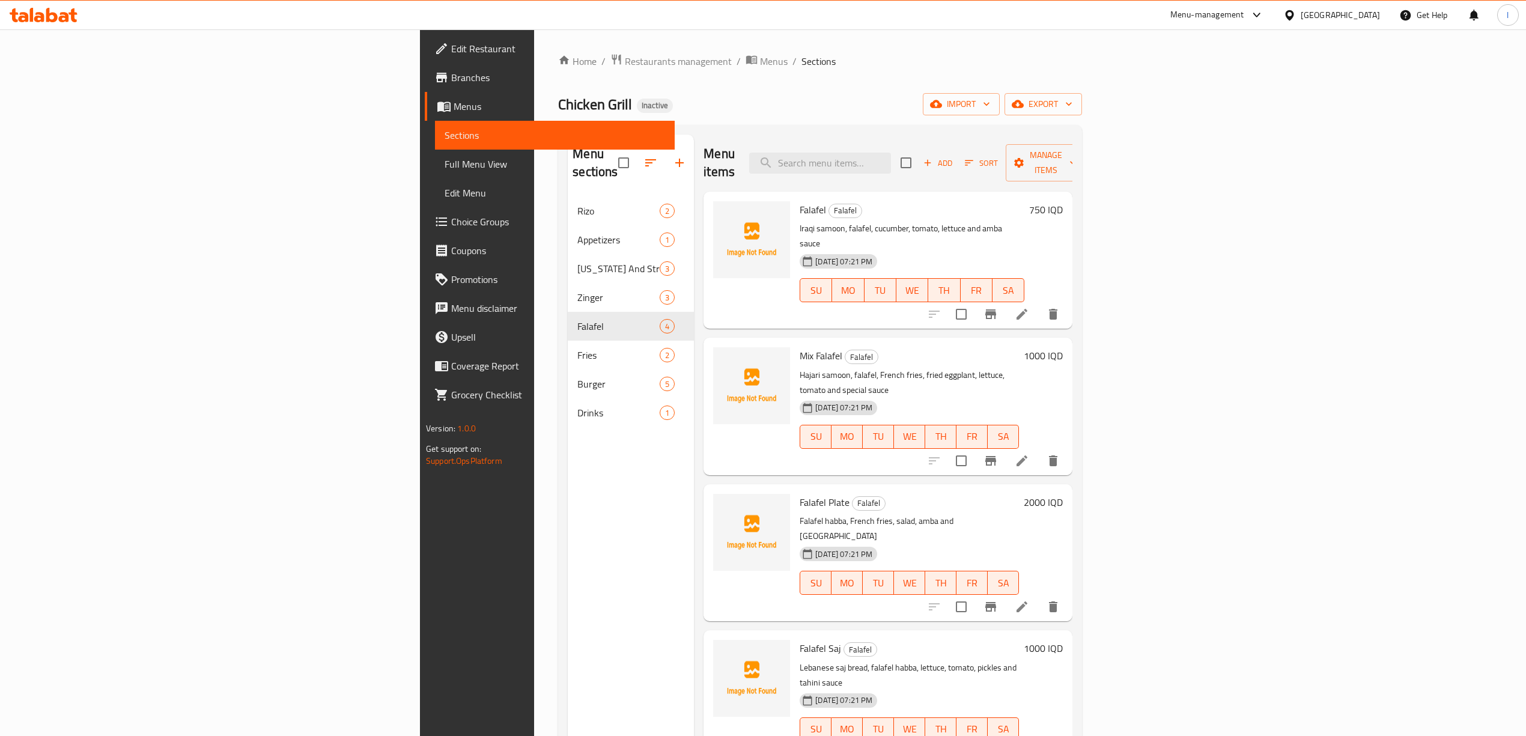
click at [37, 20] on icon at bounding box center [39, 17] width 10 height 10
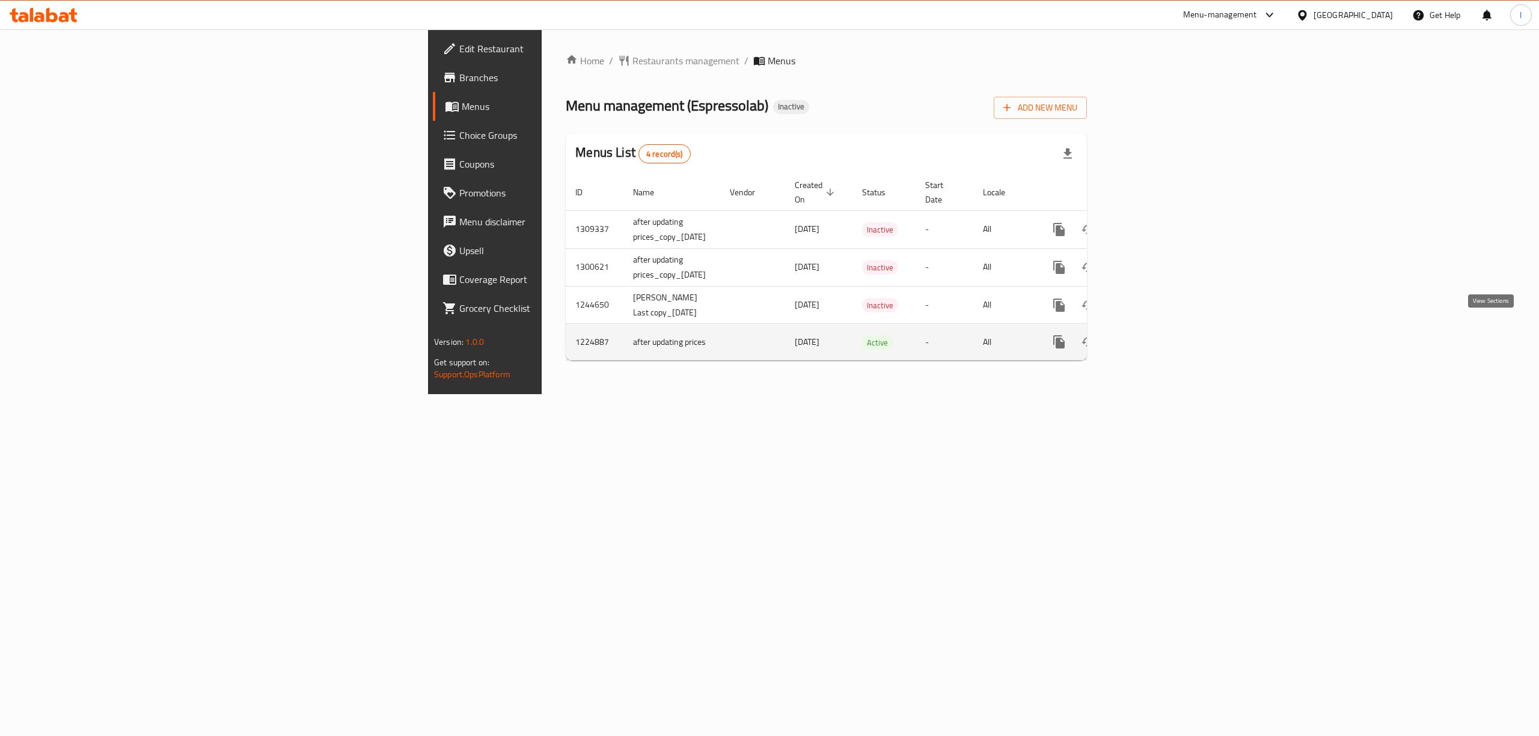
click at [1151, 337] on icon "enhanced table" at bounding box center [1145, 342] width 11 height 11
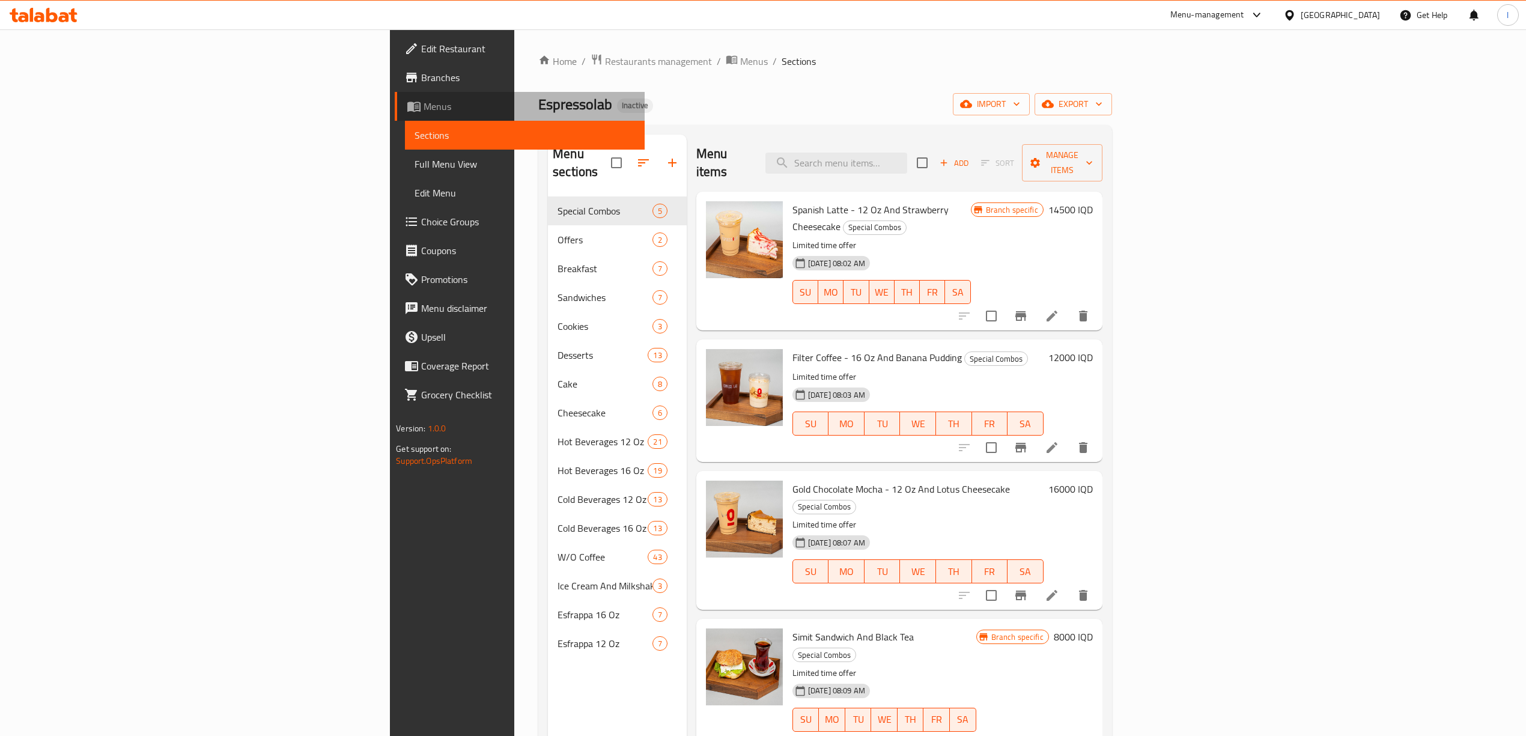
click at [424, 111] on span "Menus" at bounding box center [530, 106] width 212 height 14
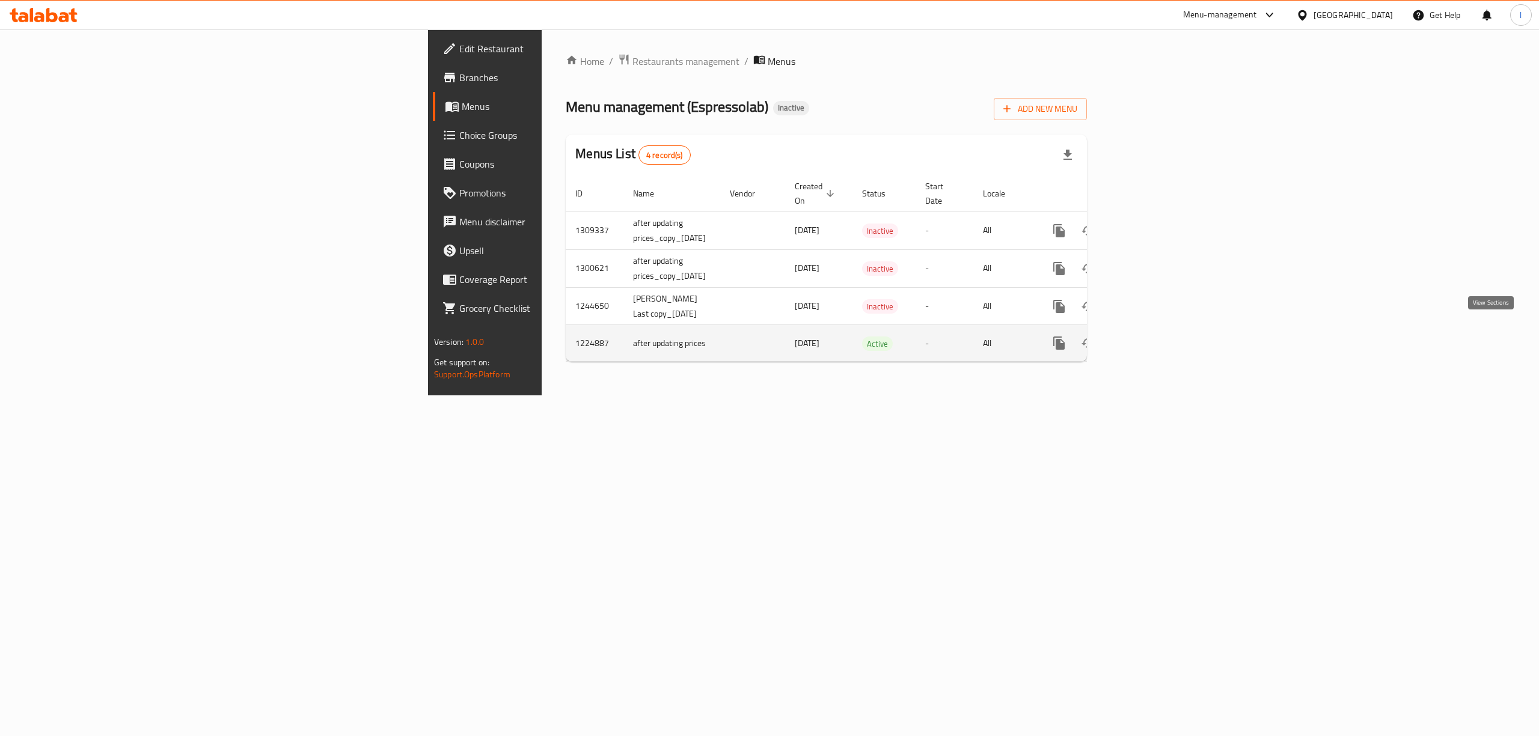
click at [1153, 336] on icon "enhanced table" at bounding box center [1145, 343] width 14 height 14
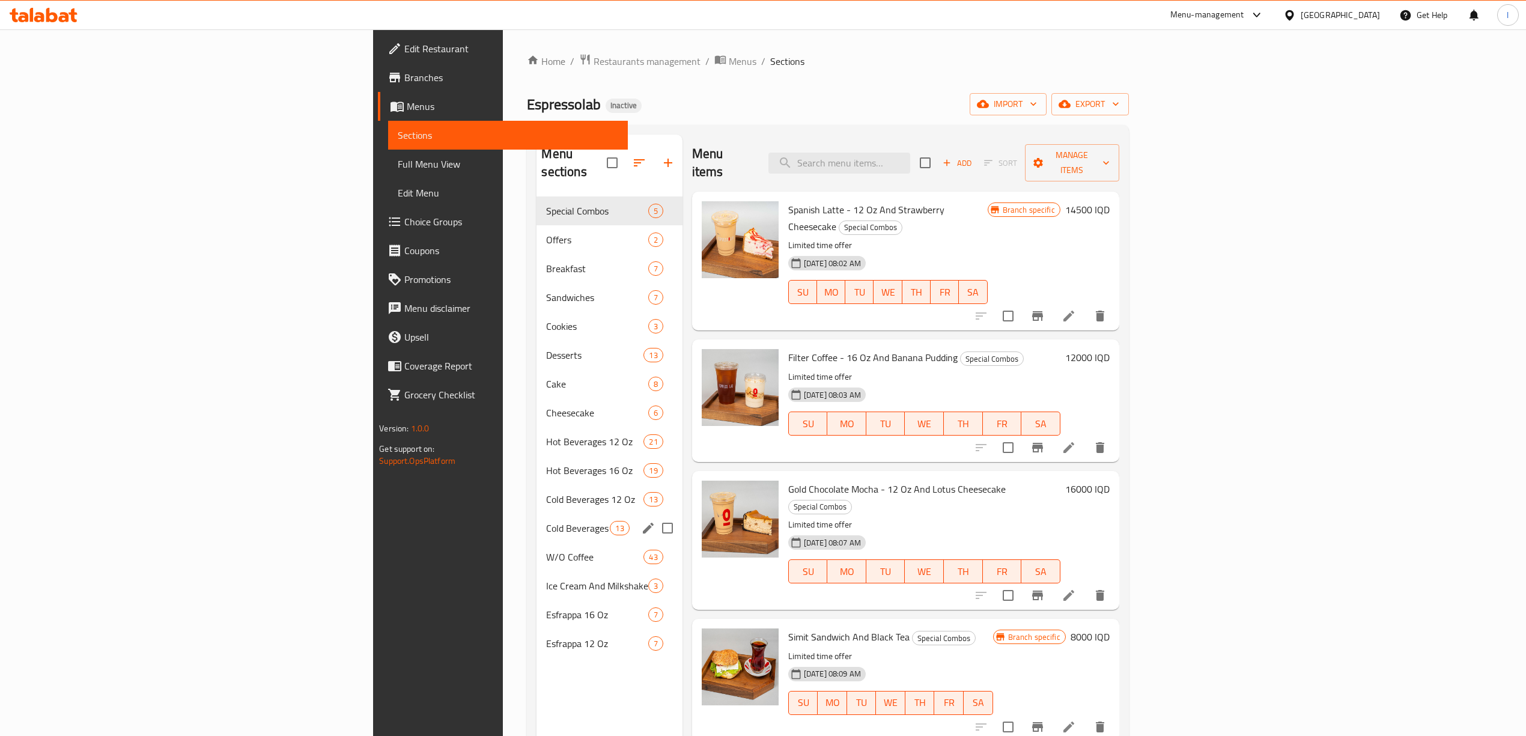
click at [537, 524] on div "Cold Beverages 16 Oz 13" at bounding box center [609, 528] width 145 height 29
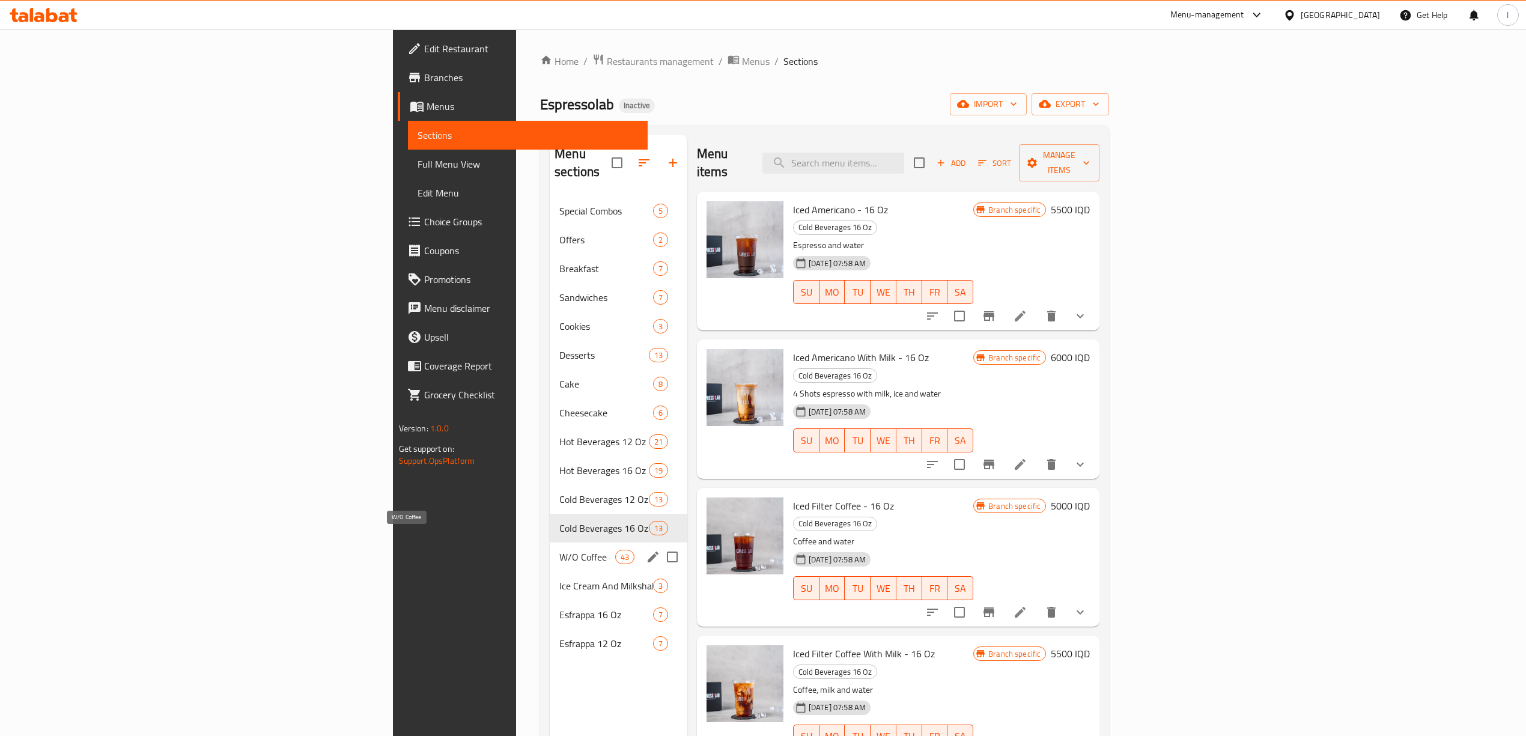
click at [560, 550] on span "W/O Coffee" at bounding box center [588, 557] width 56 height 14
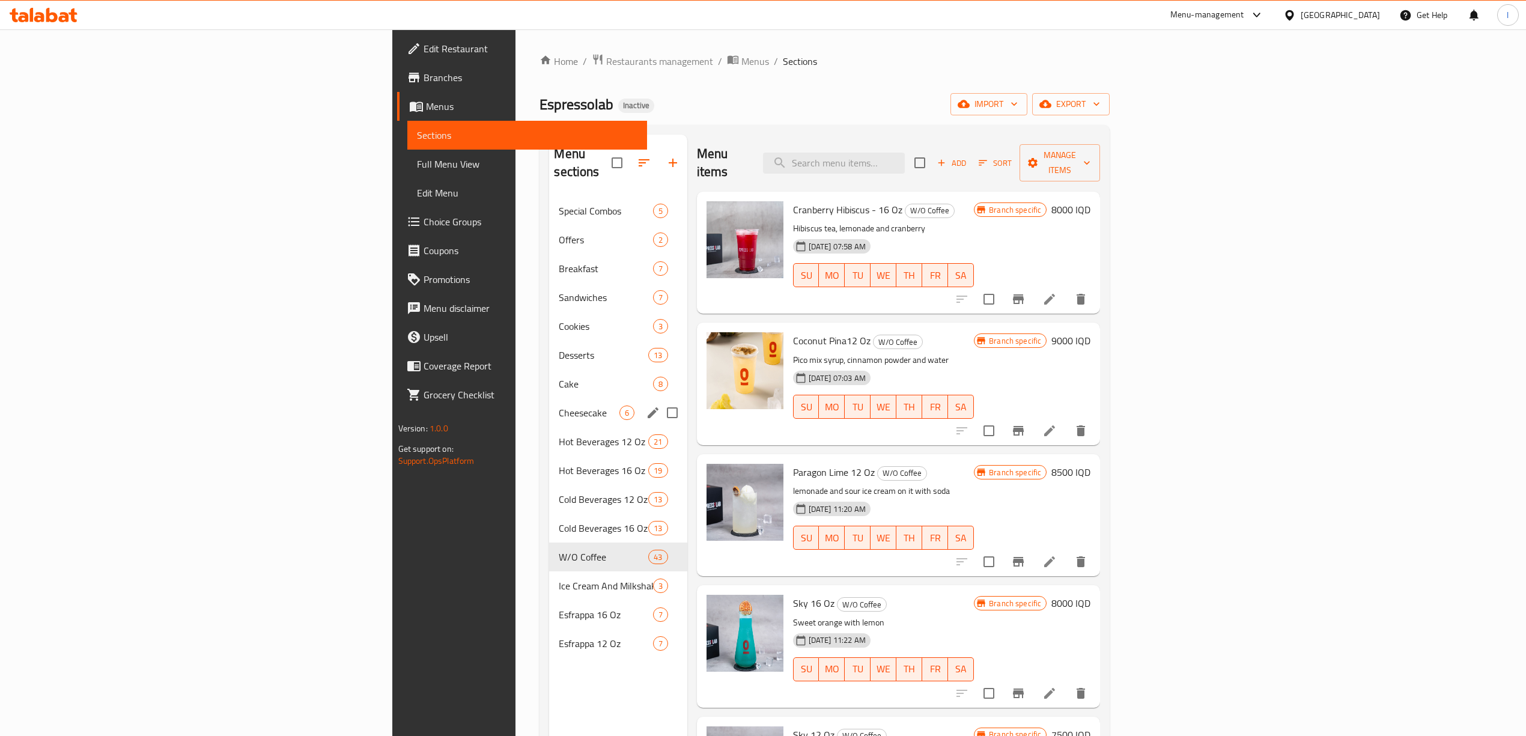
click at [559, 406] on span "Cheesecake" at bounding box center [589, 413] width 60 height 14
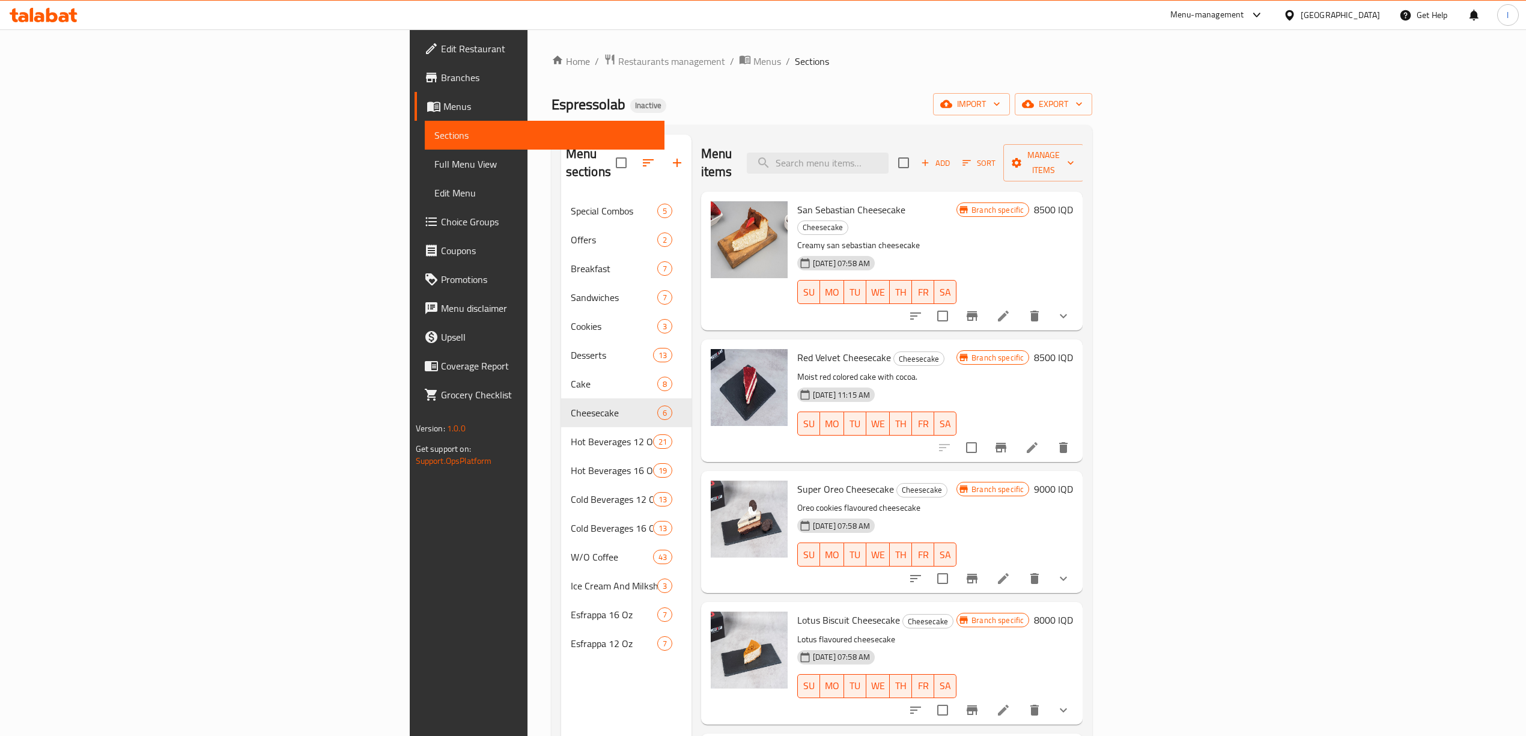
click at [435, 166] on span "Full Menu View" at bounding box center [545, 164] width 221 height 14
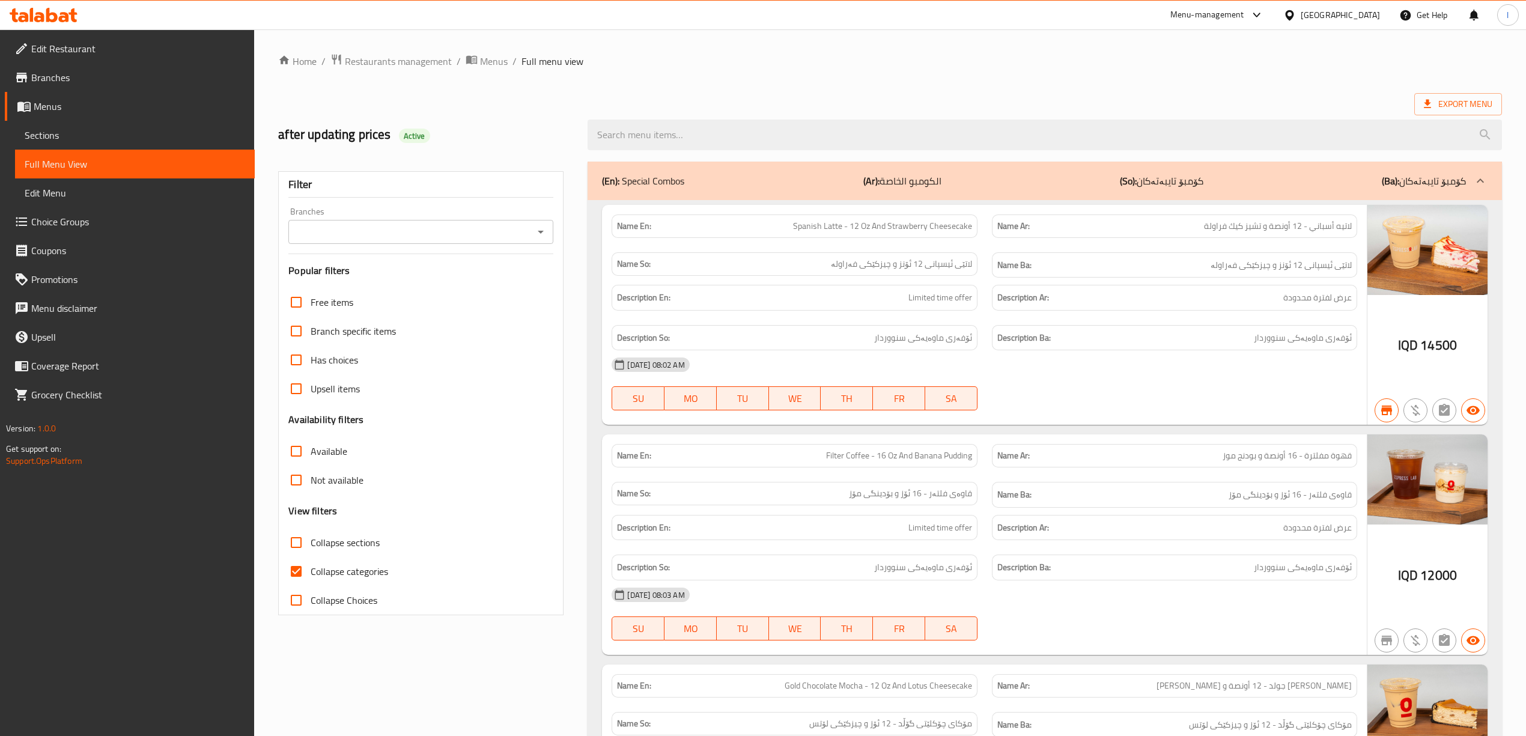
click at [416, 236] on input "Branches" at bounding box center [411, 232] width 238 height 17
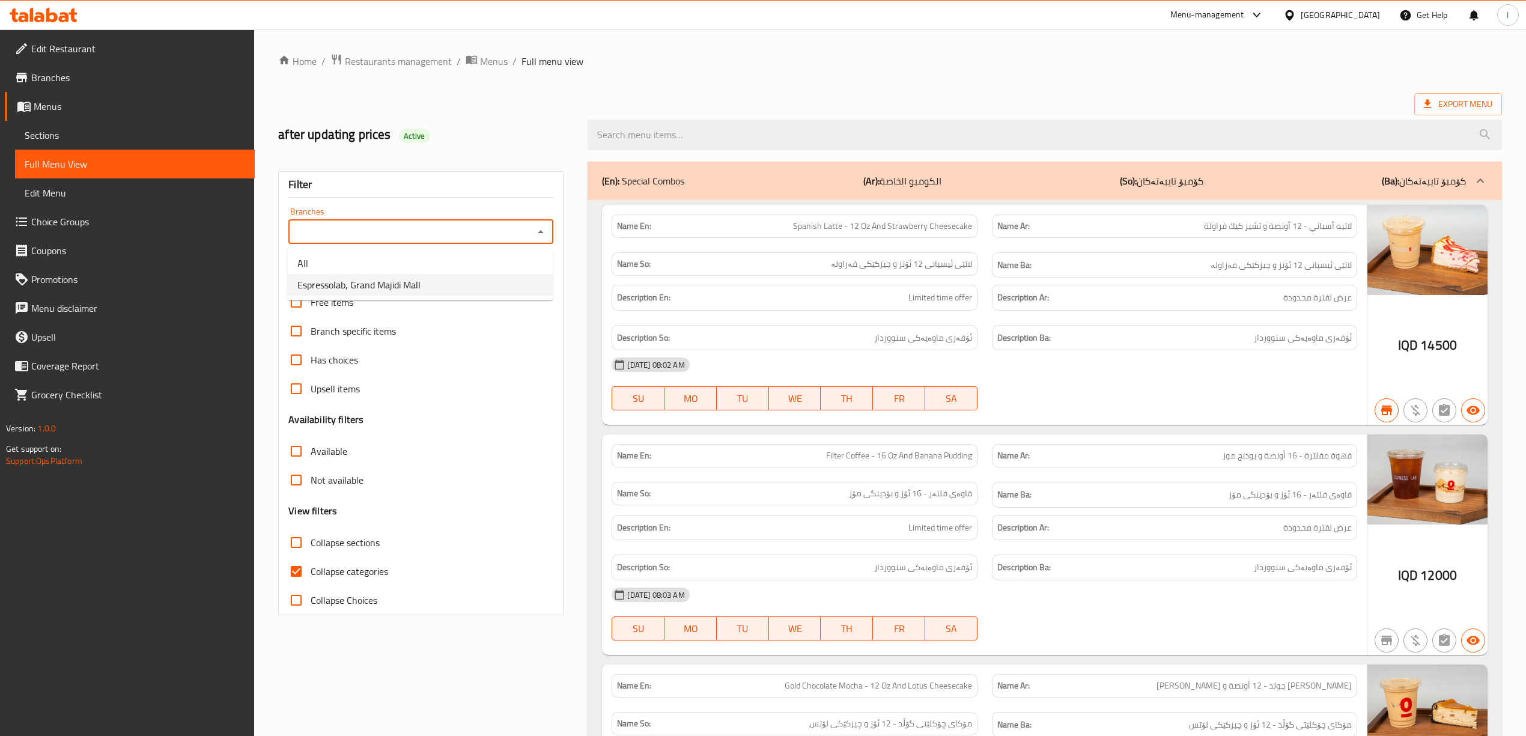
click at [385, 282] on span "Espressolab, Grand Majidi Mall" at bounding box center [358, 285] width 123 height 14
type input "Espressolab, Grand Majidi Mall"
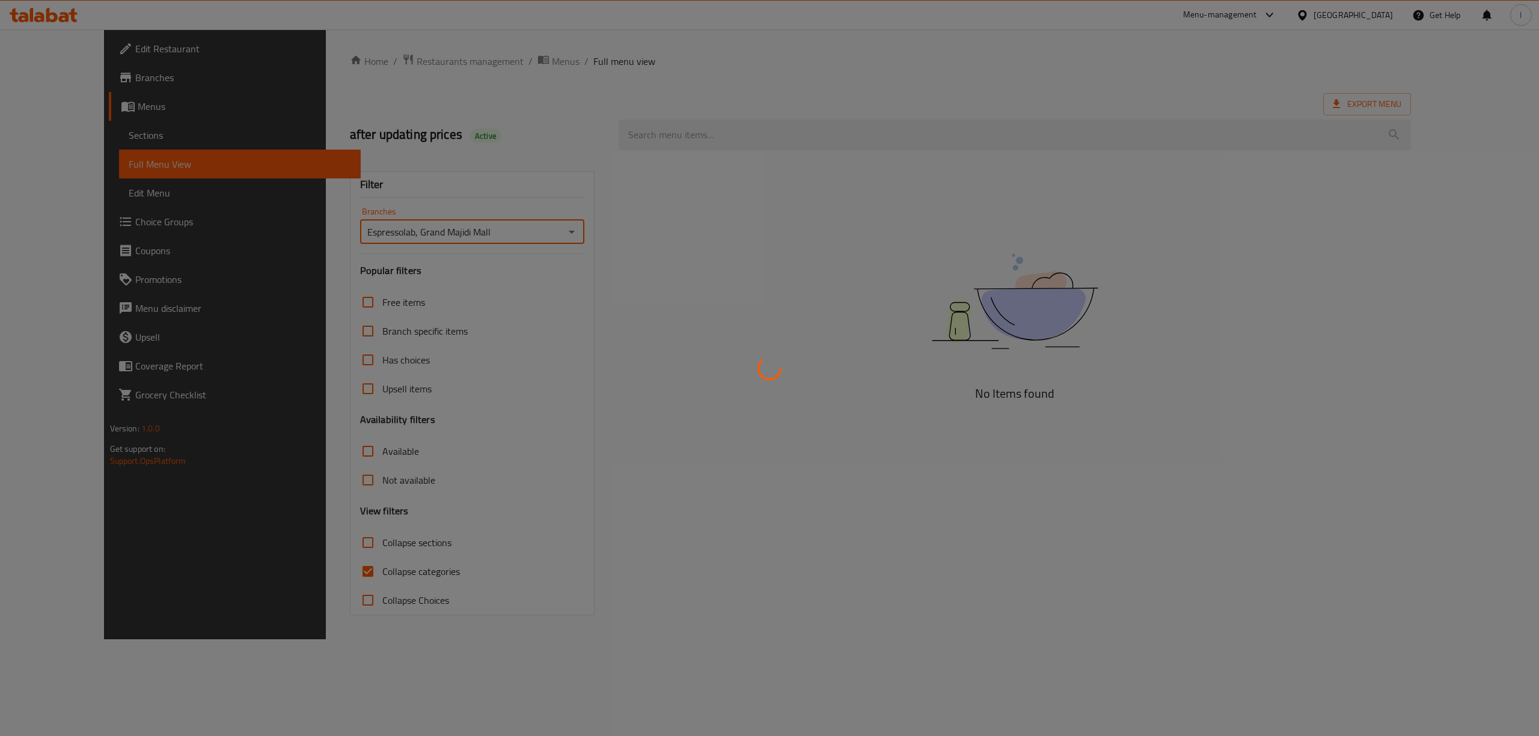
click at [347, 573] on div at bounding box center [769, 368] width 1539 height 736
click at [294, 564] on div at bounding box center [769, 368] width 1539 height 736
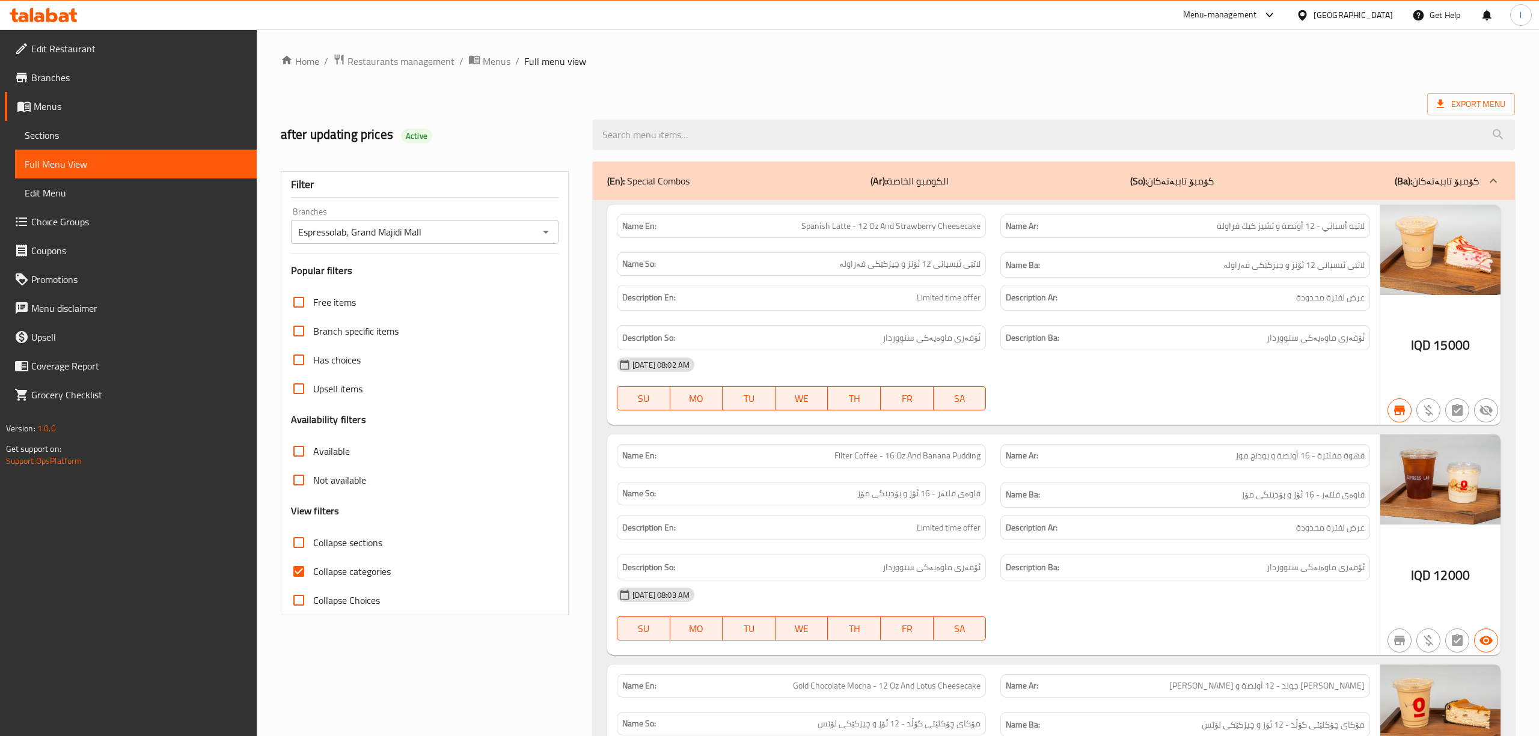
click at [294, 573] on div at bounding box center [769, 368] width 1539 height 736
click at [301, 570] on input "Collapse categories" at bounding box center [296, 571] width 29 height 29
checkbox input "false"
click at [302, 541] on input "Collapse sections" at bounding box center [296, 542] width 29 height 29
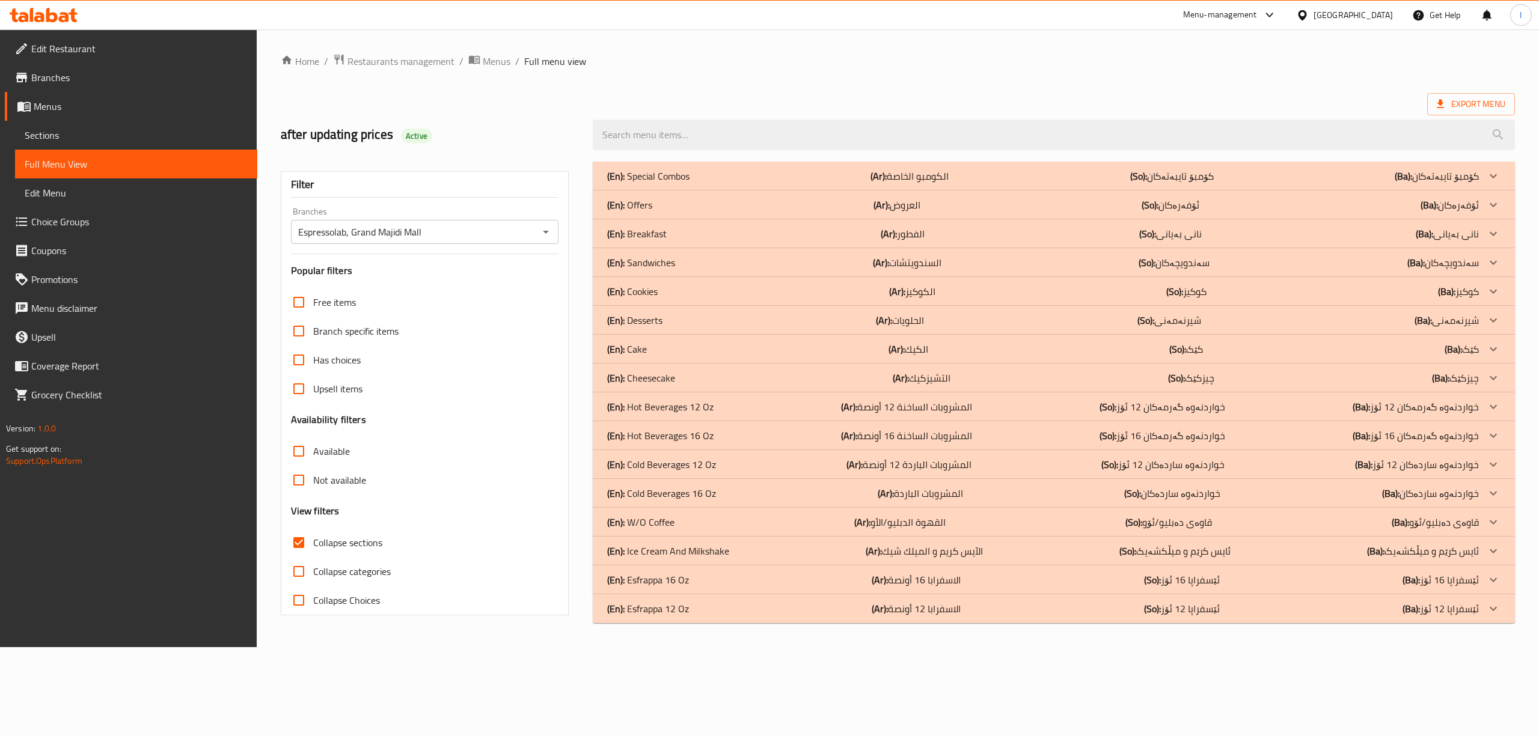
click at [697, 647] on div "Home / Restaurants management / Menus / Full menu view Export Menu after updati…" at bounding box center [898, 338] width 1282 height 618
click at [749, 647] on div "Home / Restaurants management / Menus / Full menu view Export Menu after updati…" at bounding box center [898, 338] width 1282 height 618
click at [673, 647] on div "Home / Restaurants management / Menus / Full menu view Export Menu after updati…" at bounding box center [898, 338] width 1282 height 618
click at [656, 183] on p "(En): Cheesecake" at bounding box center [648, 176] width 82 height 14
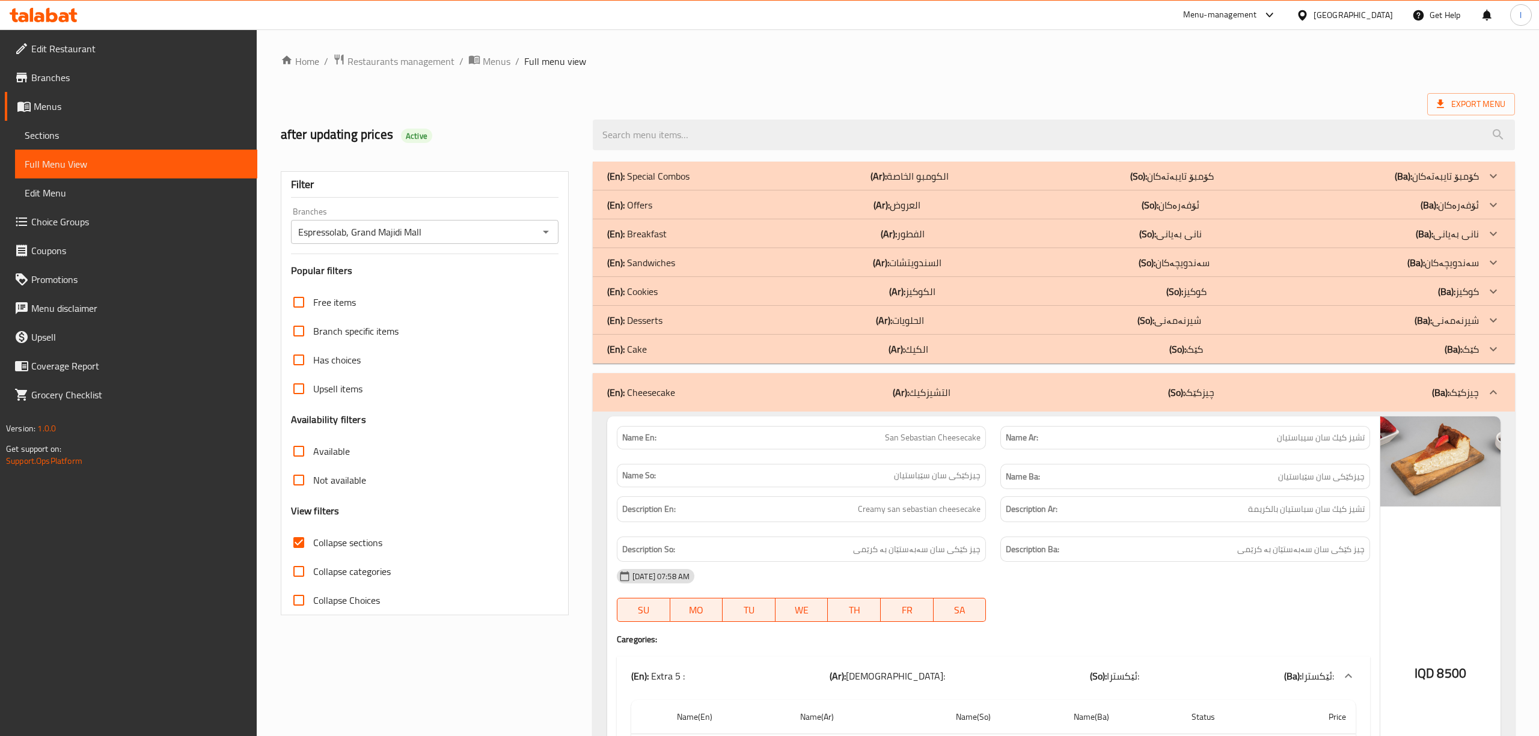
click at [666, 183] on div "(En): Cake (Ar): الكيك (So): کێک (Ba): کێک" at bounding box center [1042, 176] width 871 height 14
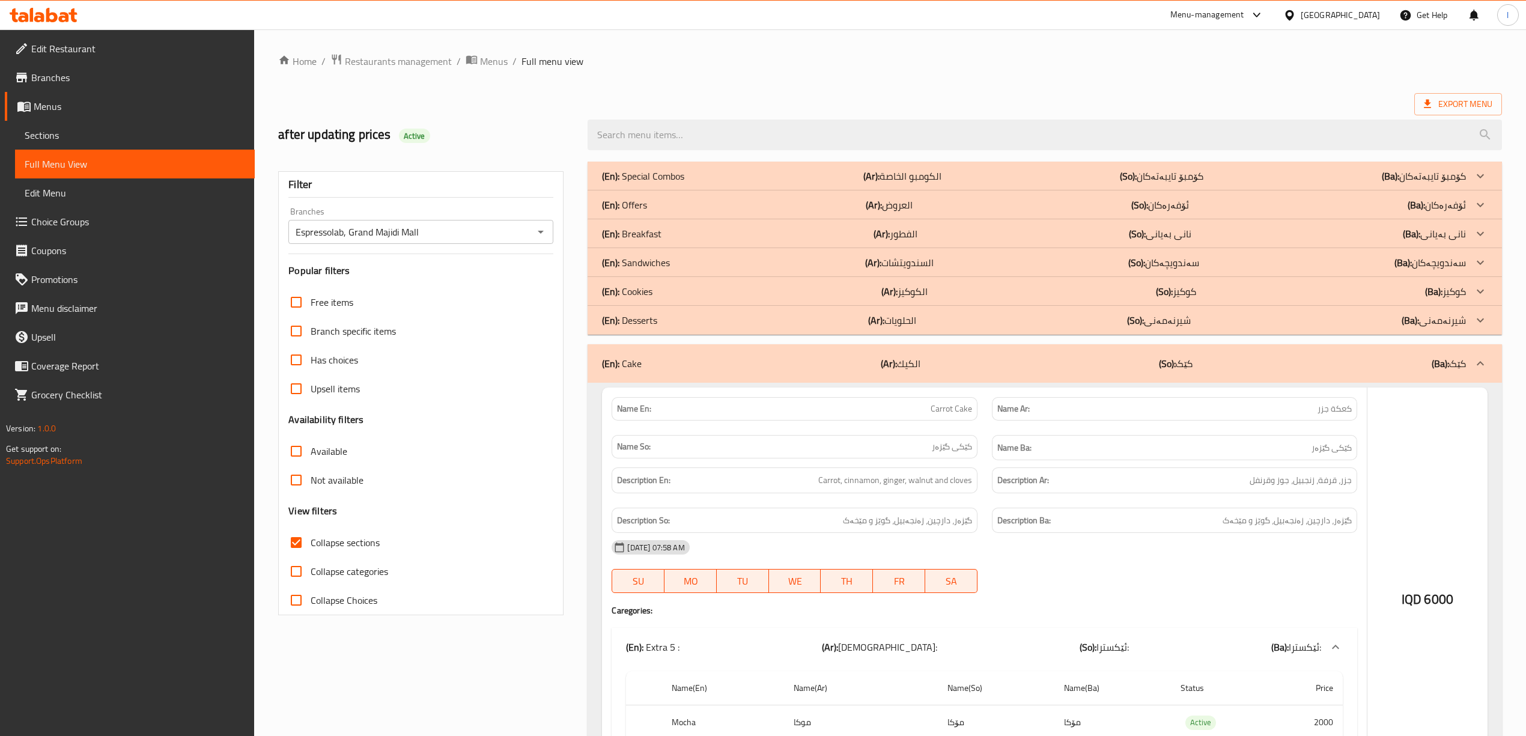
click at [664, 183] on div "(En): Cookies (Ar): الكوكيز (So): کوکیز (Ba): کوکیز" at bounding box center [1034, 176] width 864 height 14
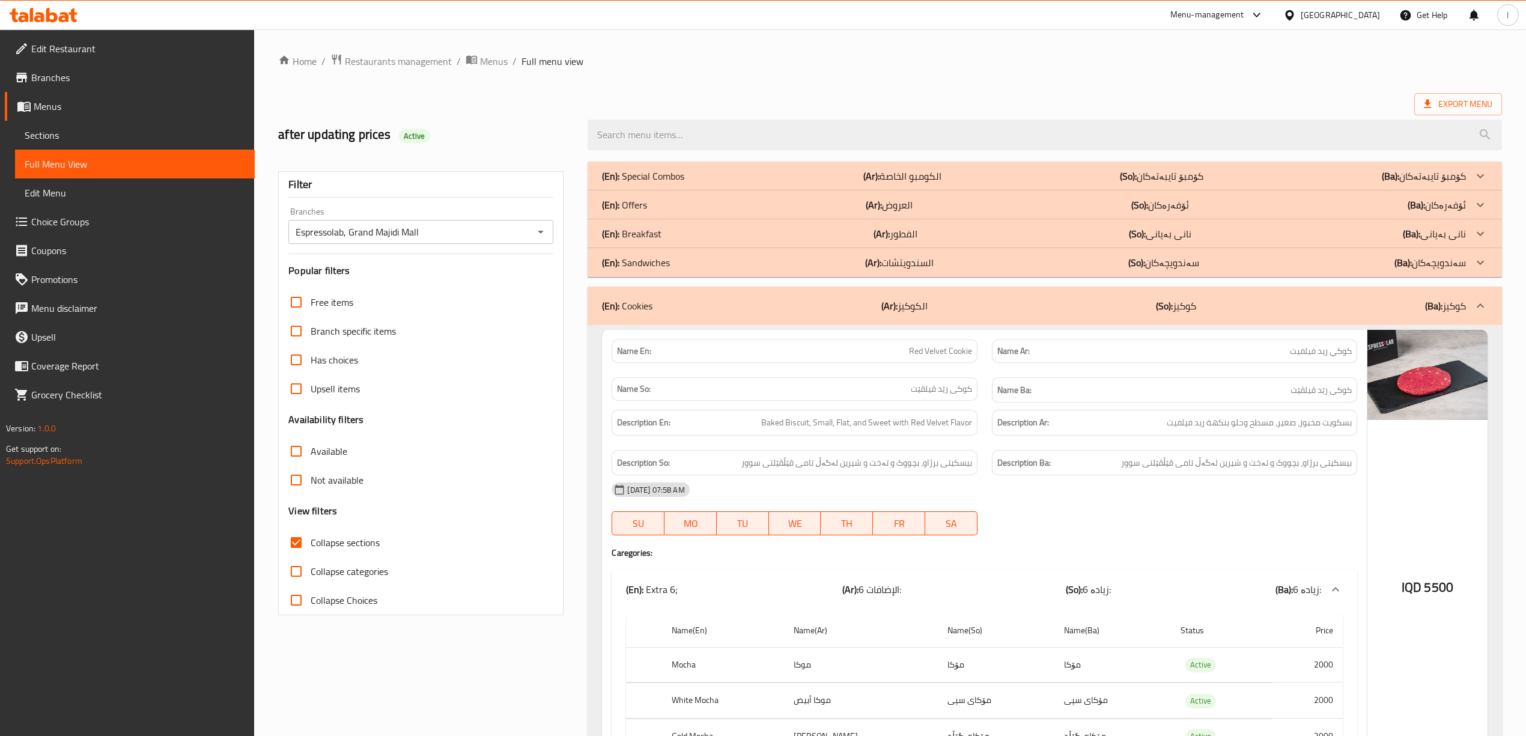
click at [686, 183] on div "(En): Sandwiches (Ar): السندويتشات (So): سەندویچەکان (Ba): سەندویچەکان" at bounding box center [1034, 176] width 864 height 14
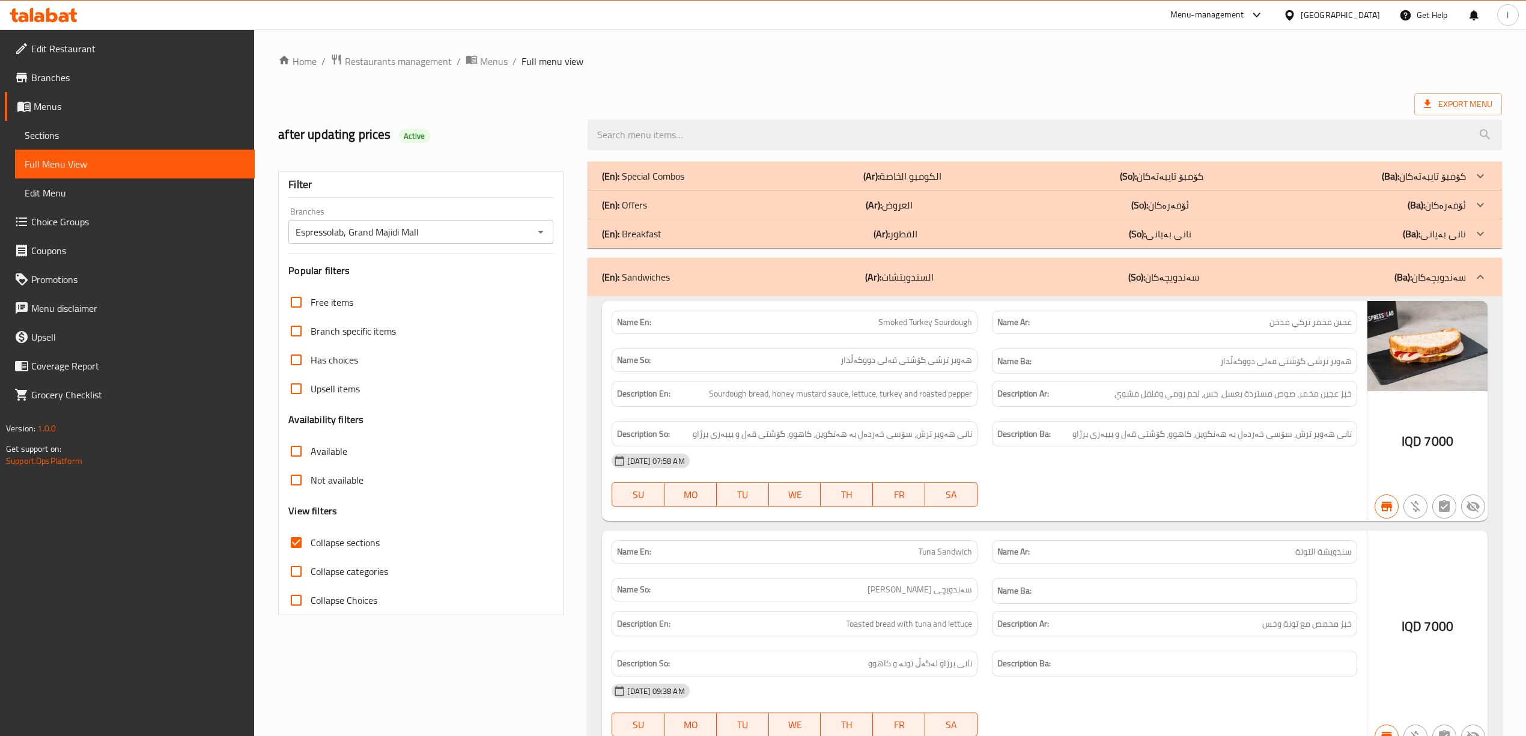
click at [653, 183] on p "(En): Breakfast" at bounding box center [643, 176] width 82 height 14
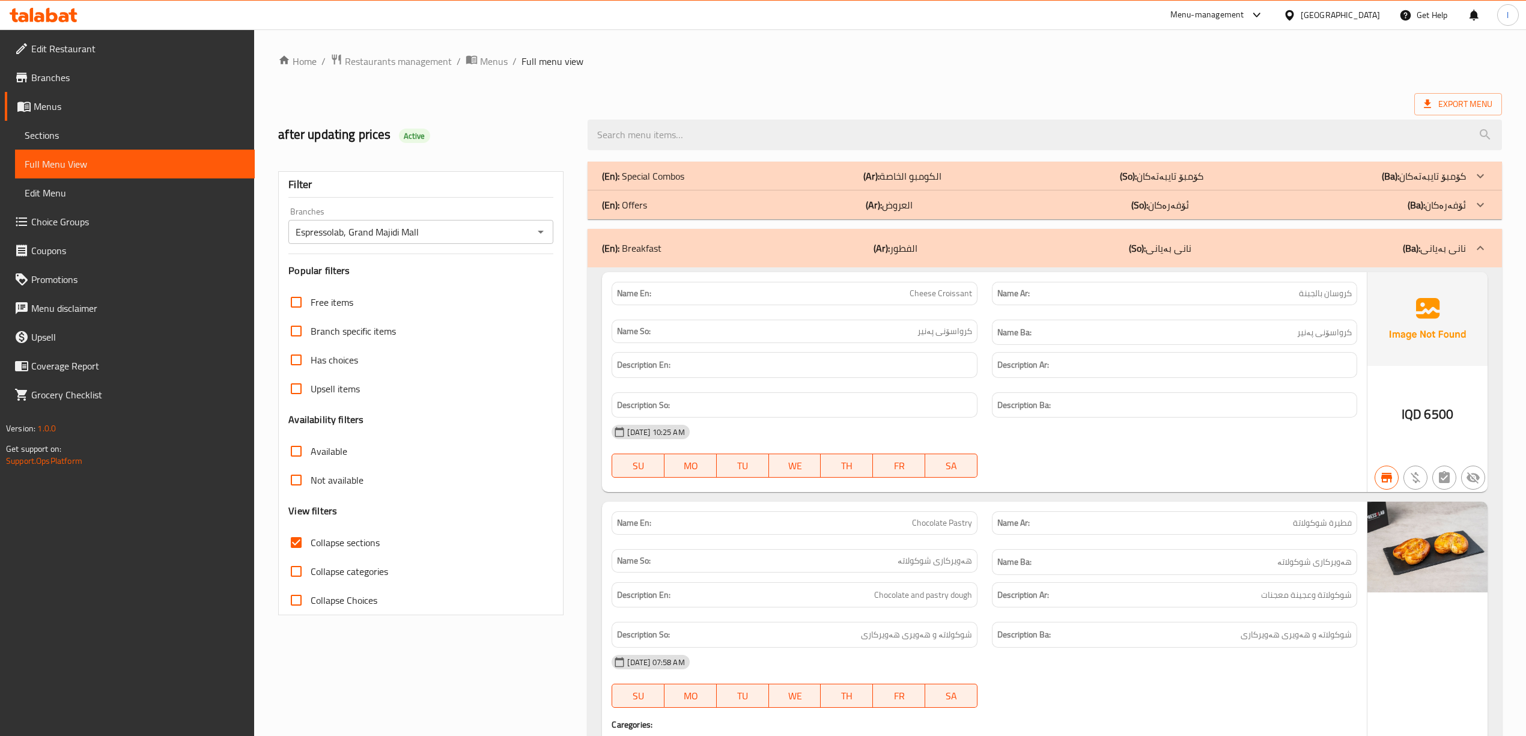
click at [365, 548] on span "Collapse sections" at bounding box center [345, 542] width 69 height 14
click at [311, 548] on input "Collapse sections" at bounding box center [296, 542] width 29 height 29
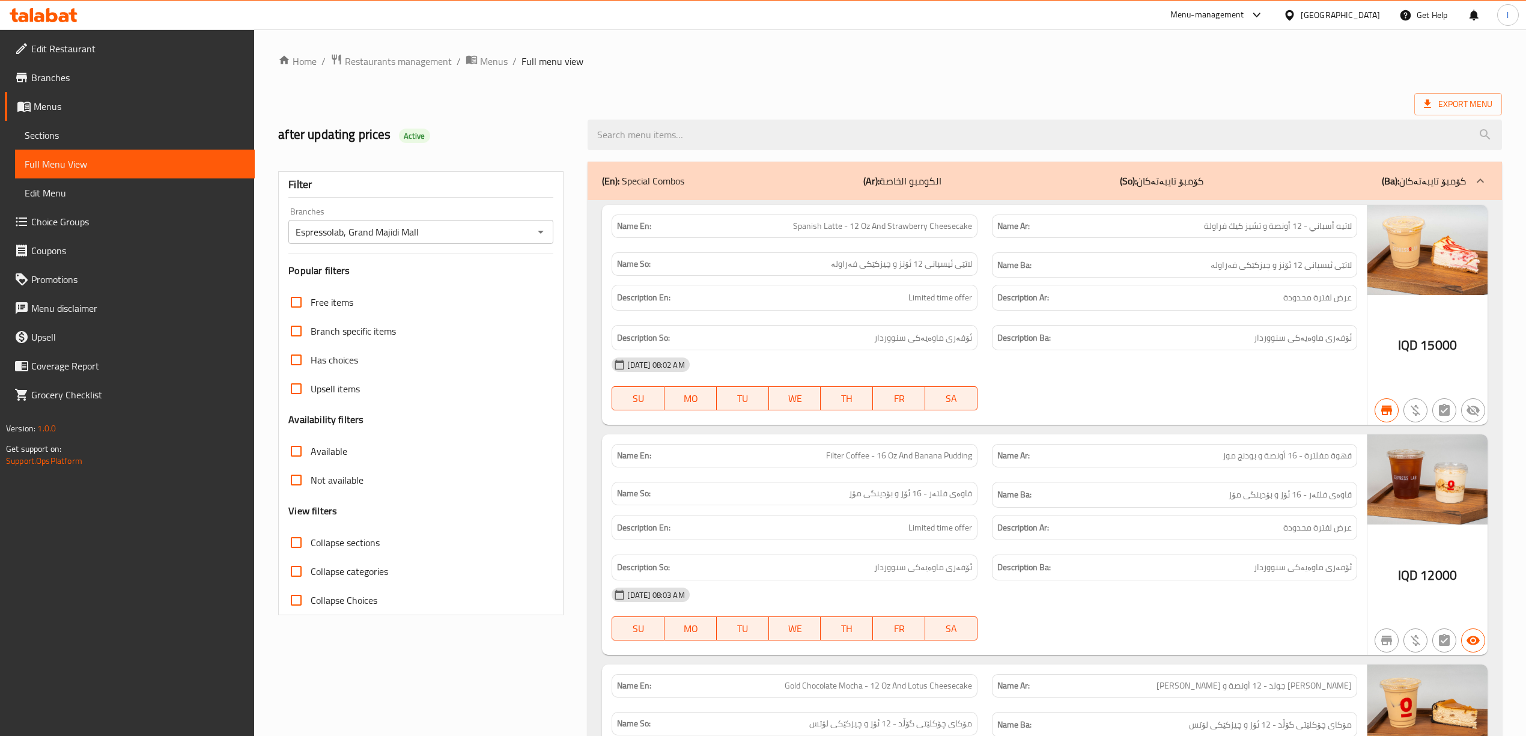
click at [299, 546] on input "Collapse sections" at bounding box center [296, 542] width 29 height 29
checkbox input "true"
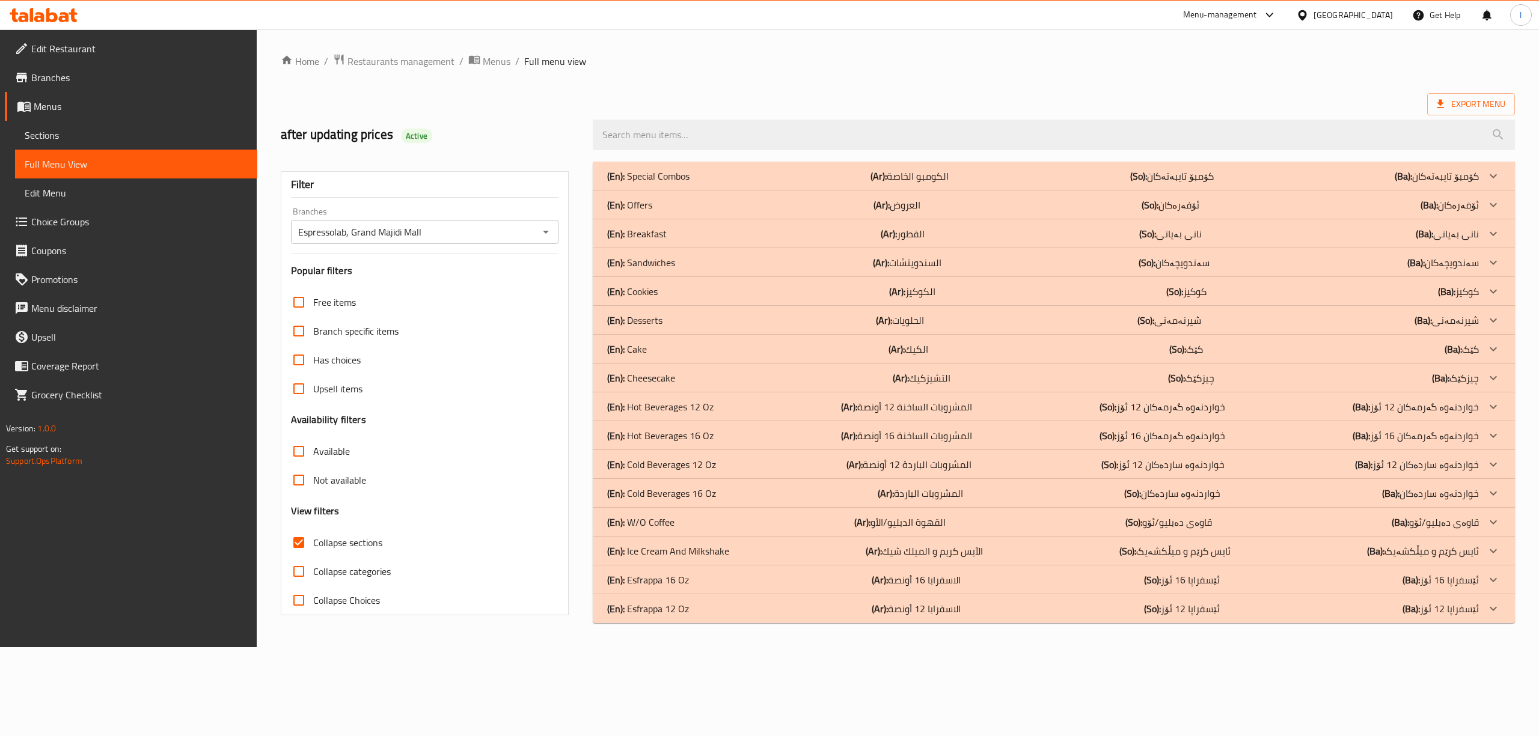
click at [689, 183] on p "(En): Hot Beverages 16 Oz" at bounding box center [648, 176] width 82 height 14
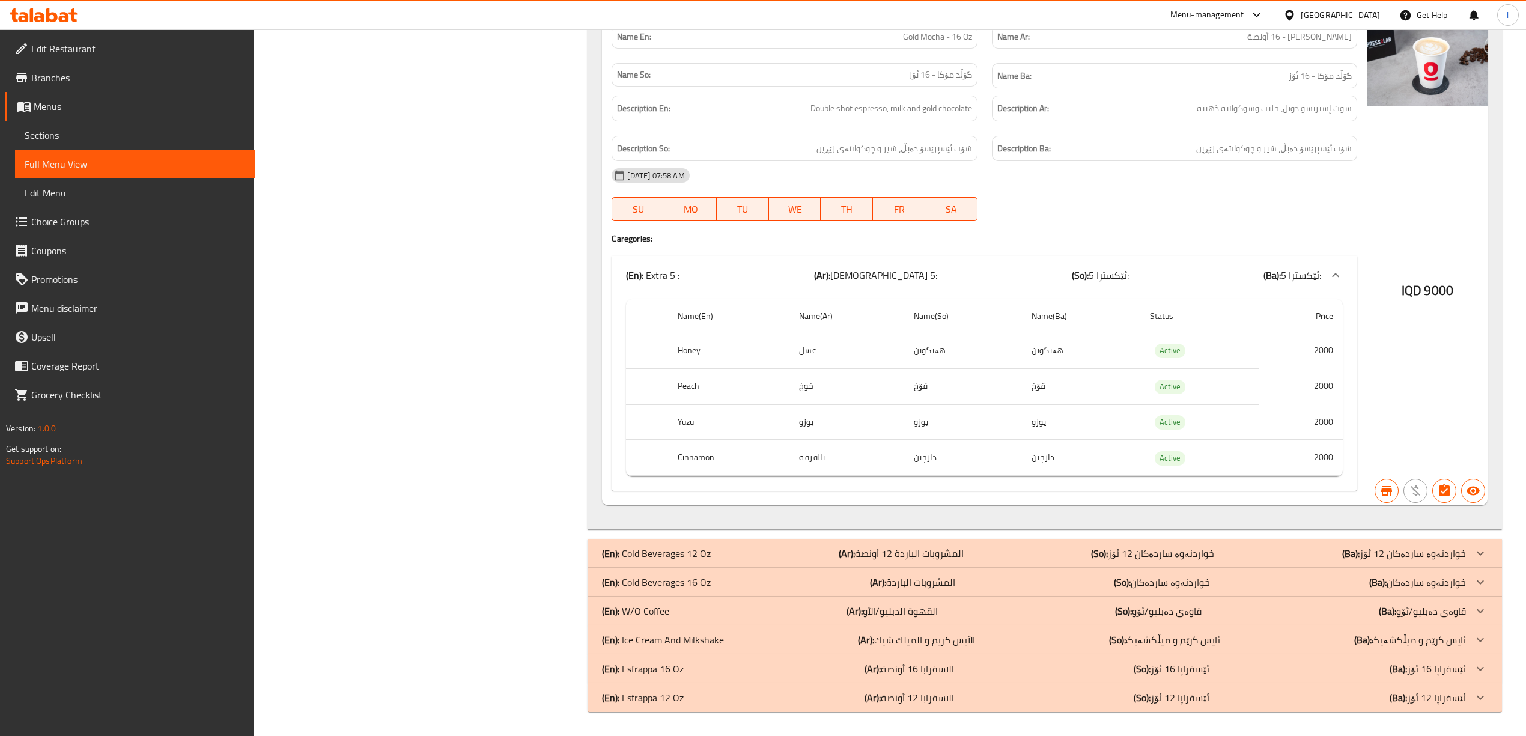
scroll to position [7182, 0]
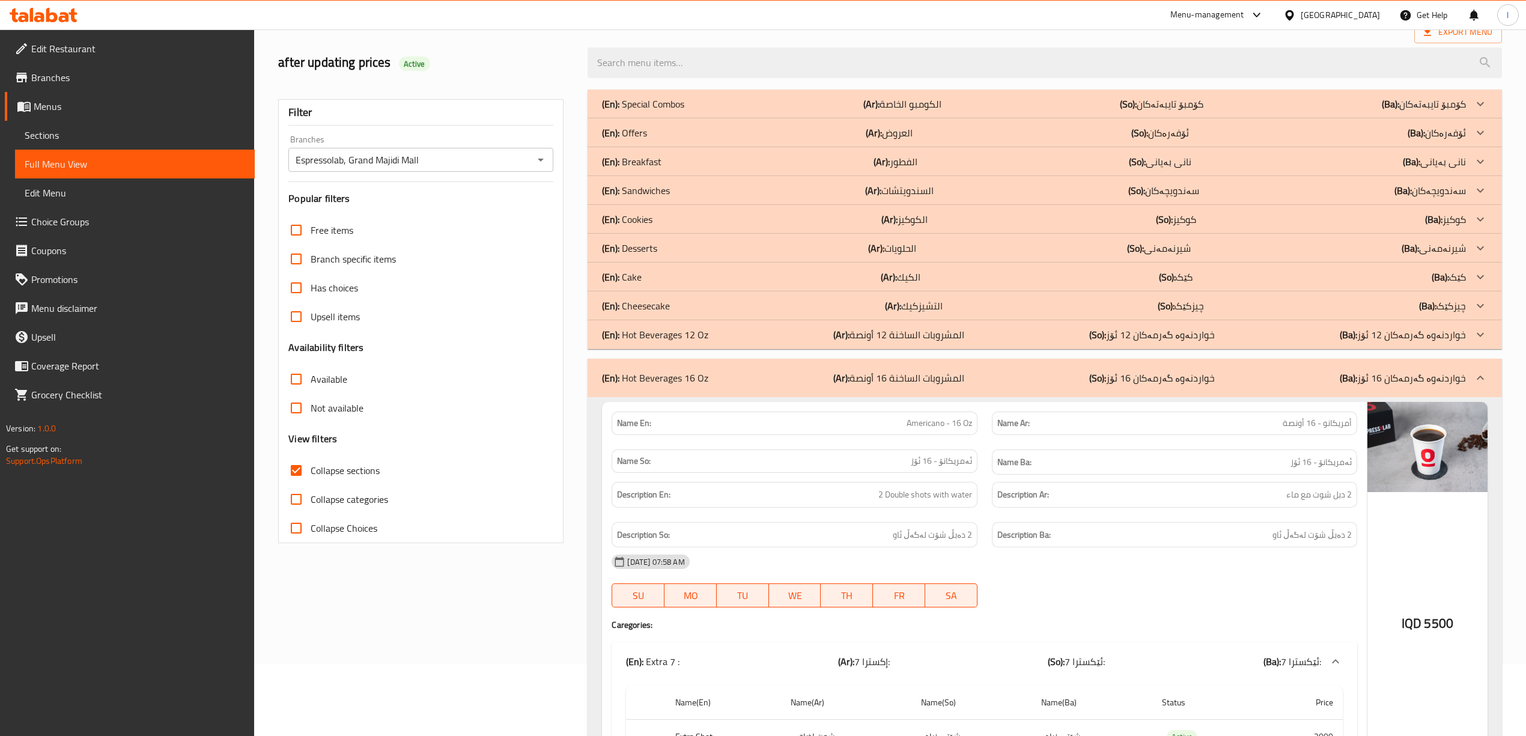
scroll to position [242, 0]
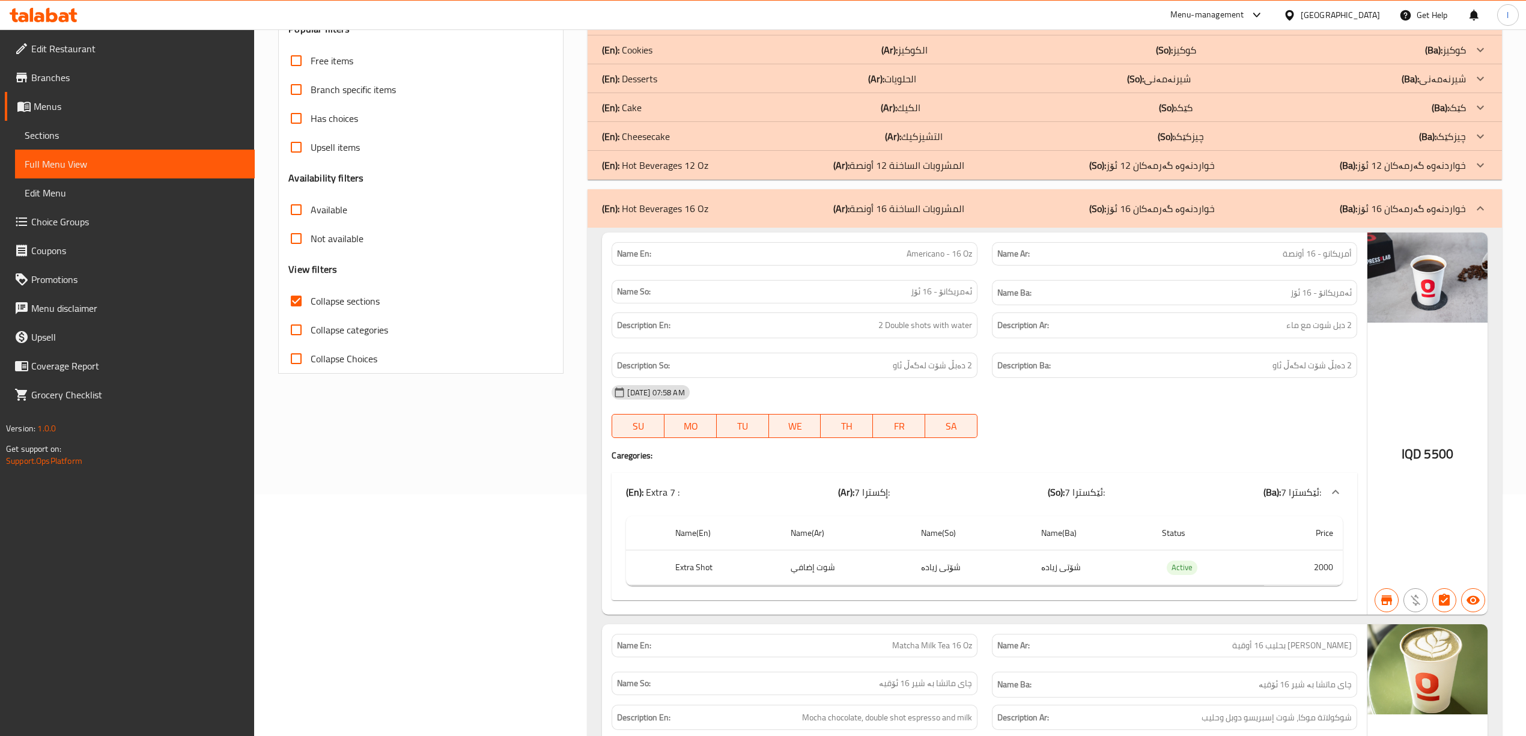
click at [1135, 213] on p "(So): خواردنەوە گەرمەکان 16 ئۆز" at bounding box center [1153, 208] width 126 height 14
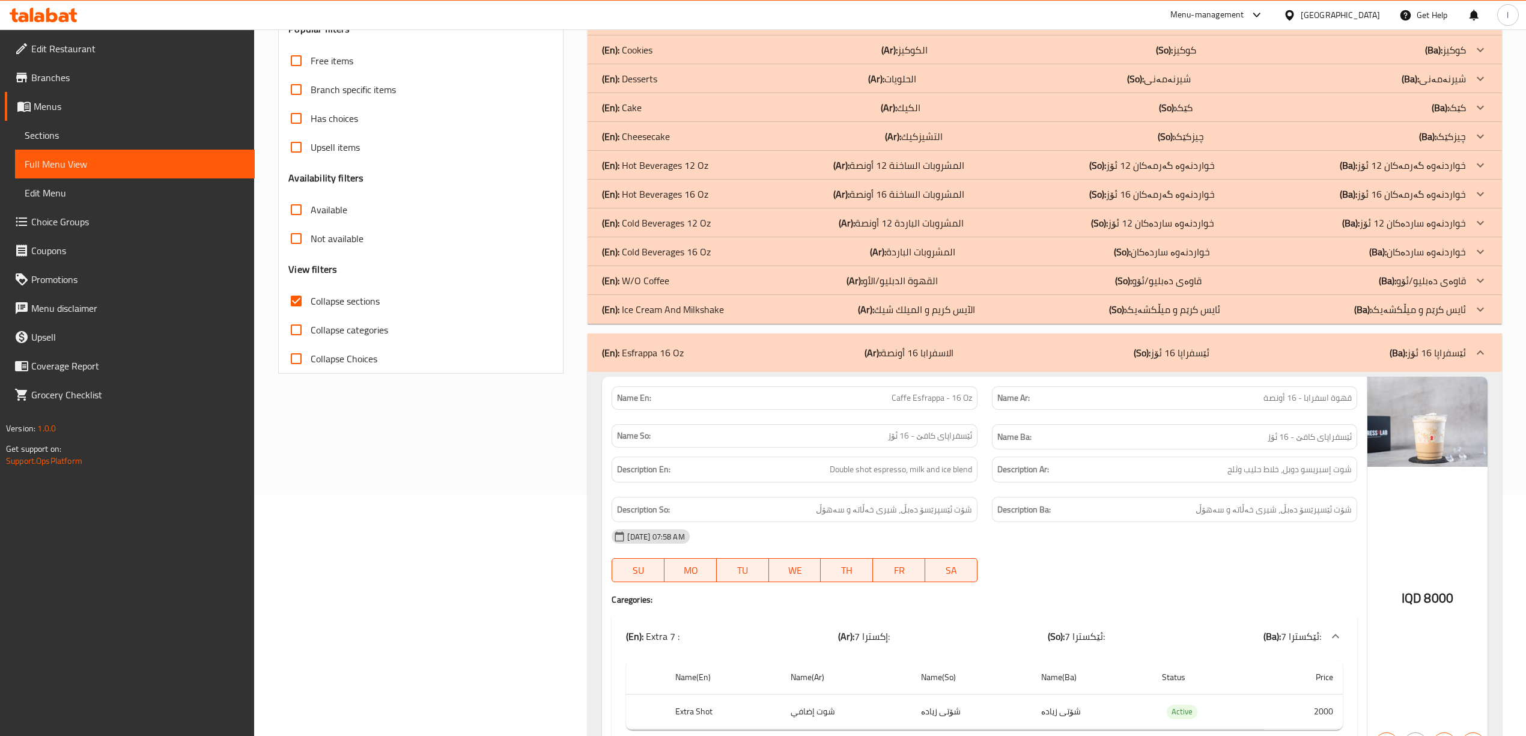
drag, startPoint x: 907, startPoint y: 352, endPoint x: 862, endPoint y: 359, distance: 46.2
click at [909, 352] on p "(Ar): الاسفرابا 16 أونصة" at bounding box center [909, 353] width 89 height 14
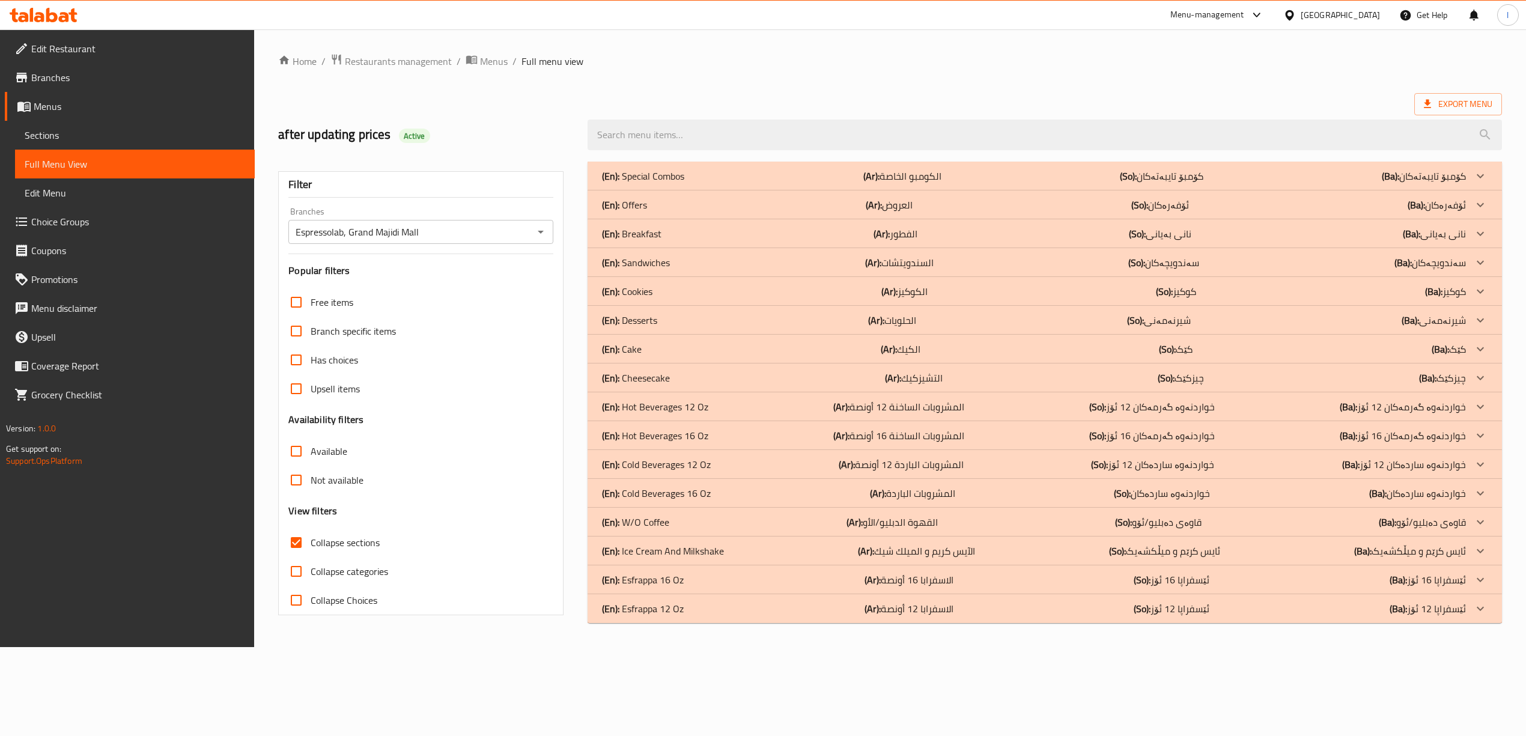
scroll to position [0, 0]
click at [718, 183] on div "(En): Hot Beverages 16 Oz (Ar): المشروبات الساخنة 16 أونصة (So): خواردنەوە گەرم…" at bounding box center [1042, 176] width 871 height 14
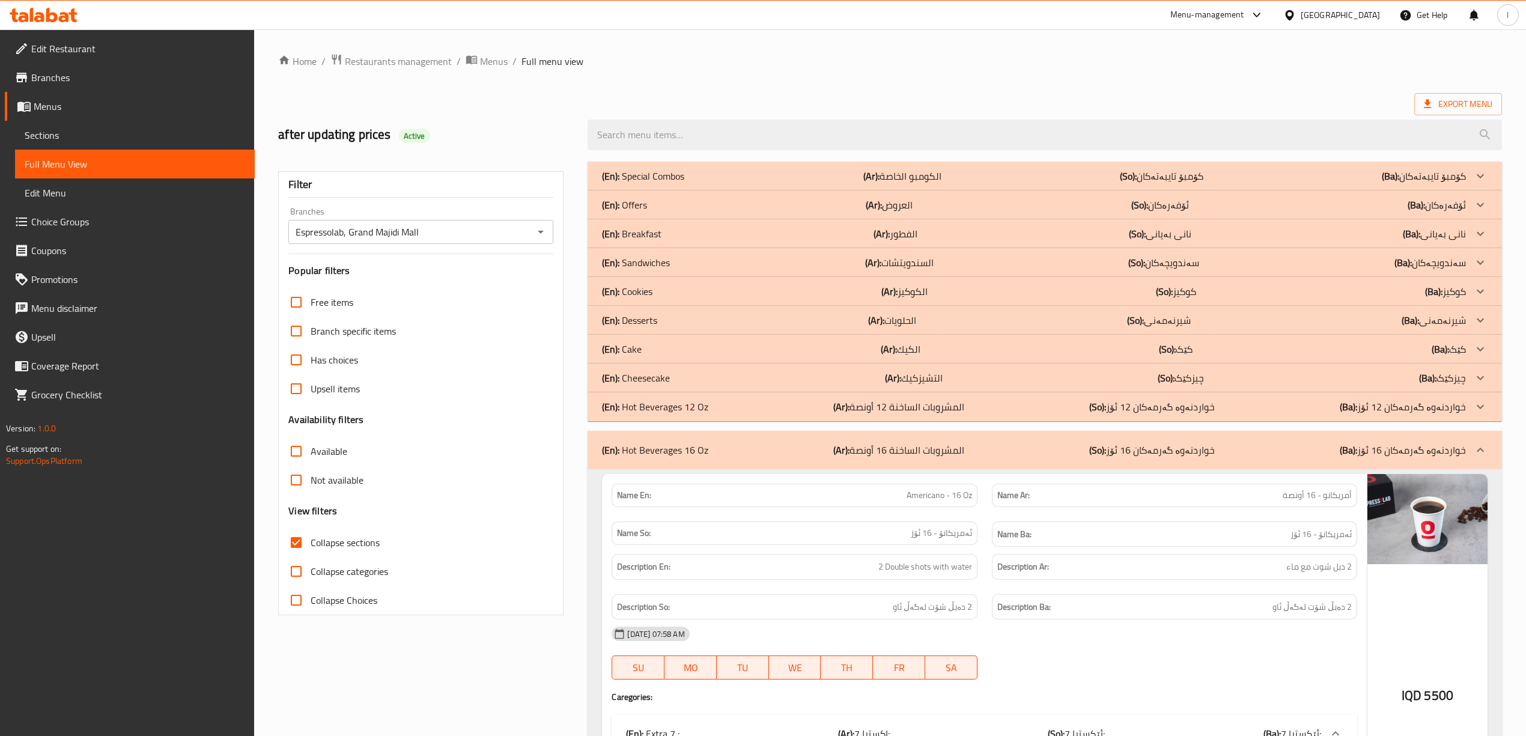
click at [496, 234] on input "Espressolab, Grand Majidi Mall" at bounding box center [411, 232] width 238 height 17
click at [530, 241] on div "Espressolab, Grand Majidi Mall Branches" at bounding box center [420, 232] width 265 height 24
click at [537, 234] on icon "Open" at bounding box center [541, 232] width 14 height 14
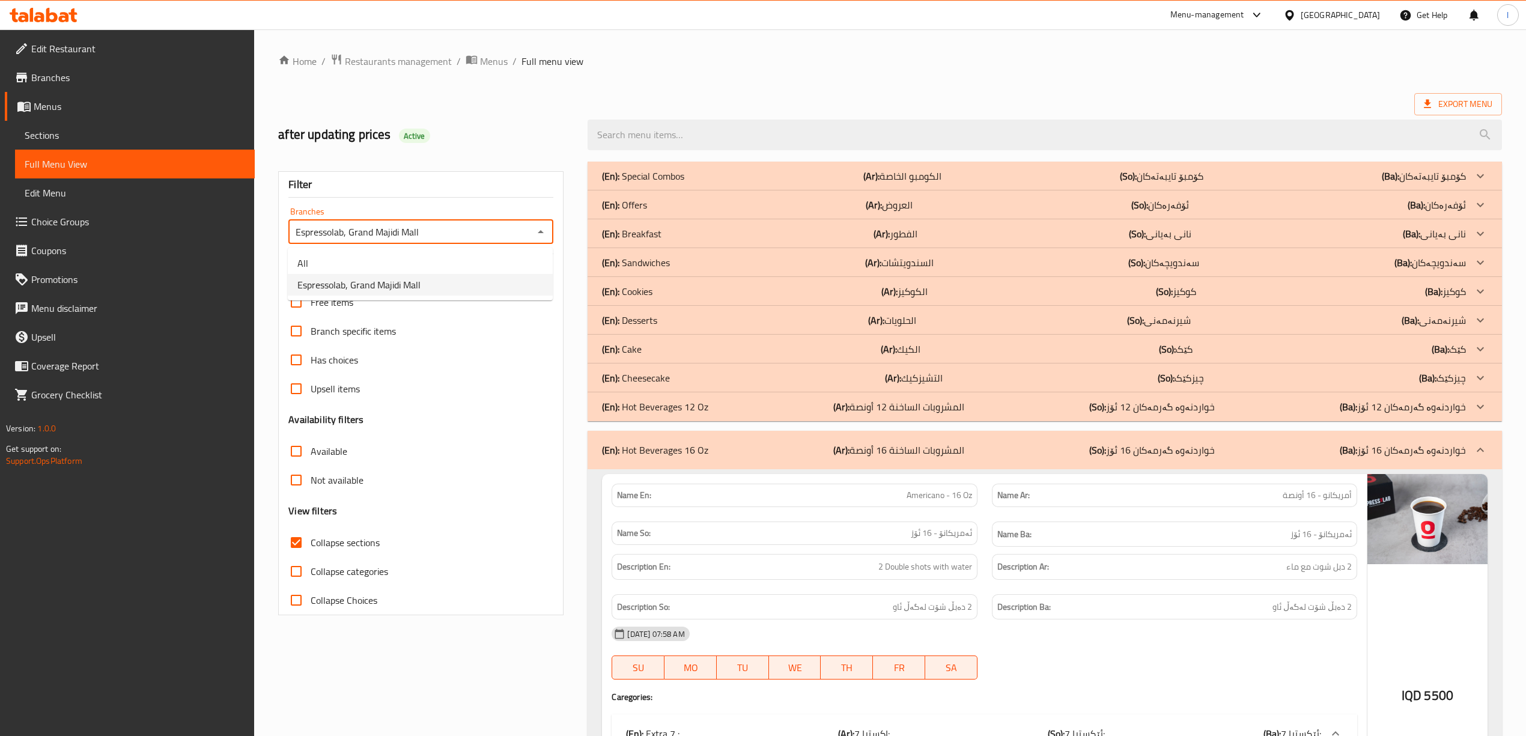
click at [513, 181] on div "Filter" at bounding box center [420, 185] width 265 height 26
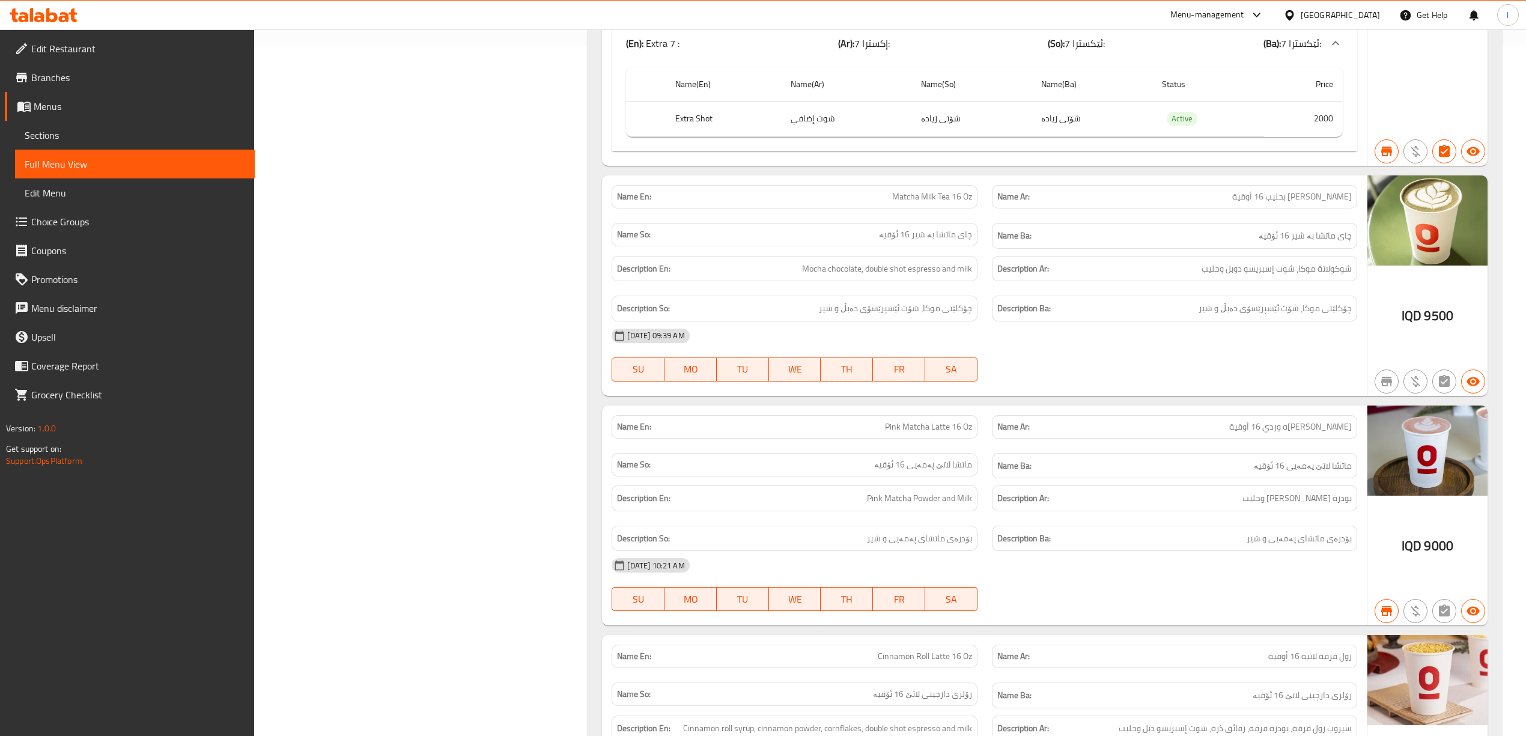
scroll to position [681, 0]
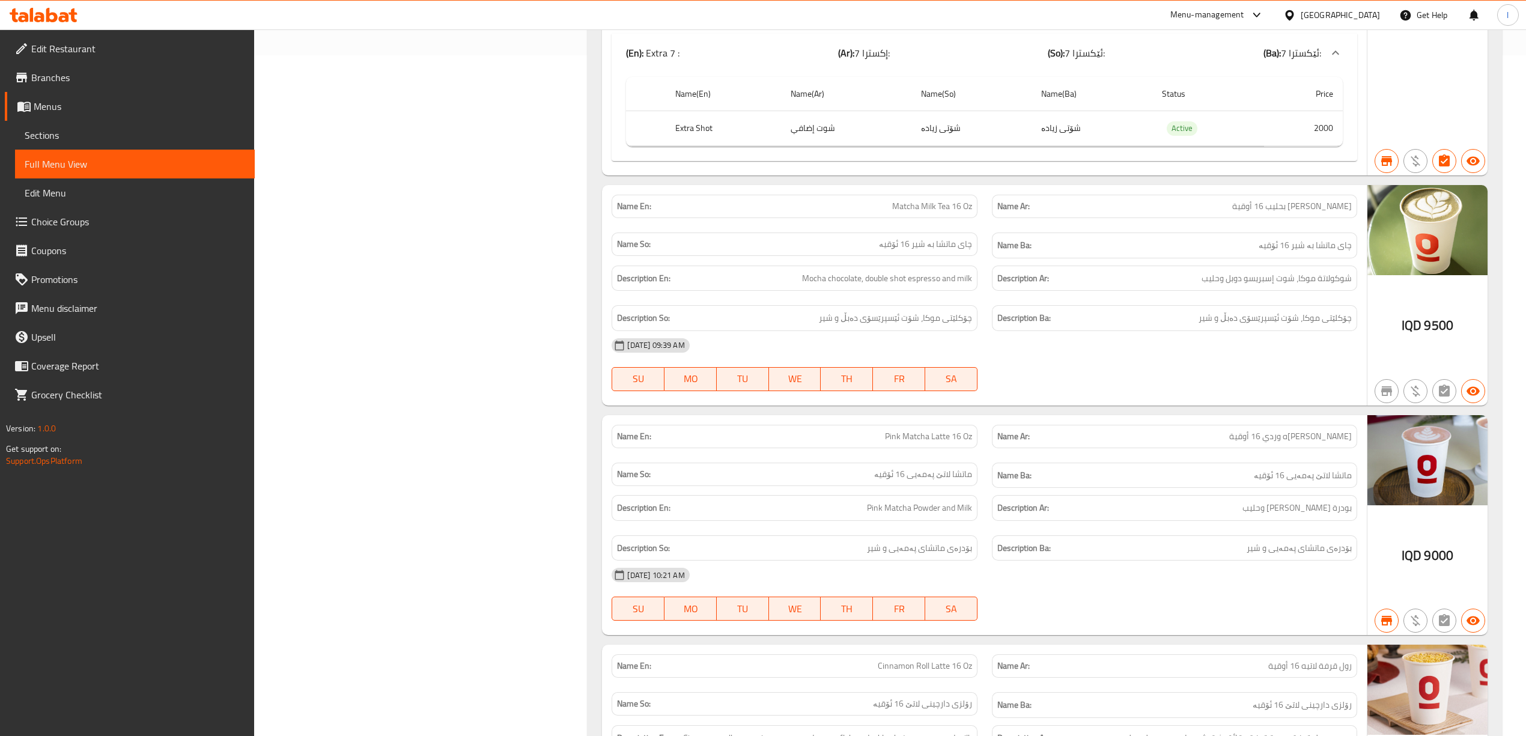
click at [756, 424] on div "Name En: Pink Matcha Latte 16 Oz" at bounding box center [795, 437] width 380 height 38
drag, startPoint x: 881, startPoint y: 439, endPoint x: 995, endPoint y: 444, distance: 114.3
click at [995, 444] on div "Name En: Pink Matcha Latte 16 Oz Name Ar: ماتشا لاتيه وردي 16 أوقية Name So: ما…" at bounding box center [985, 457] width 760 height 78
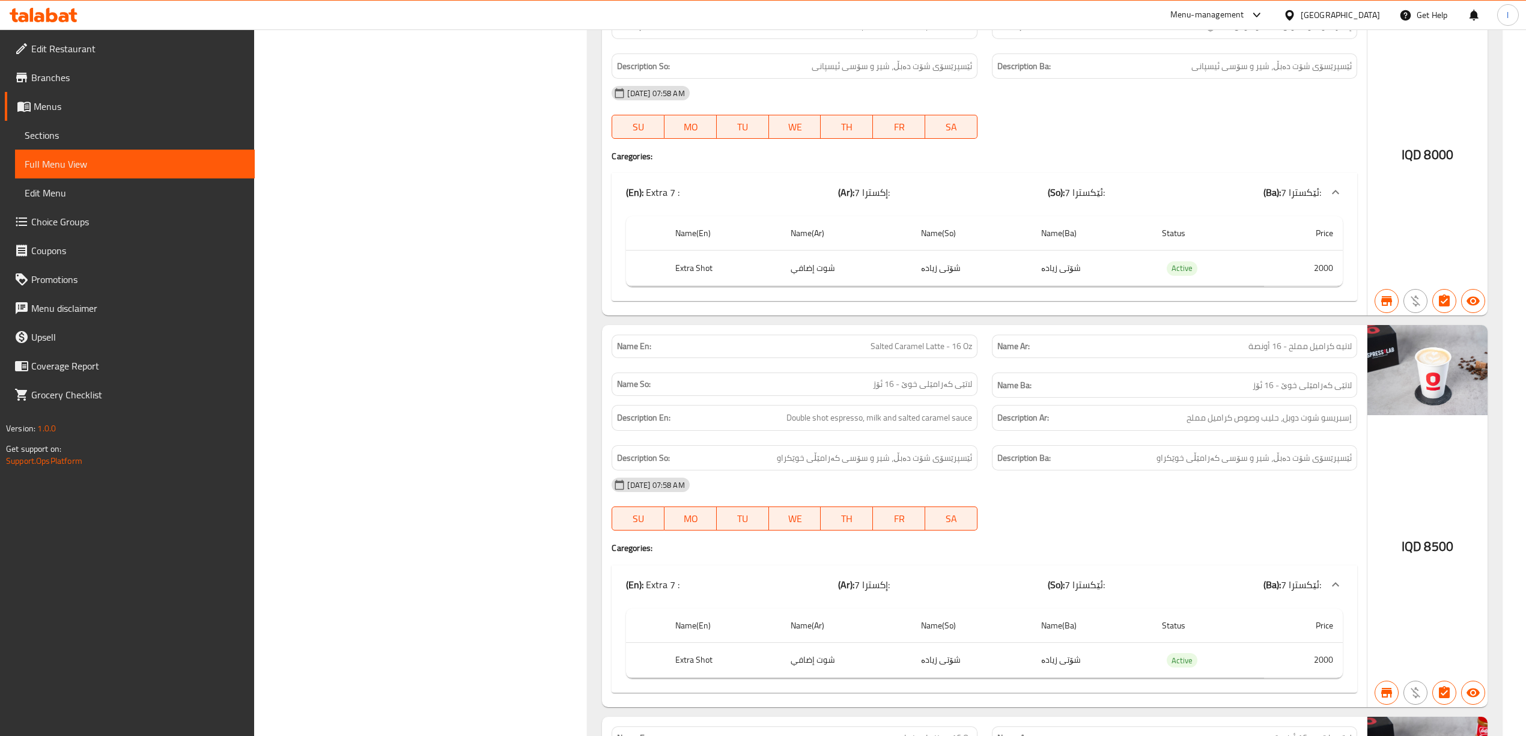
scroll to position [5236, 0]
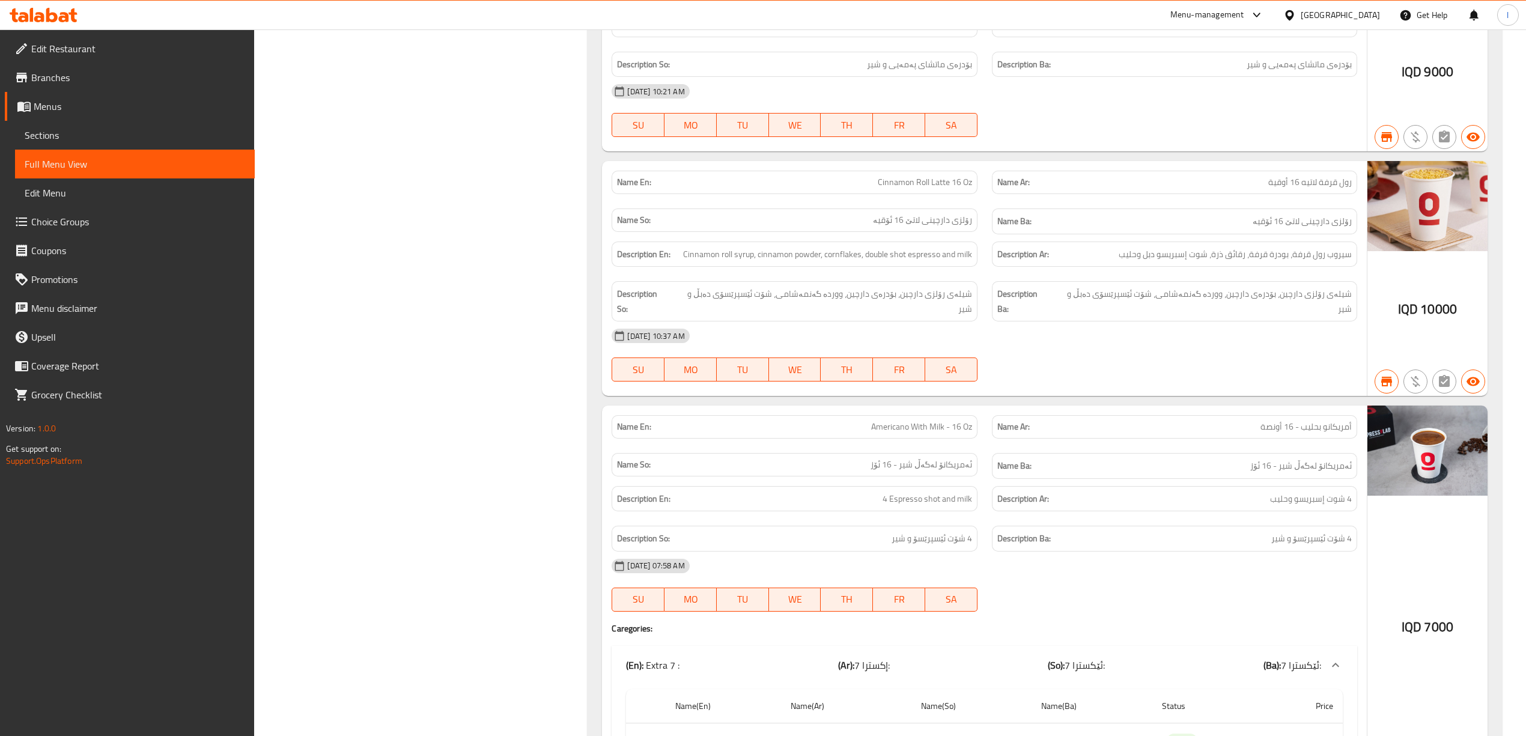
scroll to position [0, 0]
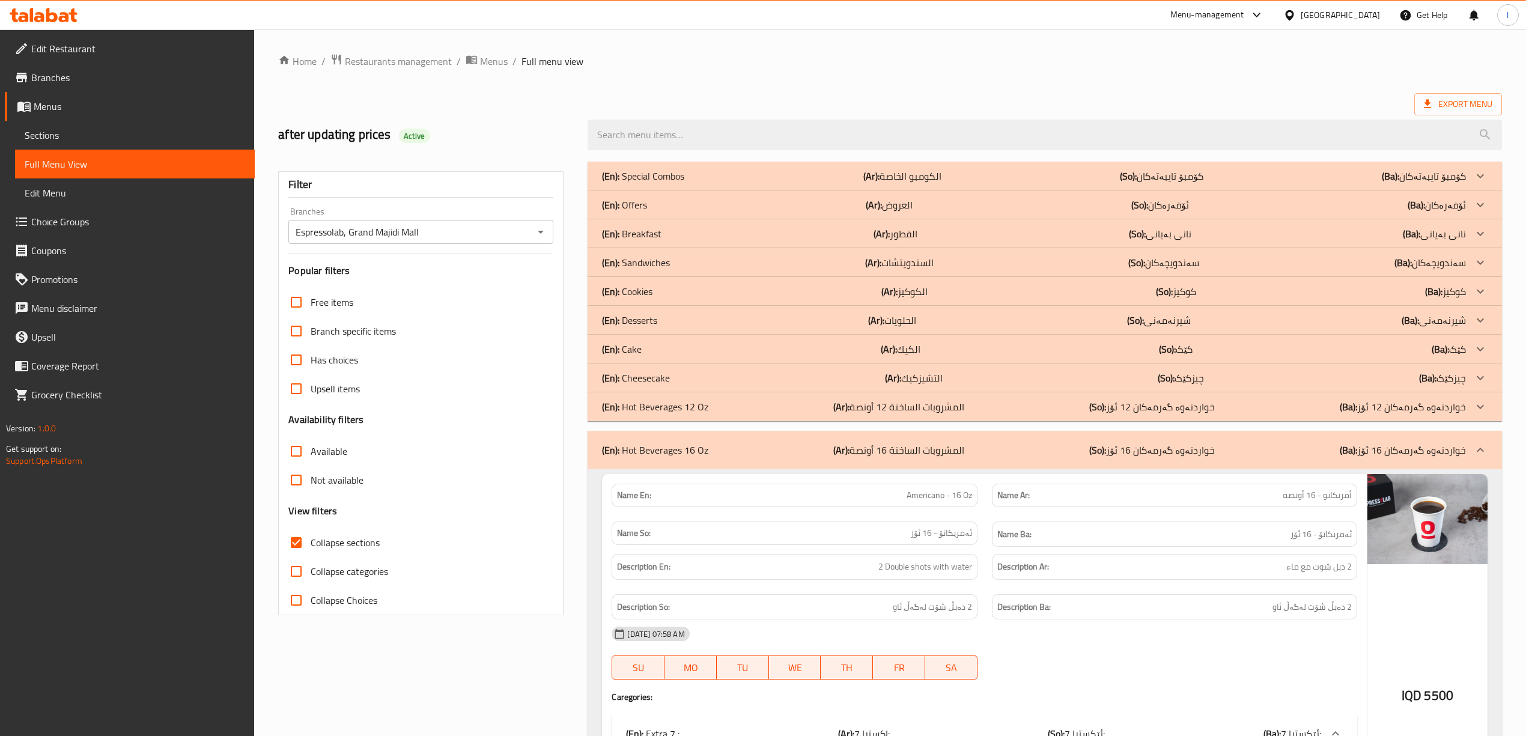
click at [1089, 453] on div "(En): Hot Beverages 16 Oz (Ar): المشروبات الساخنة 16 أونصة (So): خواردنەوە گەرم…" at bounding box center [1034, 450] width 864 height 14
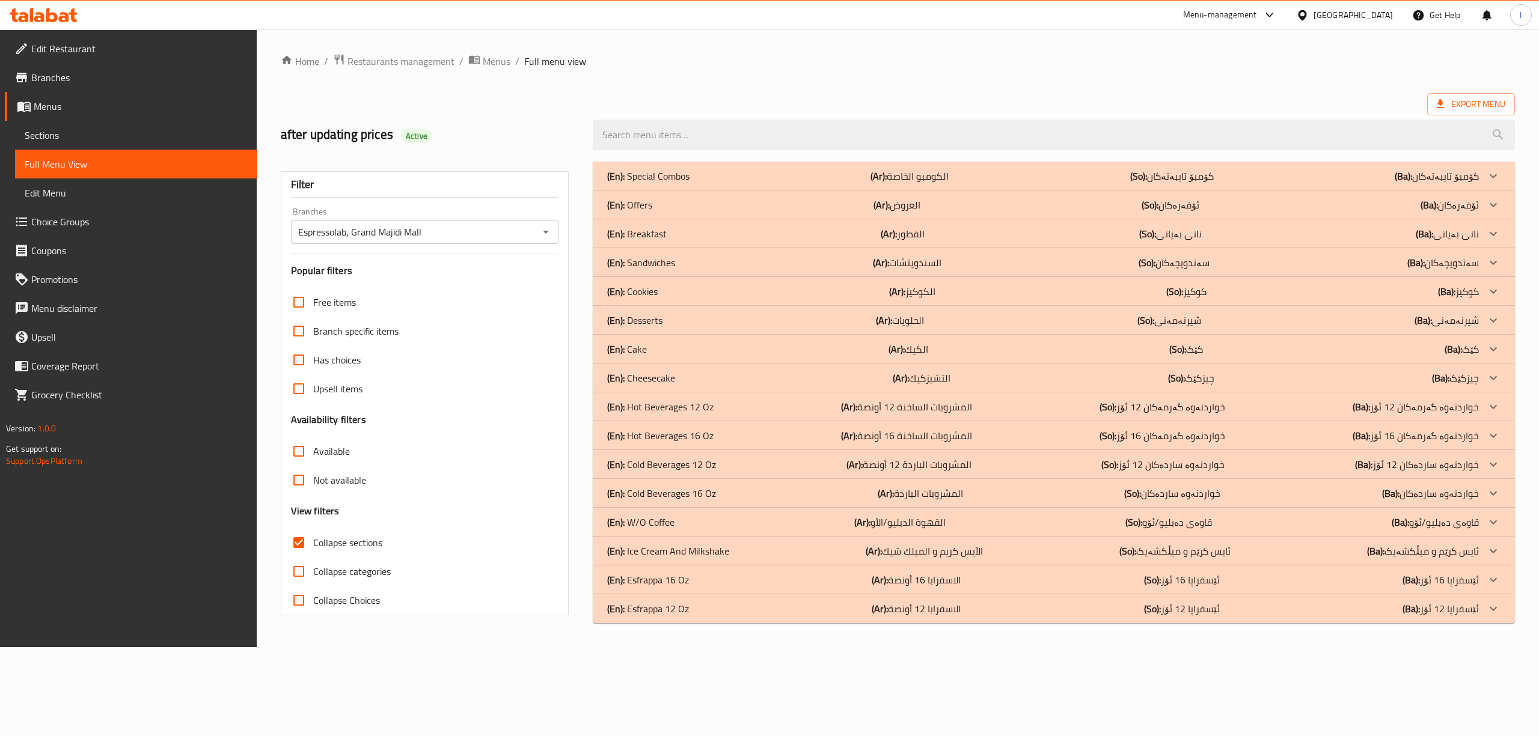
click at [696, 183] on div "(En): Esfrappa 16 Oz (Ar): الاسفرابا 16 أونصة (So): ئێسفراپا 16 ئۆز (Ba): ئێسفر…" at bounding box center [1042, 176] width 871 height 14
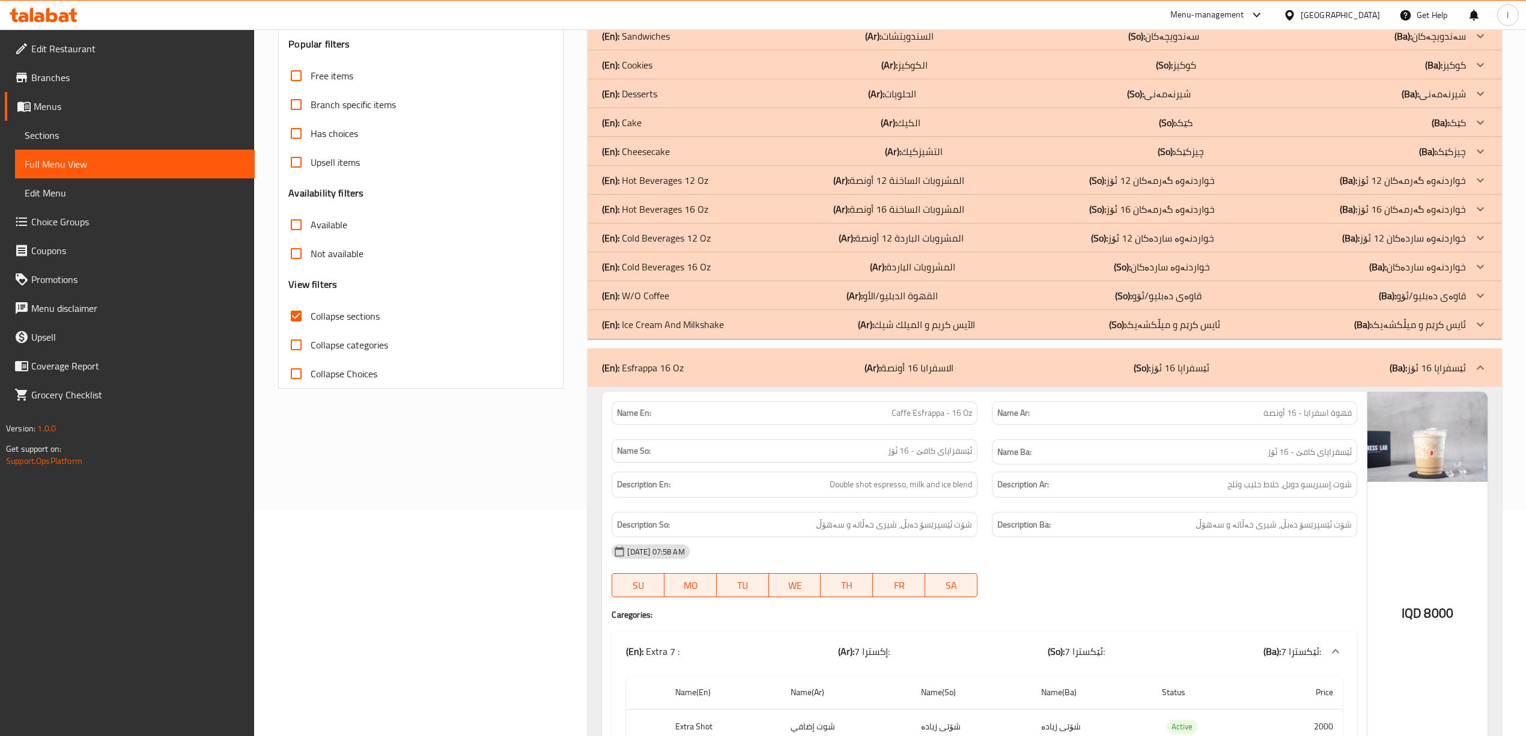
scroll to position [222, 0]
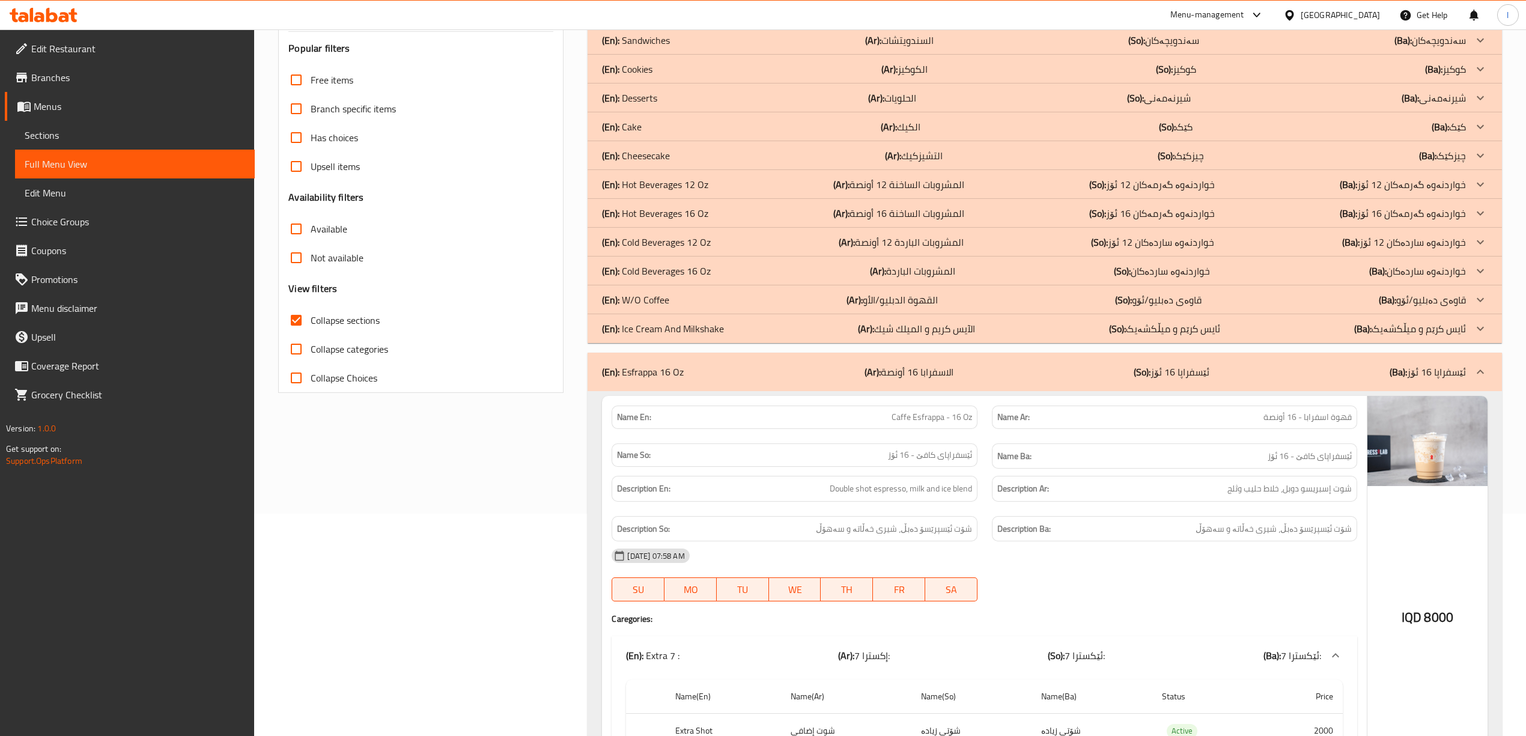
click at [1224, 371] on div "(En): Esfrappa 16 Oz (Ar): الاسفرابا 16 أونصة (So): ئێسفراپا 16 ئۆز (Ba): ئێسفر…" at bounding box center [1034, 372] width 864 height 14
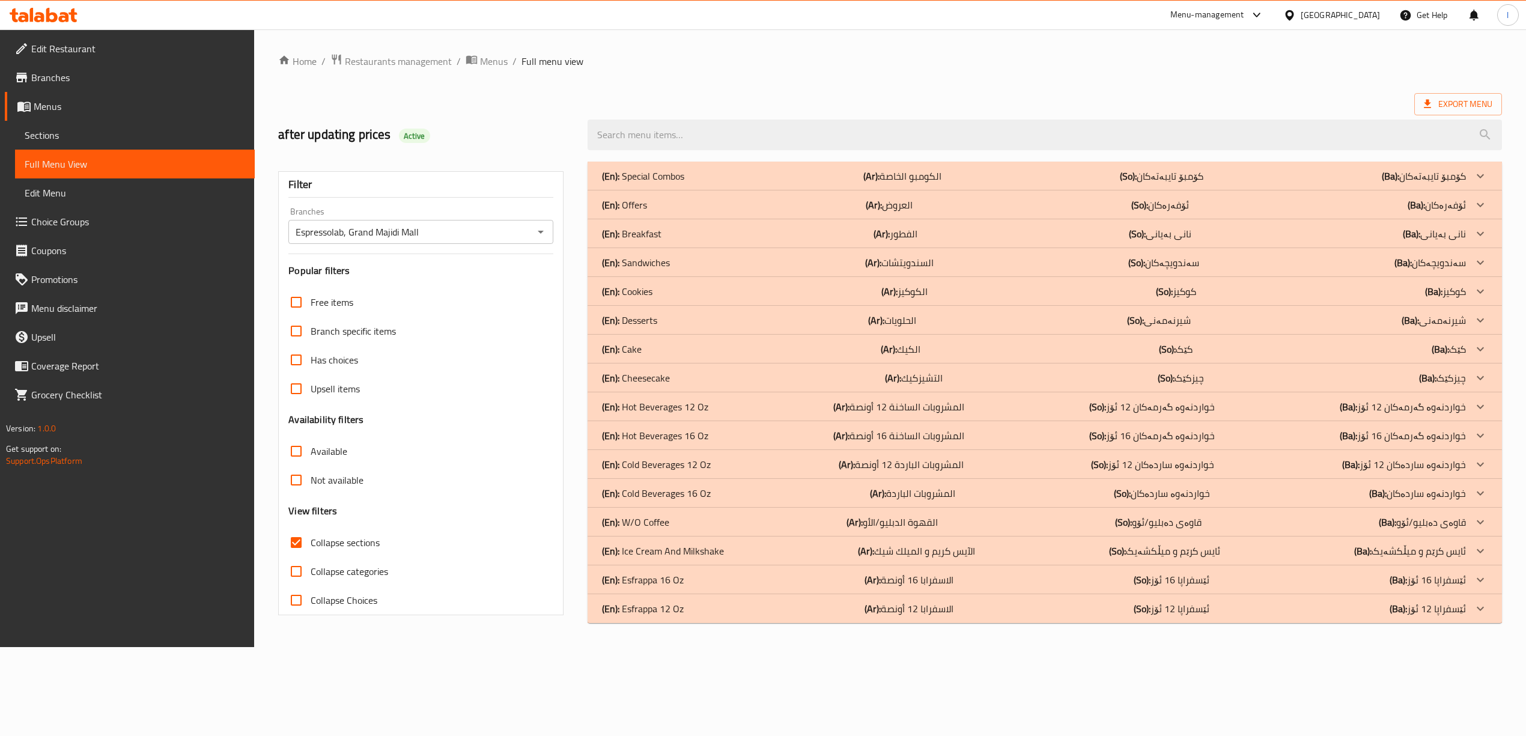
scroll to position [0, 0]
click at [1092, 183] on div "(En): Cheesecake (Ar): التشيزكيك (So): چیزکێک (Ba): چیزکێک" at bounding box center [1042, 176] width 871 height 14
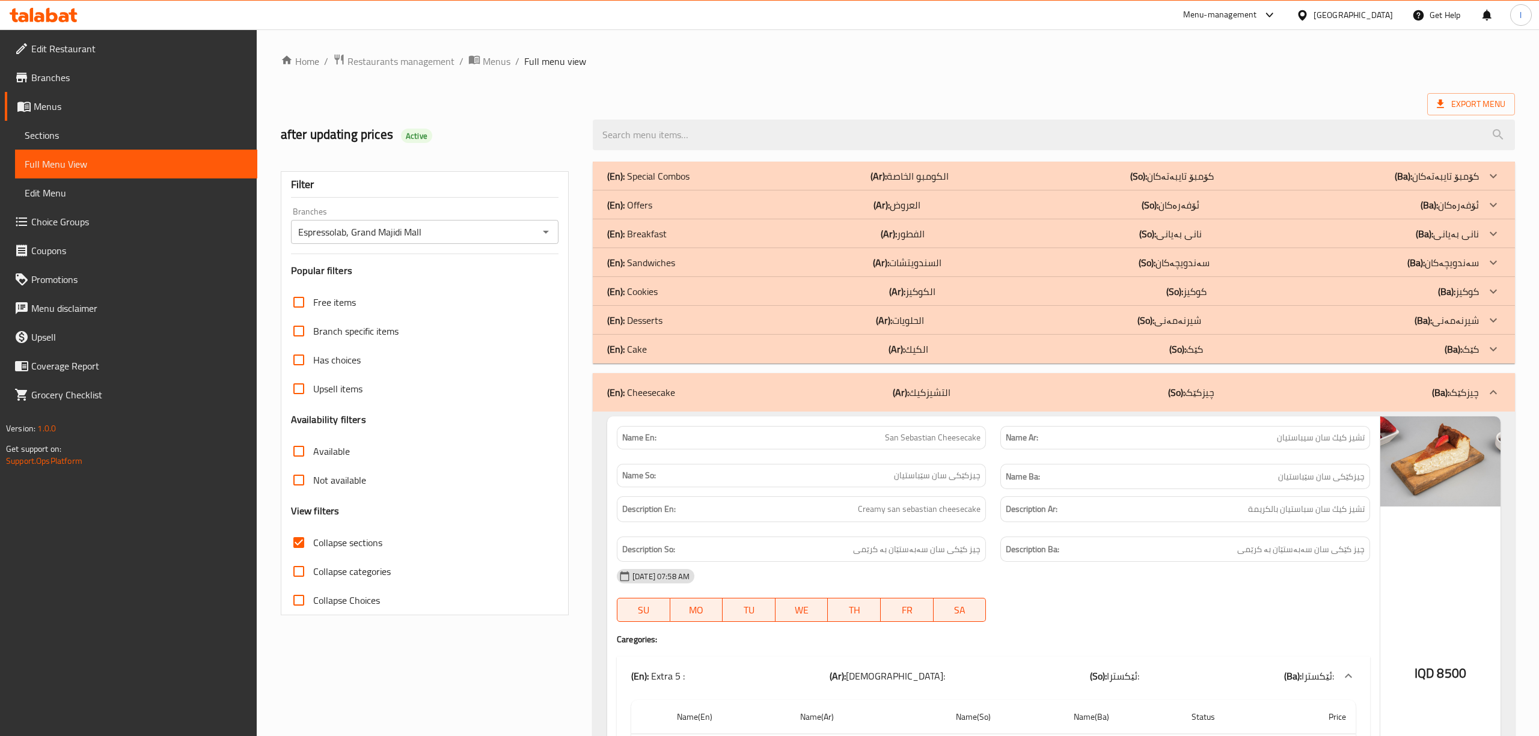
click at [939, 385] on p "(Ar): التشيزكيك" at bounding box center [921, 392] width 58 height 14
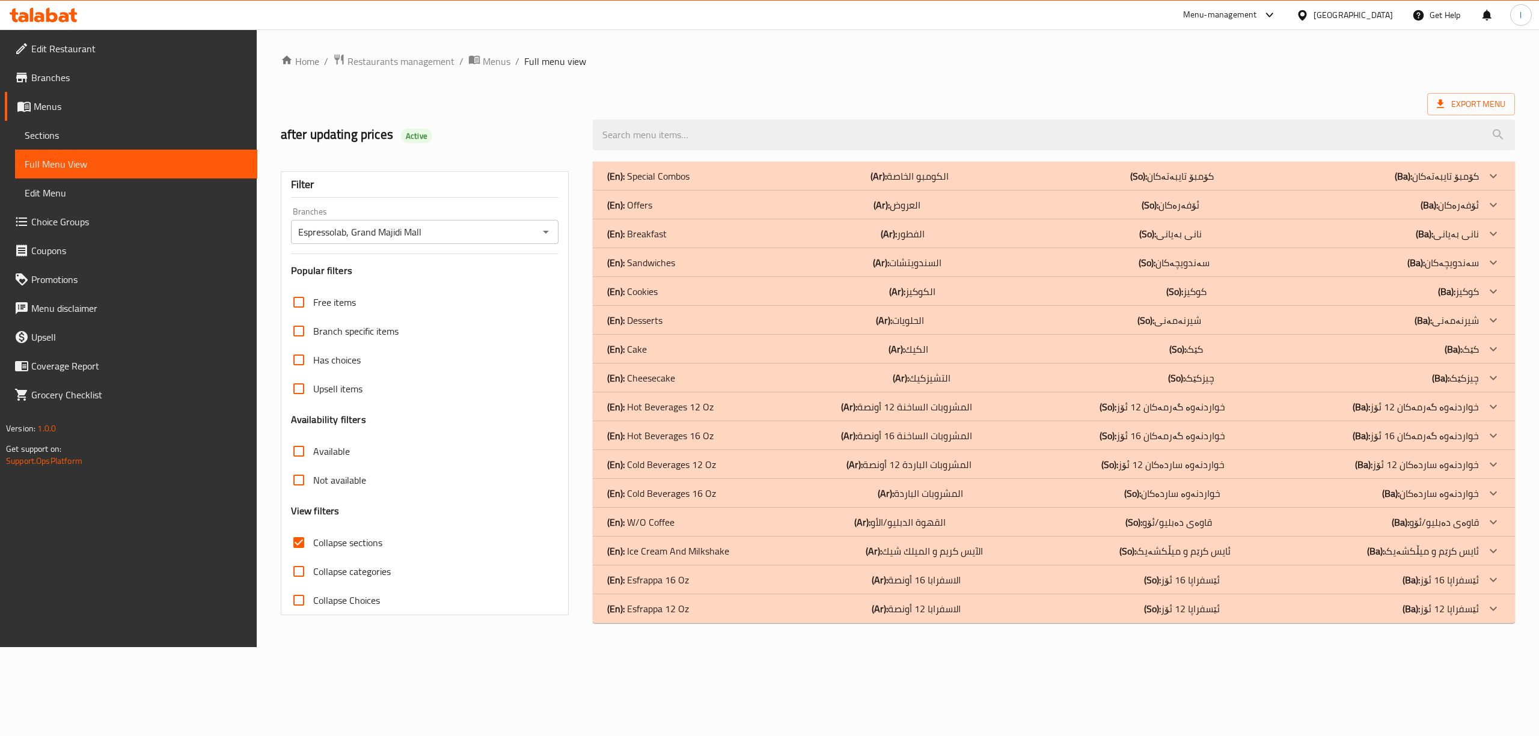
click at [1537, 112] on div "Home / Restaurants management / Menus / Full menu view Export Menu after updati…" at bounding box center [898, 338] width 1282 height 618
click at [700, 183] on div "(En): W/O Coffee (Ar): القهوة الدبليو/الأو (So): قاوەی دەبلیو/ئۆو (Ba): قاوەی د…" at bounding box center [1042, 176] width 871 height 14
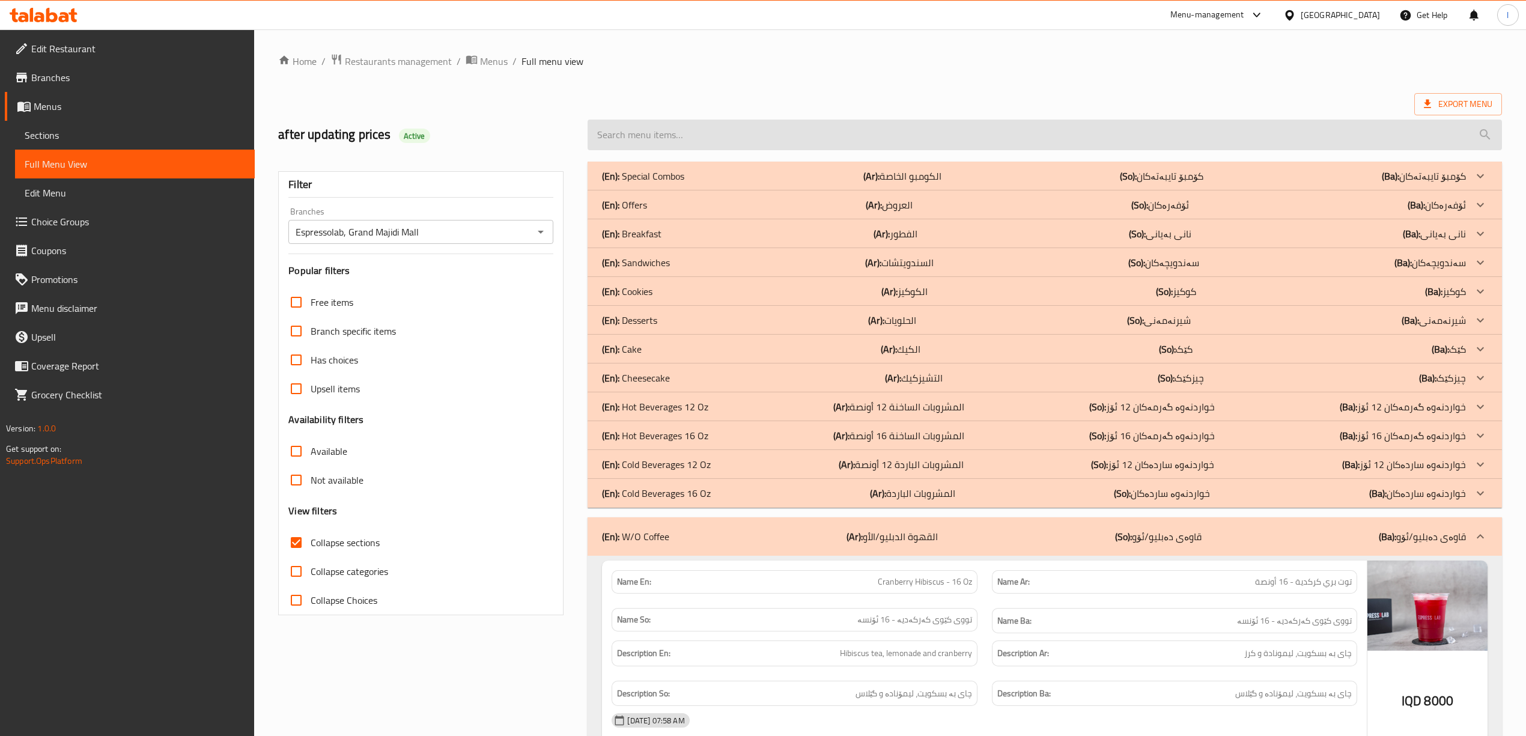
click at [1025, 142] on input "search" at bounding box center [1045, 135] width 914 height 31
paste input "YUZU"
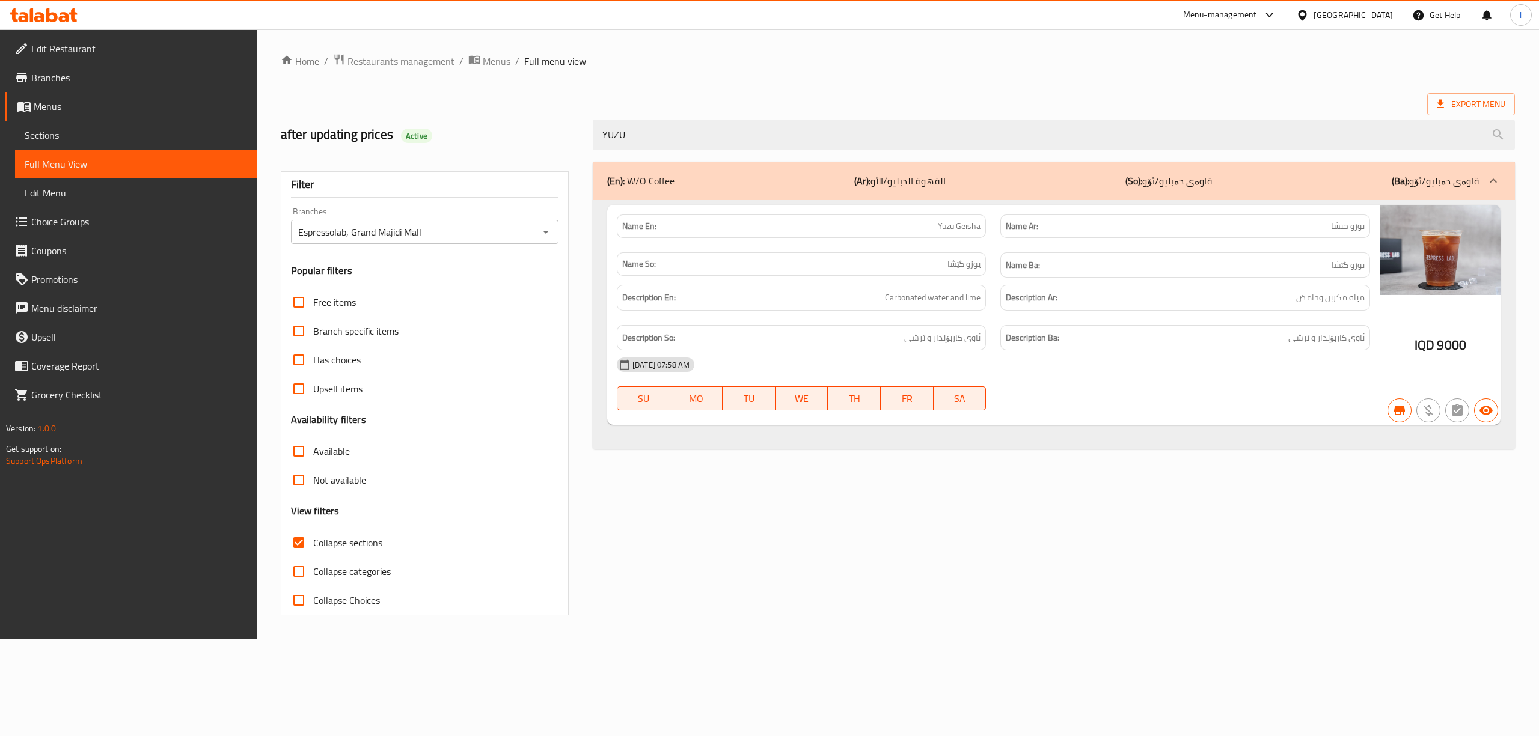
drag, startPoint x: 716, startPoint y: 133, endPoint x: 453, endPoint y: 113, distance: 264.0
click at [456, 111] on div "after updating prices Active YUZU" at bounding box center [897, 134] width 1248 height 53
paste input "LIME"
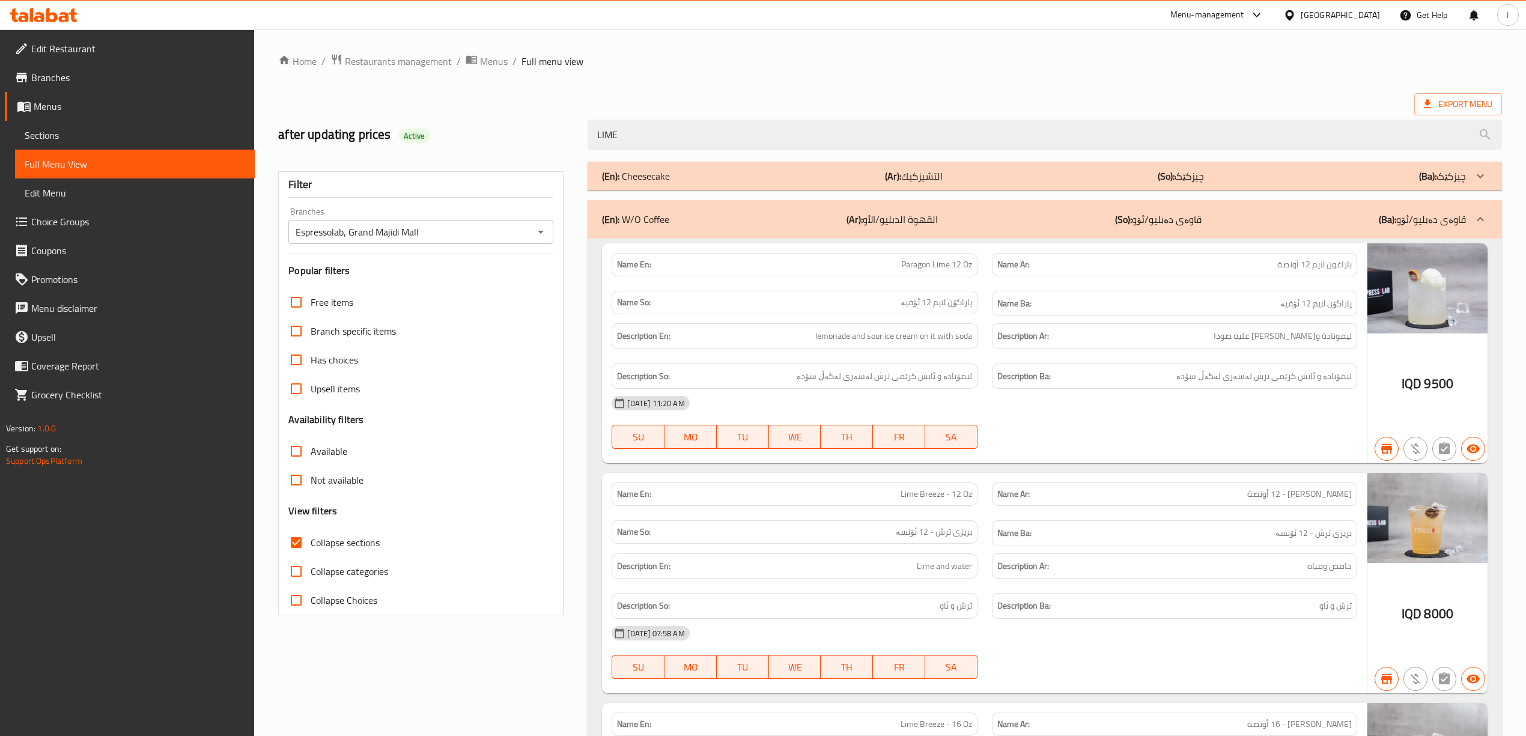
drag, startPoint x: 837, startPoint y: 133, endPoint x: 239, endPoint y: 114, distance: 598.3
click at [240, 114] on div "Edit Restaurant Branches Menus Sections Full Menu View Edit Menu Choice Groups …" at bounding box center [763, 500] width 1526 height 942
paste input "ORANG"
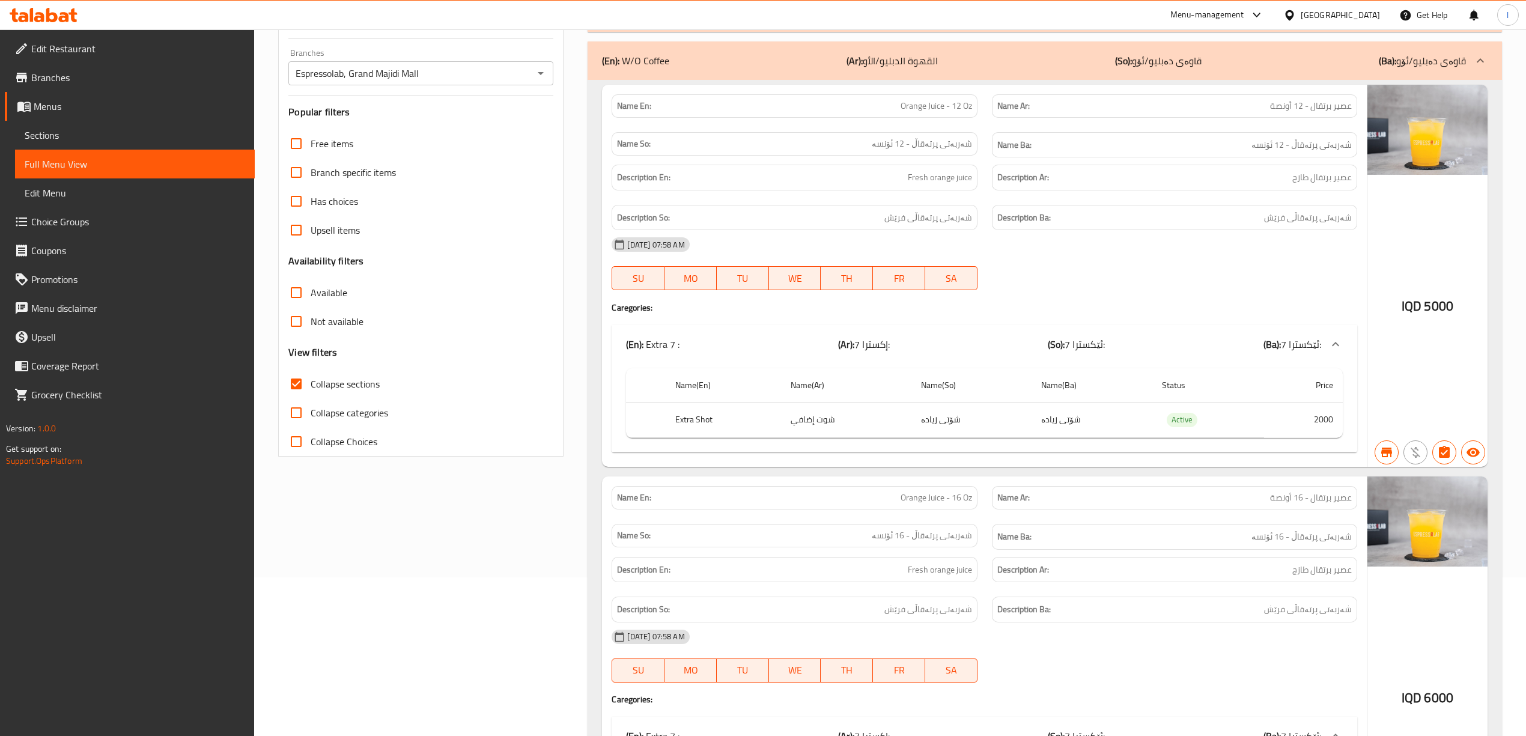
scroll to position [14, 0]
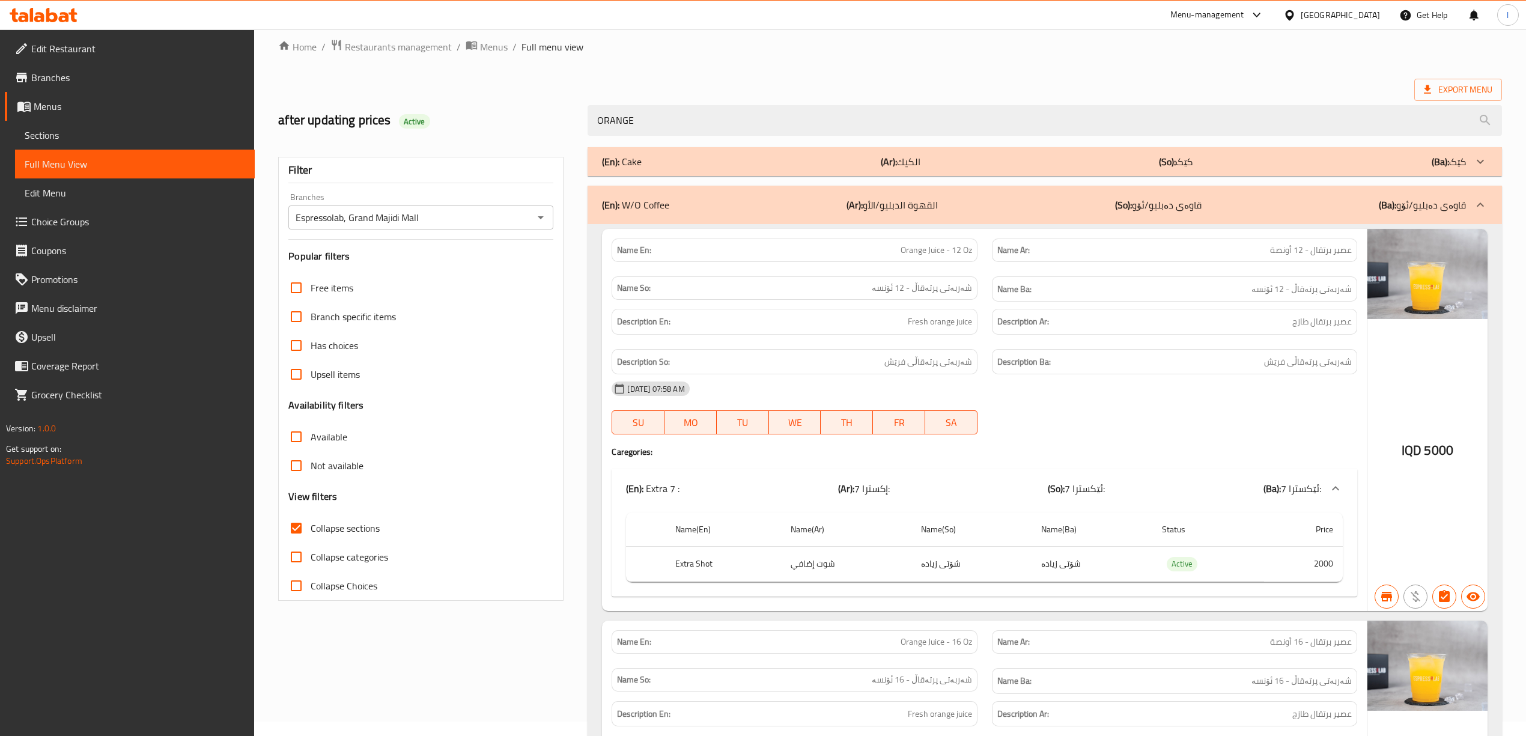
drag, startPoint x: 945, startPoint y: 133, endPoint x: 263, endPoint y: 138, distance: 682.1
click at [263, 138] on div "Home / Restaurants management / Menus / Full menu view Export Menu after updati…" at bounding box center [890, 533] width 1272 height 1036
paste input "MATCHA"
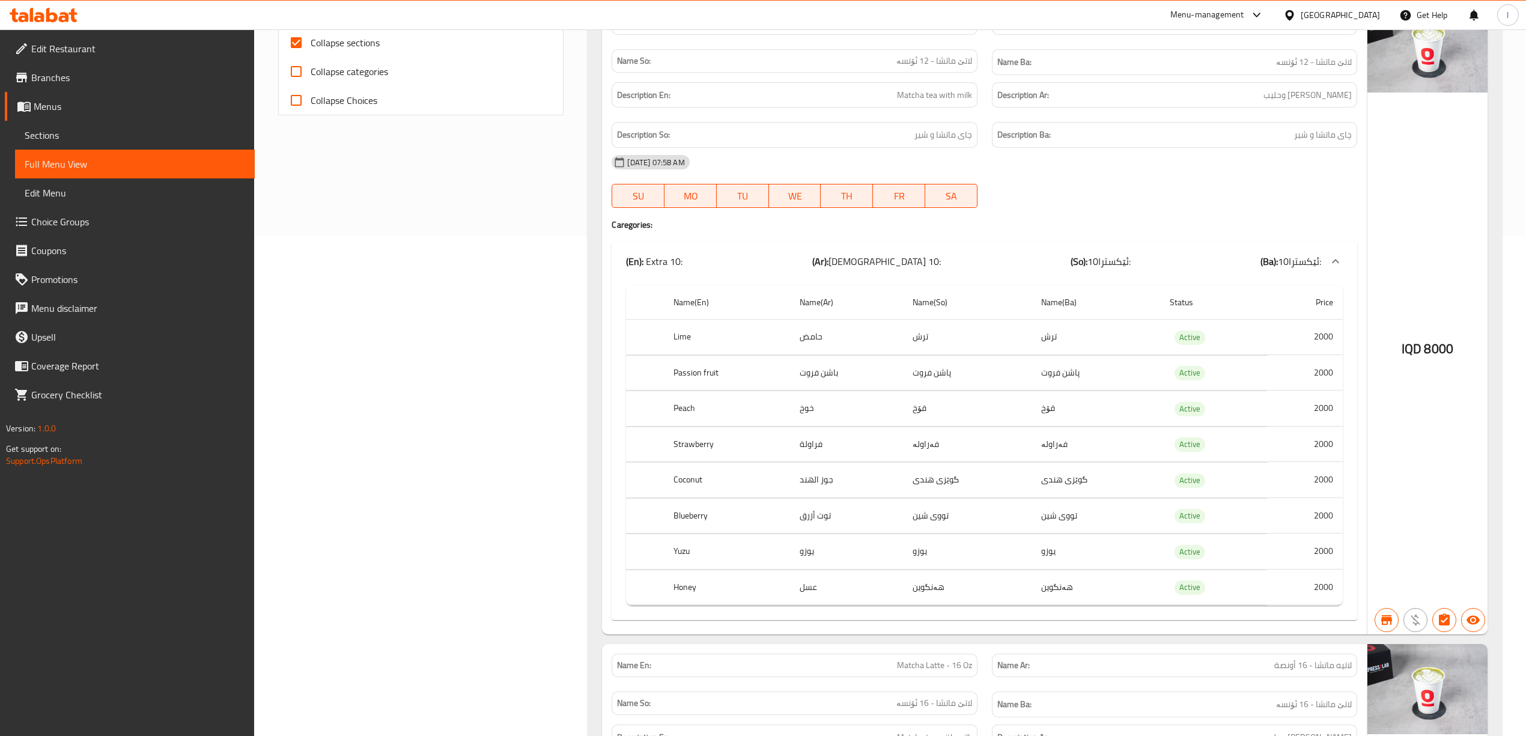
scroll to position [0, 0]
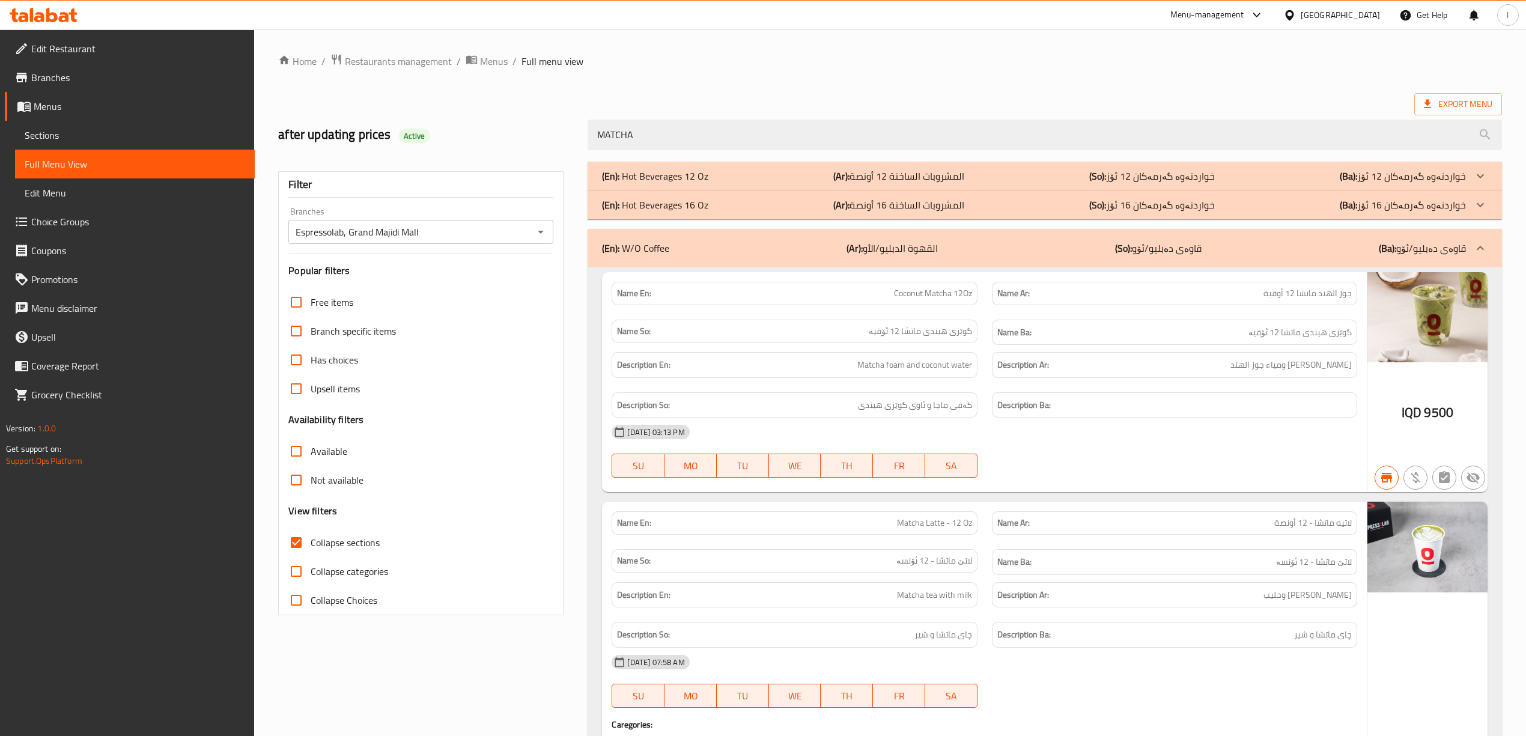
drag, startPoint x: 752, startPoint y: 126, endPoint x: 558, endPoint y: 126, distance: 194.7
click at [558, 126] on div "after updating prices Active MATCHA" at bounding box center [890, 134] width 1239 height 53
drag, startPoint x: 629, startPoint y: 124, endPoint x: 676, endPoint y: 140, distance: 50.2
click at [581, 131] on div "MATCHA" at bounding box center [1045, 134] width 929 height 45
paste input "CINNAMON"
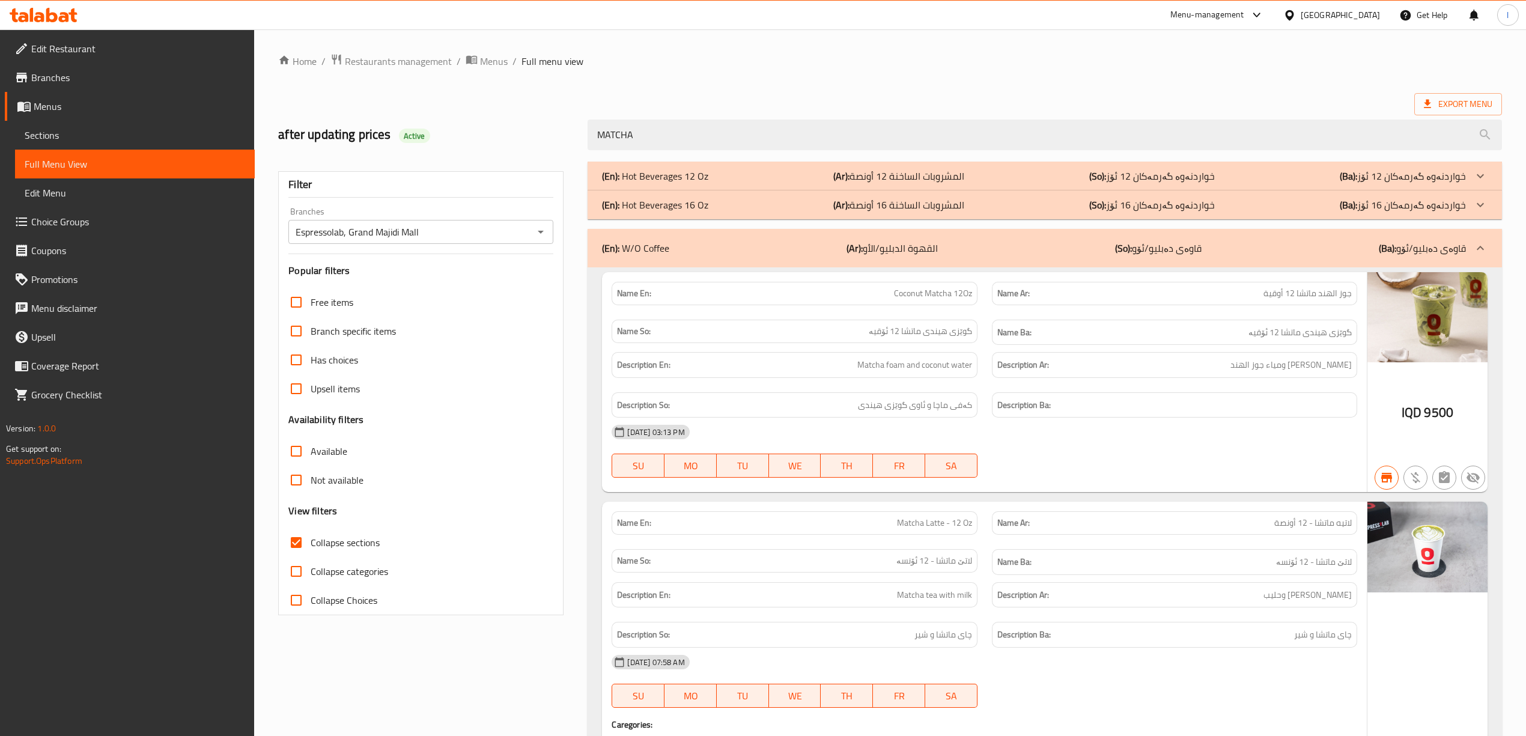
drag, startPoint x: 677, startPoint y: 138, endPoint x: 381, endPoint y: 142, distance: 295.7
click at [381, 142] on div "after updating prices Active MATCHA" at bounding box center [890, 134] width 1239 height 53
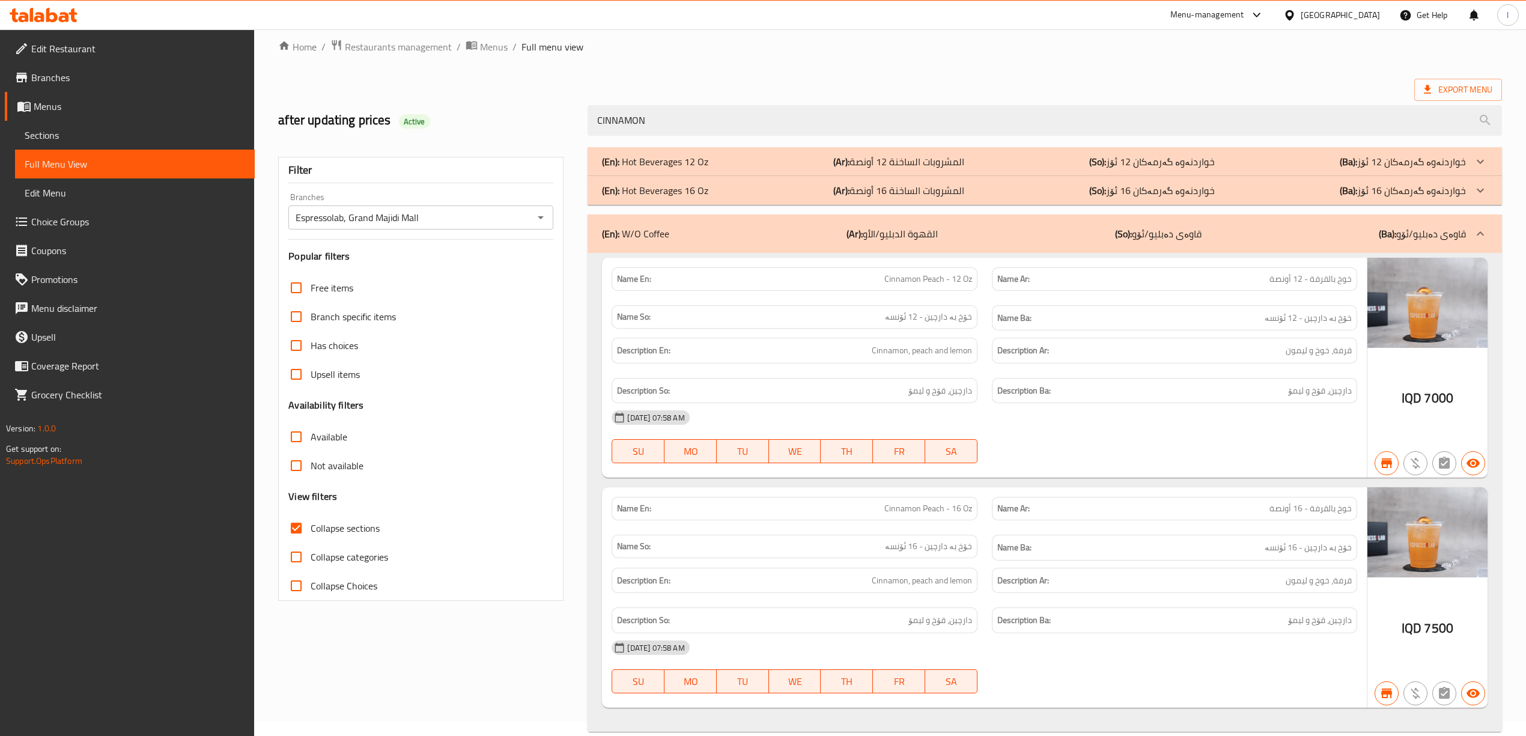
scroll to position [37, 0]
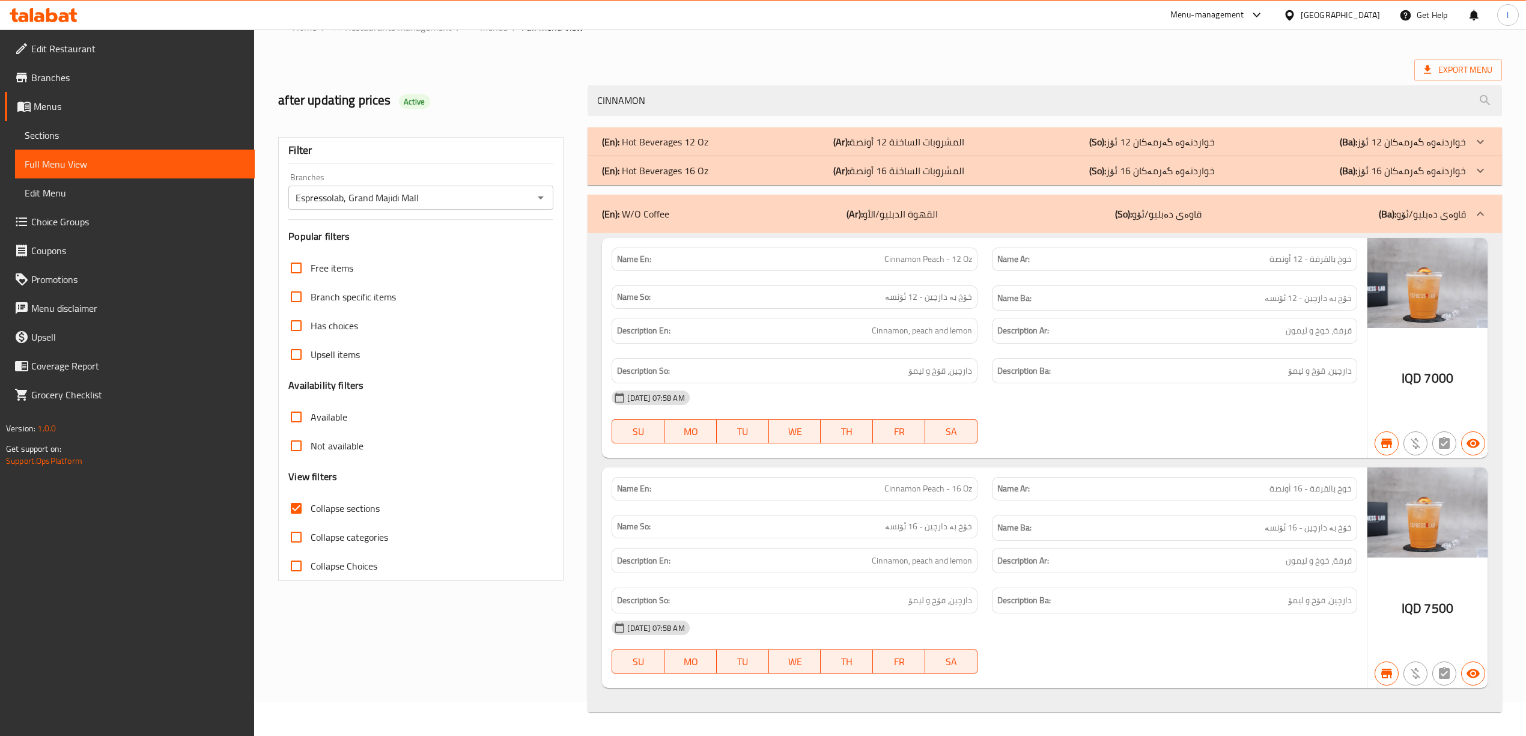
drag, startPoint x: 772, startPoint y: 90, endPoint x: 511, endPoint y: 103, distance: 261.8
click at [512, 103] on div "after updating prices Active CINNAMON" at bounding box center [890, 100] width 1239 height 53
paste input "MATCHA"
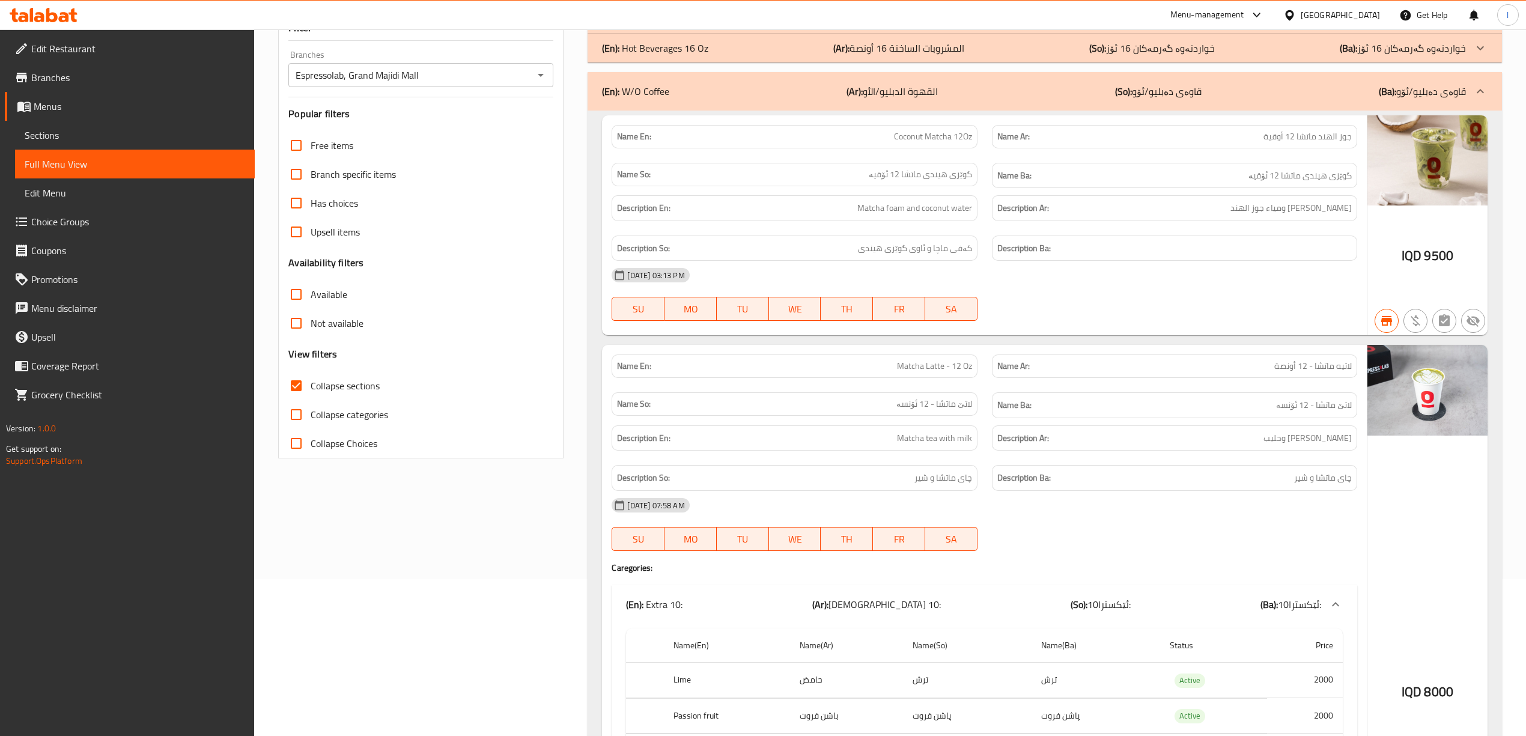
scroll to position [0, 0]
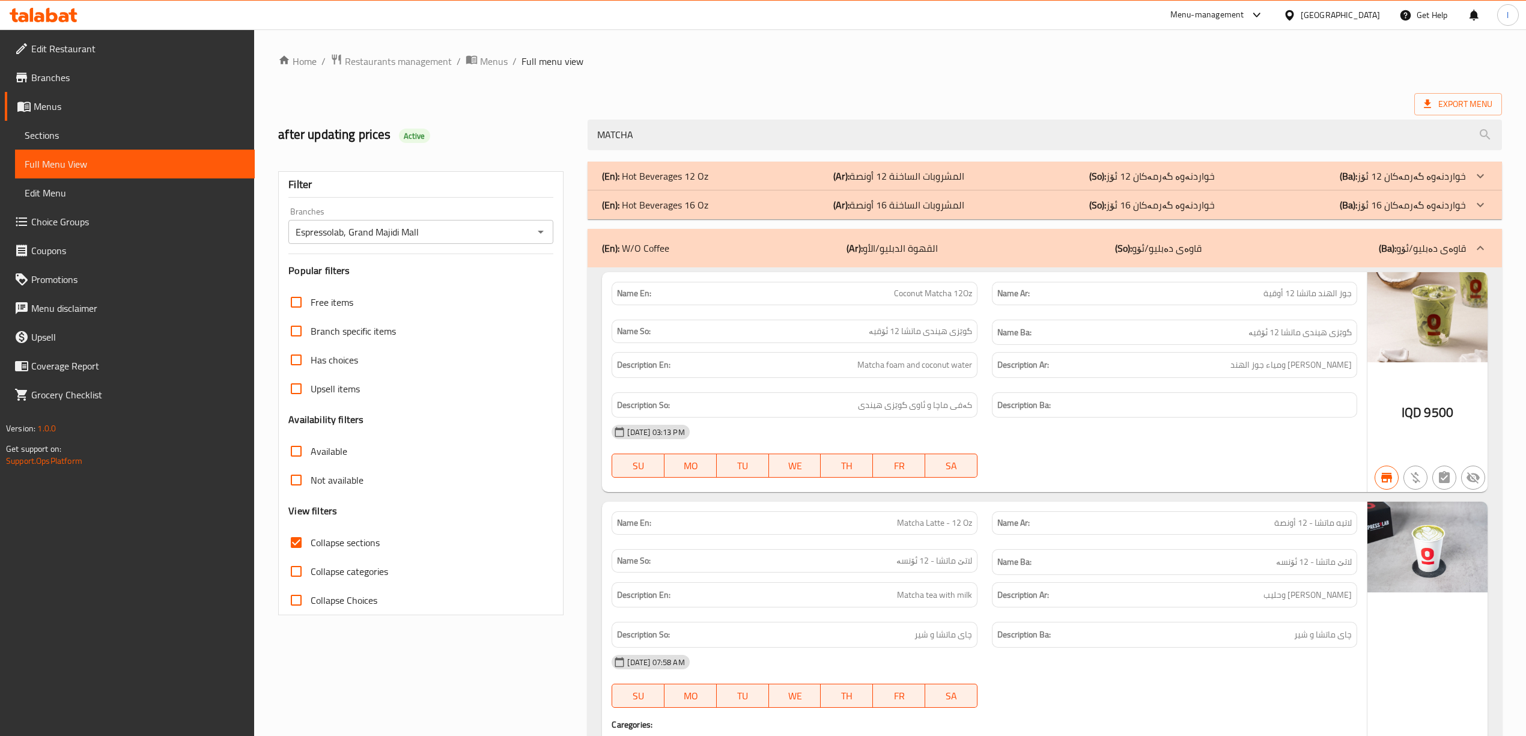
drag, startPoint x: 576, startPoint y: 137, endPoint x: 376, endPoint y: 136, distance: 200.1
click at [390, 135] on div "after updating prices Active MATCHA" at bounding box center [890, 134] width 1239 height 53
paste input "ORANGE"
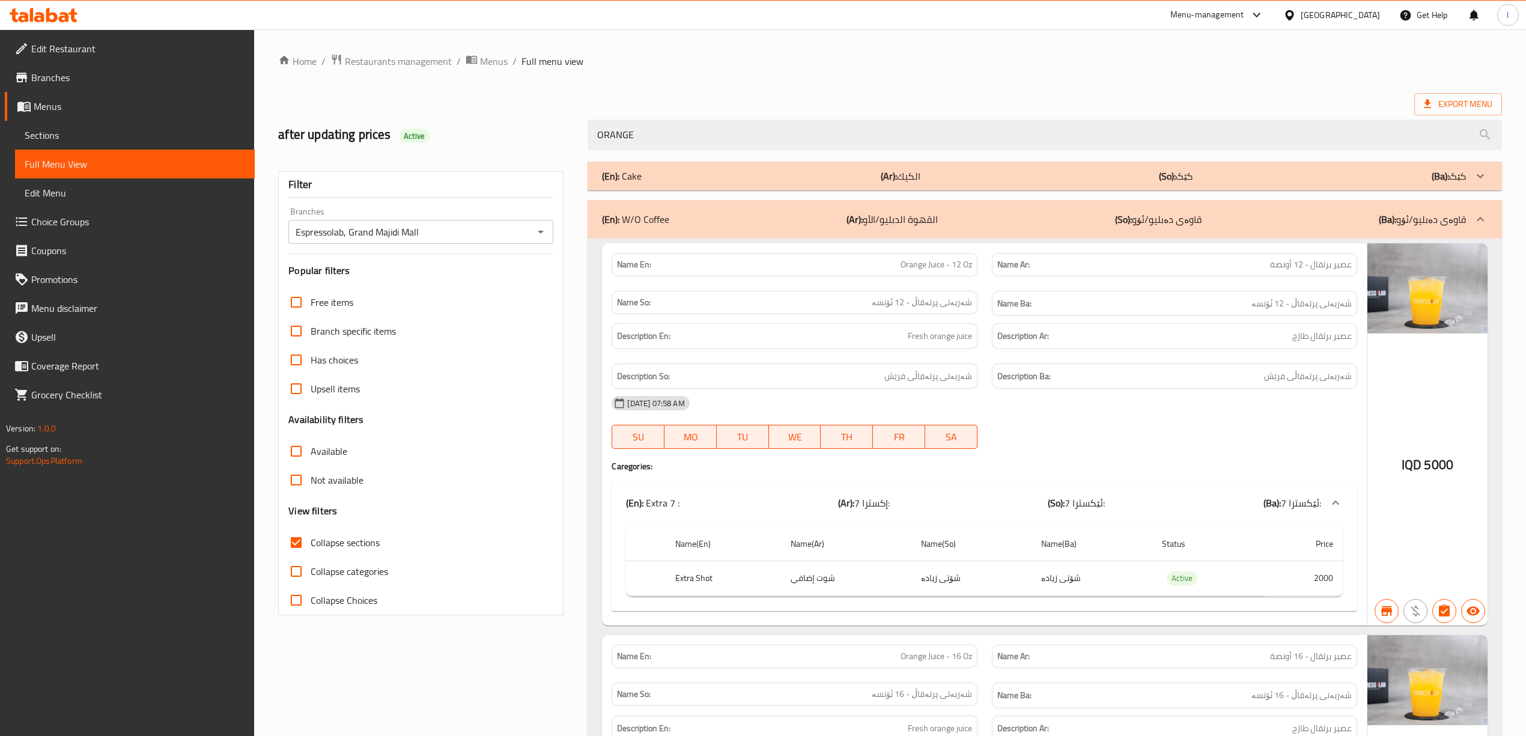
drag, startPoint x: 843, startPoint y: 108, endPoint x: 523, endPoint y: 145, distance: 321.9
click at [523, 145] on div "after updating prices Active ORANGE" at bounding box center [890, 134] width 1239 height 53
drag, startPoint x: 656, startPoint y: 143, endPoint x: 385, endPoint y: 141, distance: 271.1
click at [397, 142] on div "after updating prices Active ORANGE" at bounding box center [890, 134] width 1239 height 53
paste input "MATCHA"
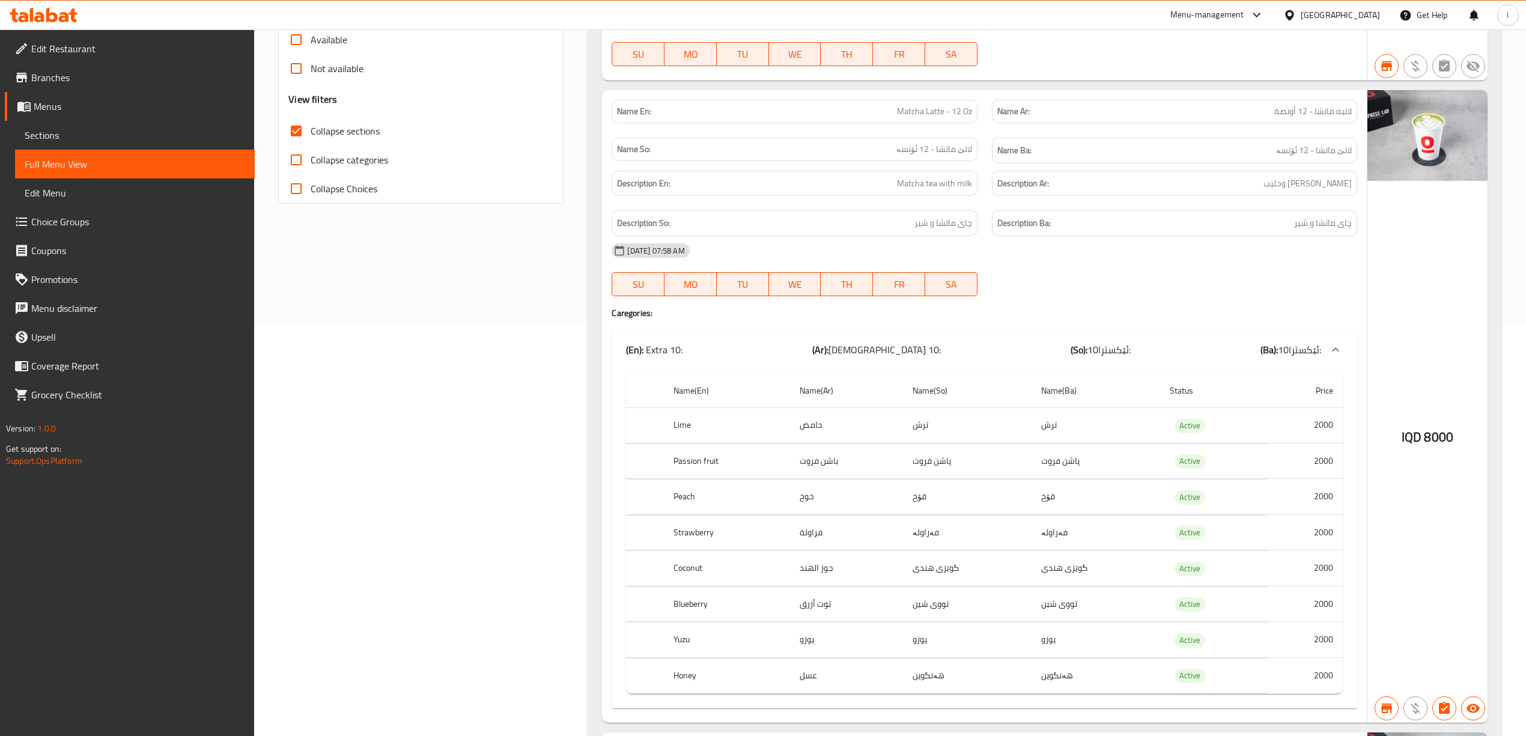
scroll to position [409, 0]
type input "MATCHA"
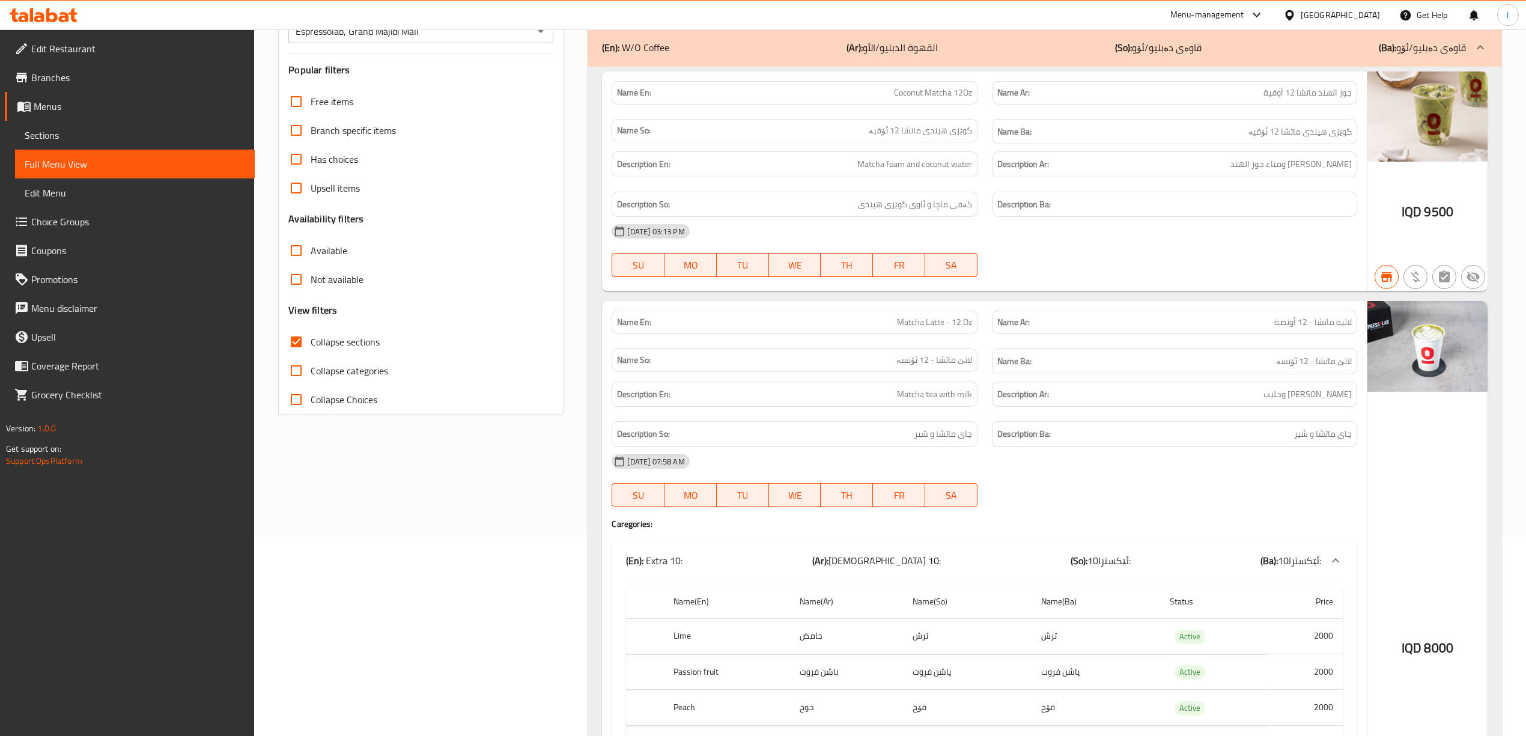
scroll to position [0, 0]
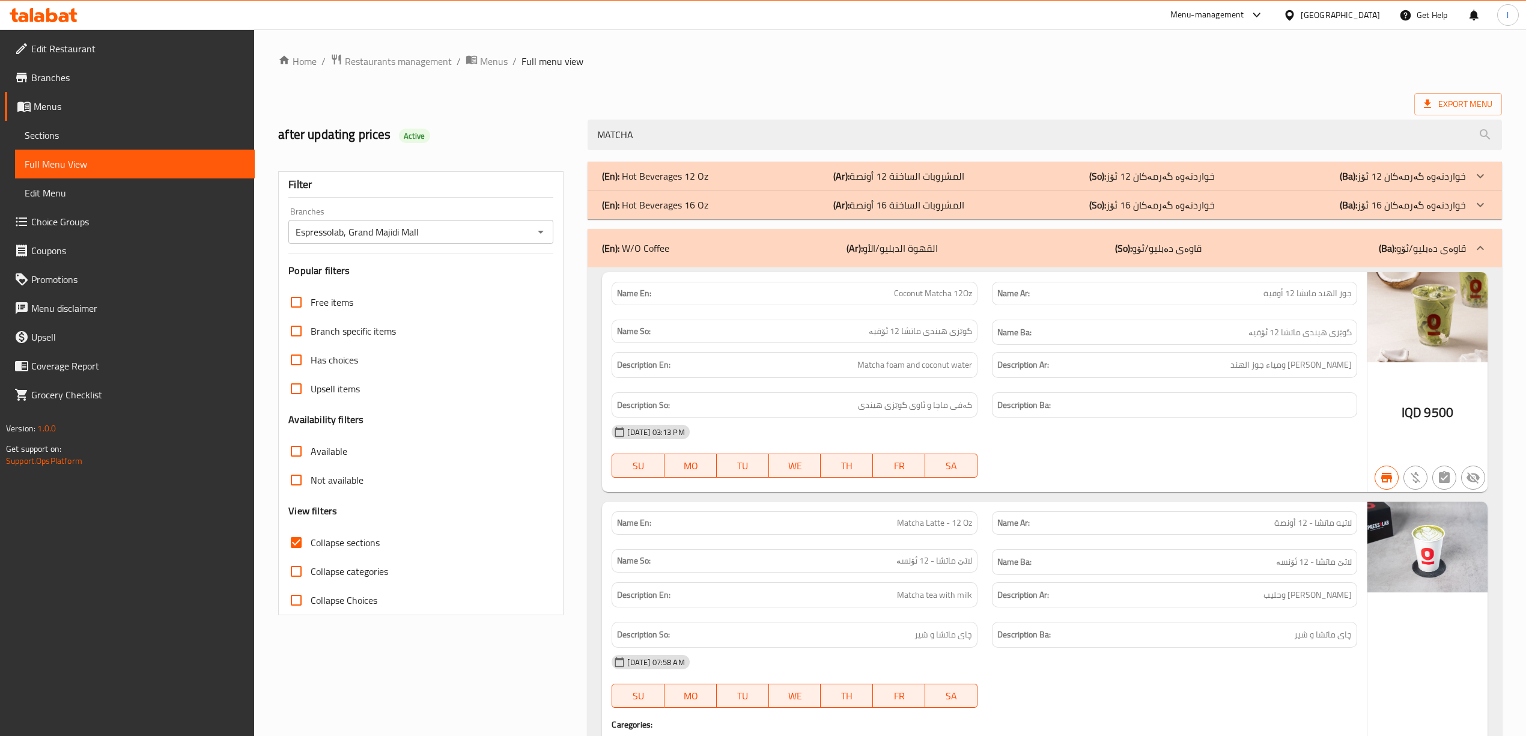
click at [1176, 241] on p "(So): قاوەی دەبلیو/ئۆو" at bounding box center [1158, 248] width 87 height 14
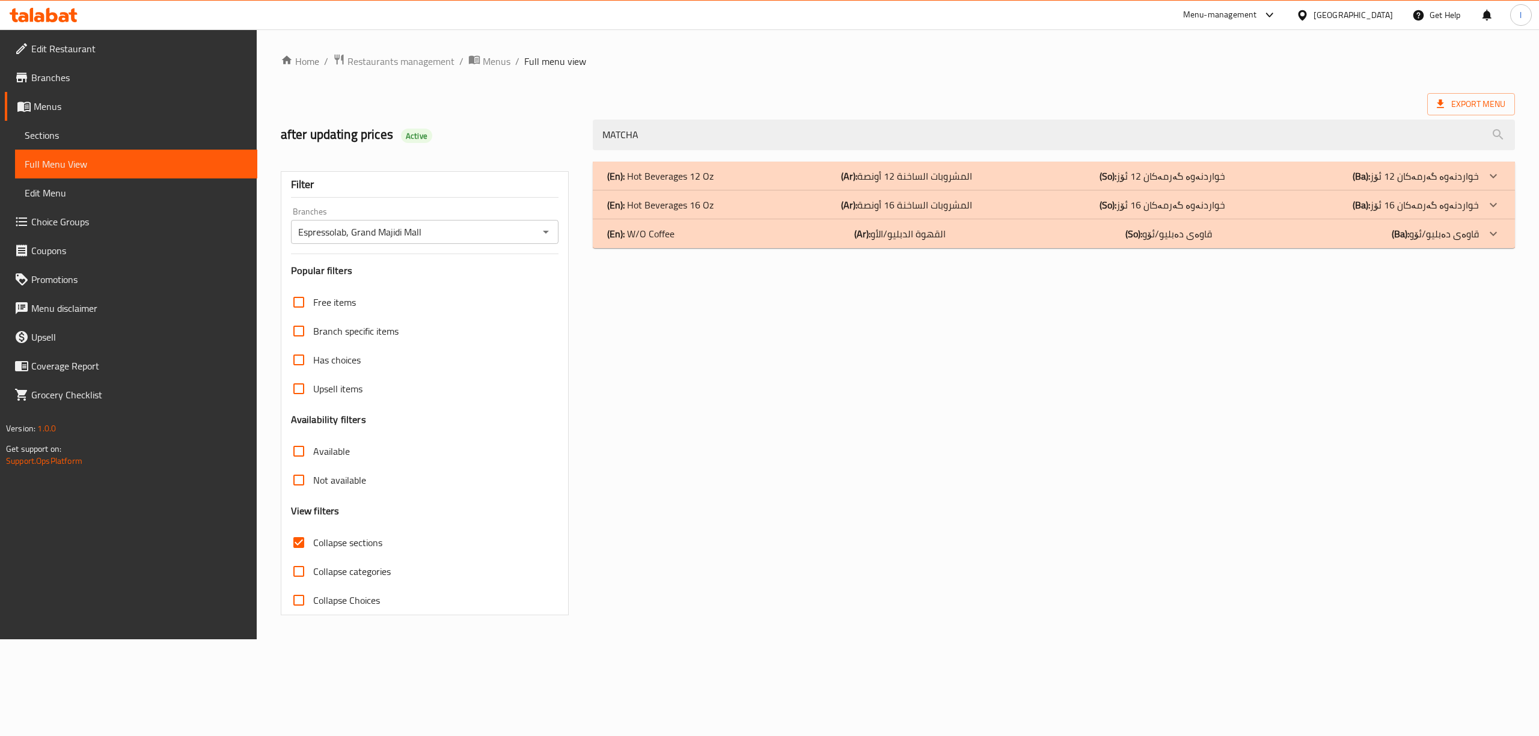
drag, startPoint x: 682, startPoint y: 130, endPoint x: 462, endPoint y: 144, distance: 219.8
click at [490, 144] on div "after updating prices Active MATCHA" at bounding box center [897, 134] width 1248 height 53
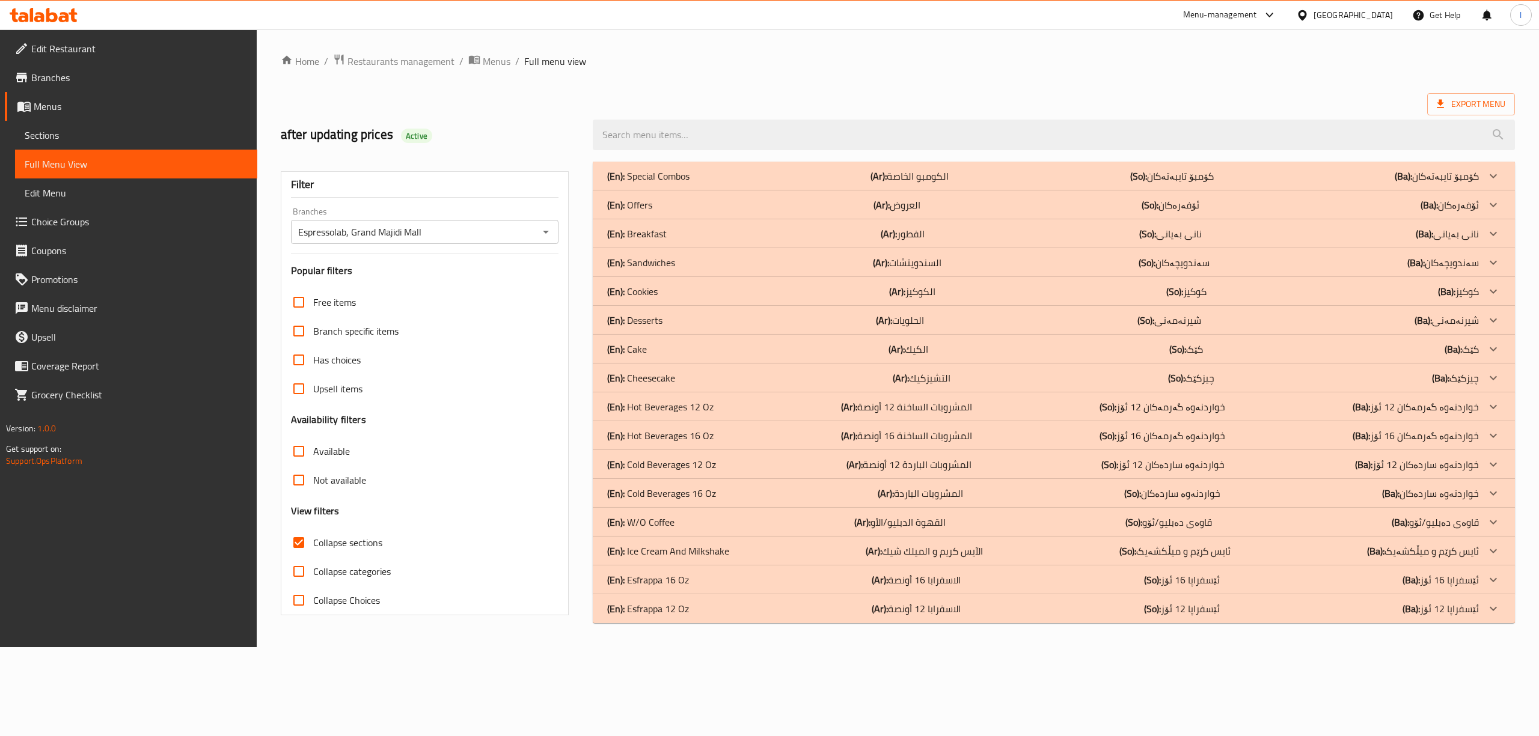
click at [727, 183] on div "(En): Hot Beverages 12 Oz (Ar): المشروبات الساخنة 12 أونصة (So): خواردنەوە گەرم…" at bounding box center [1042, 176] width 871 height 14
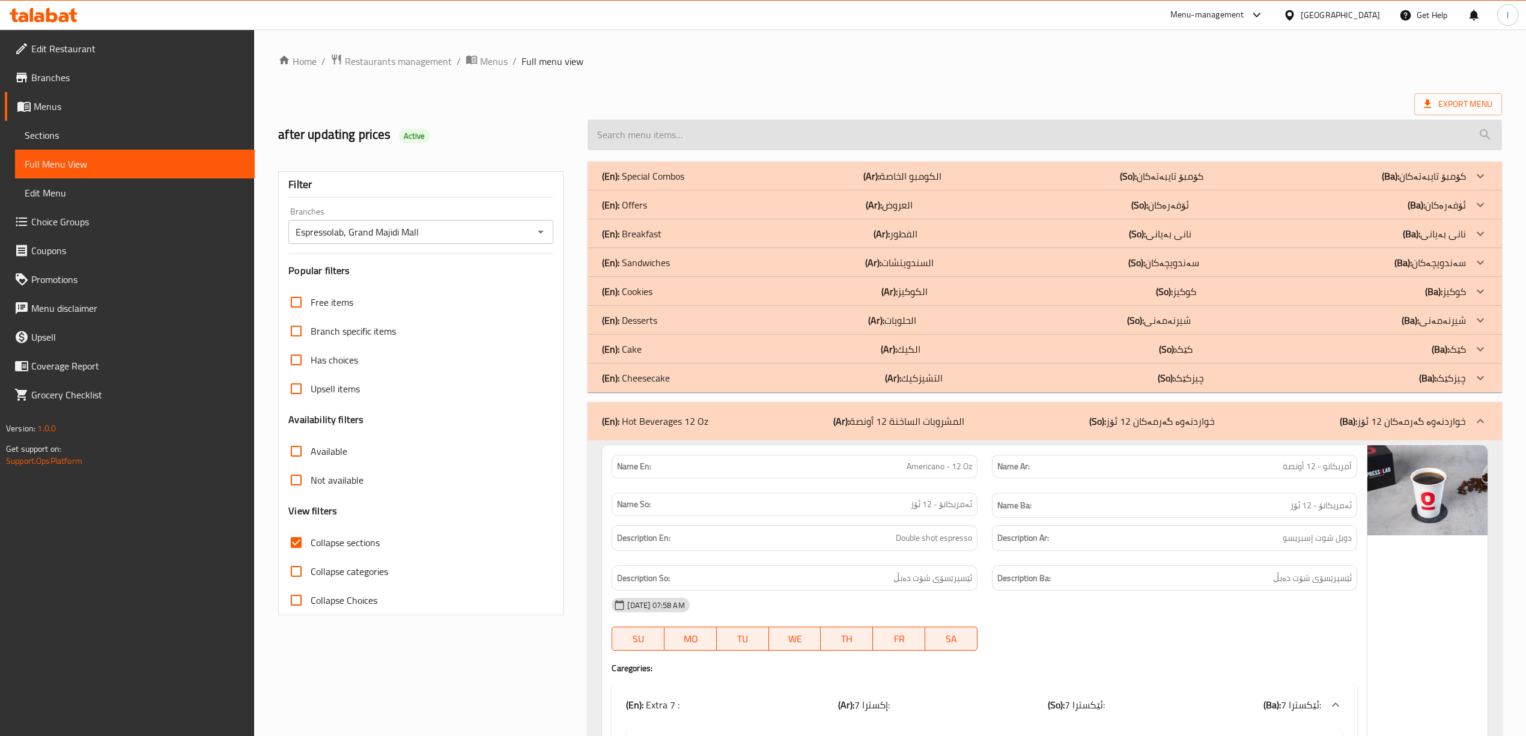
click at [710, 130] on input "search" at bounding box center [1045, 135] width 914 height 31
paste input "GOLD MOCHA"
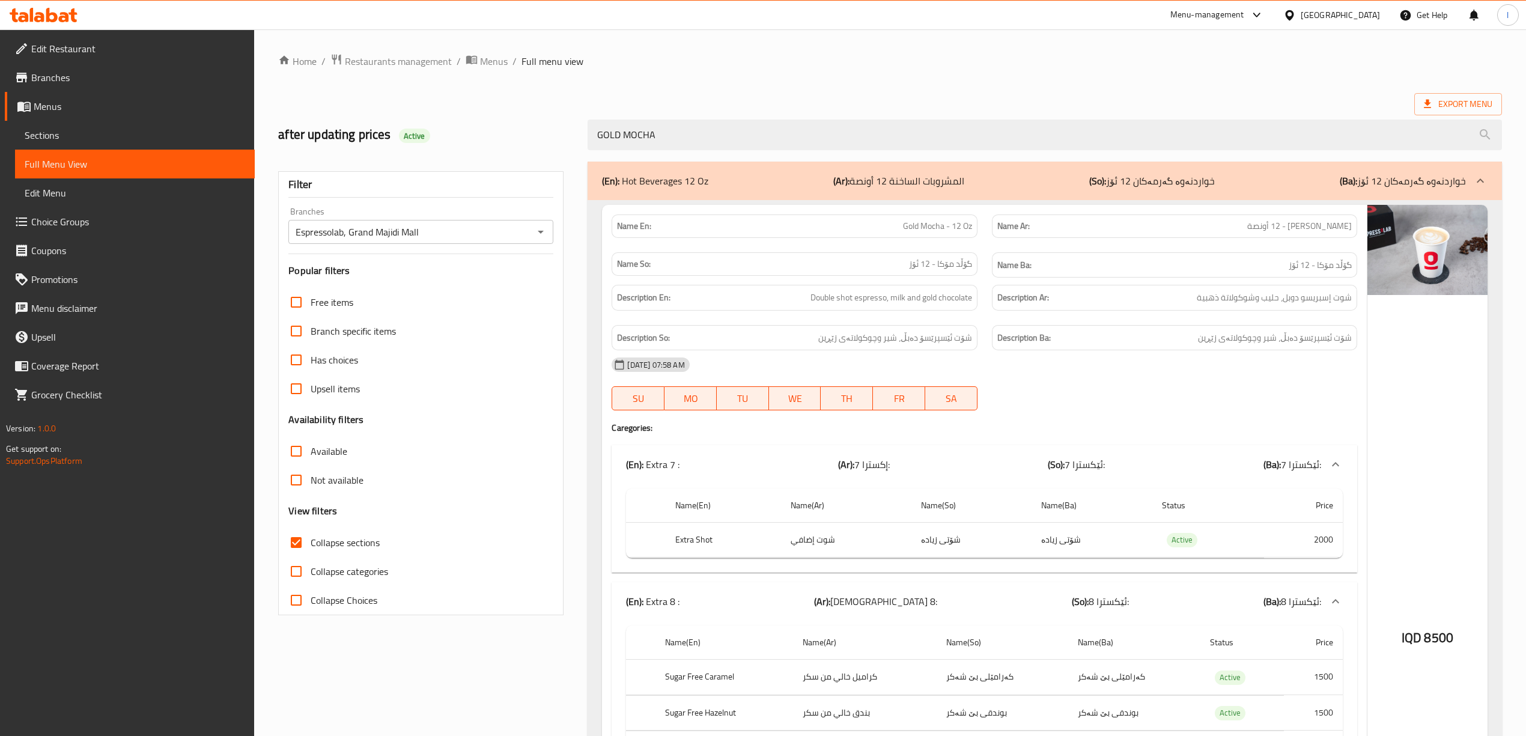
drag, startPoint x: 905, startPoint y: 142, endPoint x: 448, endPoint y: 136, distance: 457.4
click at [448, 136] on div "after updating prices Active GOLD MOCHA" at bounding box center [890, 134] width 1239 height 53
paste input "search"
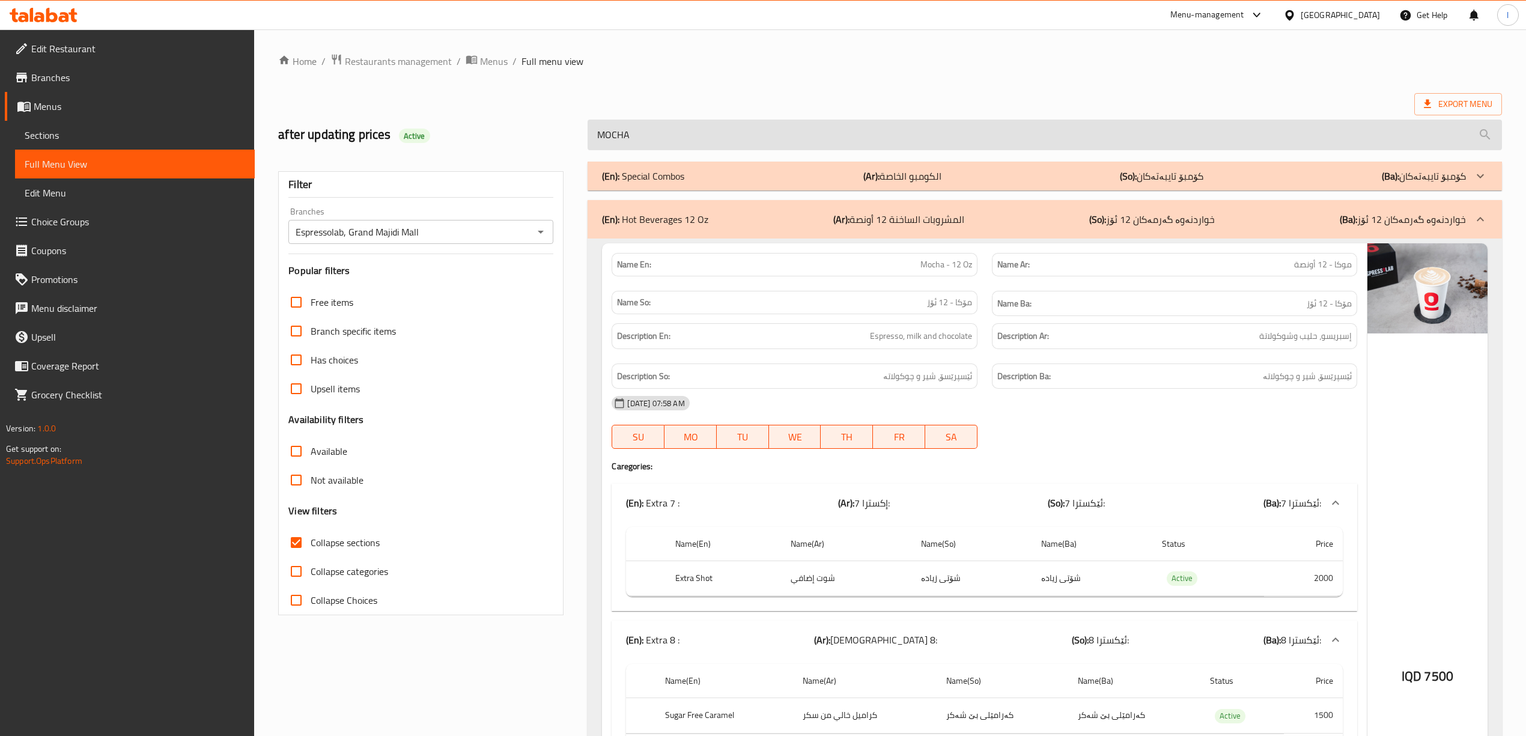
drag, startPoint x: 671, startPoint y: 123, endPoint x: 606, endPoint y: 125, distance: 64.9
click at [606, 125] on div "MOCHA" at bounding box center [1045, 134] width 929 height 45
drag, startPoint x: 651, startPoint y: 130, endPoint x: 410, endPoint y: 148, distance: 242.3
click at [441, 141] on div "after updating prices Active MOCHA" at bounding box center [890, 134] width 1239 height 53
paste input "CAPPUCCINO 12oz"
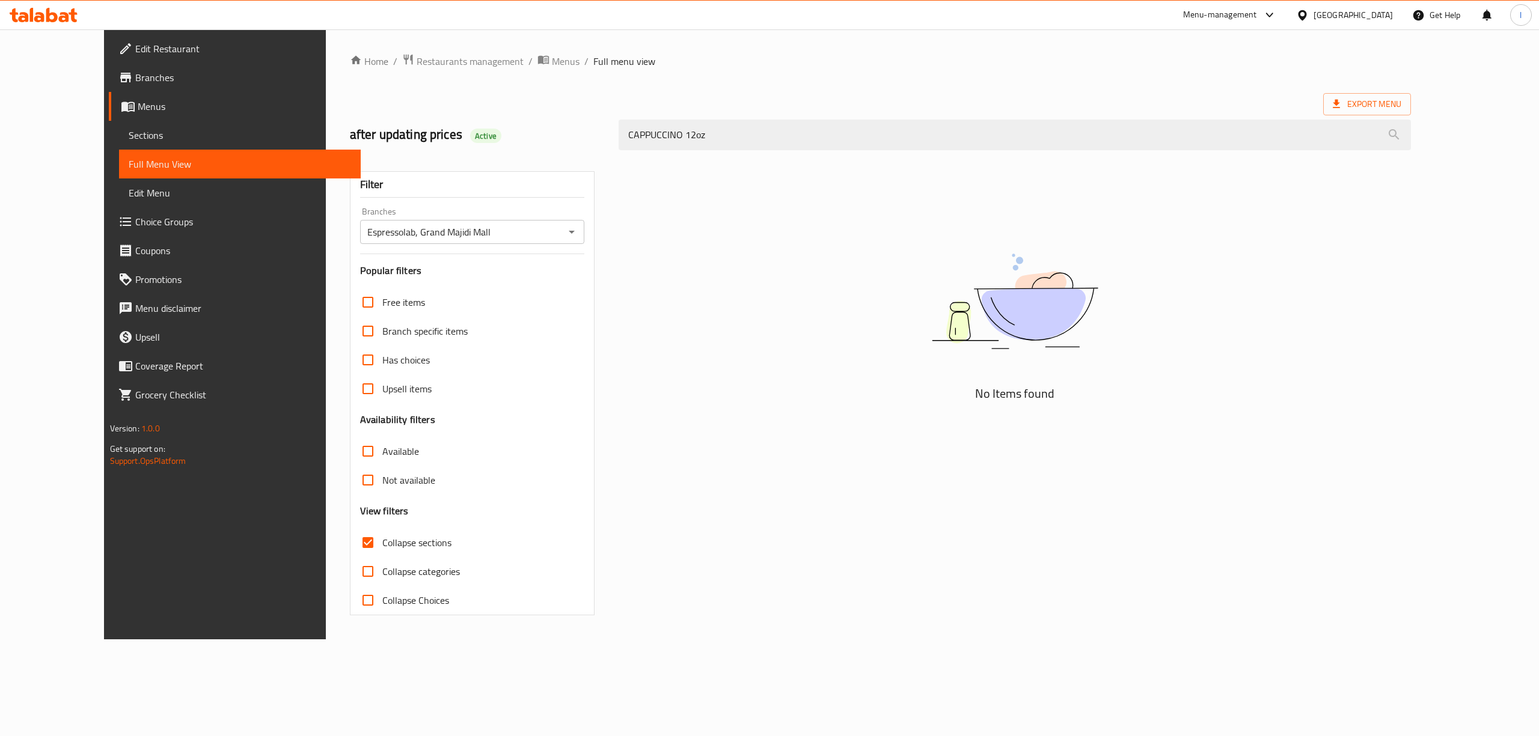
drag, startPoint x: 714, startPoint y: 135, endPoint x: 657, endPoint y: 160, distance: 61.6
click at [657, 160] on div "Home / Restaurants management / Menus / Full menu view Export Menu after updati…" at bounding box center [880, 334] width 1061 height 562
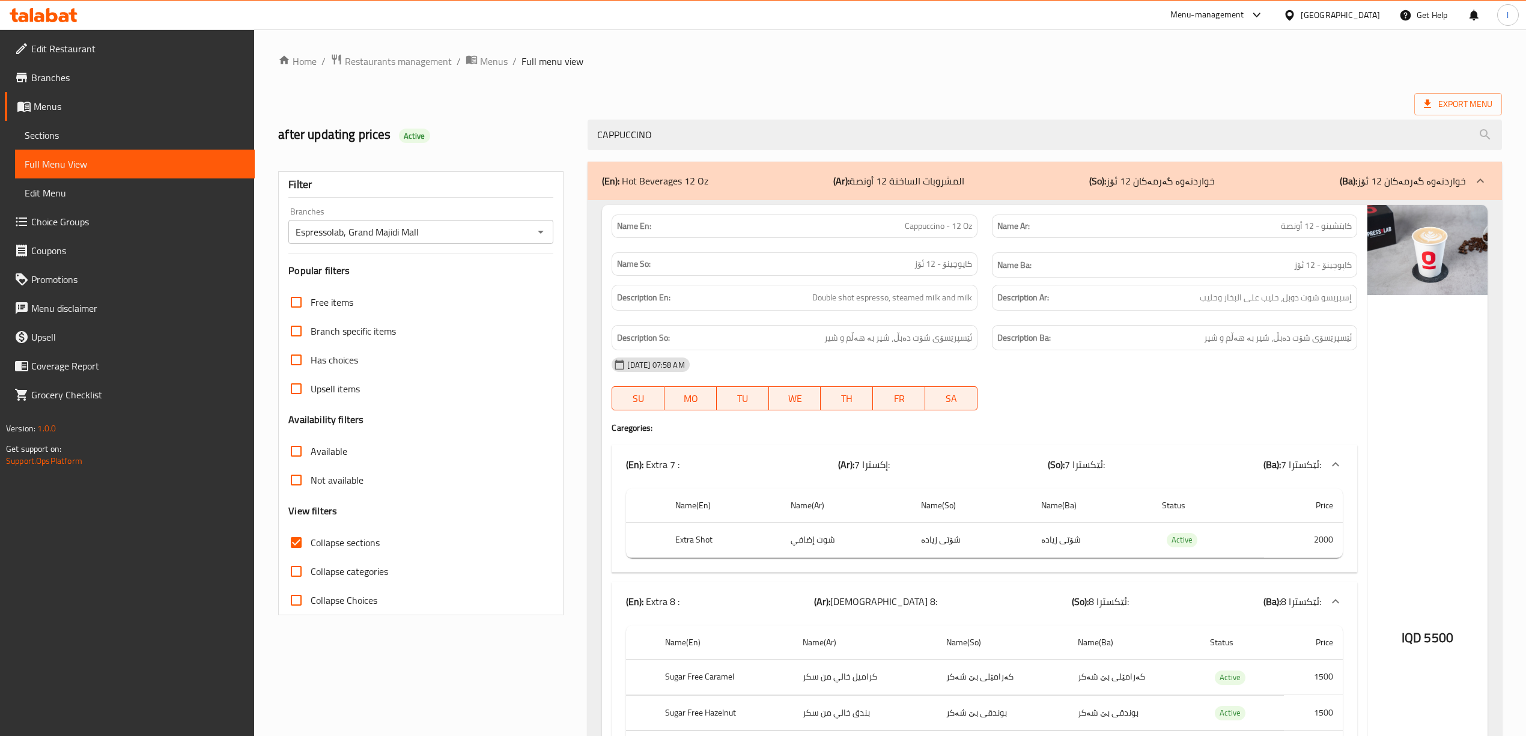
drag, startPoint x: 448, startPoint y: 133, endPoint x: 401, endPoint y: 132, distance: 46.9
click at [401, 132] on div "after updating prices Active CAPPUCCINO" at bounding box center [890, 134] width 1239 height 53
paste input "SPICE MANGO LATTE 12 OZ"
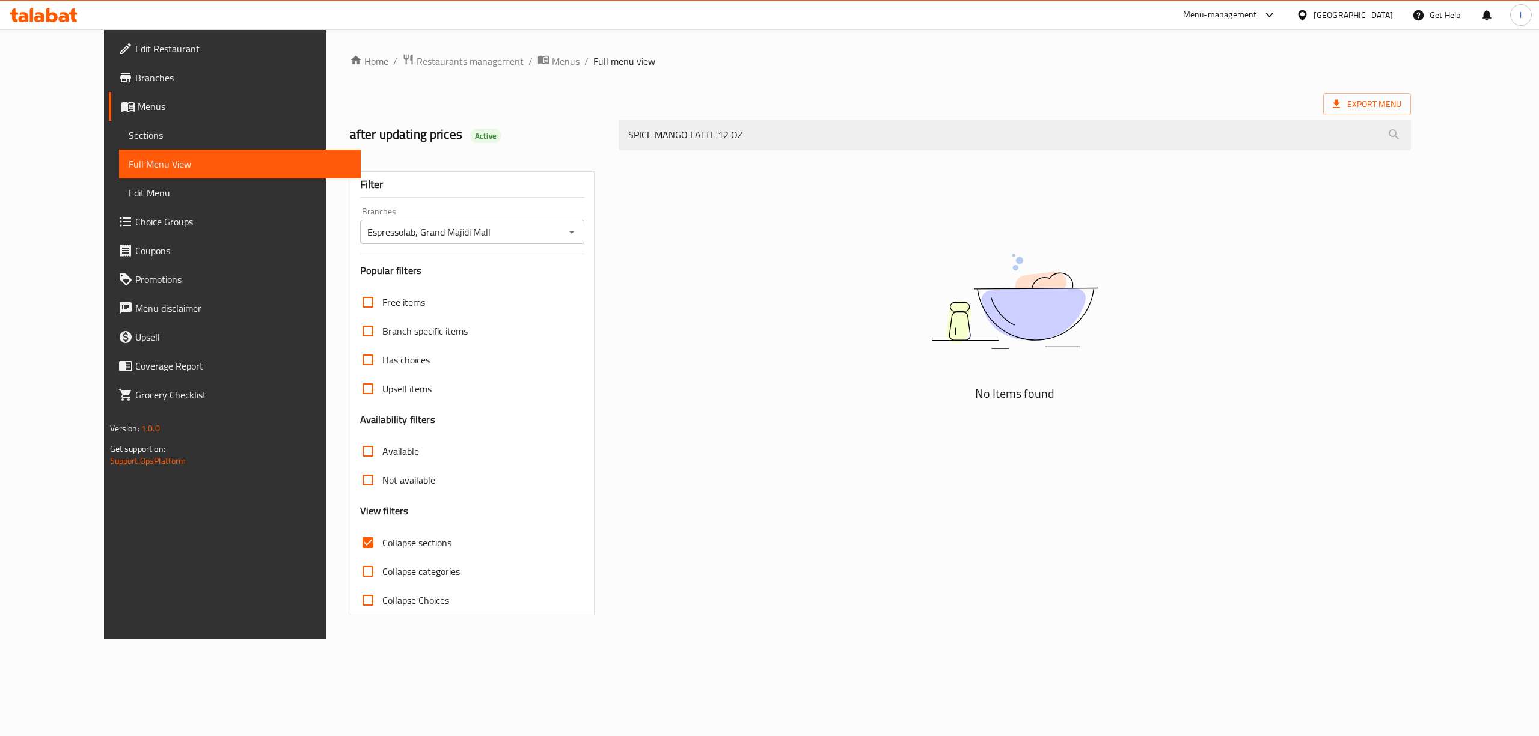
drag, startPoint x: 753, startPoint y: 137, endPoint x: 676, endPoint y: 154, distance: 79.3
click at [676, 154] on div "SPICE MANGO LATTE 12 OZ" at bounding box center [1014, 134] width 807 height 45
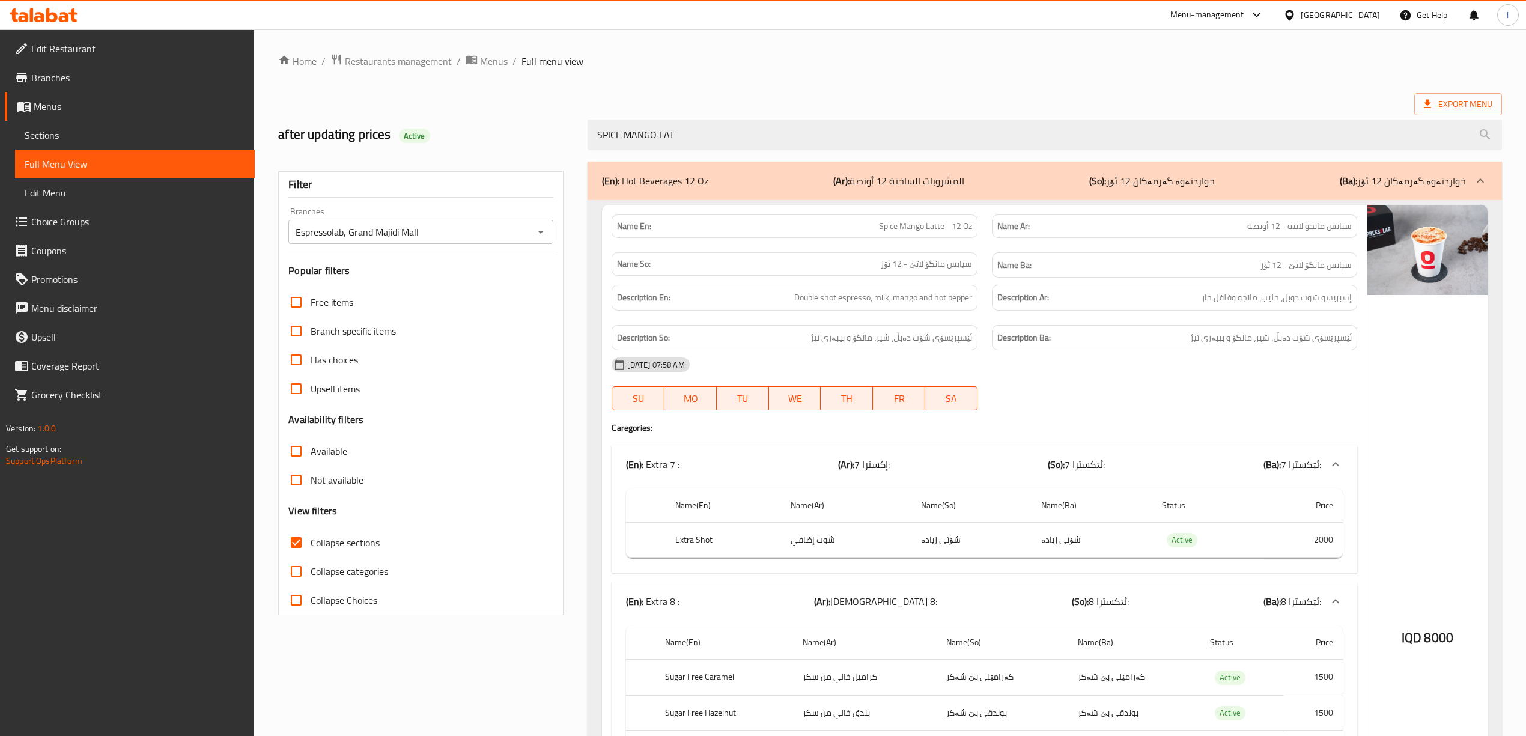
drag, startPoint x: 719, startPoint y: 145, endPoint x: 264, endPoint y: 145, distance: 454.9
click at [267, 147] on div "Home / Restaurants management / Menus / Full menu view Export Menu after updati…" at bounding box center [890, 563] width 1272 height 1068
paste input "MUSCOVADO"
drag, startPoint x: 888, startPoint y: 125, endPoint x: 444, endPoint y: 137, distance: 444.3
click at [470, 136] on div "after updating prices Active MUSCOVADO" at bounding box center [890, 134] width 1239 height 53
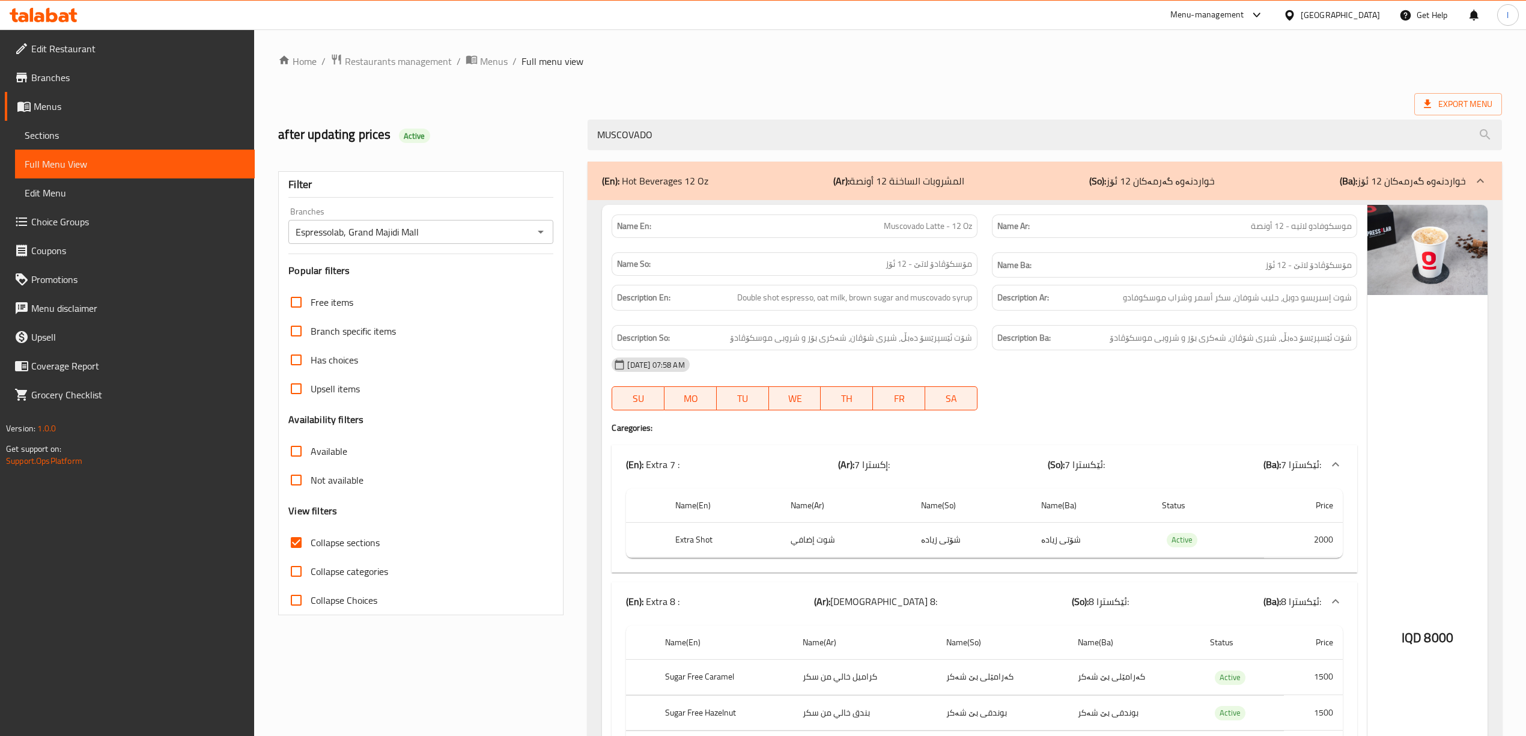
paste input "americano"
type input "americano"
drag, startPoint x: 806, startPoint y: 189, endPoint x: 703, endPoint y: 433, distance: 265.3
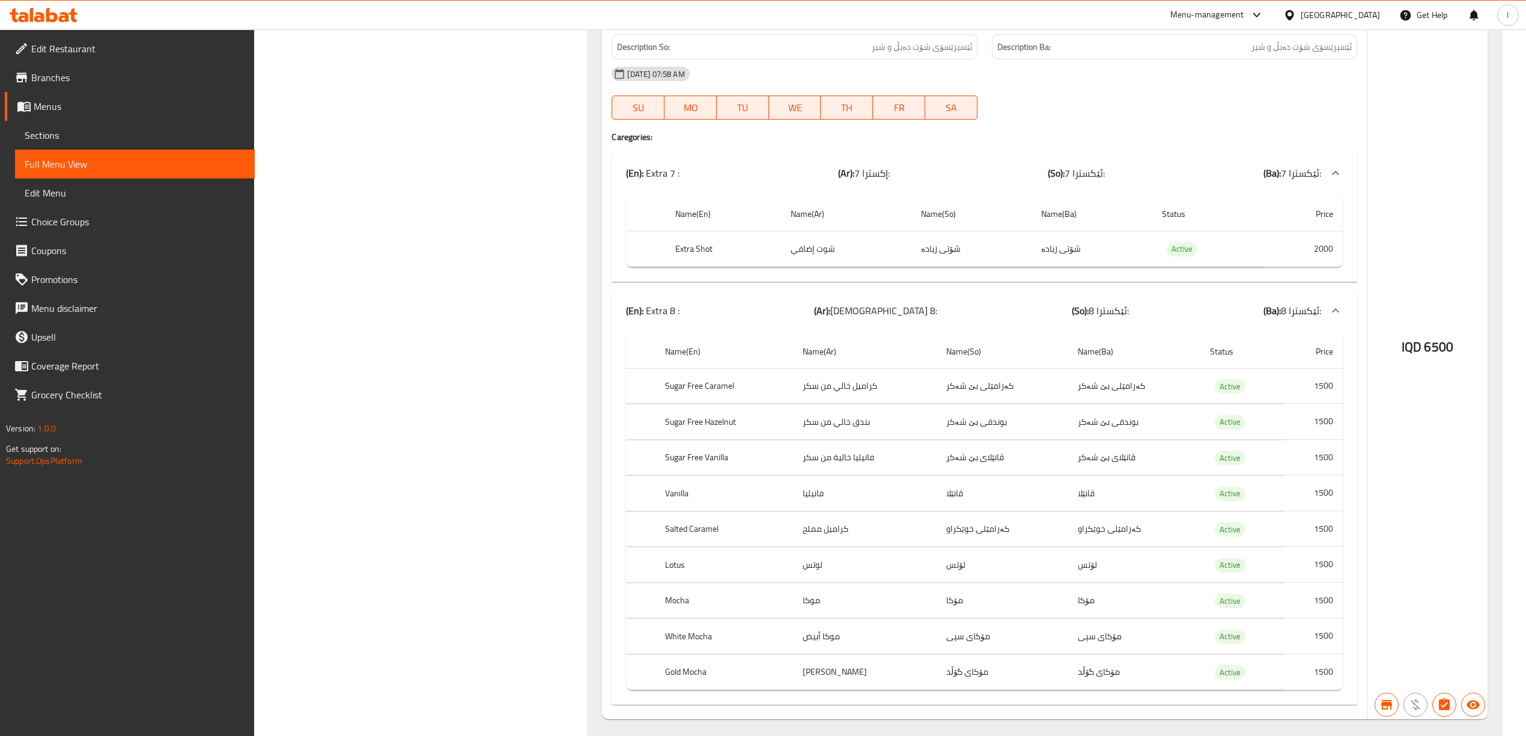
scroll to position [1251, 0]
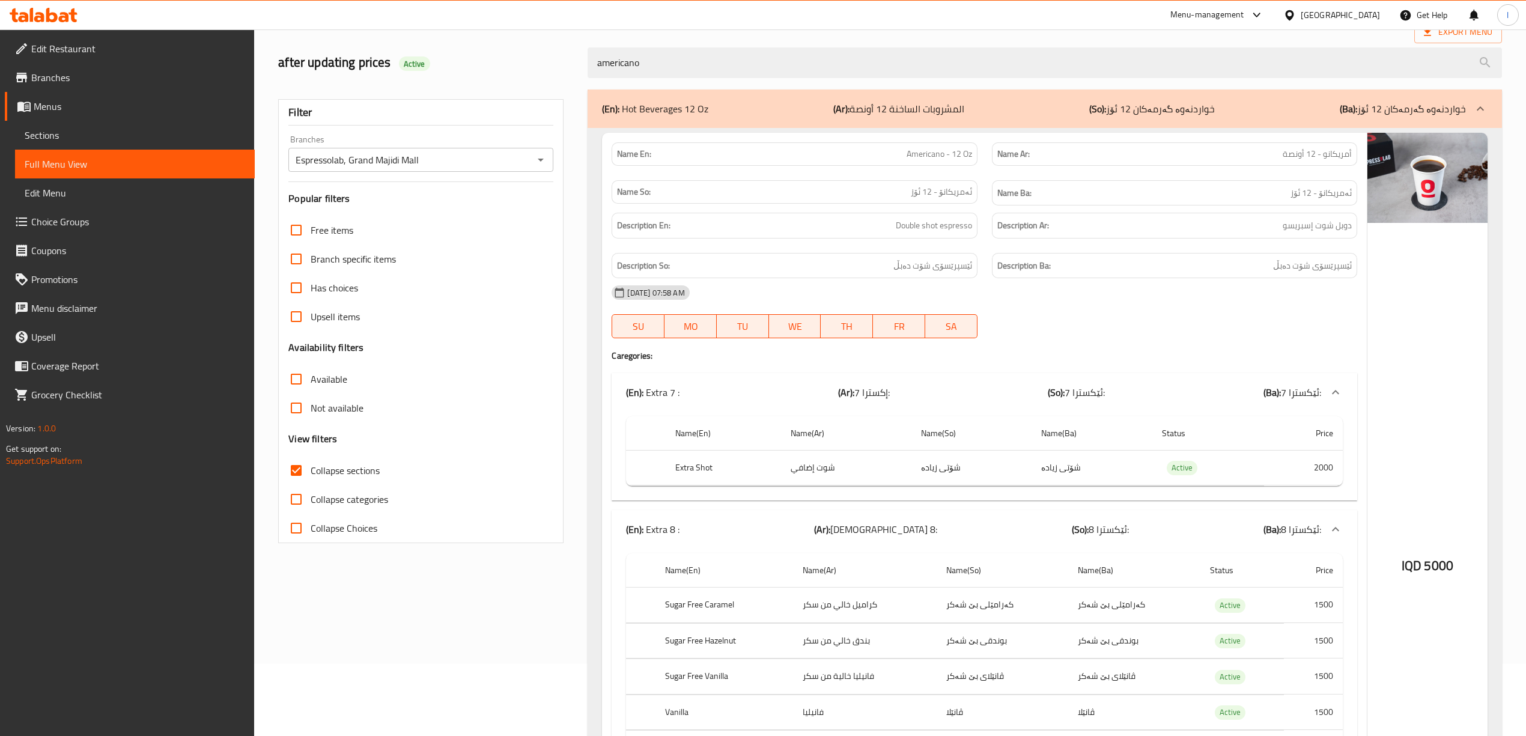
scroll to position [0, 0]
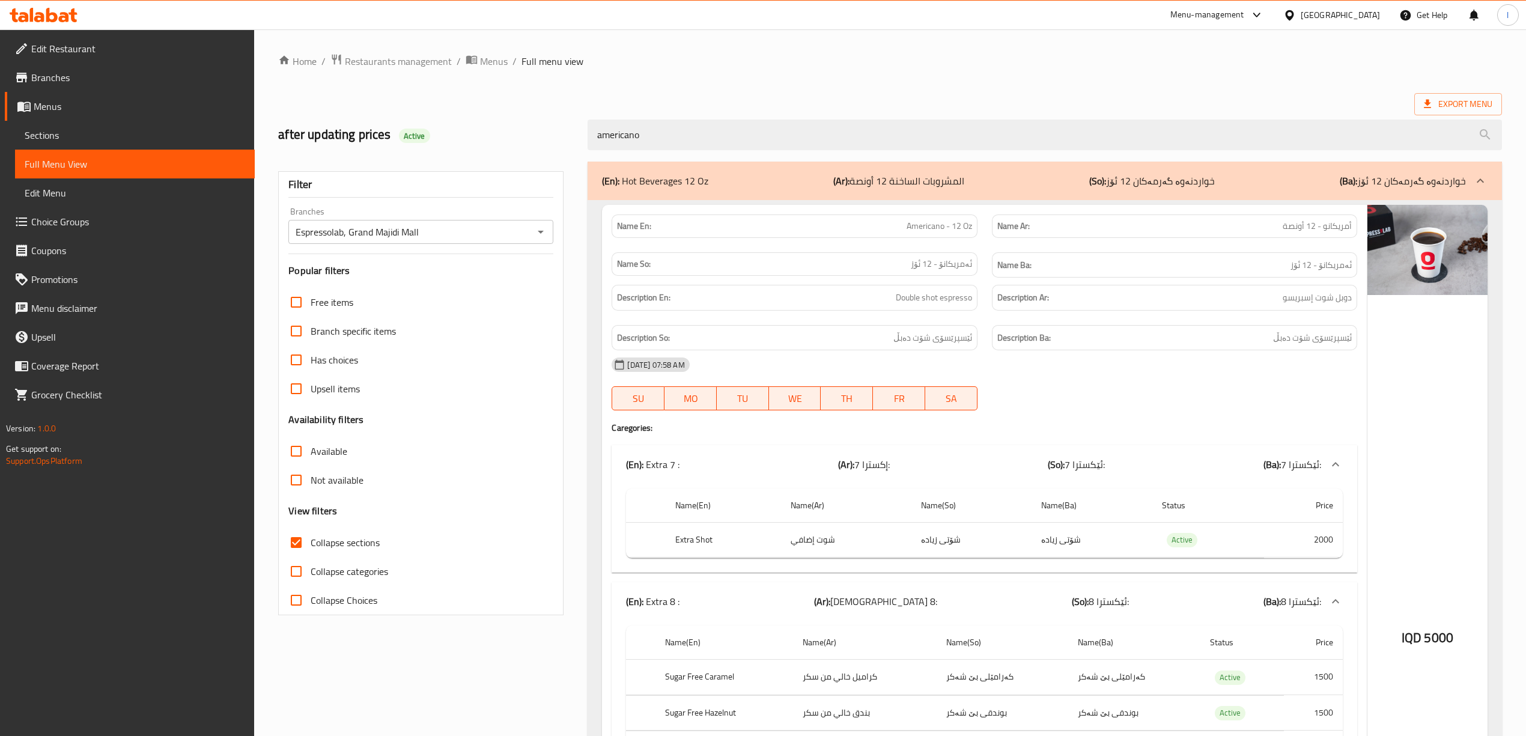
click at [1153, 183] on p "(So): خواردنەوە گەرمەکان 12 ئۆز" at bounding box center [1153, 181] width 126 height 14
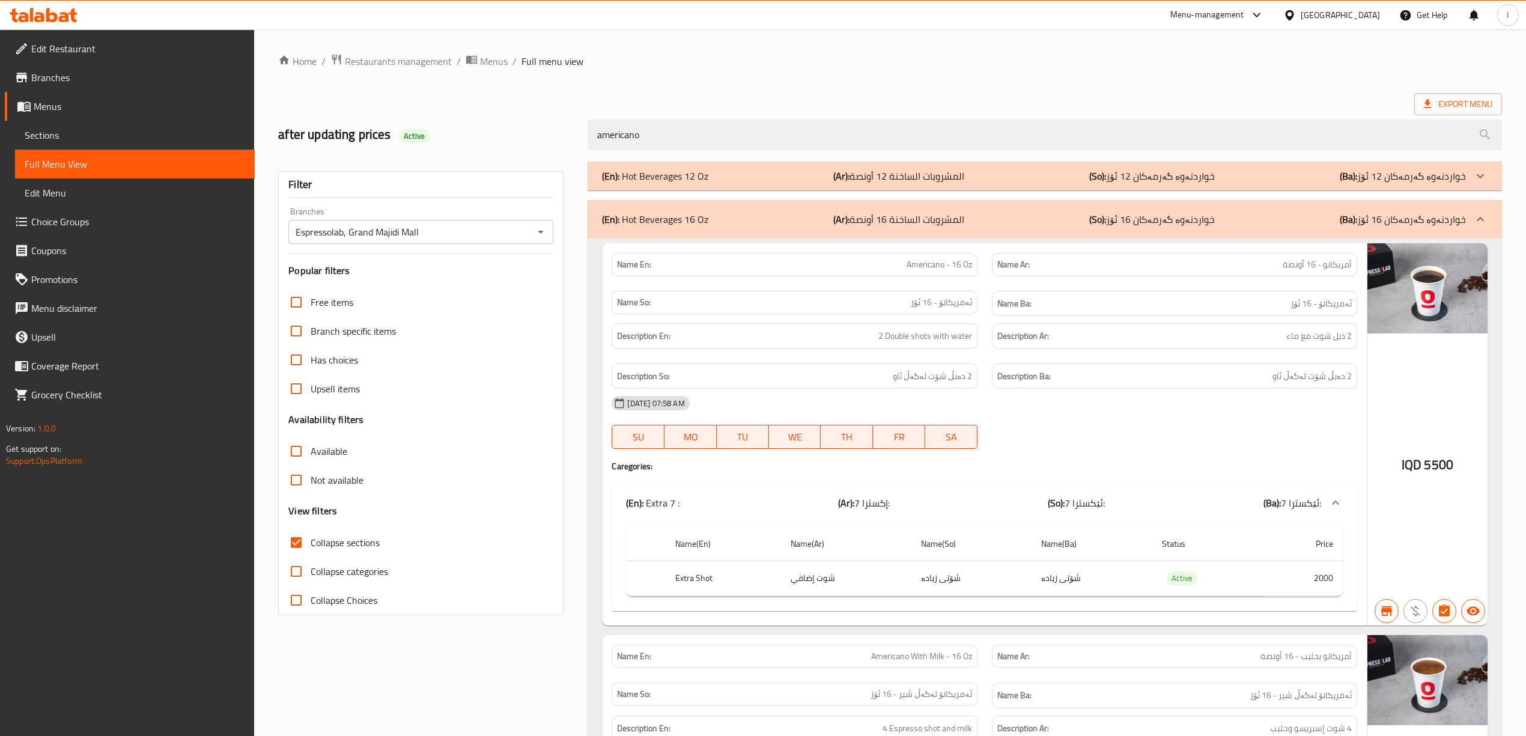
drag, startPoint x: 672, startPoint y: 135, endPoint x: 322, endPoint y: 128, distance: 349.8
click at [344, 131] on div "after updating prices Active americano" at bounding box center [890, 134] width 1239 height 53
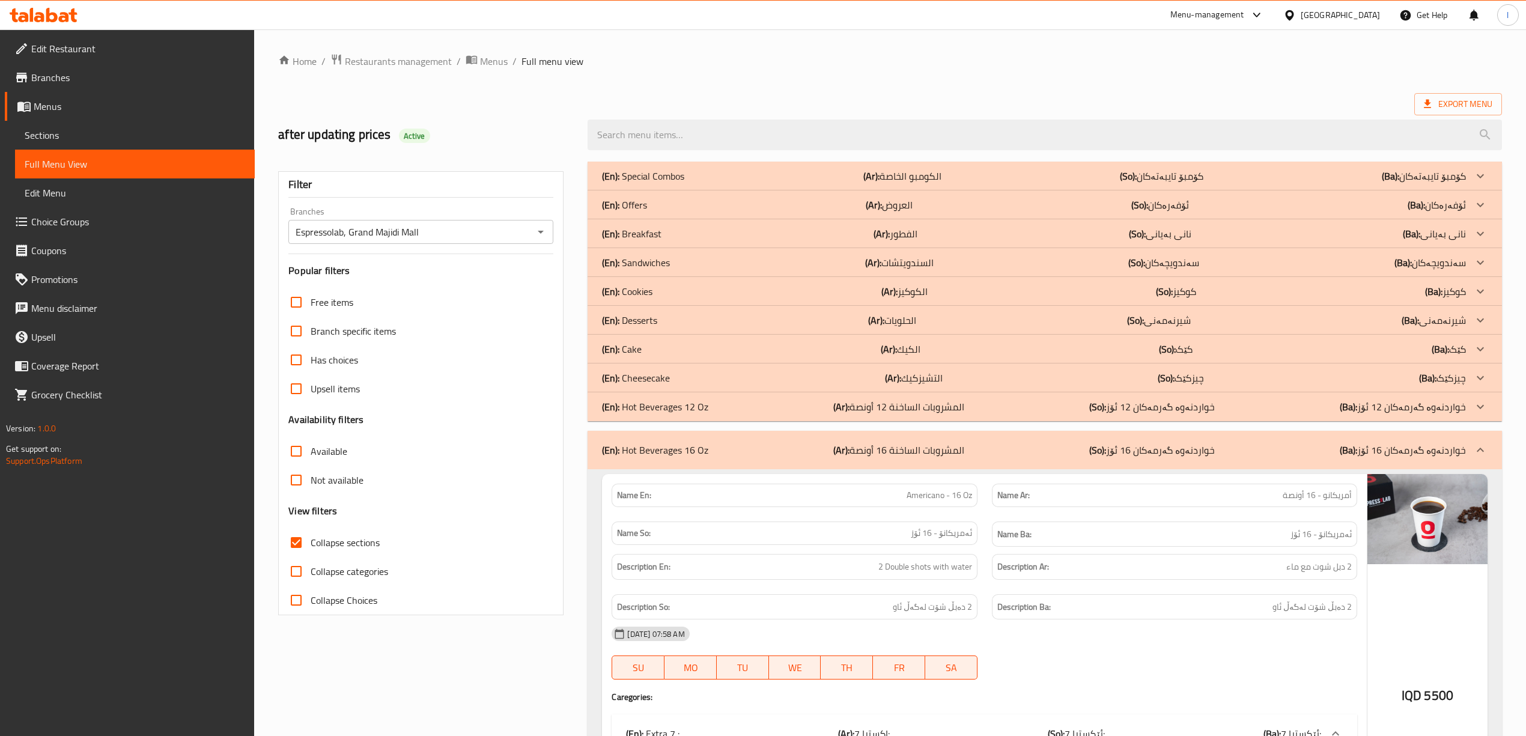
click at [701, 450] on p "(En): Hot Beverages 16 Oz" at bounding box center [655, 450] width 106 height 14
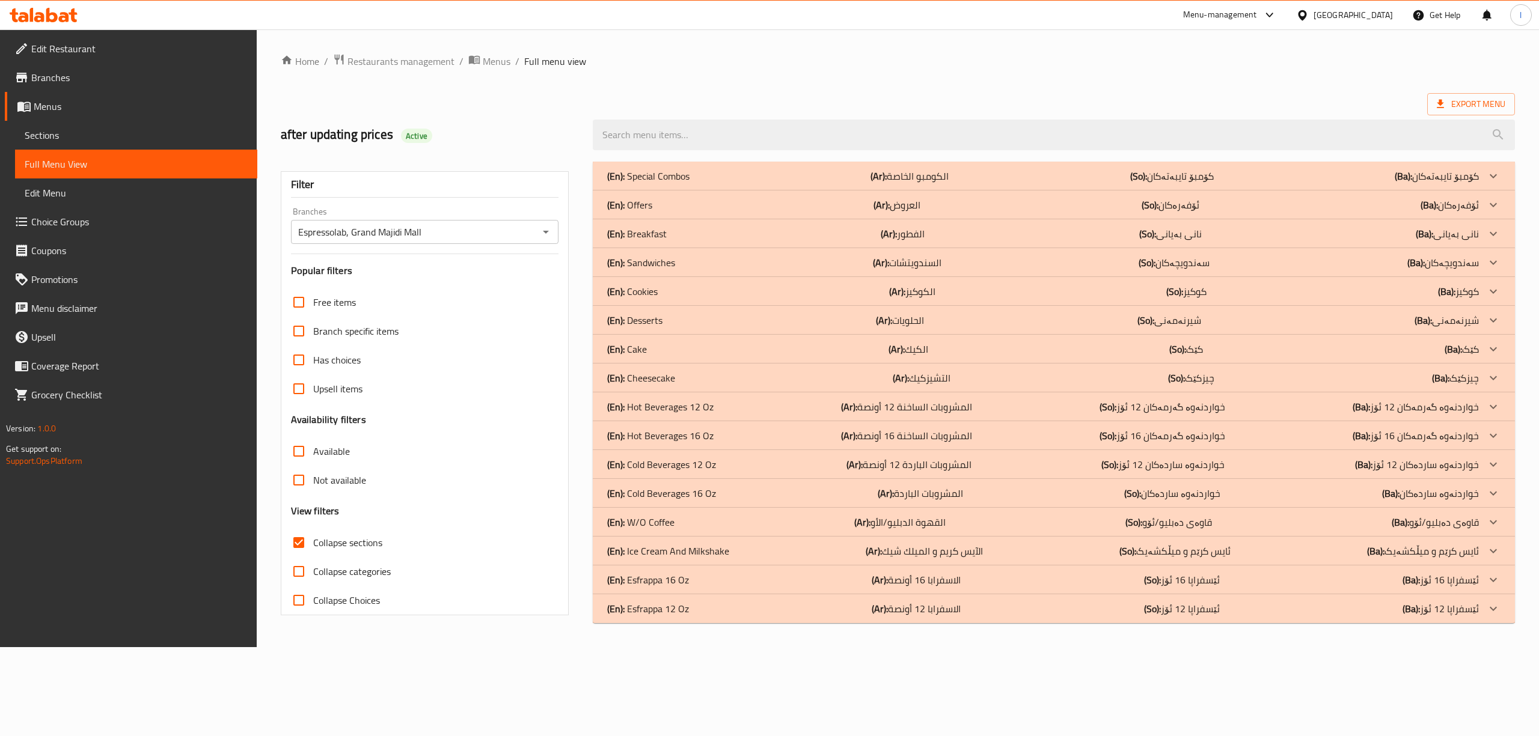
click at [734, 183] on div "(En): Cold Beverages 16 Oz (Ar): المشروبات الباردة (So): خواردنەوە ساردەکان (Ba…" at bounding box center [1042, 176] width 871 height 14
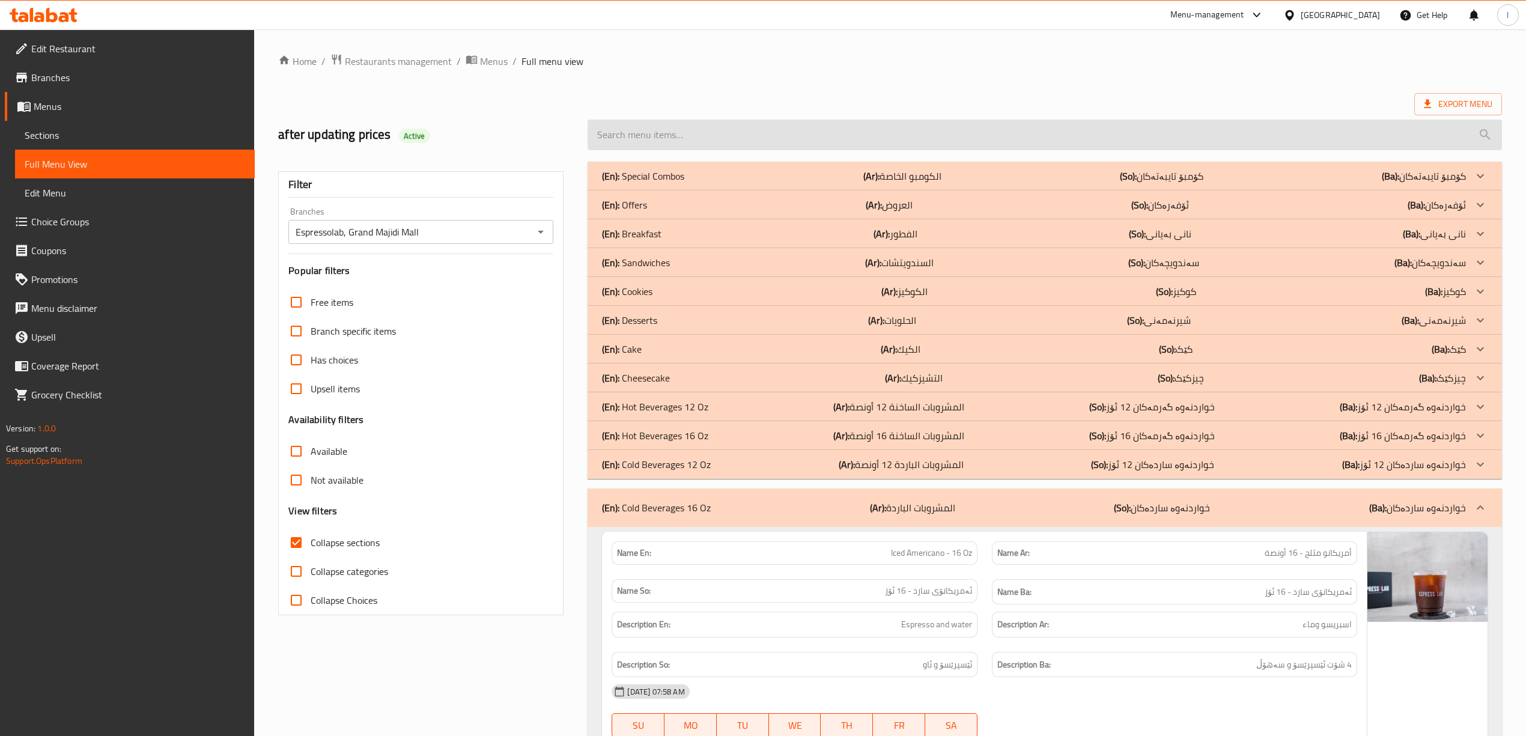
click at [847, 137] on input "search" at bounding box center [1045, 135] width 914 height 31
paste input "ICED GOLD"
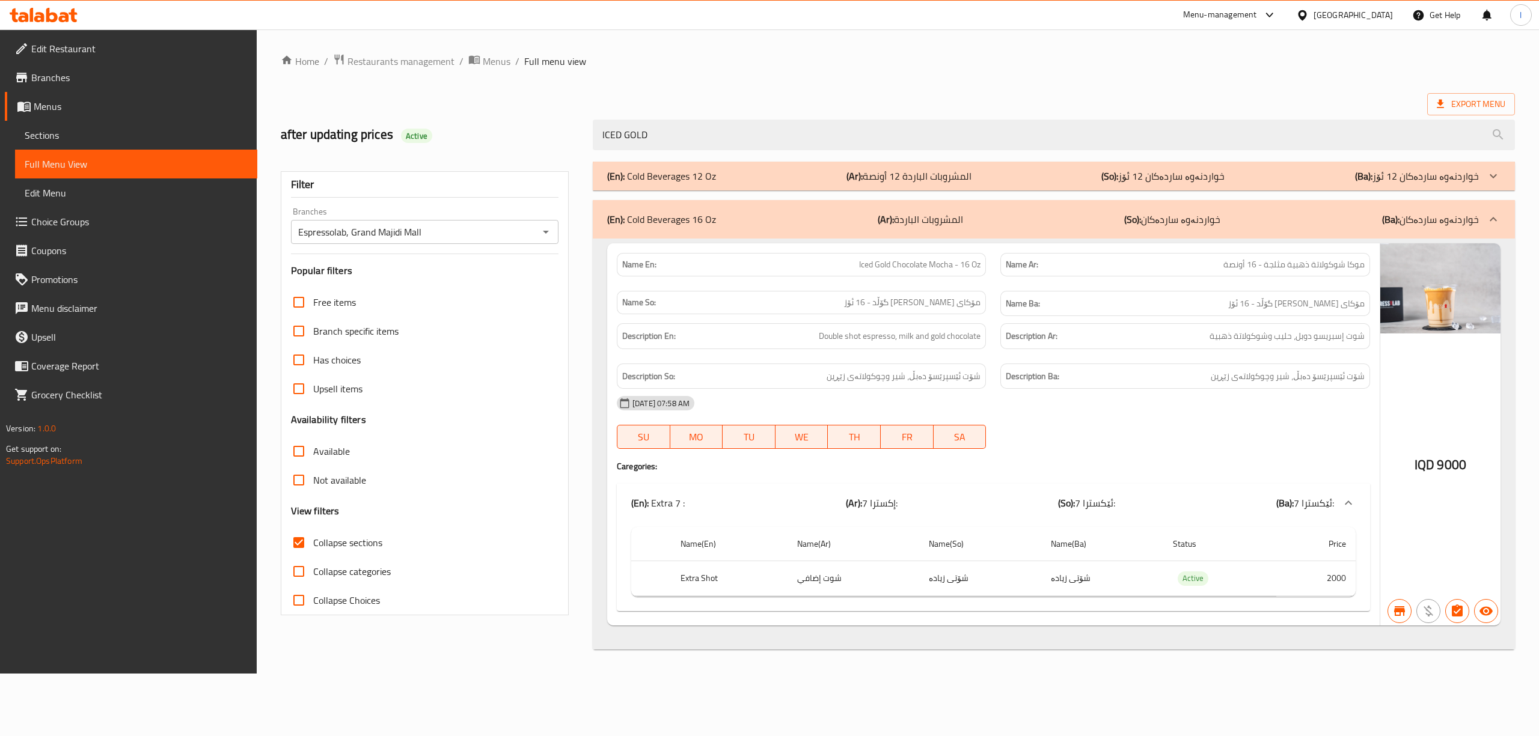
drag, startPoint x: 690, startPoint y: 136, endPoint x: 436, endPoint y: 141, distance: 253.7
click at [443, 142] on div "after updating prices Active ICED GOLD" at bounding box center [897, 134] width 1248 height 53
paste input "MOCHA"
drag, startPoint x: 671, startPoint y: 138, endPoint x: 382, endPoint y: 138, distance: 288.5
click at [385, 139] on div "after updating prices Active ICED MOCHA" at bounding box center [897, 134] width 1248 height 53
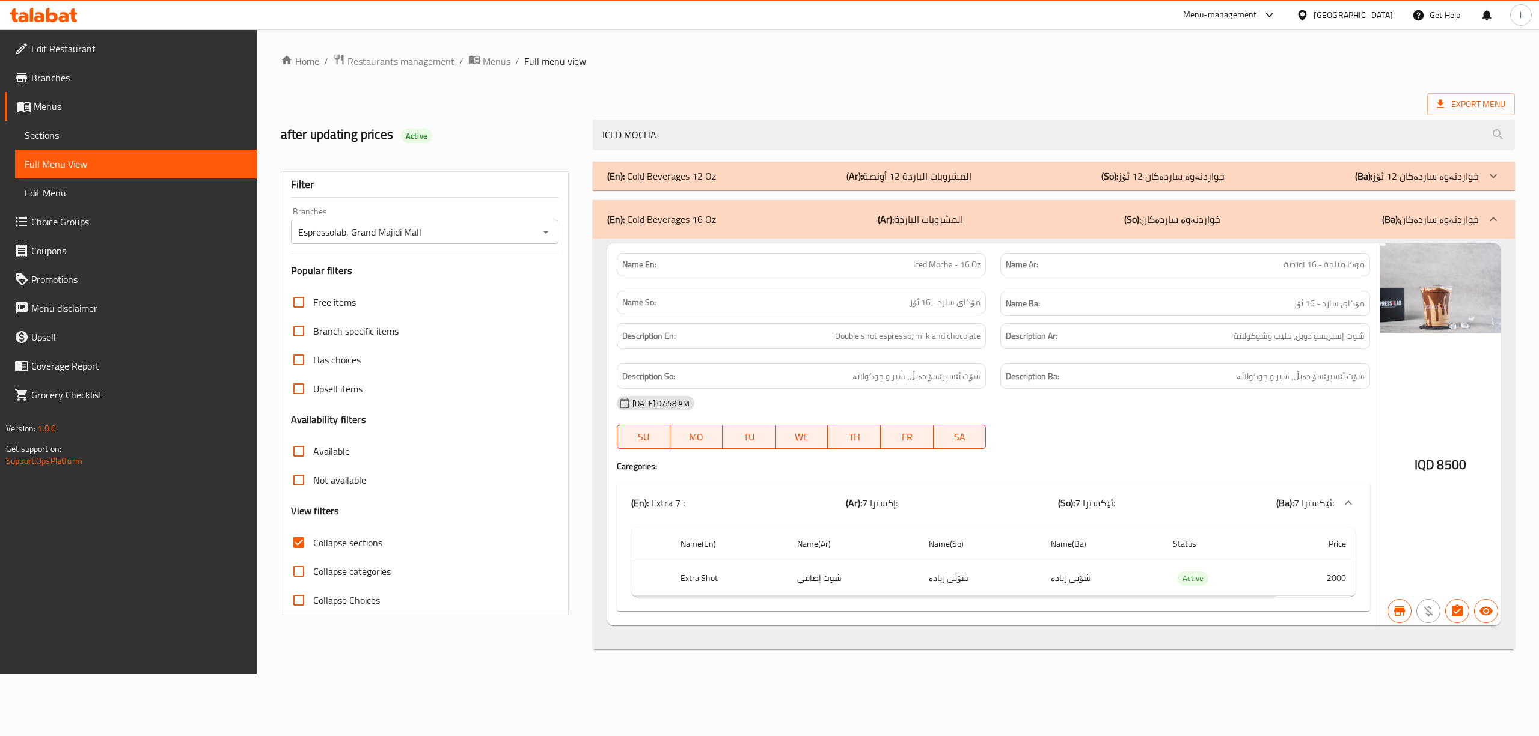
paste input "HIBISCUS"
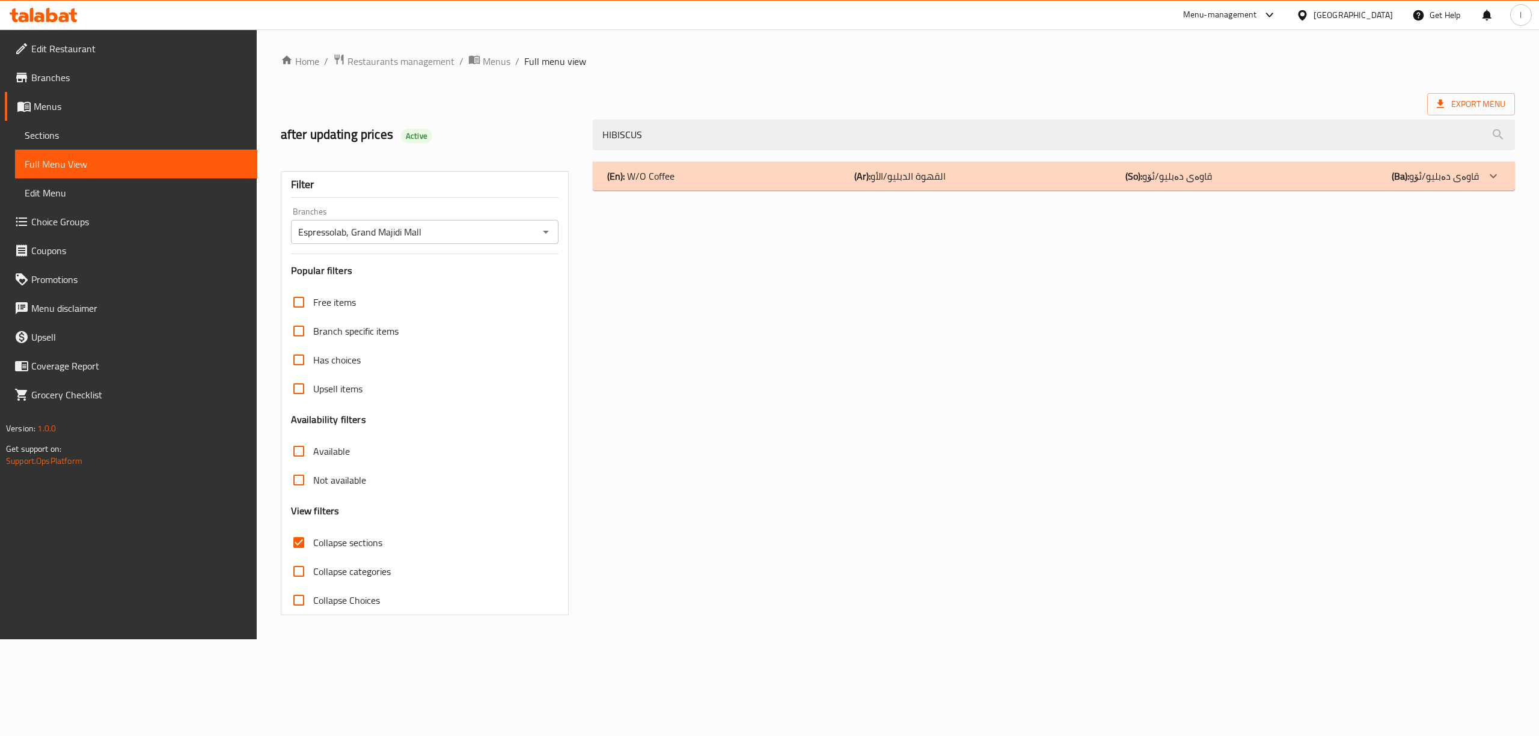
click at [635, 172] on p "(En): W/O Coffee" at bounding box center [640, 176] width 67 height 14
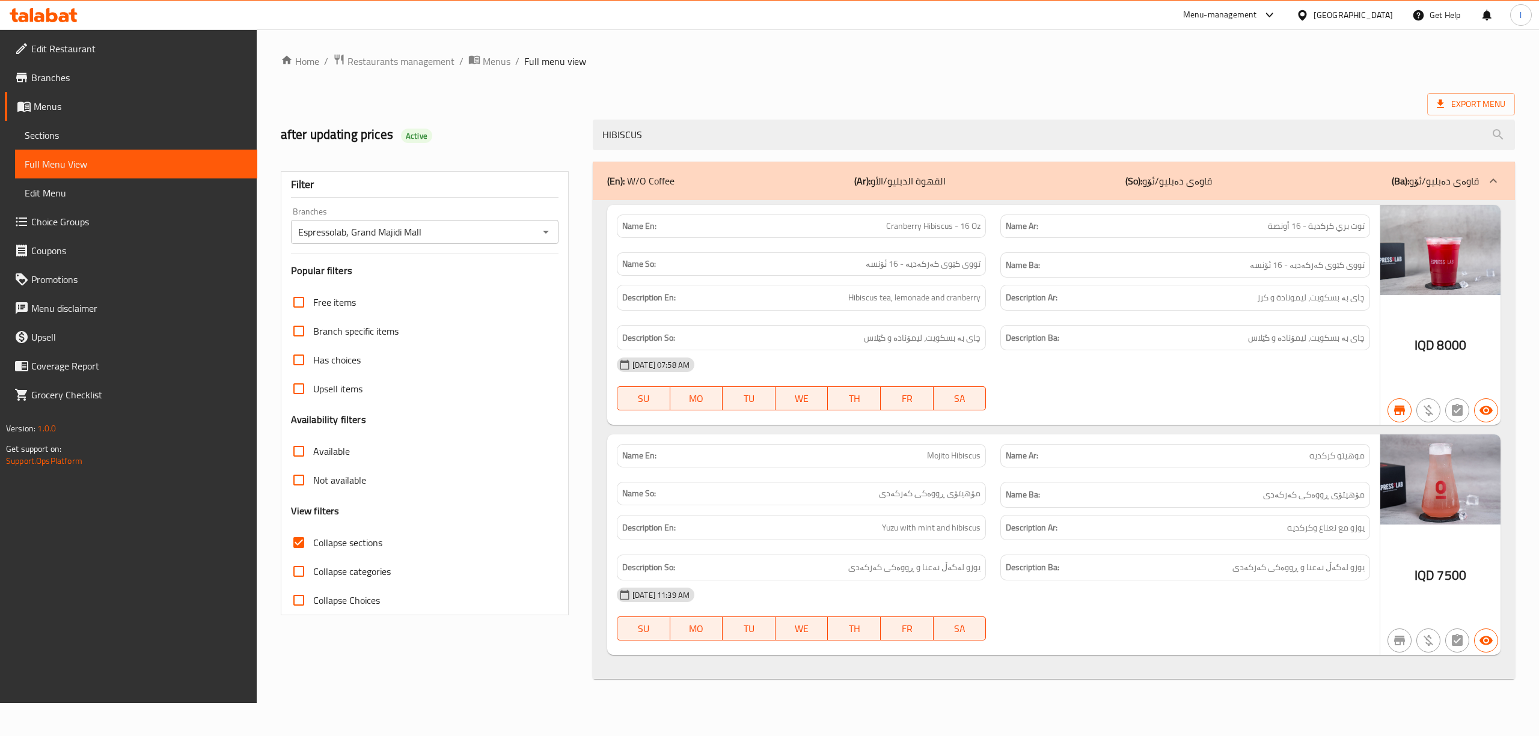
click at [671, 115] on div "HIBISCUS" at bounding box center [1053, 134] width 936 height 45
click at [666, 129] on input "HIBISCUS" at bounding box center [1054, 135] width 922 height 31
click at [991, 188] on div "(En): W/O Coffee (Ar): القهوة الدبليو/الأو (So): قاوەی دەبلیو/ئۆو (Ba): قاوەی د…" at bounding box center [1042, 181] width 871 height 14
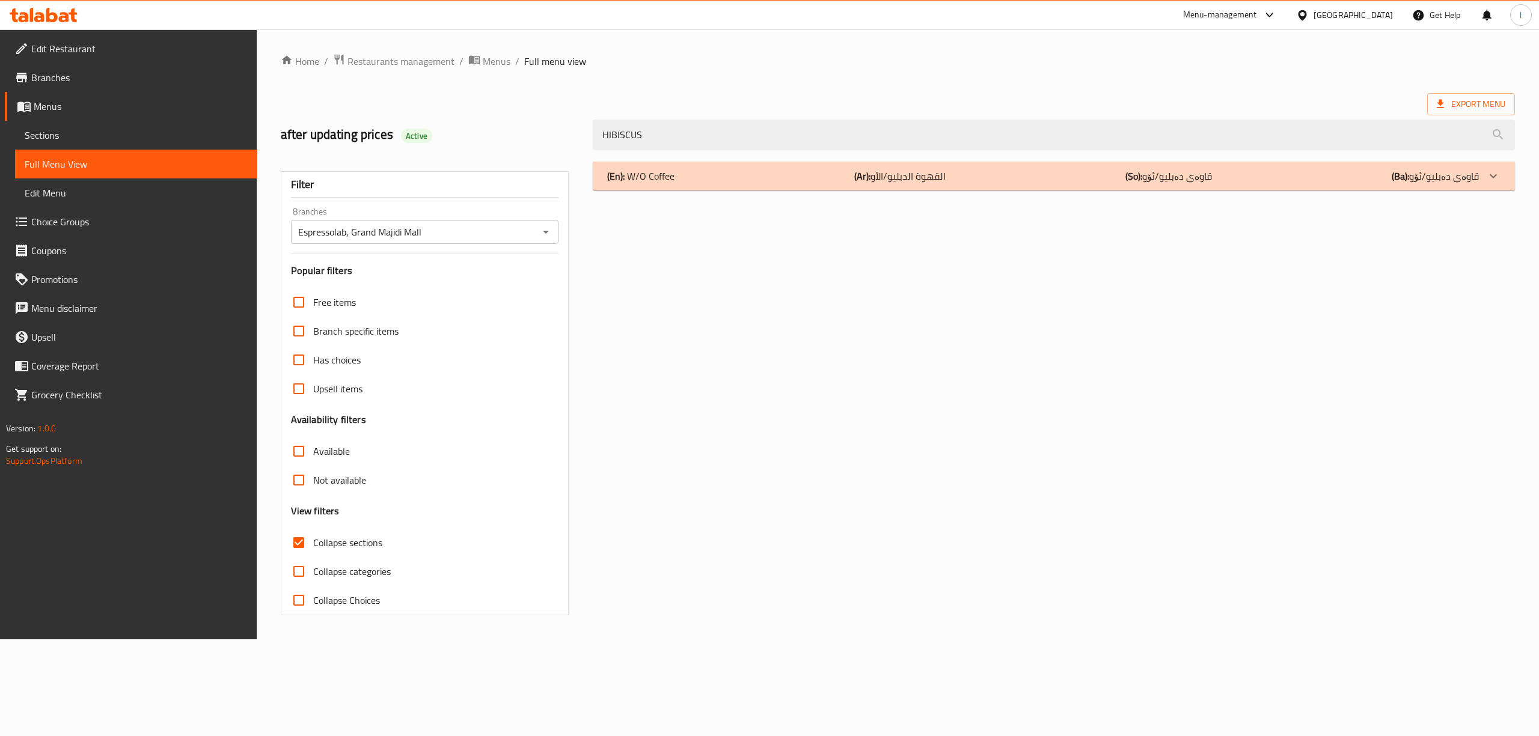
drag, startPoint x: 717, startPoint y: 135, endPoint x: 510, endPoint y: 138, distance: 207.4
click at [522, 137] on div "after updating prices Active HIBISCUS" at bounding box center [897, 134] width 1248 height 53
paste input "MOJITO"
click at [663, 224] on div "(En): W/O Coffee (Ar): القهوة الدبليو/الأو (So): قاوەی دەبلیو/ئۆو (Ba): قاوەی د…" at bounding box center [1053, 388] width 936 height 468
click at [722, 121] on input "MOJITO" at bounding box center [1054, 135] width 922 height 31
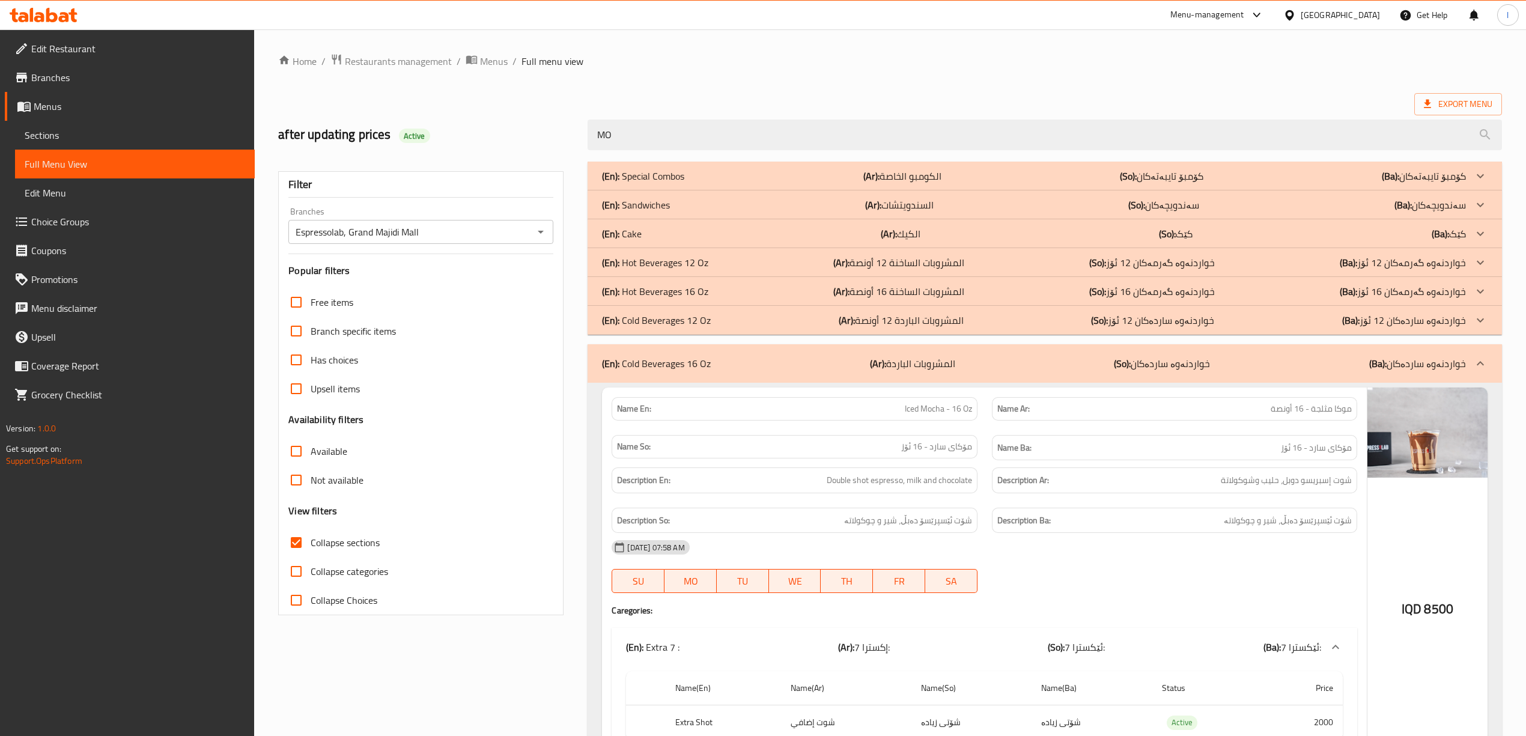
drag, startPoint x: 963, startPoint y: 127, endPoint x: 272, endPoint y: 128, distance: 691.1
click at [280, 131] on div "after updating prices Active MO" at bounding box center [890, 134] width 1239 height 53
paste input "chili passion 16 oz"
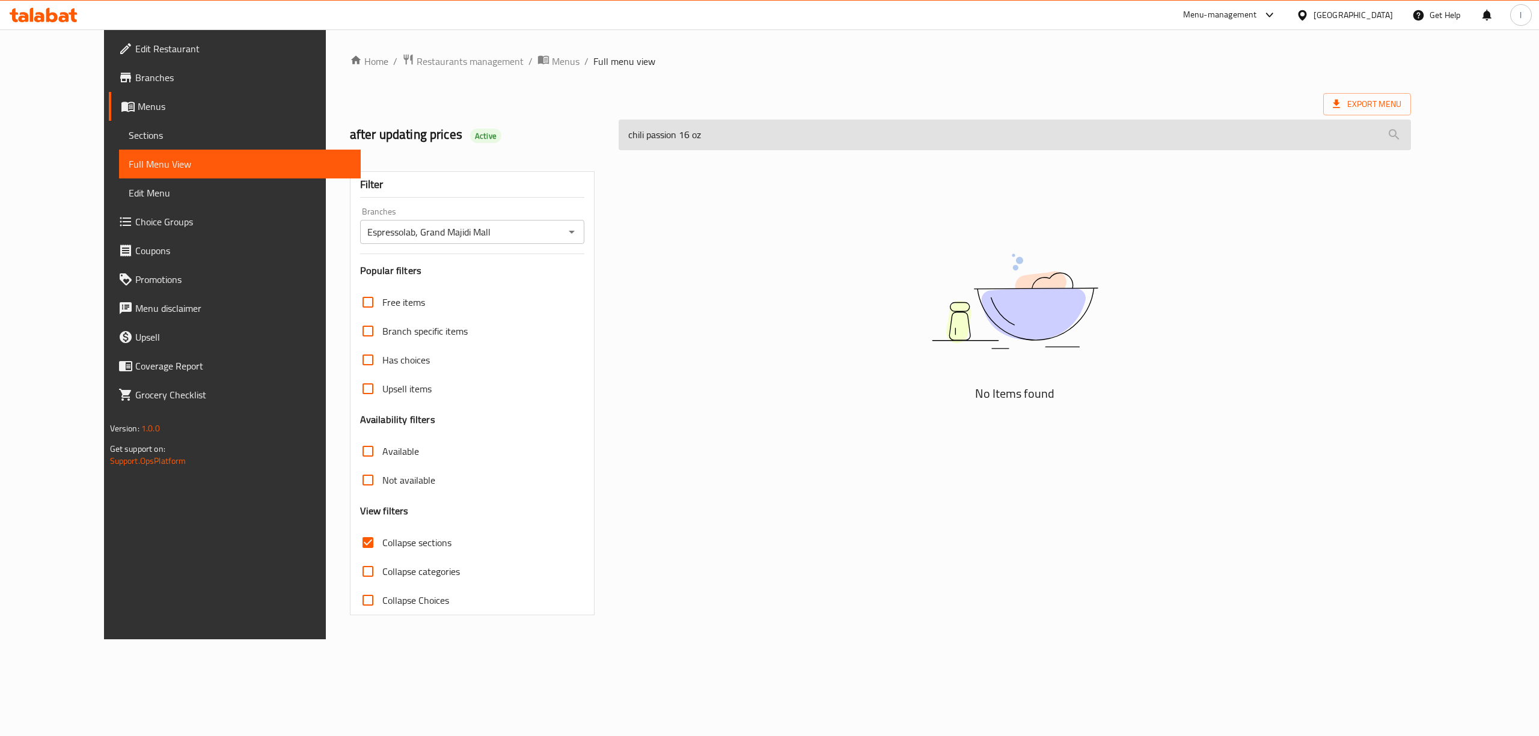
drag, startPoint x: 593, startPoint y: 133, endPoint x: 655, endPoint y: 145, distance: 63.6
click at [655, 145] on input "chili passion 16 oz" at bounding box center [1014, 135] width 792 height 31
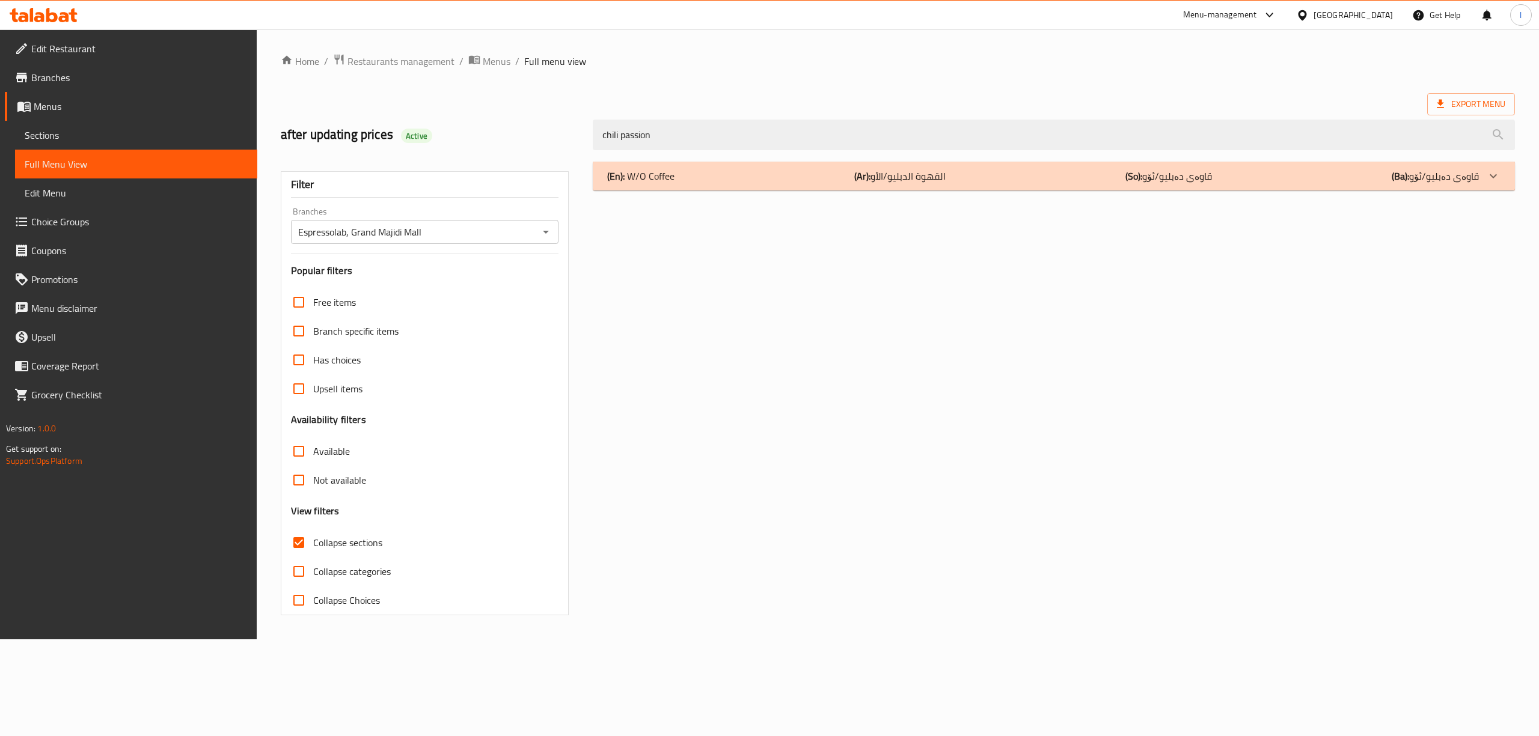
click at [719, 184] on div "(En): W/O Coffee (Ar): القهوة الدبليو/الأو (So): قاوەی دەبلیو/ئۆو (Ba): قاوەی د…" at bounding box center [1054, 176] width 922 height 29
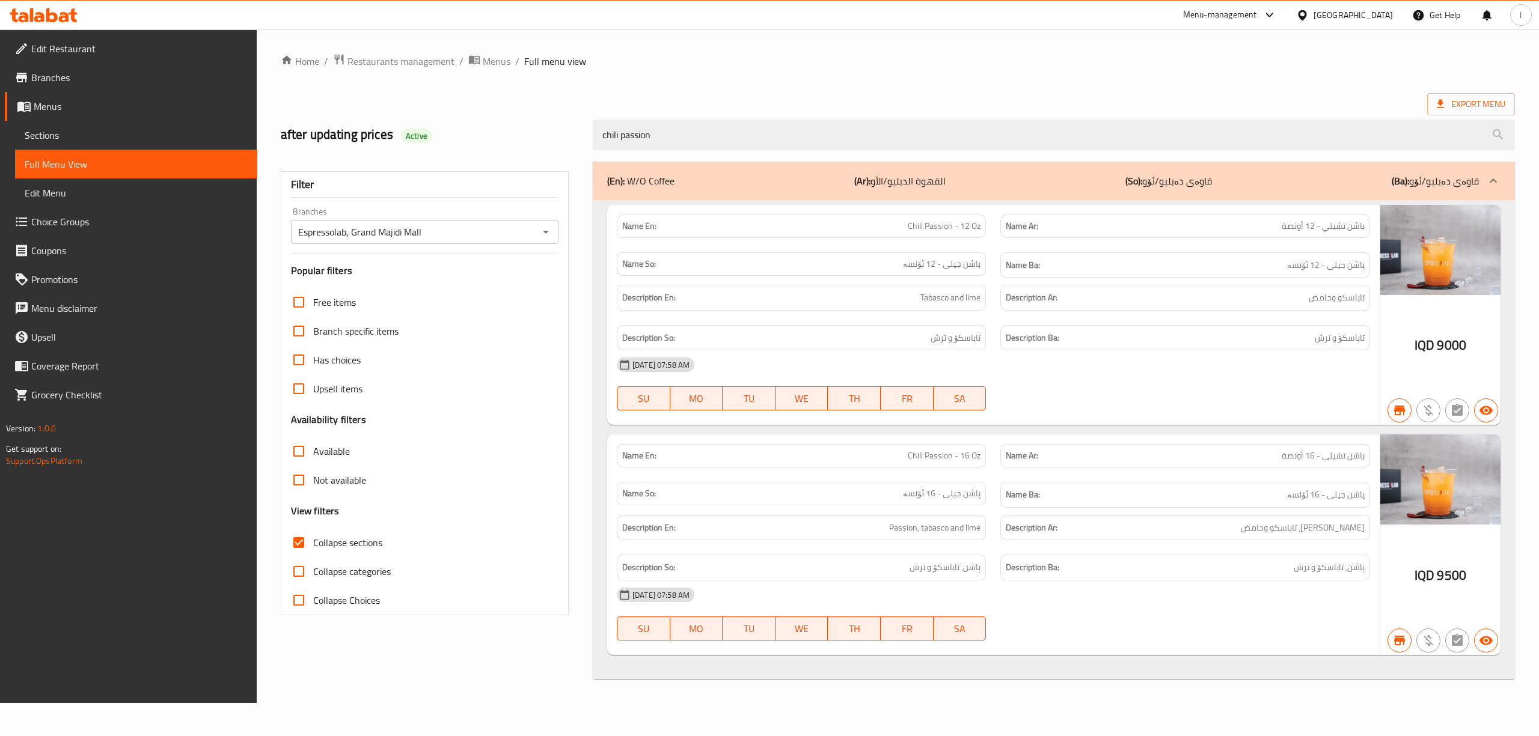
drag, startPoint x: 822, startPoint y: 133, endPoint x: 359, endPoint y: 121, distance: 462.9
click at [368, 125] on div "after updating prices Active chili passion" at bounding box center [897, 134] width 1248 height 53
paste input "MILKSHAKE STRAWBERRY"
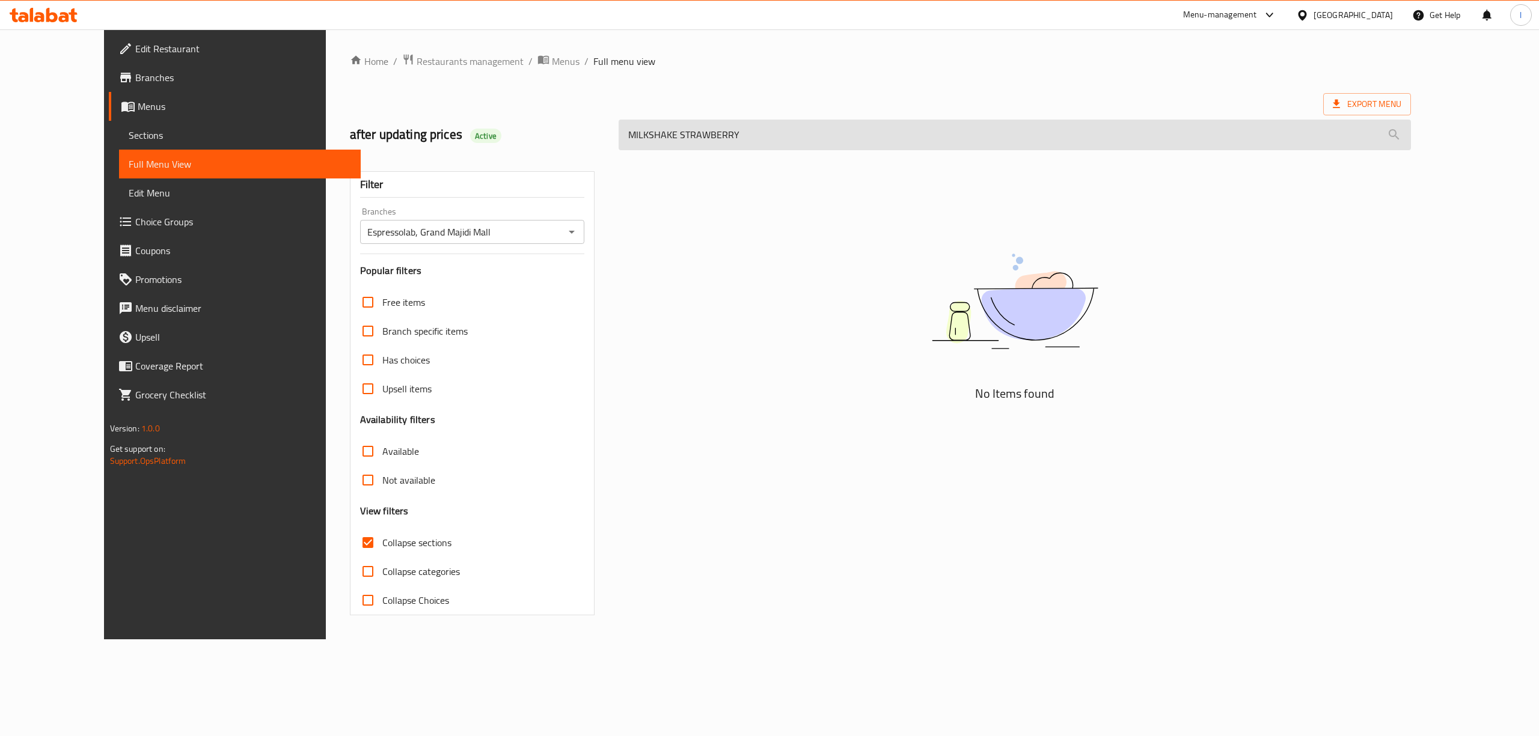
drag, startPoint x: 731, startPoint y: 130, endPoint x: 655, endPoint y: 150, distance: 78.1
click at [655, 150] on input "MILKSHAKE STRAWBERRY" at bounding box center [1014, 135] width 792 height 31
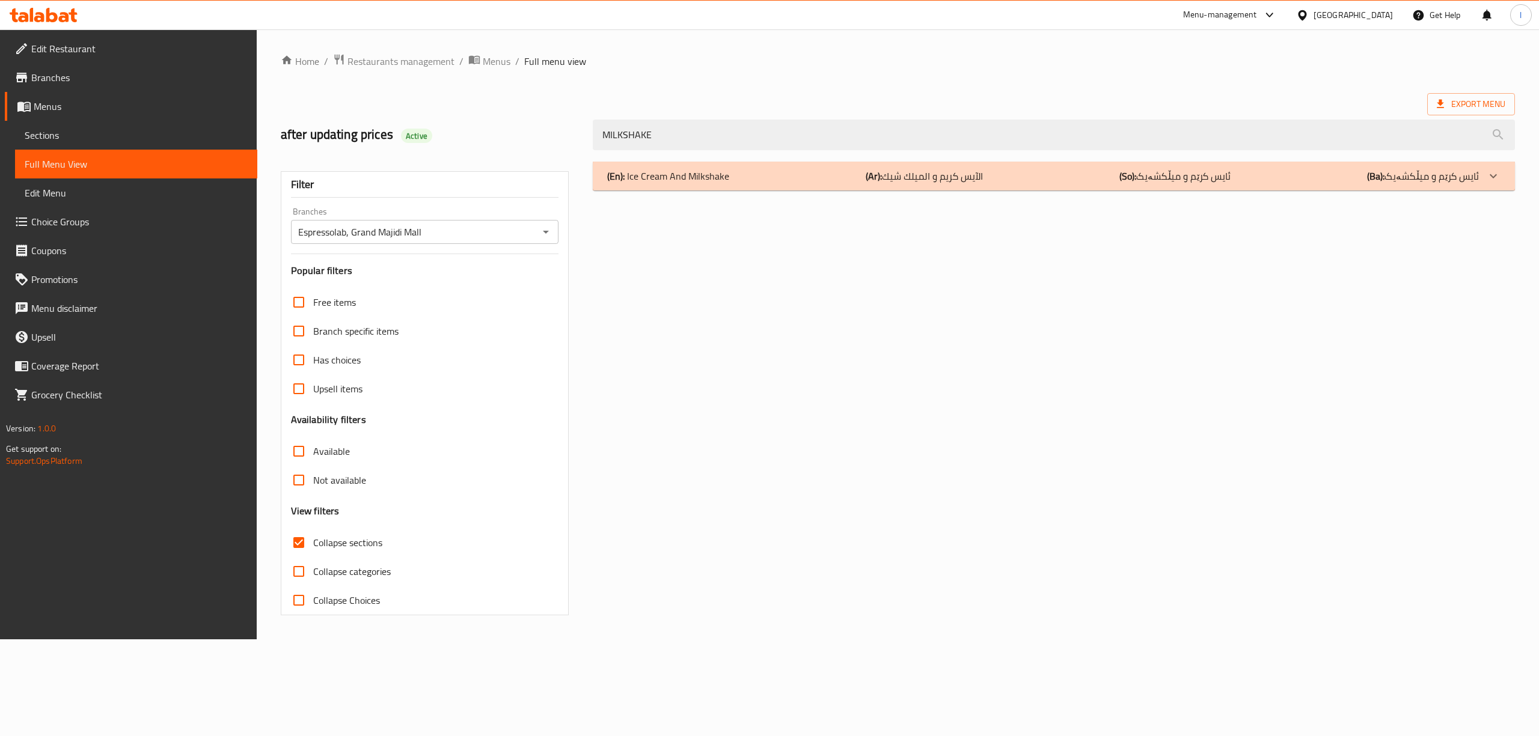
type input "MILKSHAKE"
click at [688, 164] on div "(En): Ice Cream And Milkshake (Ar): الآيس كريم و الميلك شيك (So): ئایس کرێم و م…" at bounding box center [1054, 176] width 922 height 29
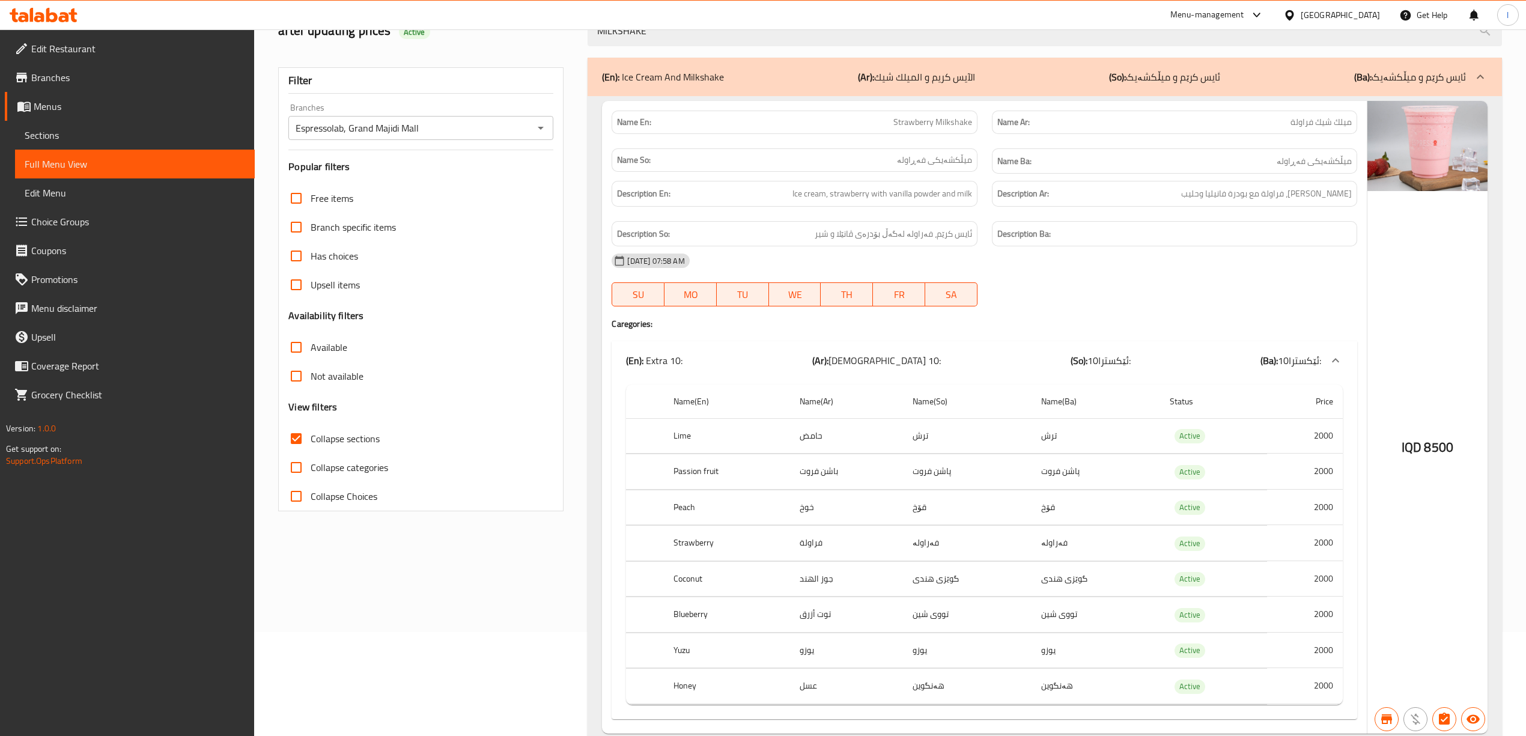
scroll to position [131, 0]
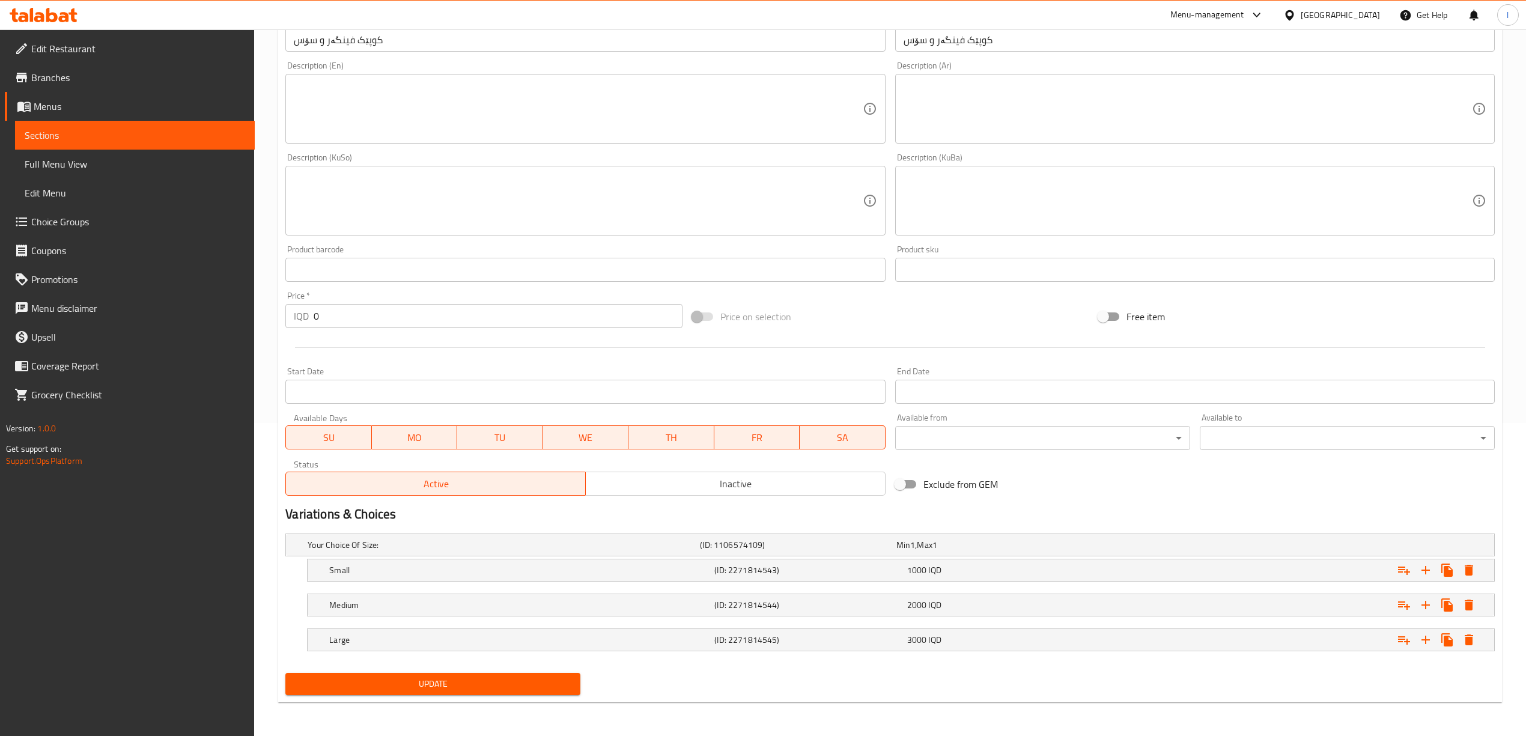
scroll to position [315, 0]
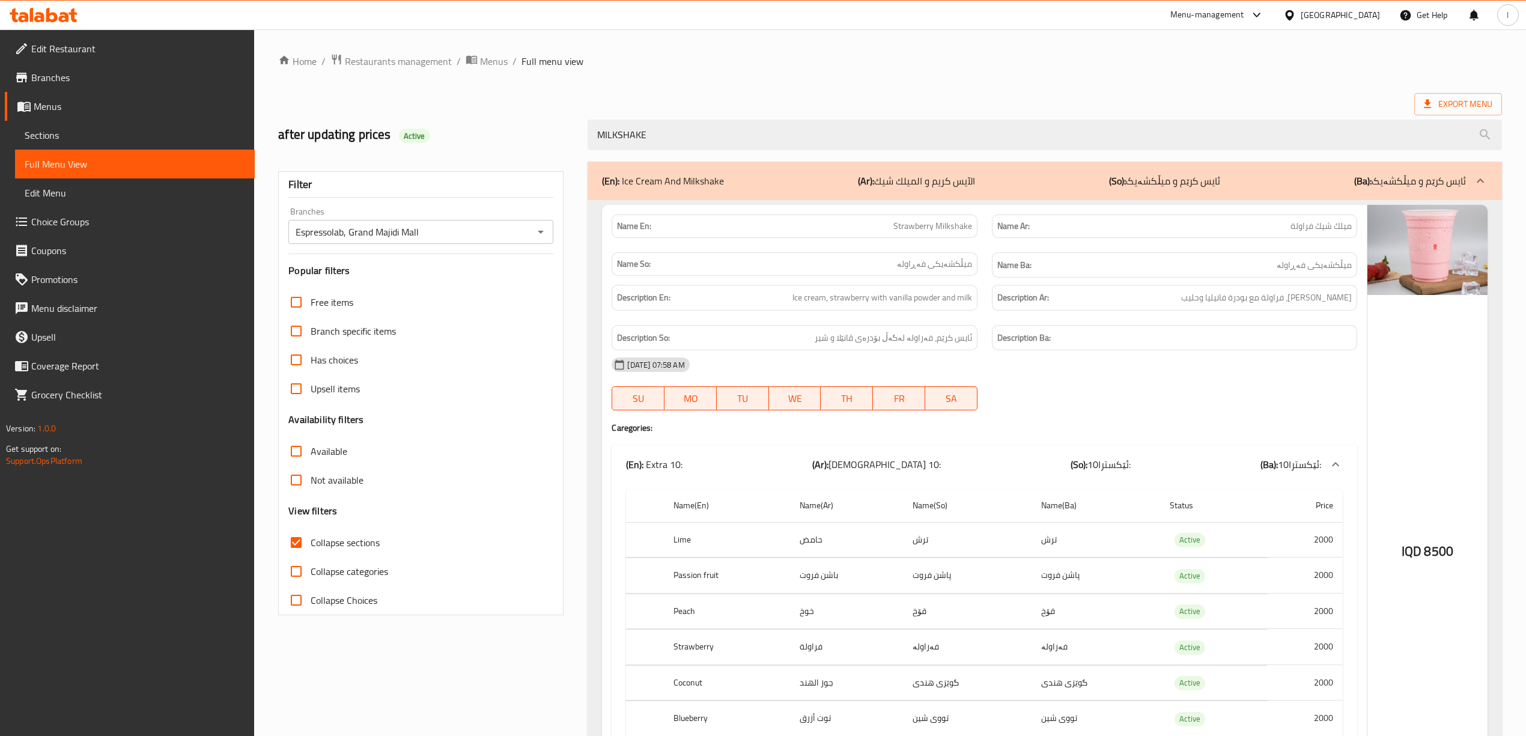
drag, startPoint x: 737, startPoint y: 135, endPoint x: 371, endPoint y: 150, distance: 366.3
click at [378, 152] on div "after updating prices Active MILKSHAKE" at bounding box center [890, 134] width 1239 height 53
paste input "chili passion"
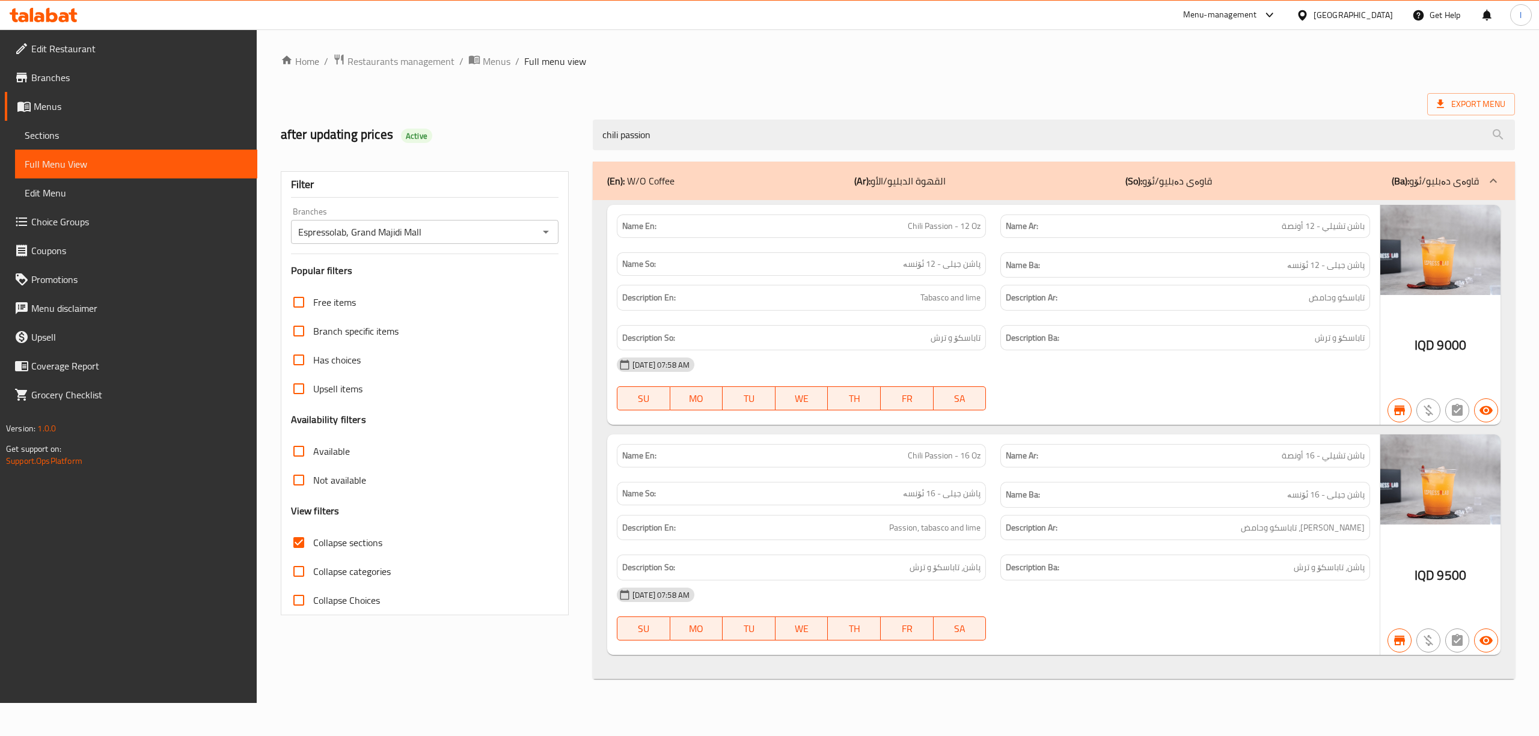
drag, startPoint x: 403, startPoint y: 148, endPoint x: 367, endPoint y: 149, distance: 36.1
click at [352, 149] on div "after updating prices Active chili passion" at bounding box center [897, 134] width 1248 height 53
paste input "MILKSHAKE"
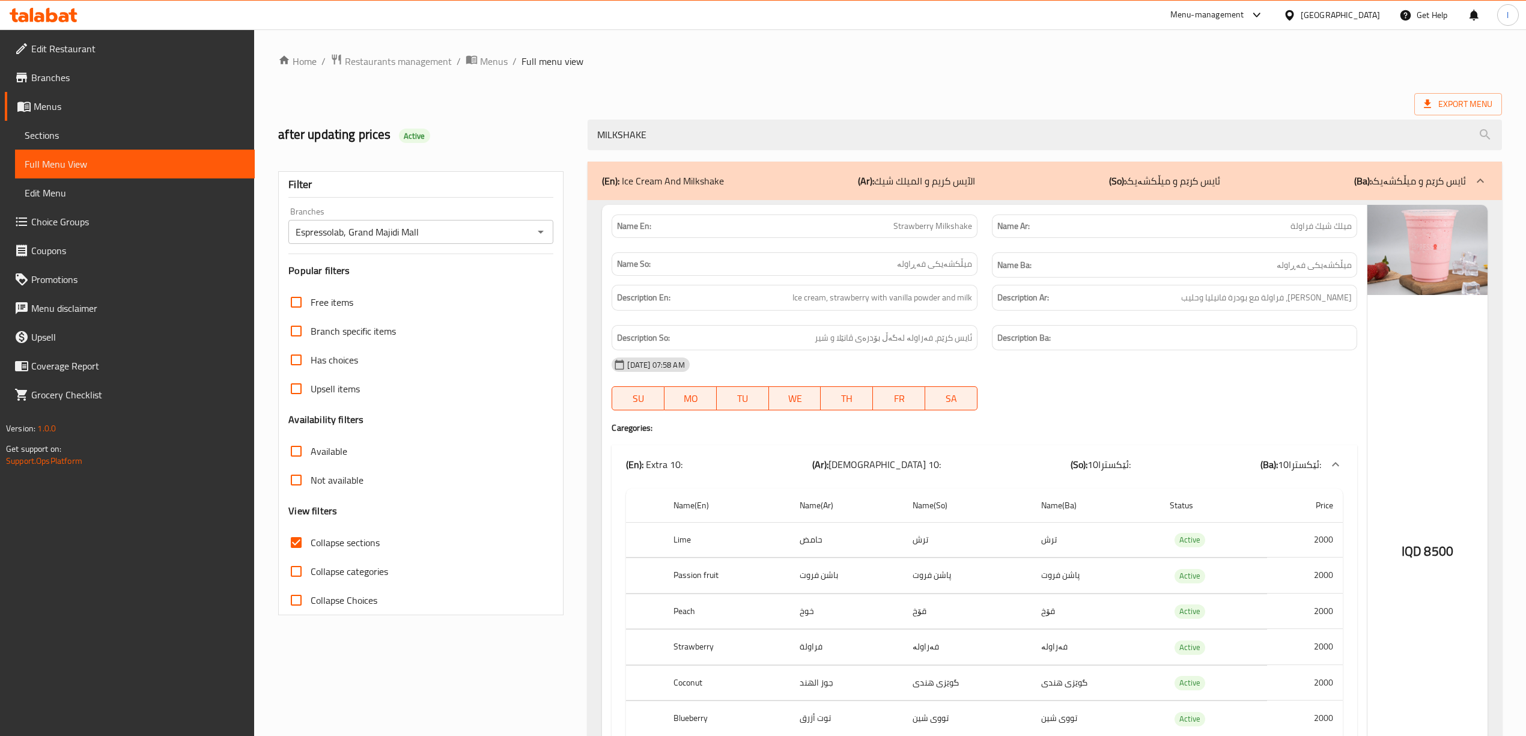
drag, startPoint x: 741, startPoint y: 145, endPoint x: 517, endPoint y: 141, distance: 224.2
click at [564, 147] on div "after updating prices Active MILKSHAKE" at bounding box center [890, 134] width 1239 height 53
paste input "PINK MATCHA"
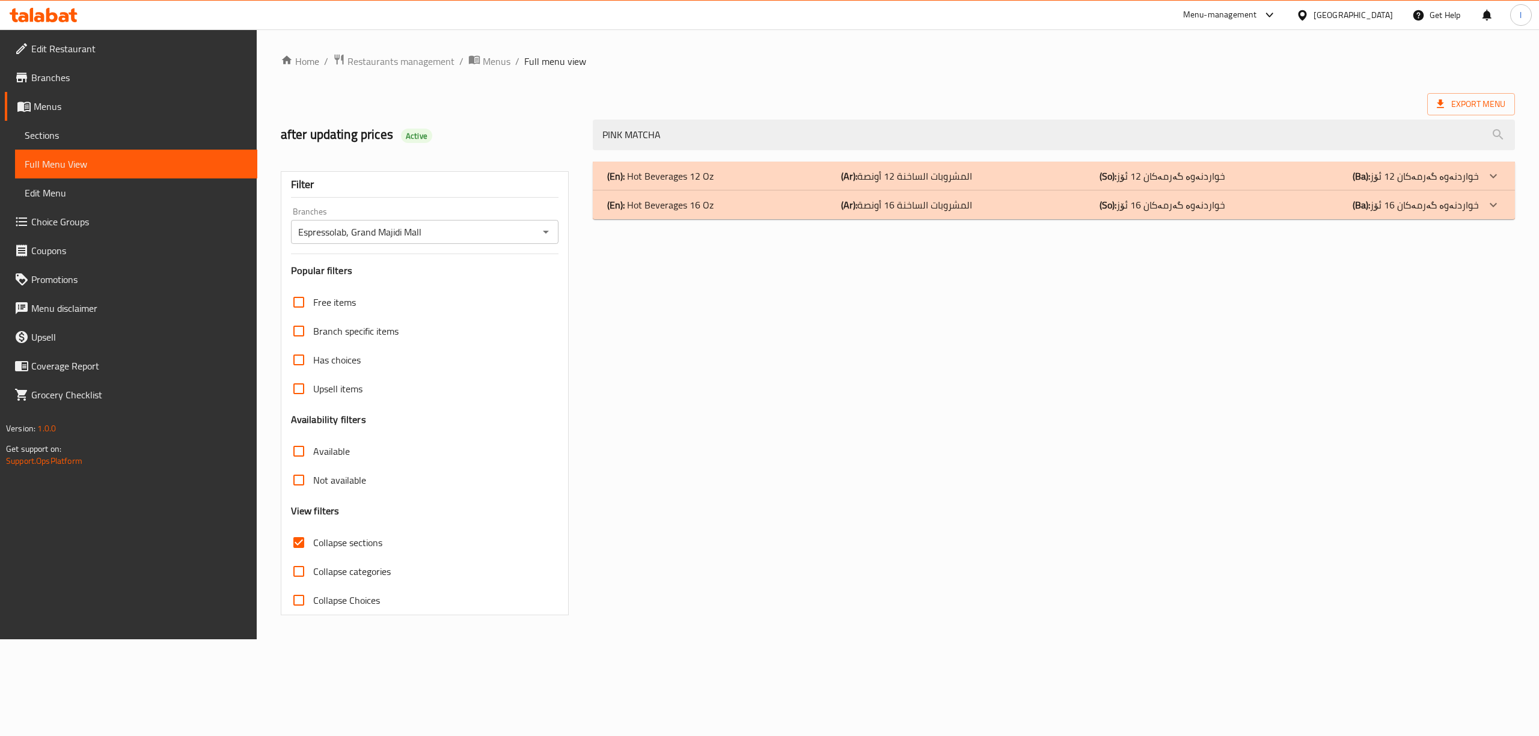
click at [781, 174] on div "(En): Hot Beverages 12 Oz (Ar): المشروبات الساخنة 12 أونصة (So): خواردنەوە گەرم…" at bounding box center [1042, 176] width 871 height 14
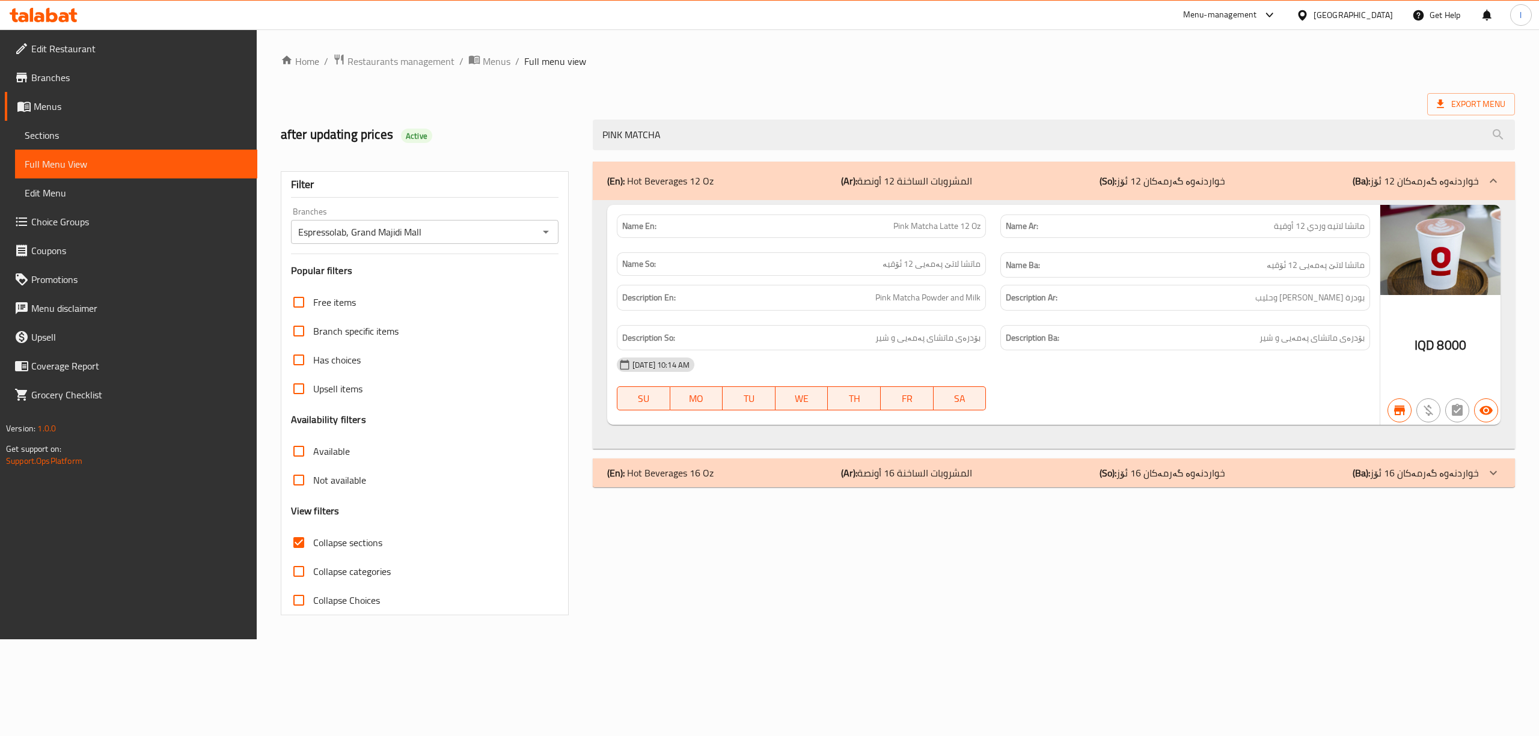
drag, startPoint x: 976, startPoint y: 133, endPoint x: 406, endPoint y: 145, distance: 569.9
click at [409, 145] on div "after updating prices Active PINK MATCHA" at bounding box center [897, 134] width 1248 height 53
paste input "MOJITO"
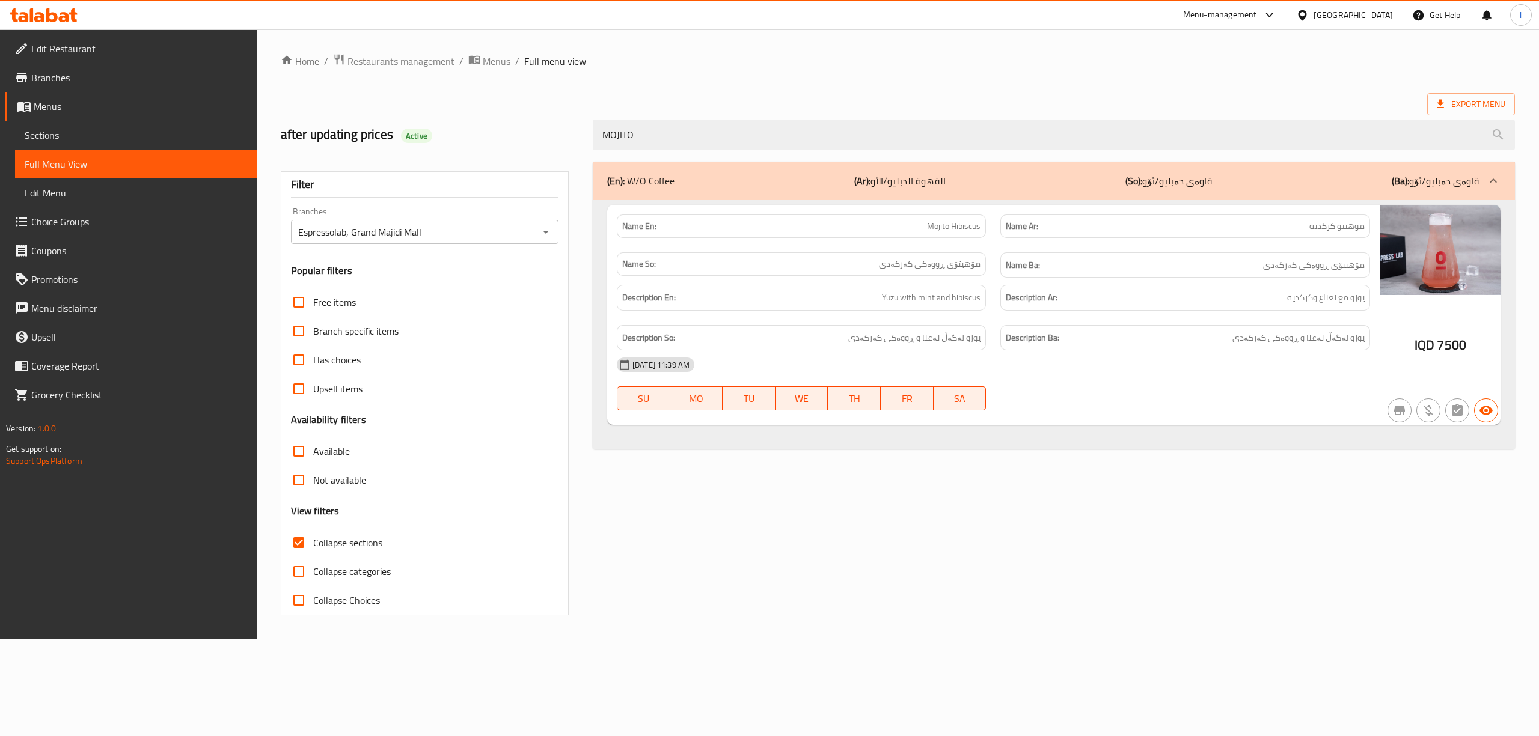
type input "MOJITO"
